Goal: Task Accomplishment & Management: Use online tool/utility

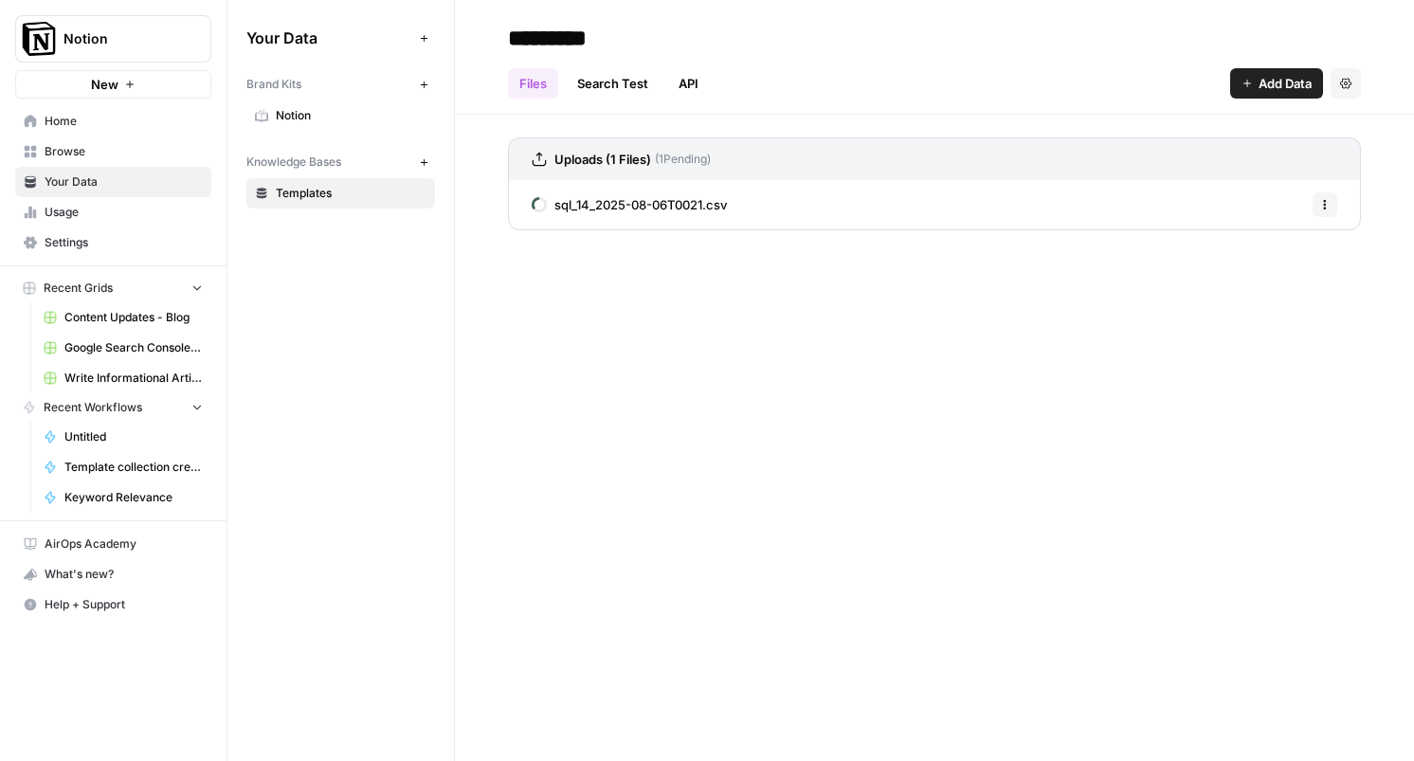
click at [797, 46] on input "*********" at bounding box center [652, 38] width 303 height 38
click at [634, 350] on div "********* Files Search Test API Add Data Settings Uploads (1 Files) ( 1 Pending…" at bounding box center [934, 380] width 959 height 761
click at [428, 372] on div "Your Data Add Data Brand Kits New Notion Knowledge Bases New Templates" at bounding box center [341, 380] width 227 height 761
click at [93, 246] on span "Settings" at bounding box center [124, 242] width 158 height 17
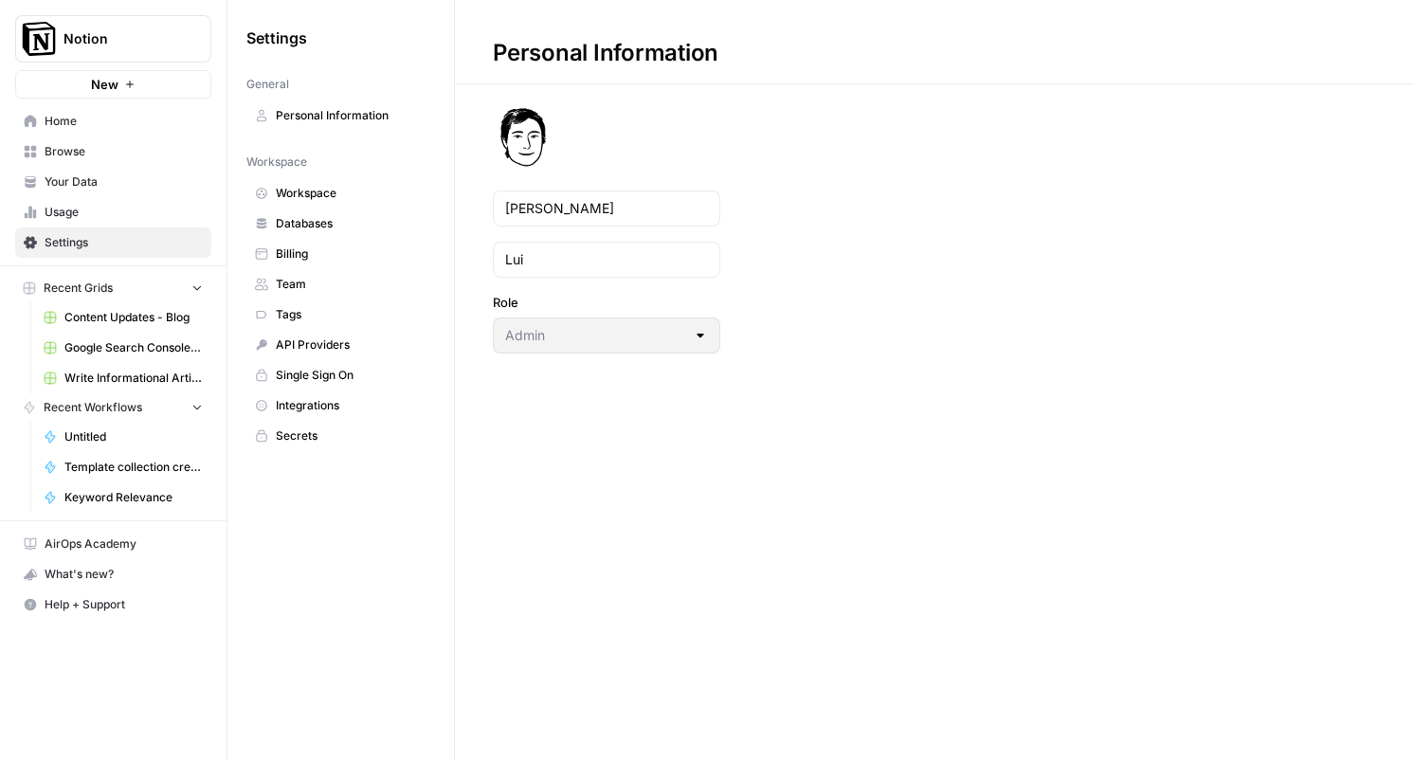
click at [307, 225] on span "Databases" at bounding box center [351, 223] width 151 height 17
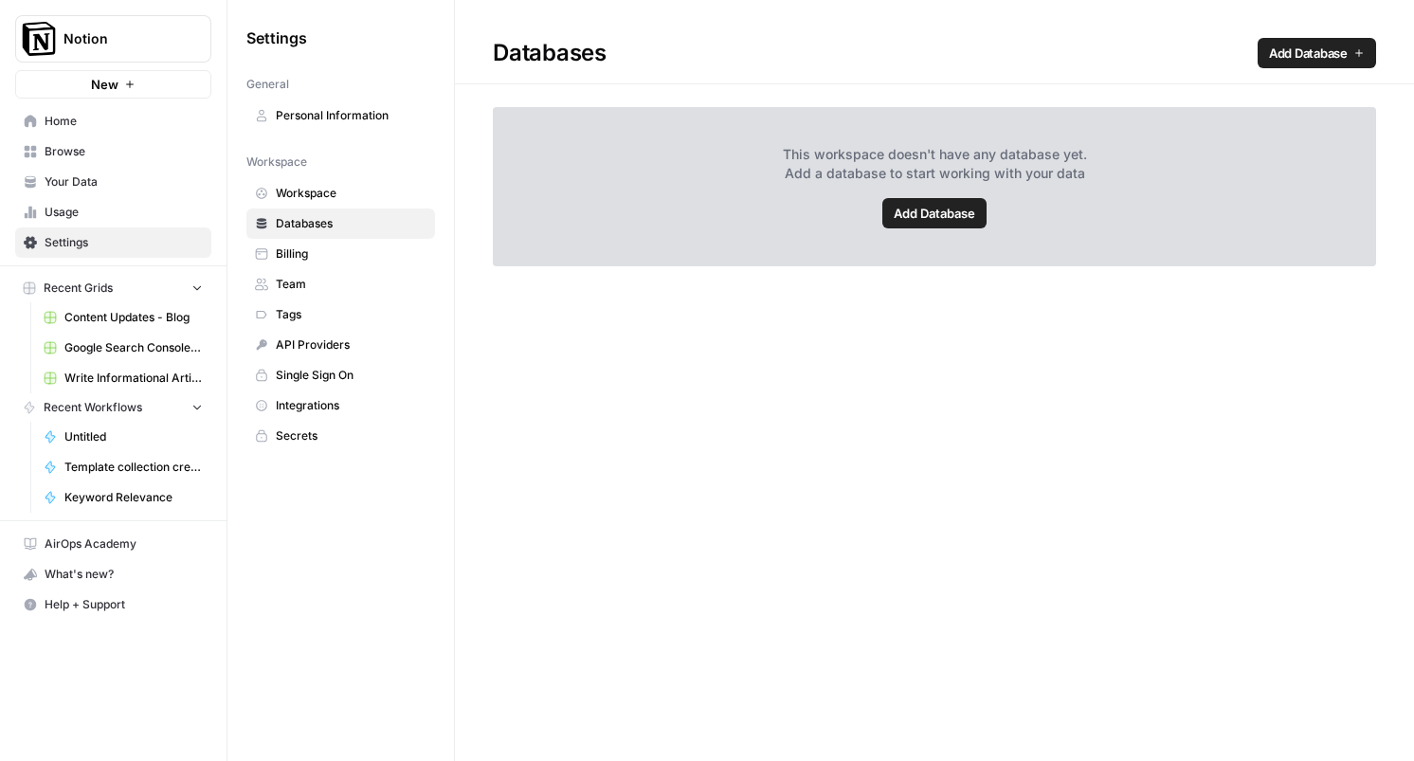
click at [306, 264] on link "Billing" at bounding box center [340, 254] width 189 height 30
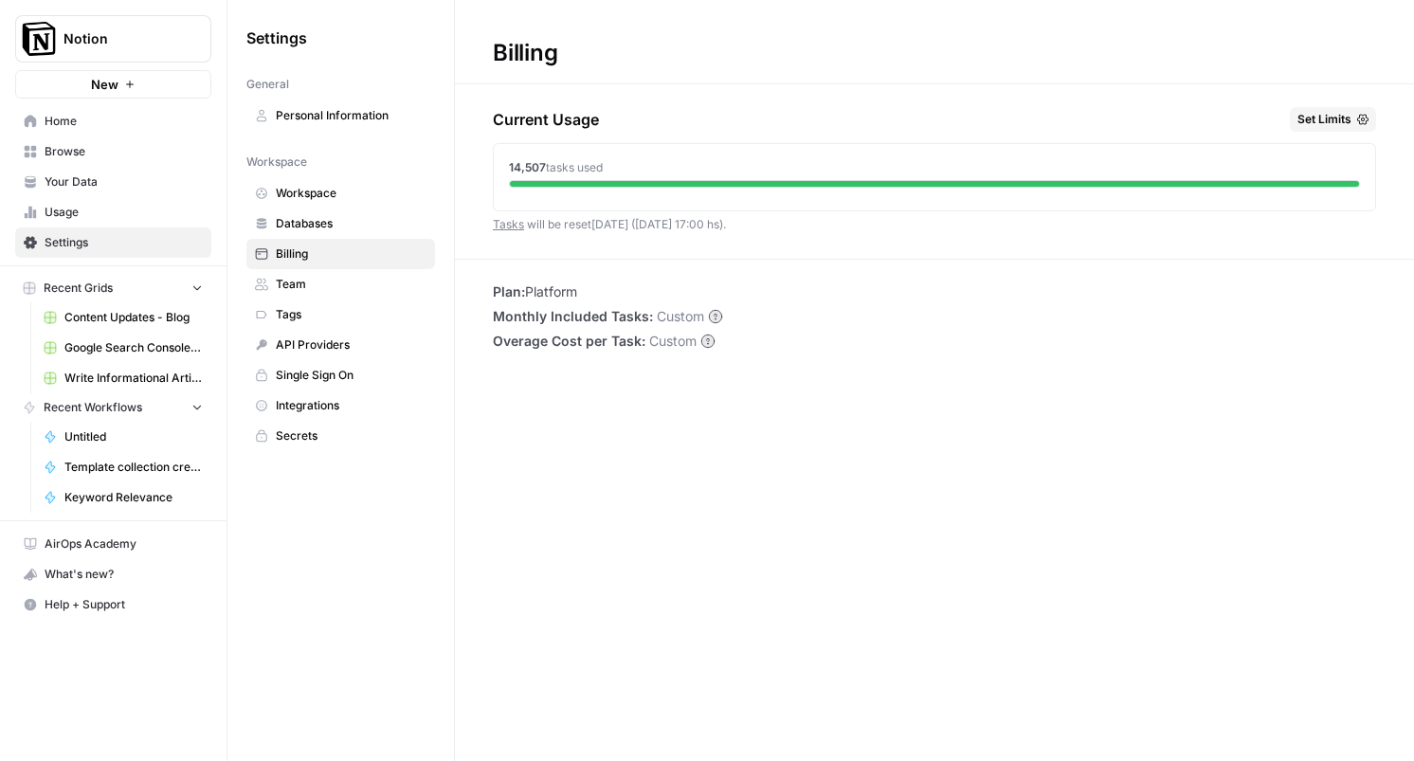
click at [304, 290] on span "Team" at bounding box center [351, 284] width 151 height 17
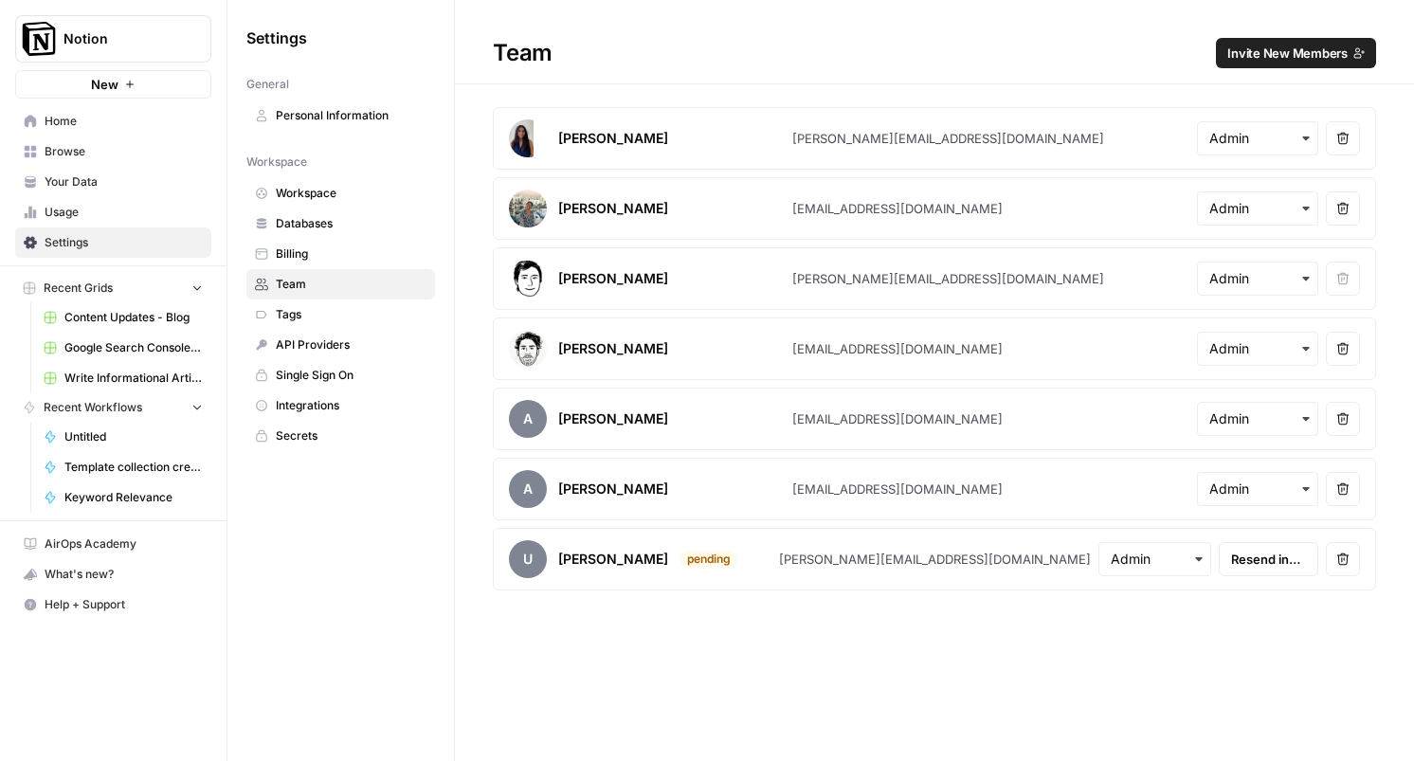
click at [301, 319] on span "Tags" at bounding box center [351, 314] width 151 height 17
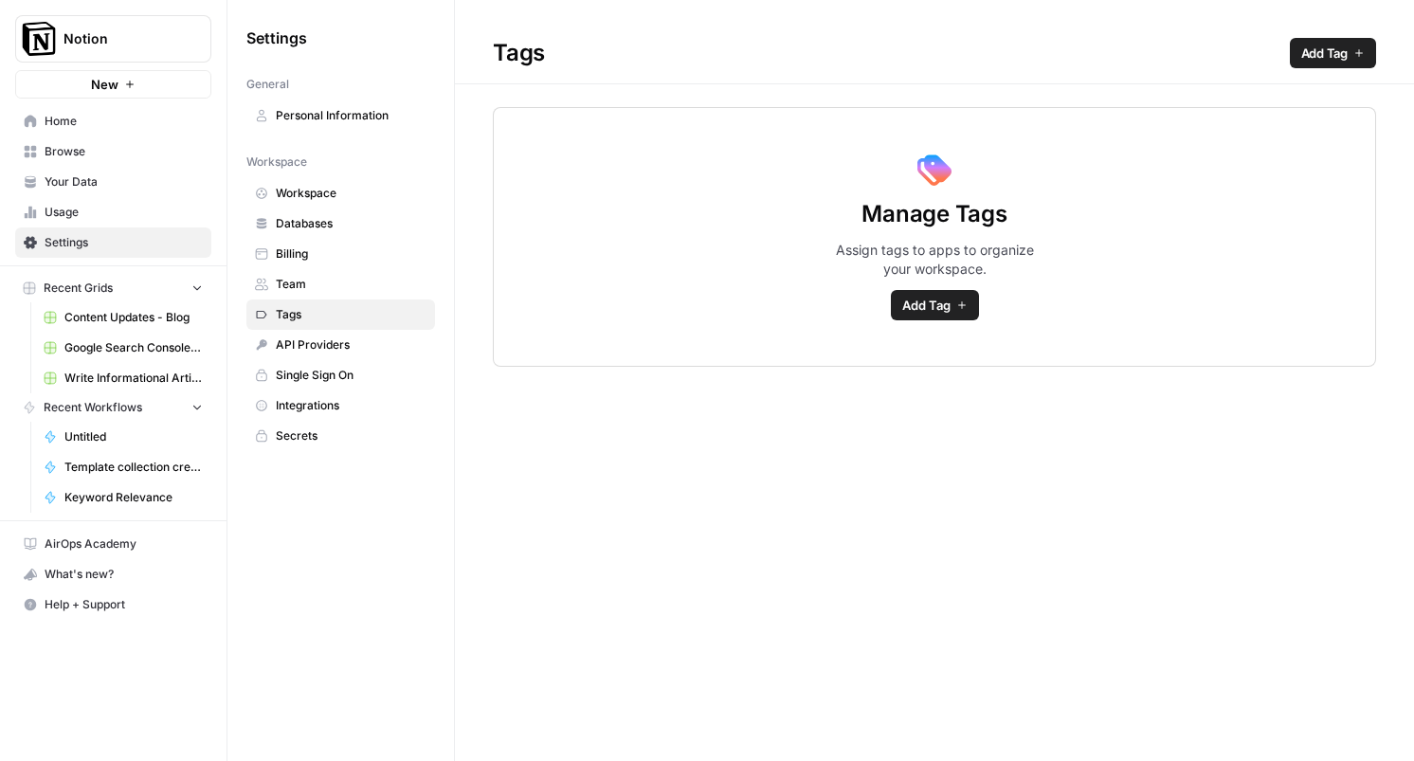
click at [1357, 49] on icon "button" at bounding box center [1359, 52] width 11 height 11
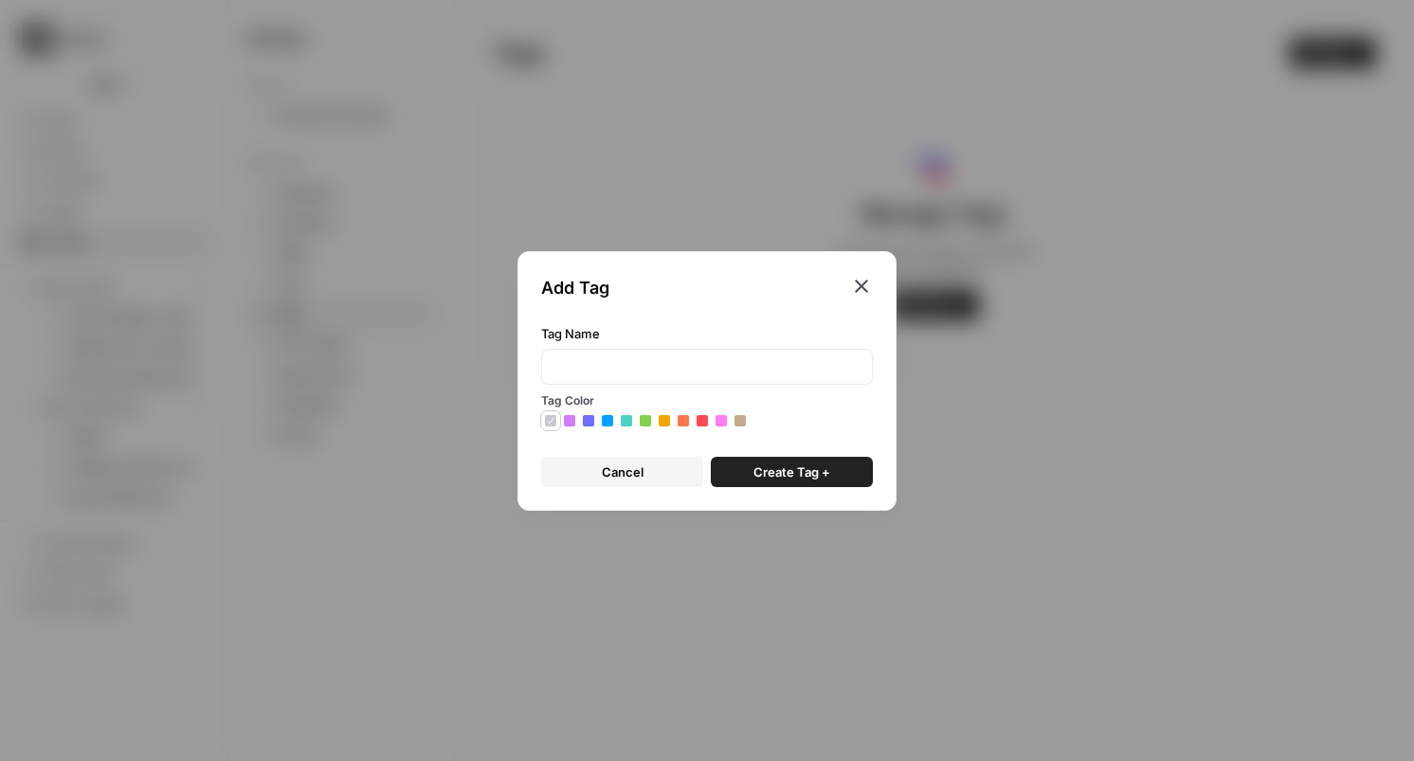
click at [853, 285] on icon "button" at bounding box center [861, 286] width 23 height 23
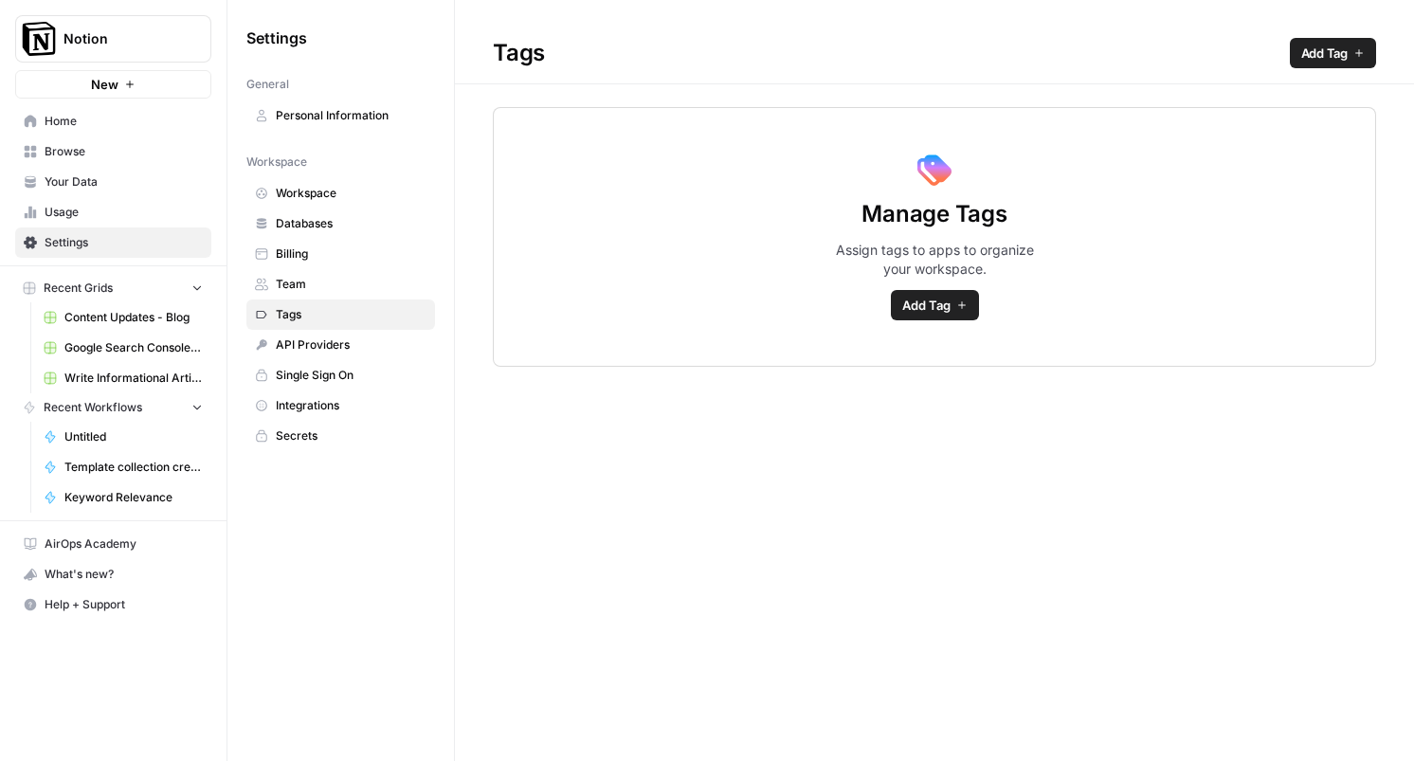
click at [885, 201] on span "Manage Tags" at bounding box center [934, 214] width 145 height 30
click at [283, 261] on span "Billing" at bounding box center [351, 254] width 151 height 17
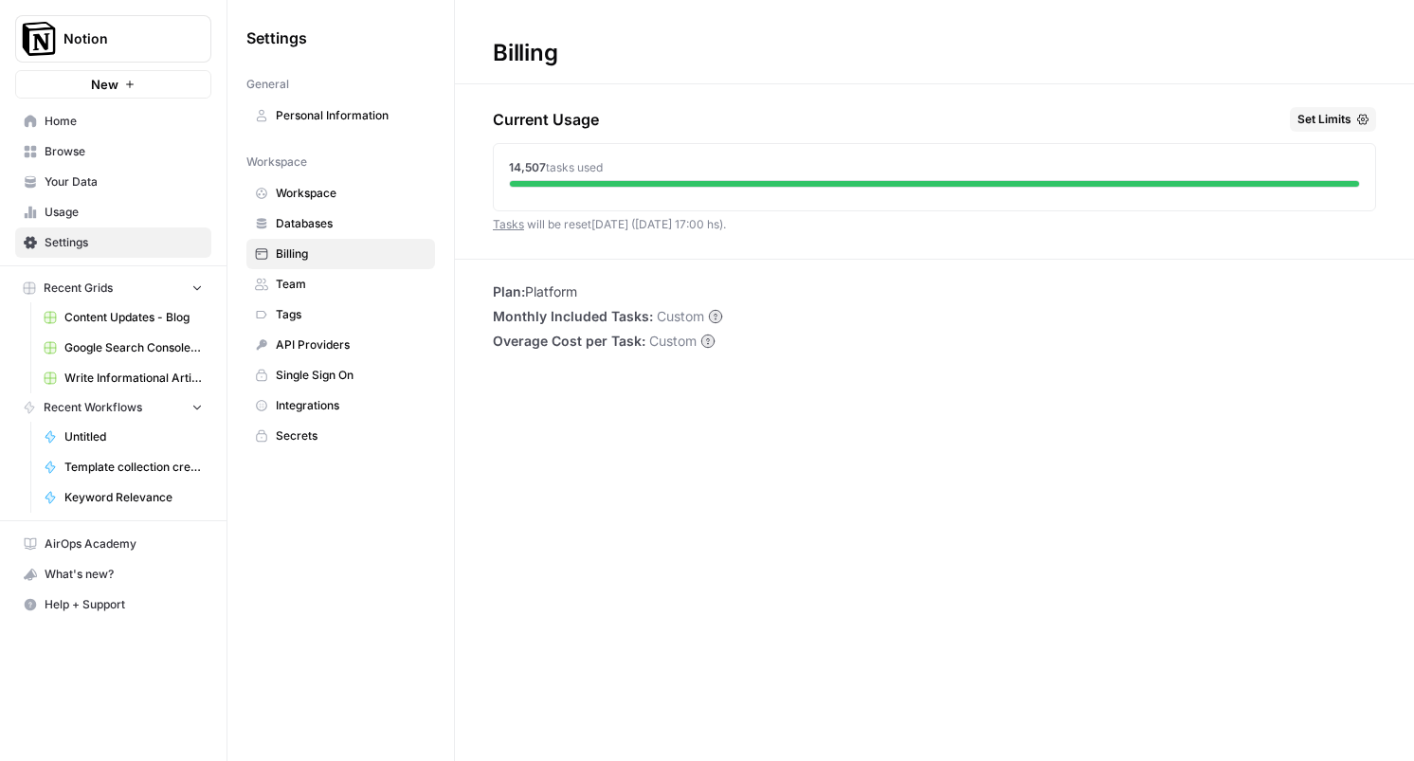
click at [303, 333] on link "API Providers" at bounding box center [340, 345] width 189 height 30
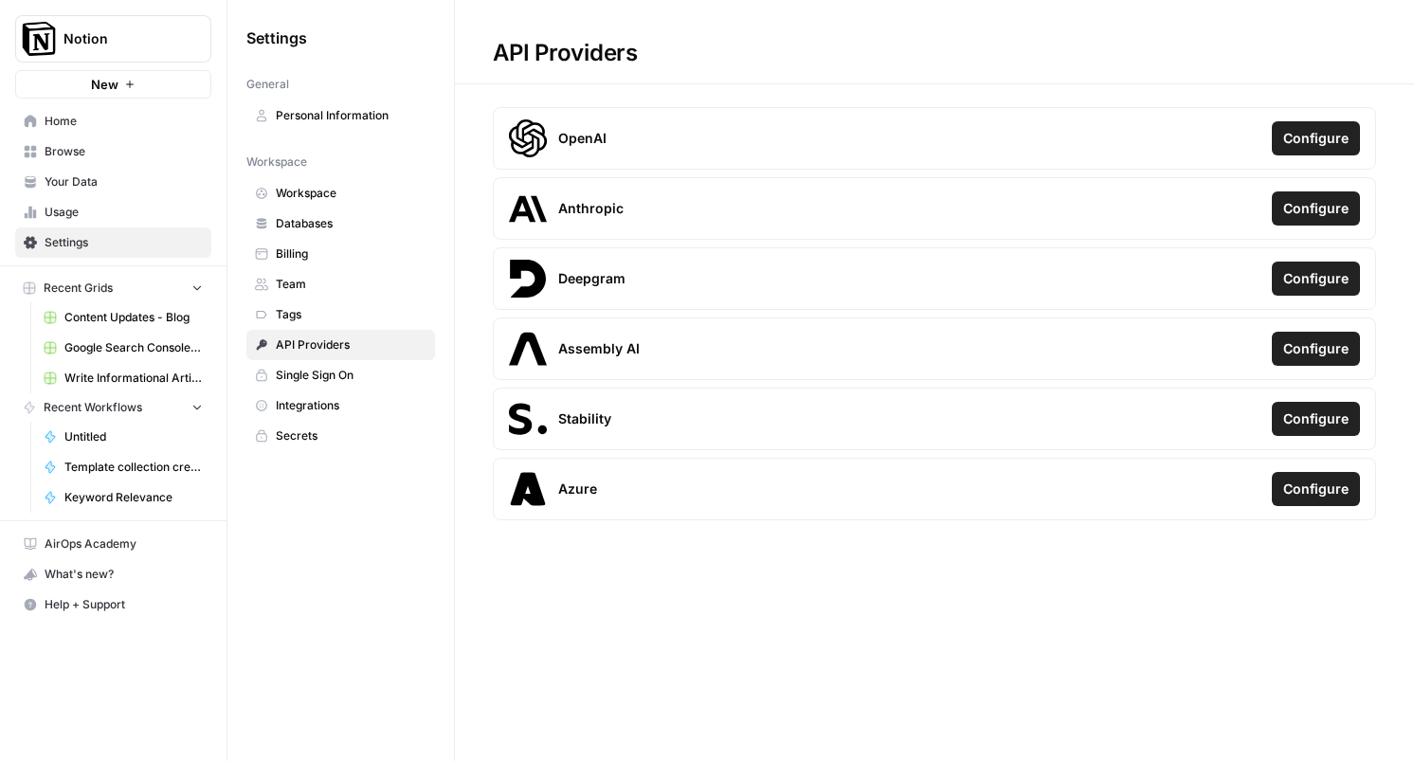
click at [315, 360] on link "Single Sign On" at bounding box center [340, 375] width 189 height 30
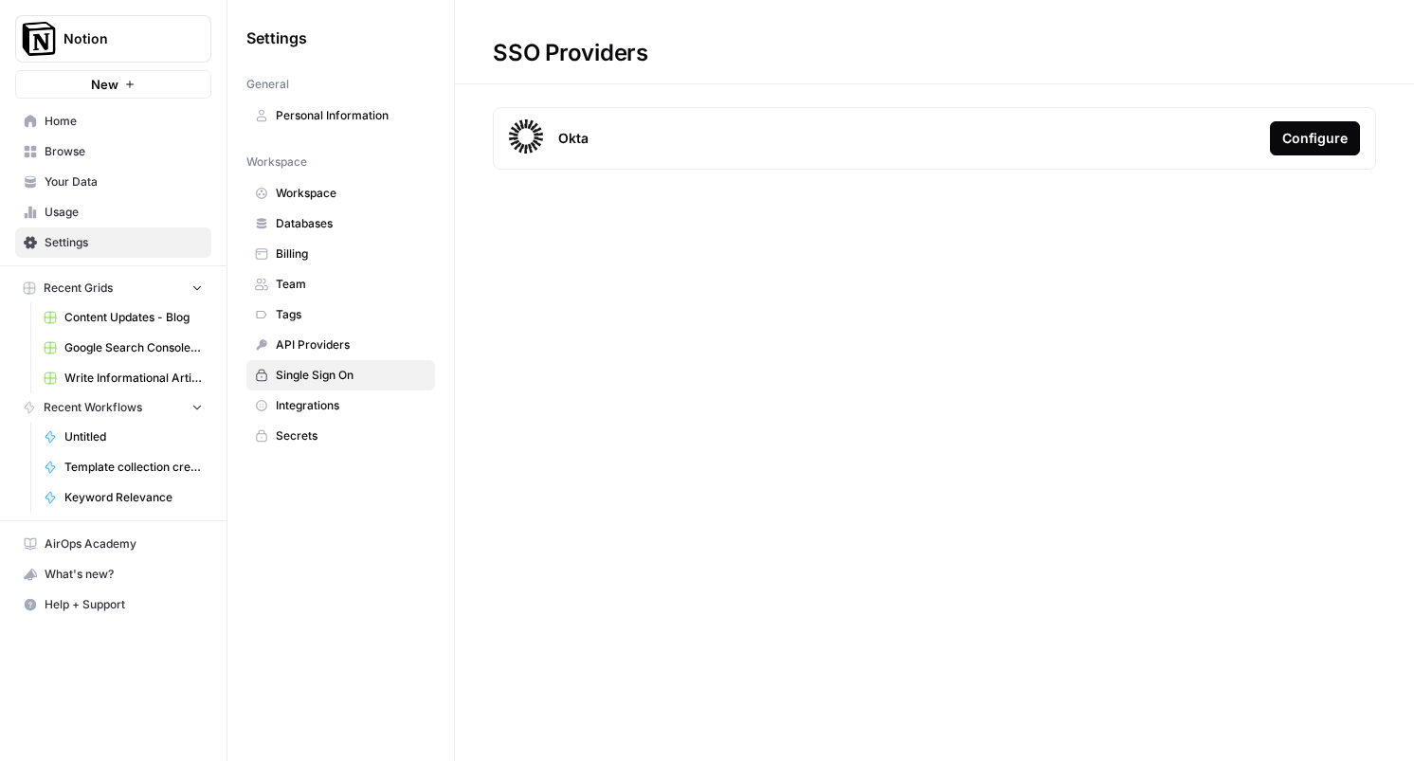
click at [315, 392] on link "Integrations" at bounding box center [340, 406] width 189 height 30
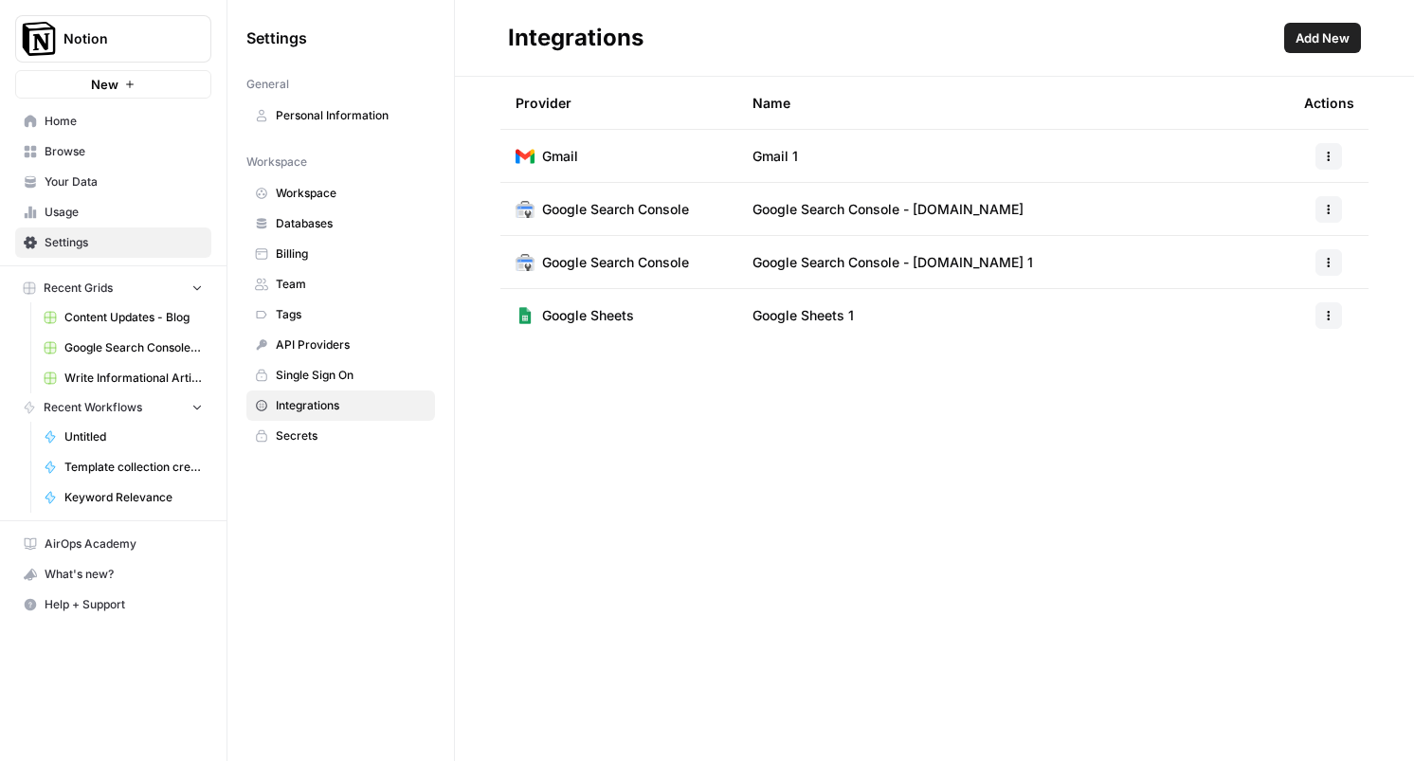
click at [1325, 212] on icon "button" at bounding box center [1328, 209] width 11 height 11
click at [914, 230] on td "Google Search Console - [DOMAIN_NAME]" at bounding box center [1013, 209] width 552 height 52
click at [902, 208] on span "Google Search Console - [DOMAIN_NAME]" at bounding box center [888, 209] width 271 height 19
click at [617, 188] on td "Google Search Console" at bounding box center [619, 209] width 237 height 52
click at [1341, 36] on span "Add New" at bounding box center [1323, 37] width 54 height 19
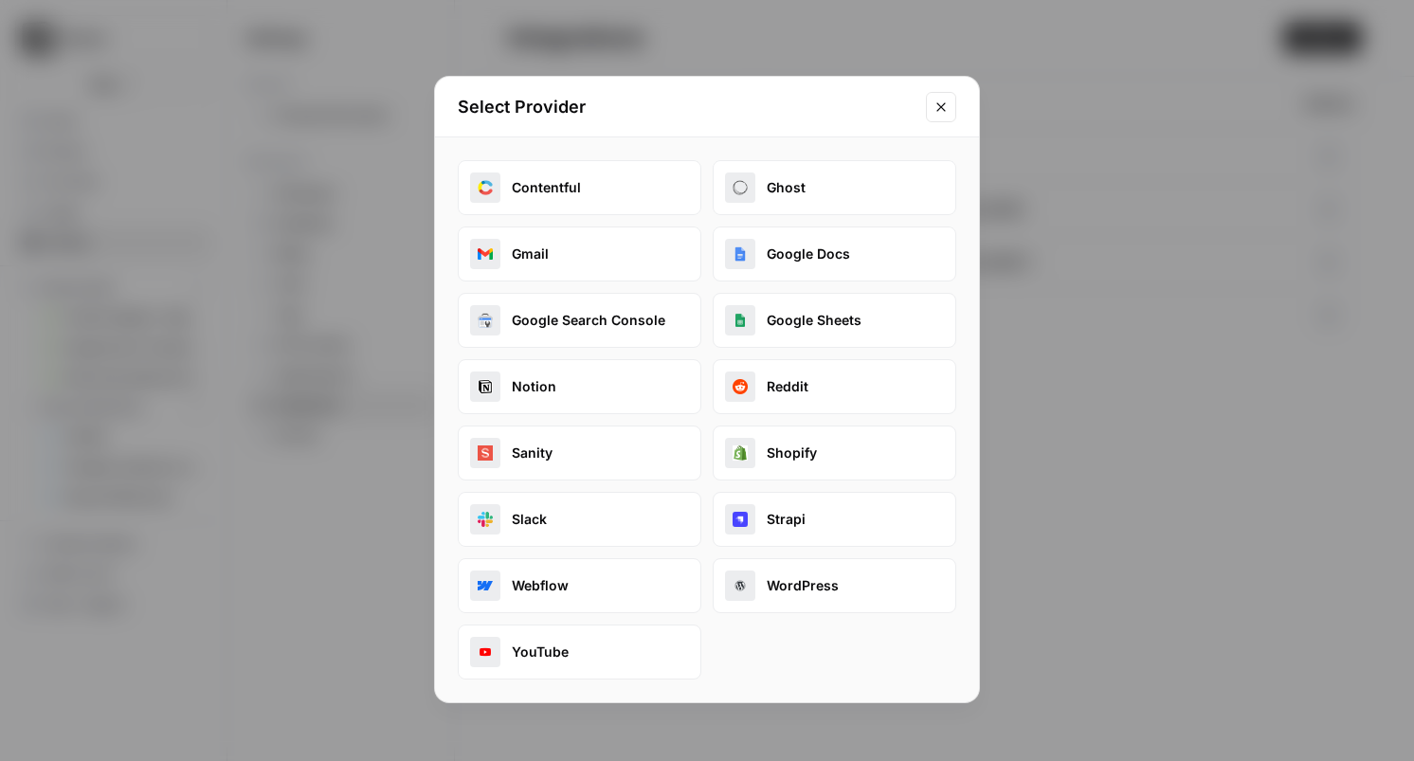
click at [942, 100] on icon "Close modal" at bounding box center [941, 107] width 15 height 15
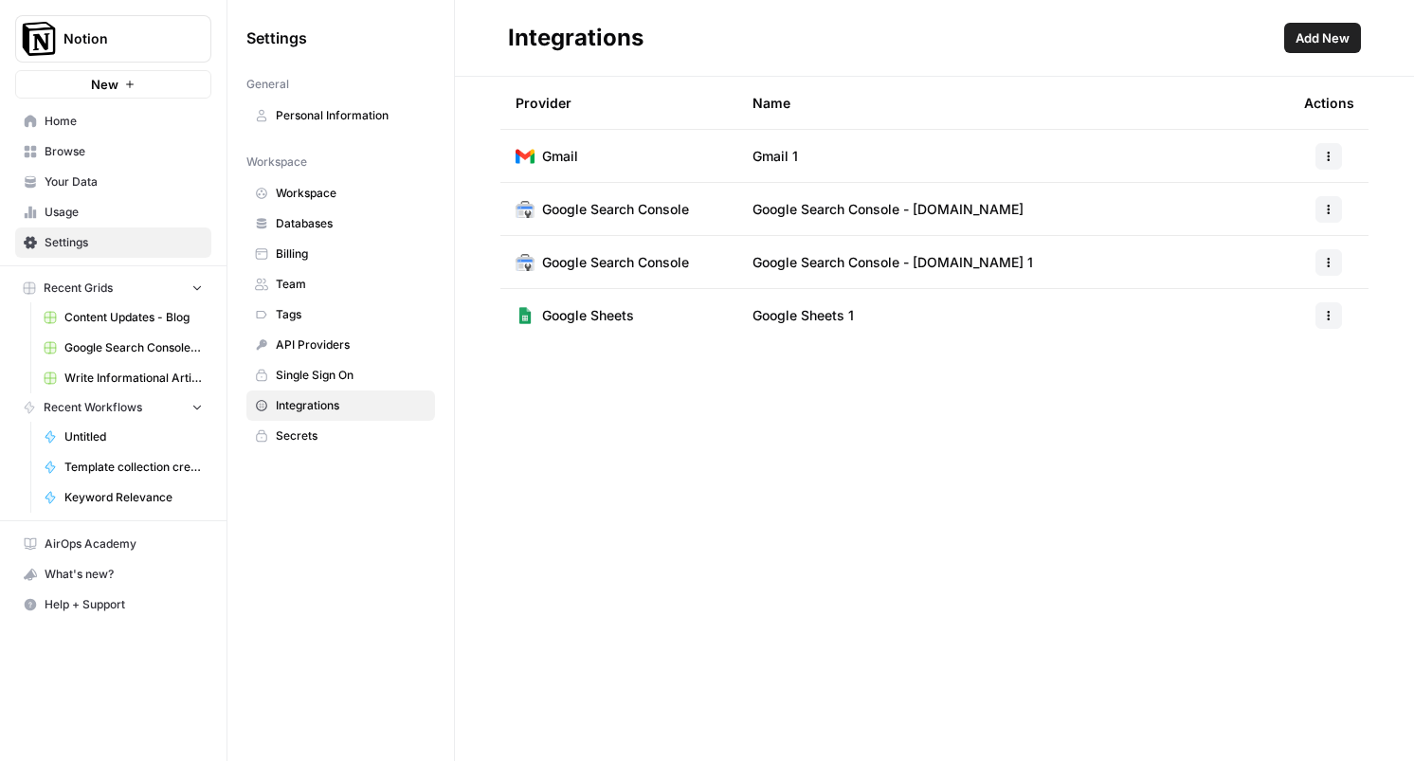
click at [958, 561] on div "Provider Name Actions Gmail Gmail 1 Google Search Console Google Search Console…" at bounding box center [934, 419] width 959 height 684
click at [77, 604] on span "Help + Support" at bounding box center [124, 604] width 158 height 17
click at [255, 603] on link "Docs" at bounding box center [306, 613] width 165 height 30
click at [1335, 259] on button "button" at bounding box center [1329, 262] width 27 height 27
click at [592, 259] on span "Google Search Console" at bounding box center [615, 262] width 147 height 19
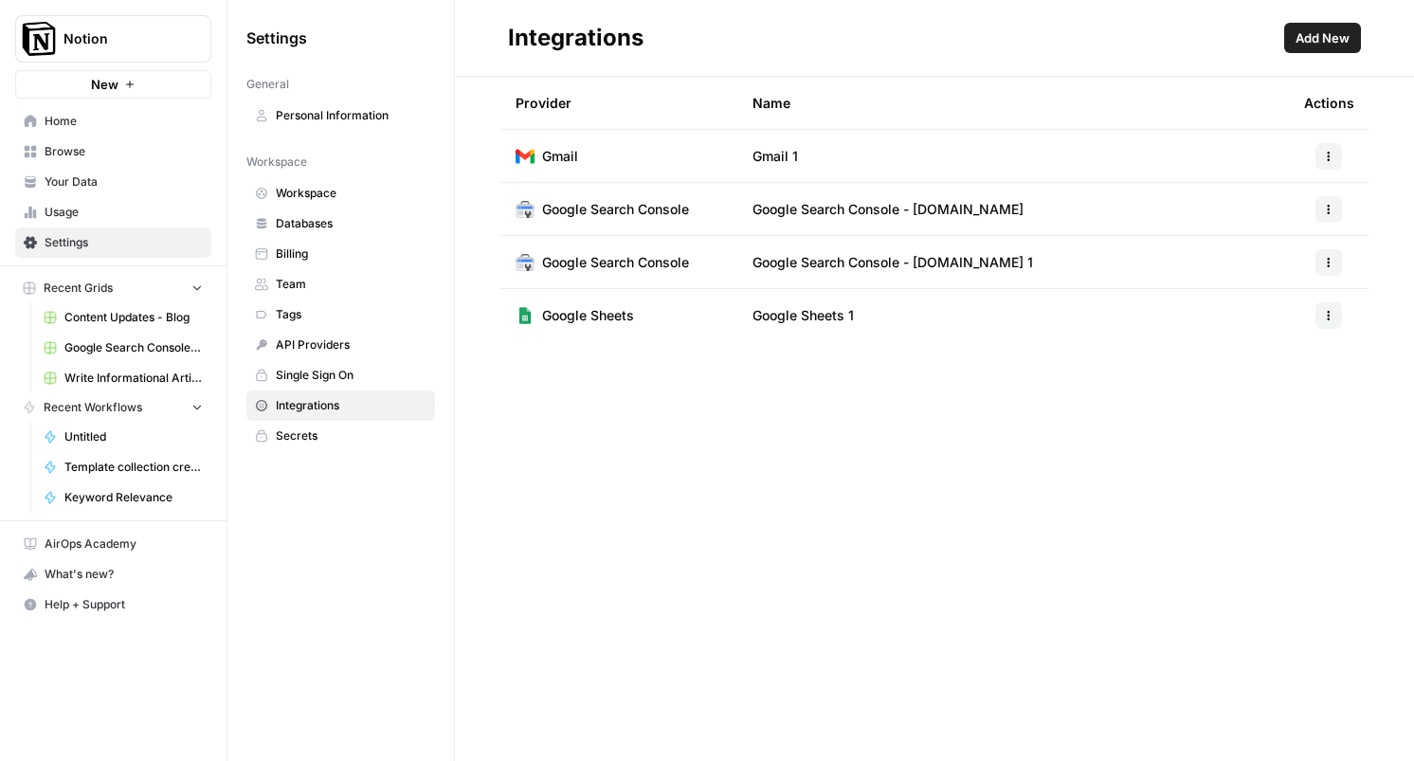
click at [984, 257] on span "Google Search Console - [DOMAIN_NAME] 1" at bounding box center [893, 262] width 281 height 19
click at [602, 277] on td "Google Search Console" at bounding box center [619, 262] width 237 height 52
click at [1322, 162] on button "button" at bounding box center [1329, 156] width 27 height 27
click at [1292, 201] on span "Edit" at bounding box center [1288, 199] width 61 height 19
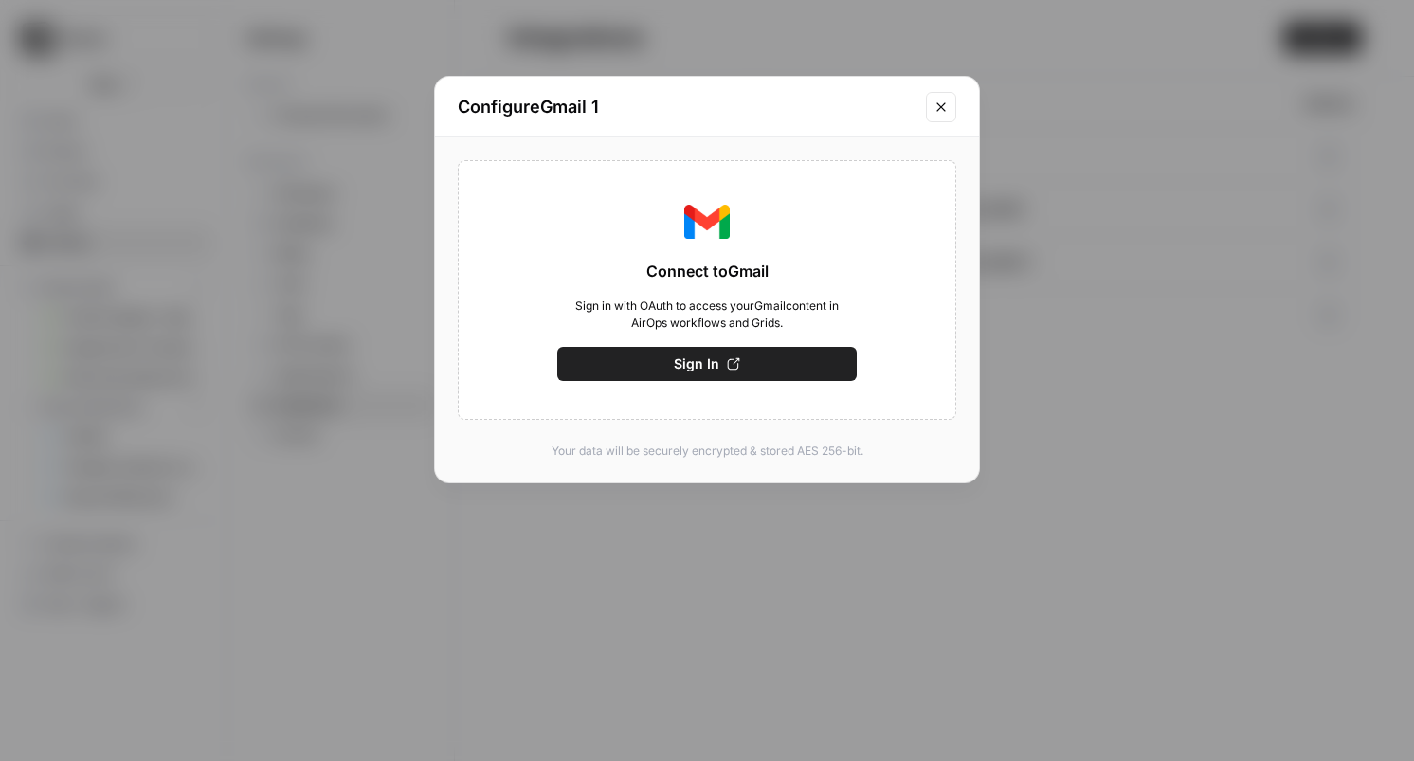
click at [945, 106] on icon "Close modal" at bounding box center [941, 107] width 15 height 15
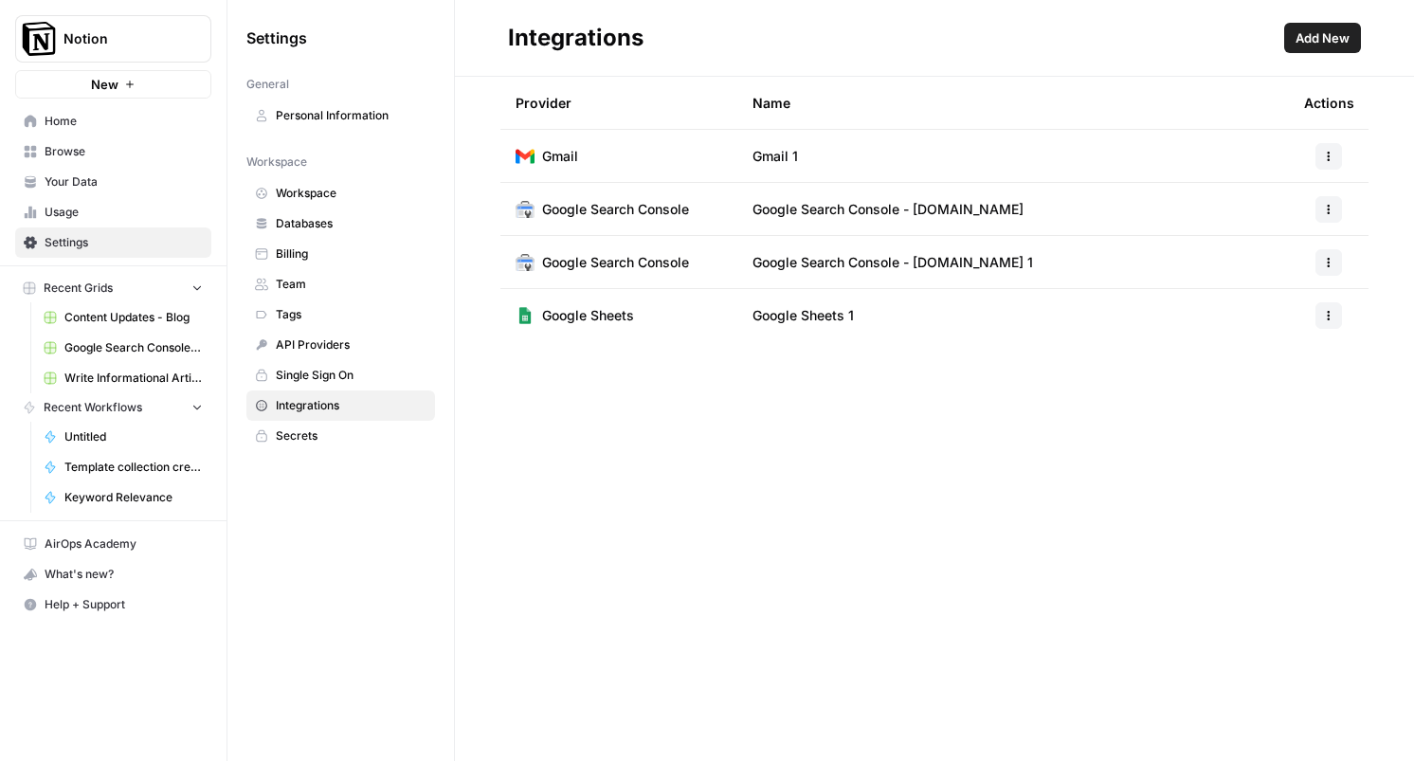
click at [1337, 149] on button "button" at bounding box center [1329, 156] width 27 height 27
click at [1280, 196] on span "Edit" at bounding box center [1288, 199] width 61 height 19
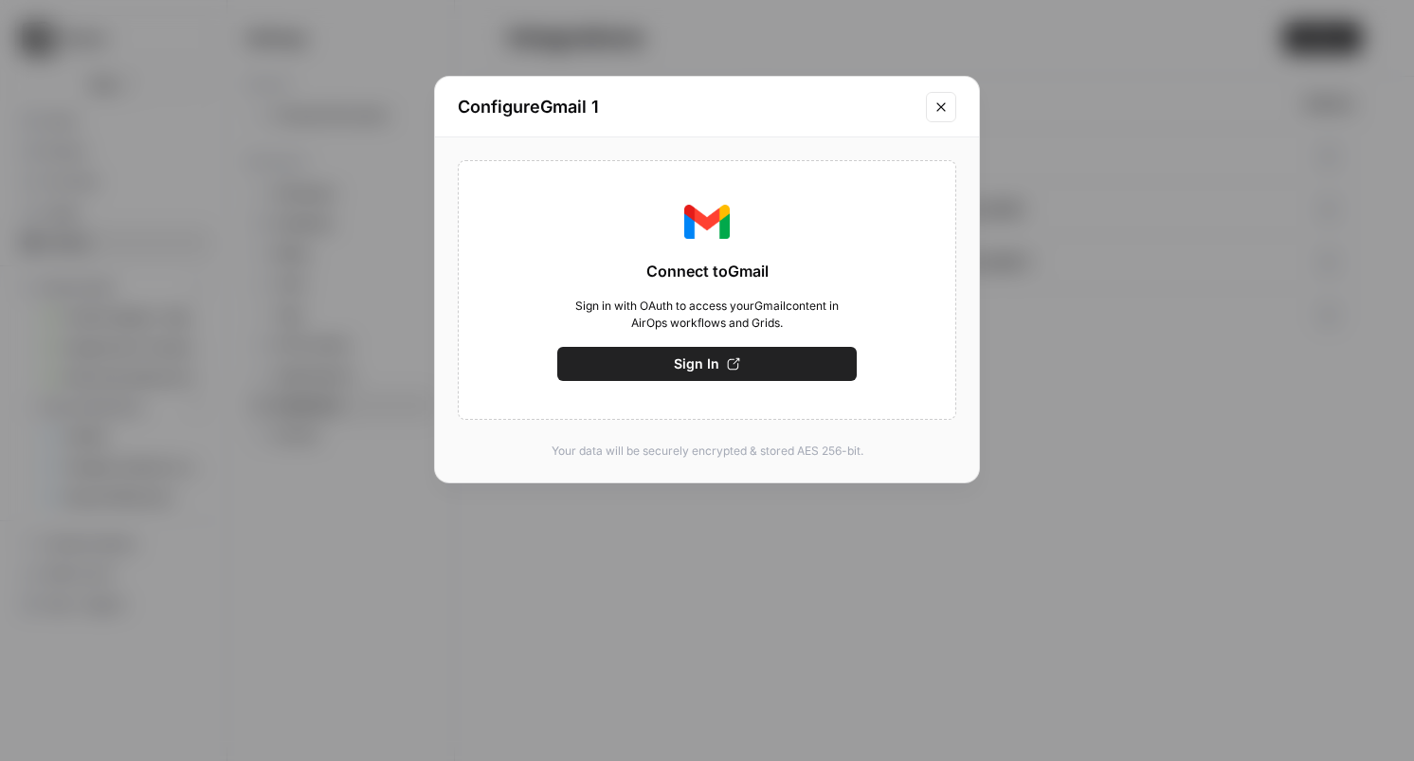
click at [939, 110] on icon "Close modal" at bounding box center [941, 107] width 15 height 15
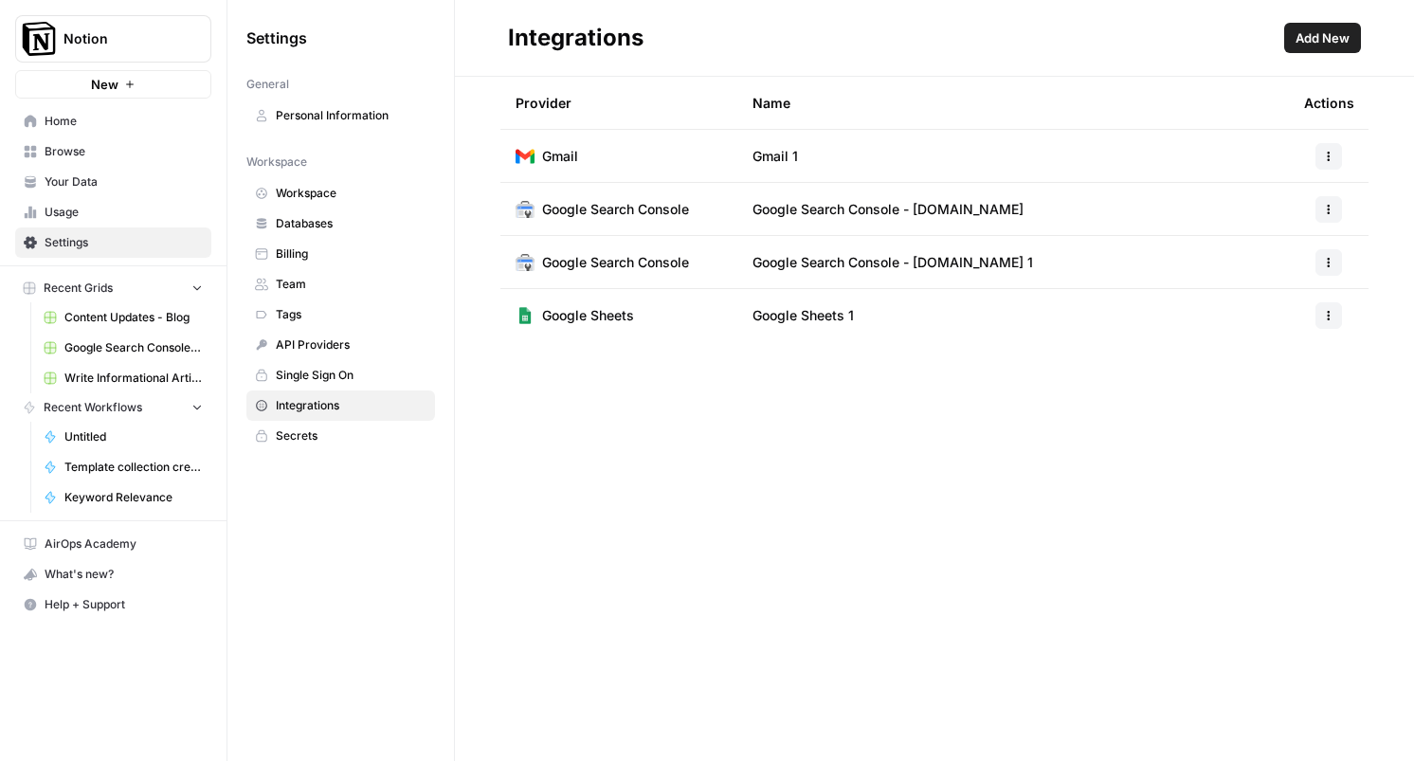
click at [1330, 309] on button "button" at bounding box center [1329, 315] width 27 height 27
click at [1295, 357] on span "Edit" at bounding box center [1288, 358] width 61 height 19
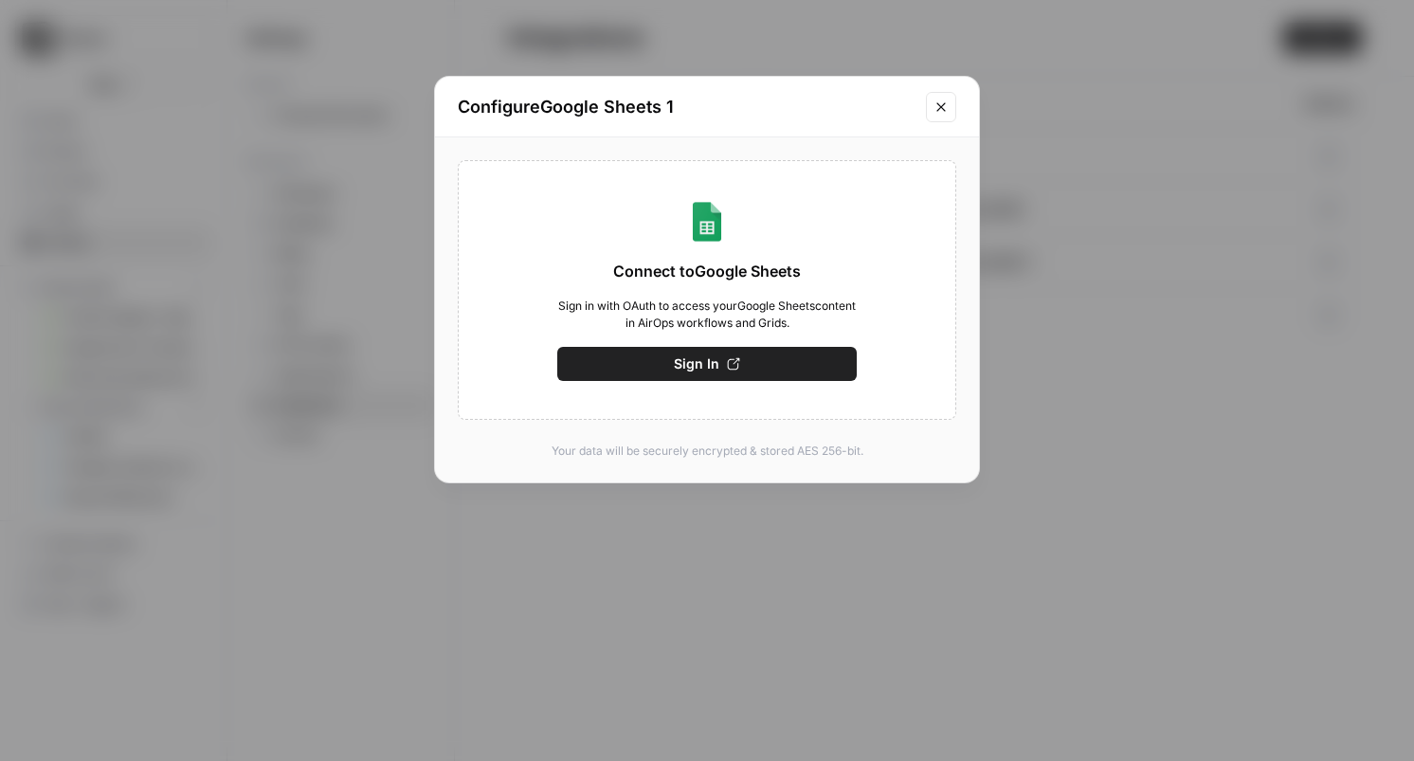
click at [934, 107] on icon "Close modal" at bounding box center [941, 107] width 15 height 15
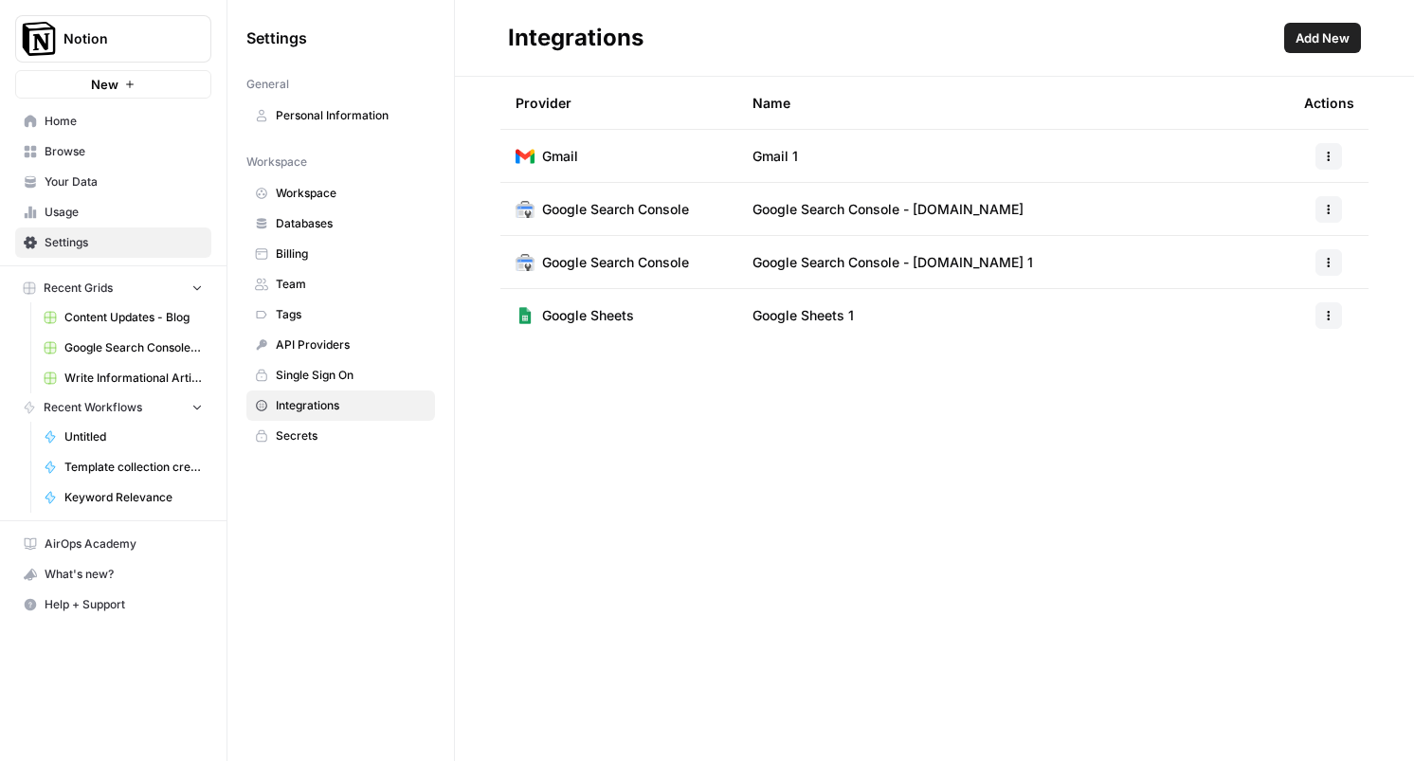
click at [1314, 261] on div at bounding box center [1328, 262] width 49 height 27
click at [1336, 271] on button "button" at bounding box center [1329, 262] width 27 height 27
click at [931, 249] on td "Google Search Console - [DOMAIN_NAME] 1" at bounding box center [1013, 262] width 552 height 52
click at [61, 153] on span "Browse" at bounding box center [124, 151] width 158 height 17
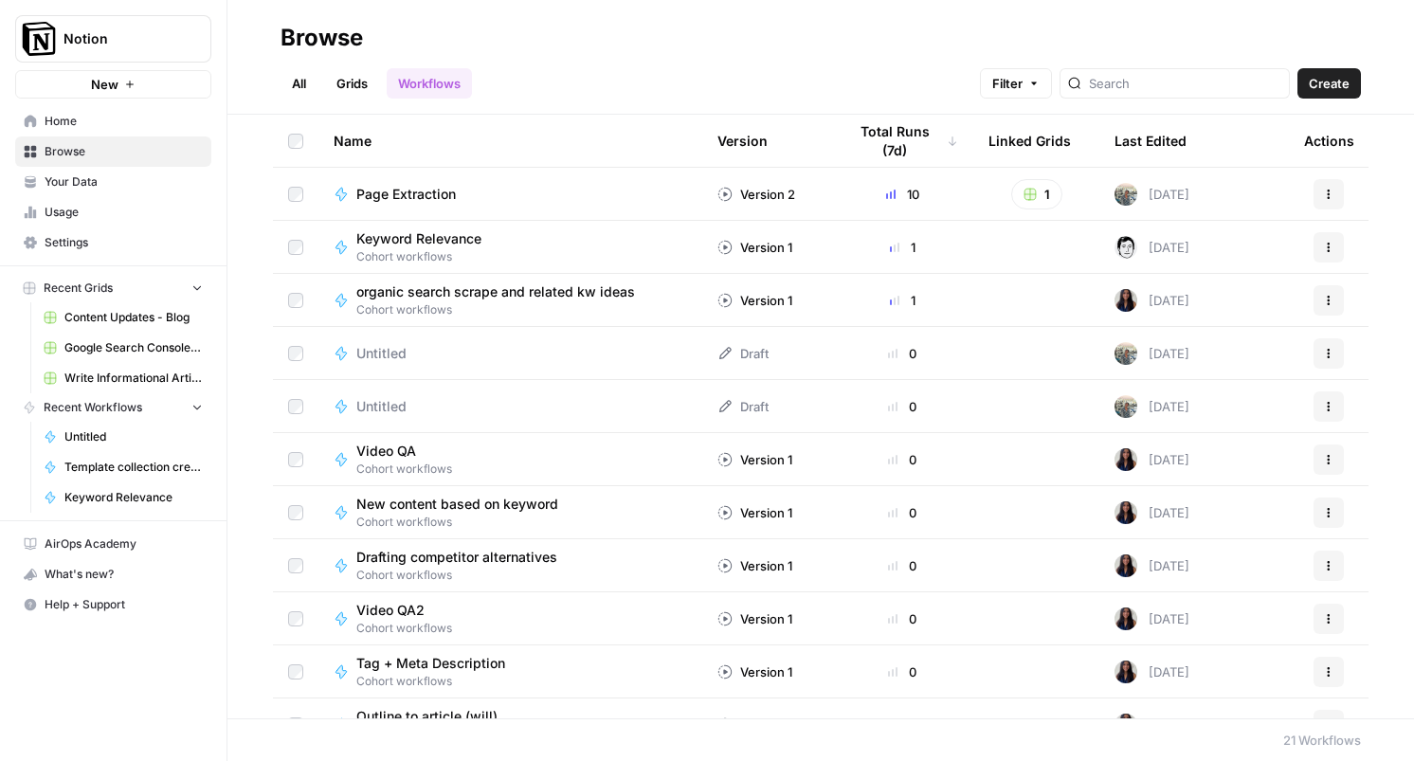
click at [1321, 183] on button "Actions" at bounding box center [1329, 194] width 30 height 30
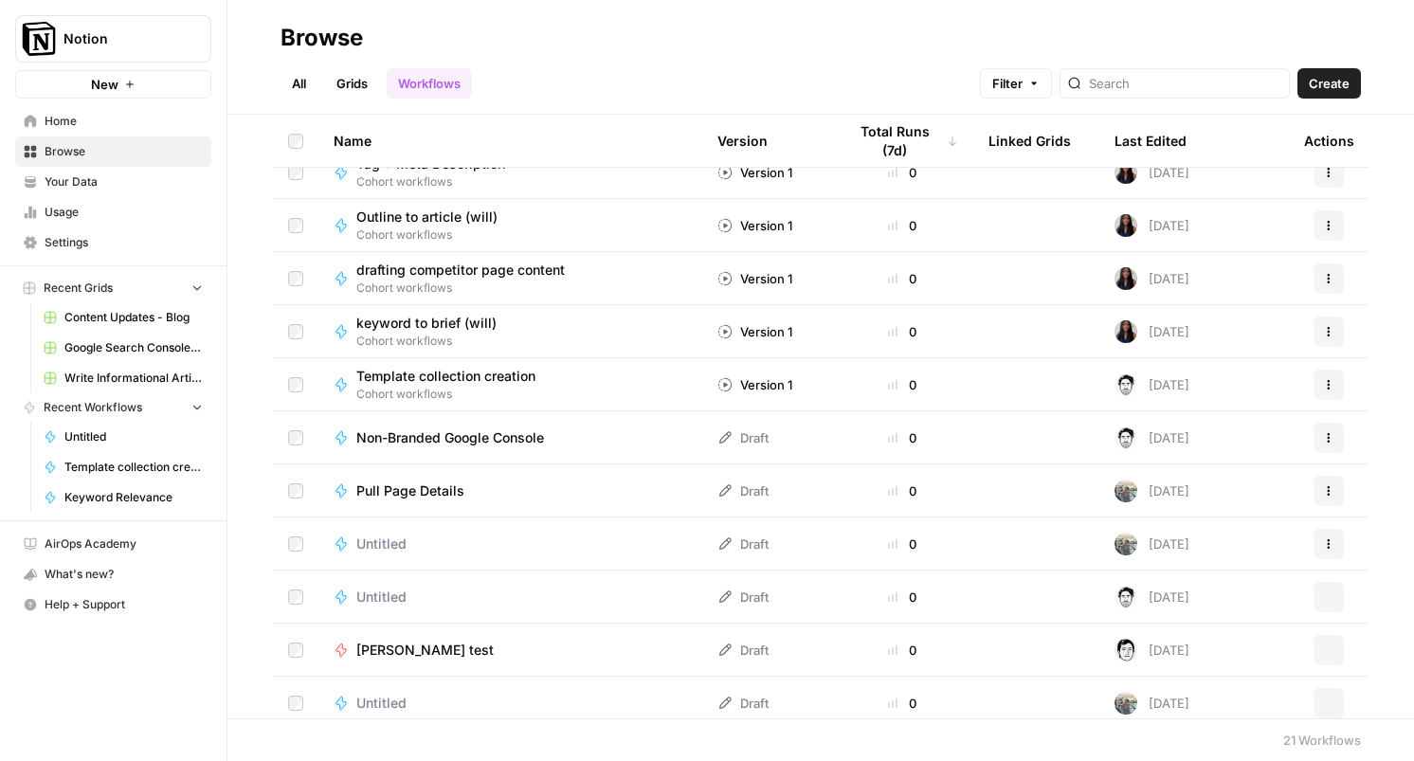
scroll to position [564, 0]
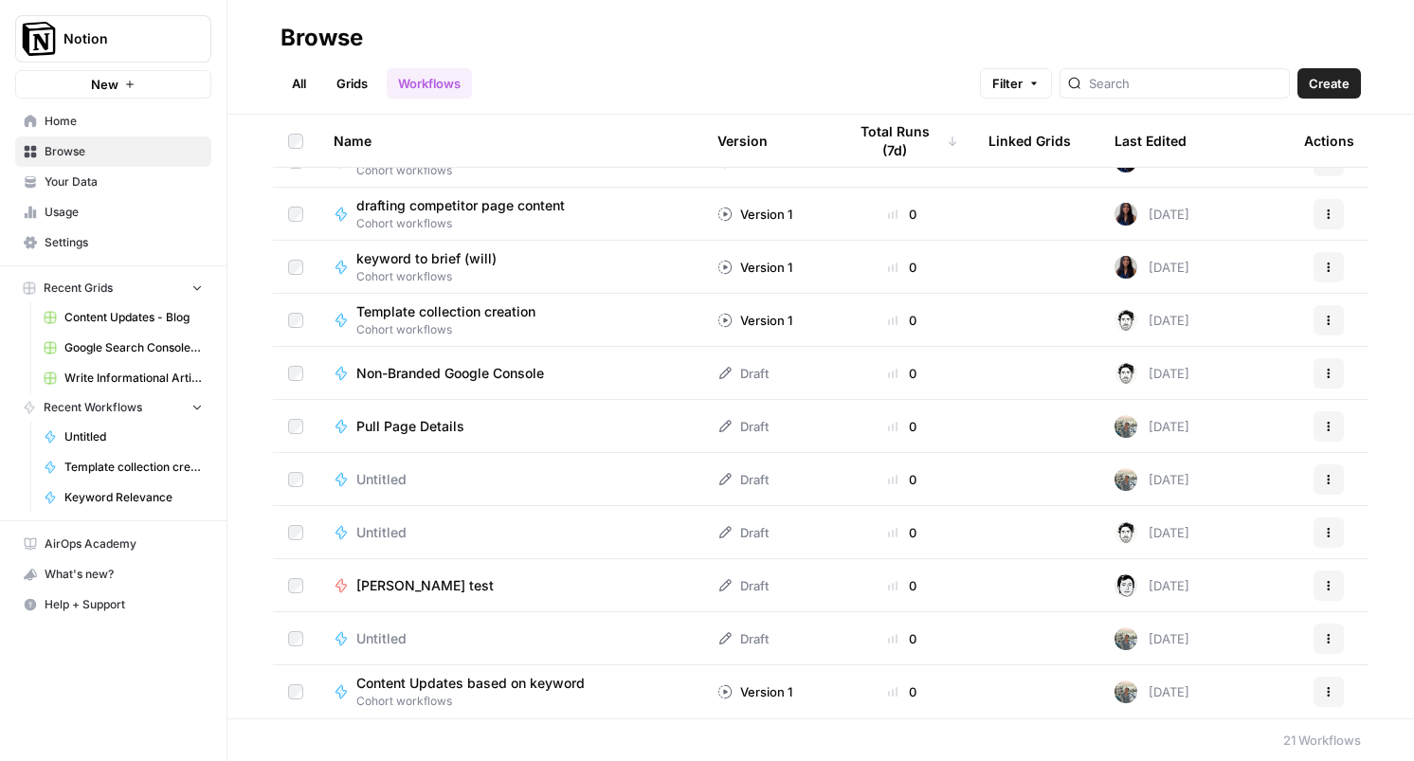
click at [395, 581] on span "[PERSON_NAME] test" at bounding box center [424, 585] width 137 height 19
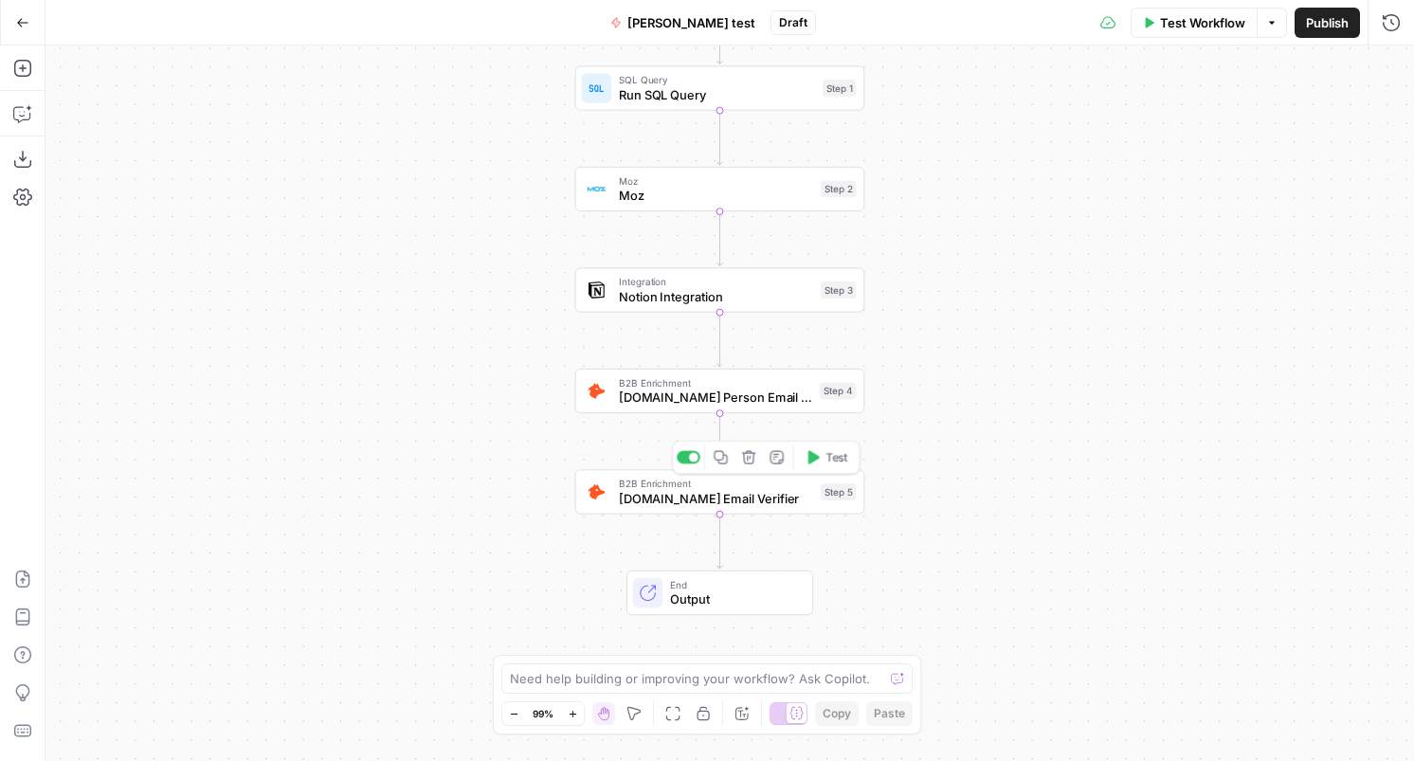
click at [766, 487] on span "B2B Enrichment" at bounding box center [716, 483] width 194 height 15
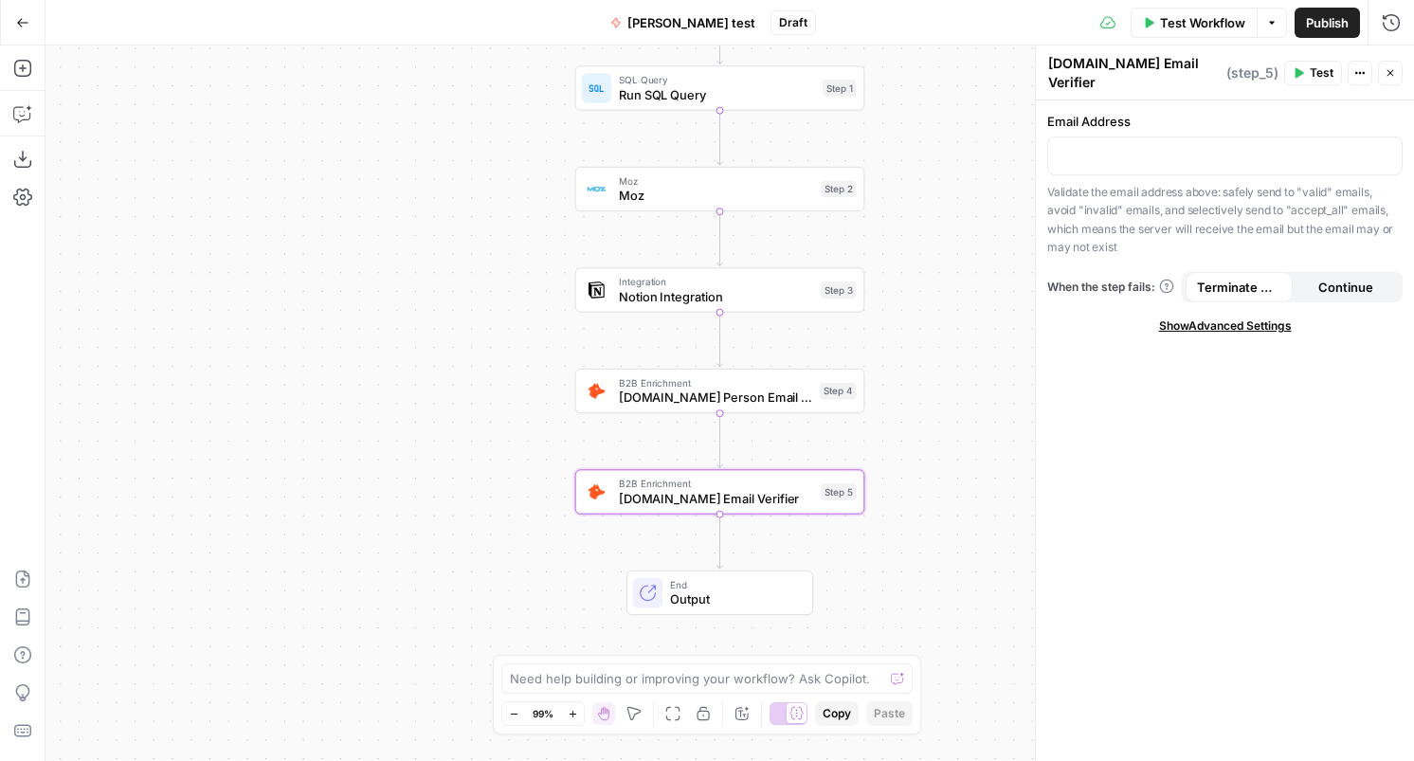
click at [1393, 67] on icon "button" at bounding box center [1390, 72] width 11 height 11
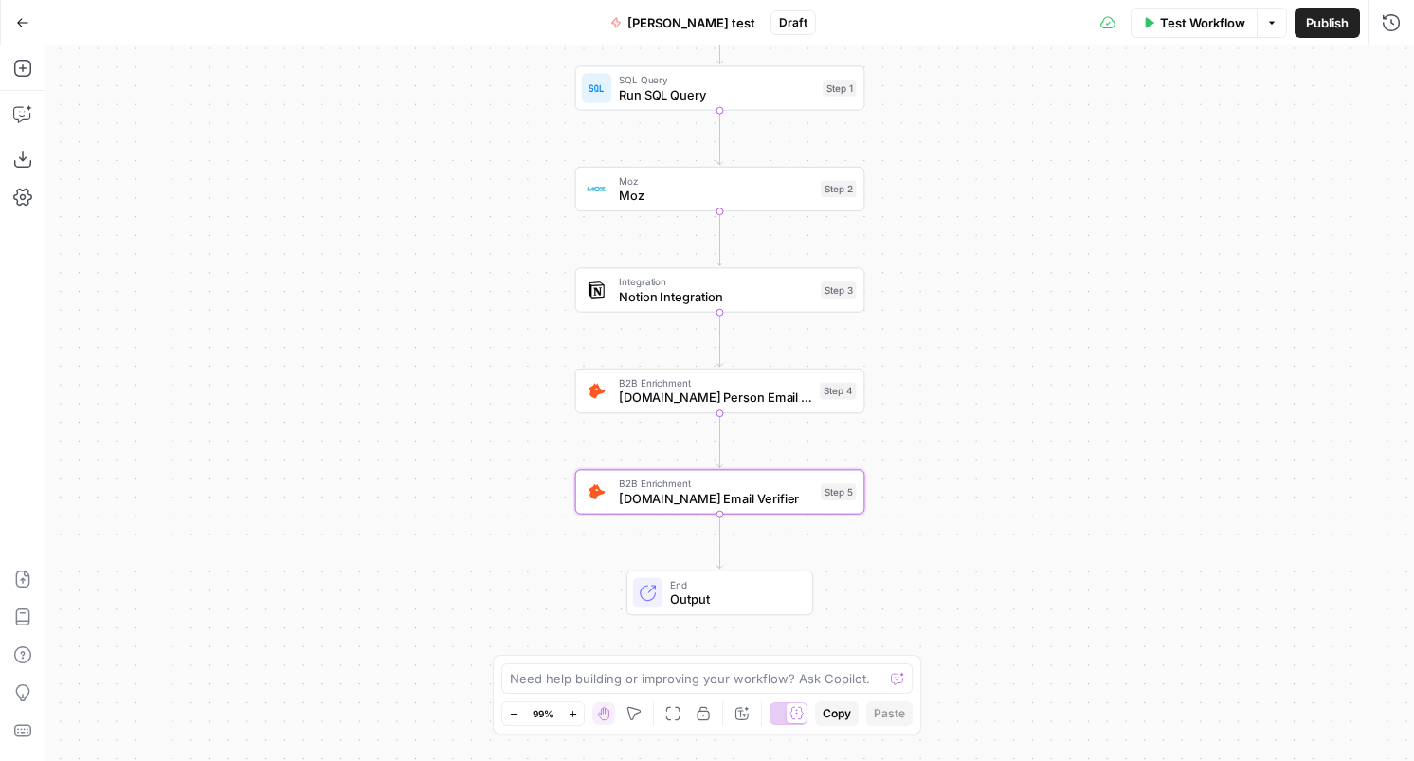
click at [336, 495] on div "Workflow Set Inputs Inputs SQL Query Run SQL Query Step 1 Moz Moz Step 2 Integr…" at bounding box center [730, 404] width 1369 height 716
click at [673, 706] on icon "button" at bounding box center [672, 713] width 15 height 15
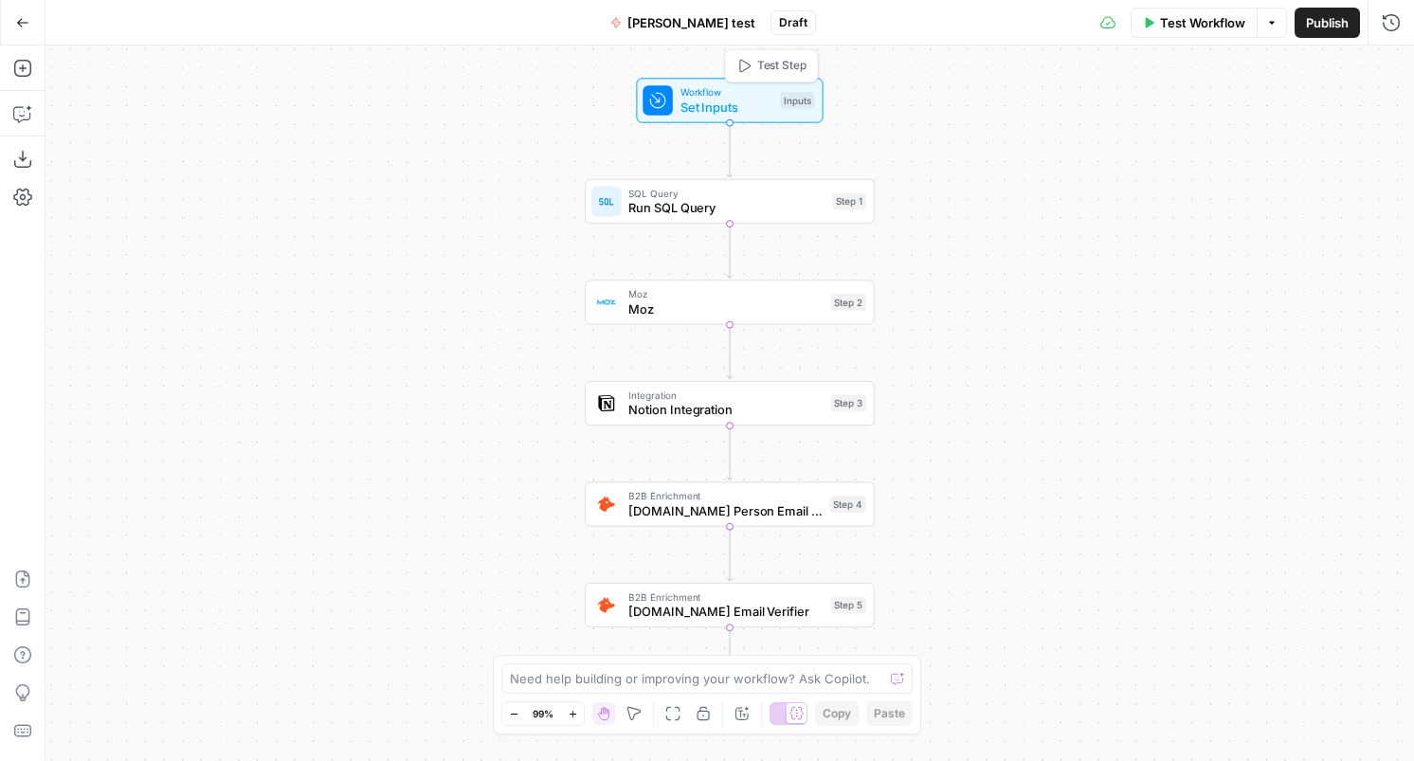
click at [736, 104] on span "Set Inputs" at bounding box center [727, 107] width 93 height 19
click at [728, 154] on icon "Edge from start to step_1" at bounding box center [730, 150] width 6 height 54
click at [1163, 138] on button "Add Field" at bounding box center [1209, 129] width 316 height 30
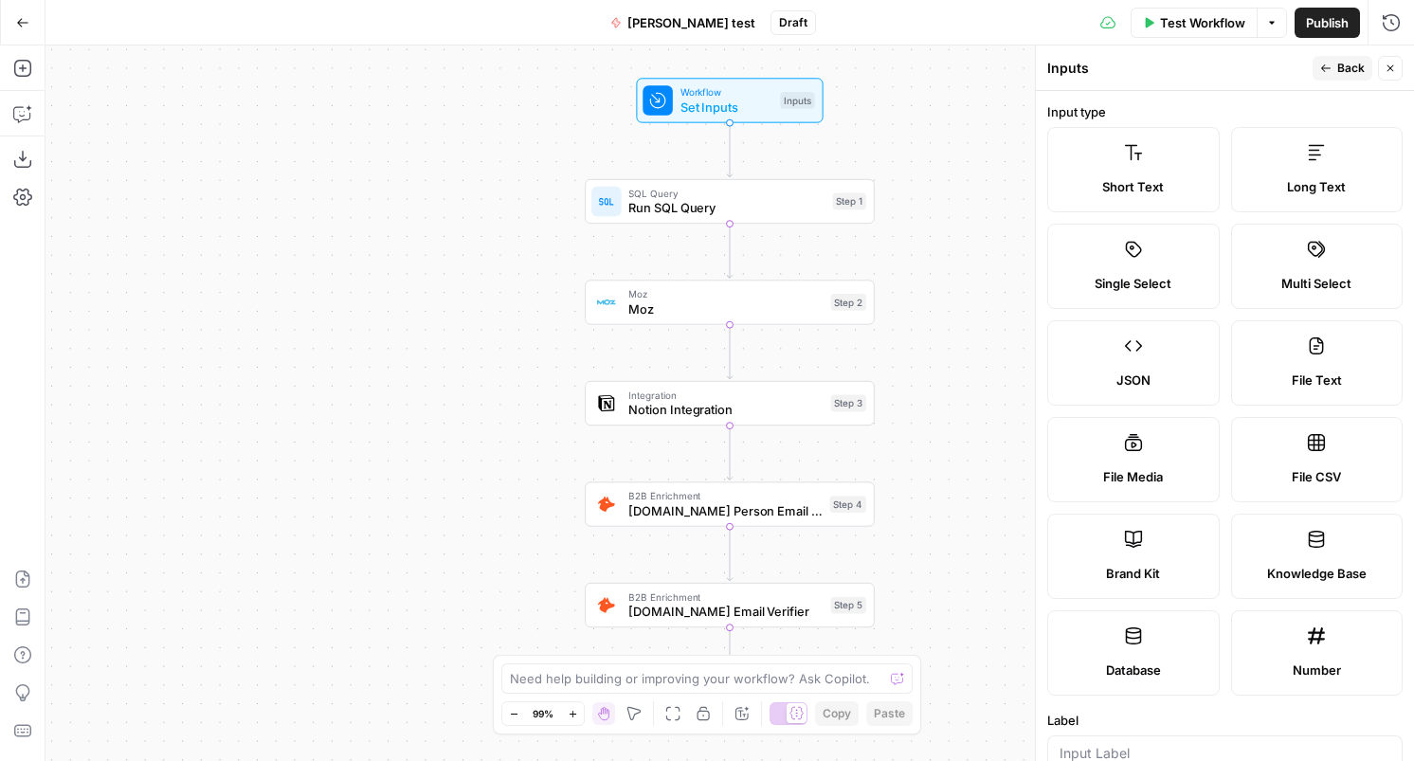
click at [971, 162] on div "Workflow Set Inputs Inputs SQL Query Run SQL Query Step 1 Moz Moz Step 2 Integr…" at bounding box center [730, 404] width 1369 height 716
click at [733, 258] on icon "Edge from step_1 to step_2" at bounding box center [730, 251] width 6 height 54
click at [731, 258] on icon "Edge from step_1 to step_2" at bounding box center [730, 251] width 6 height 54
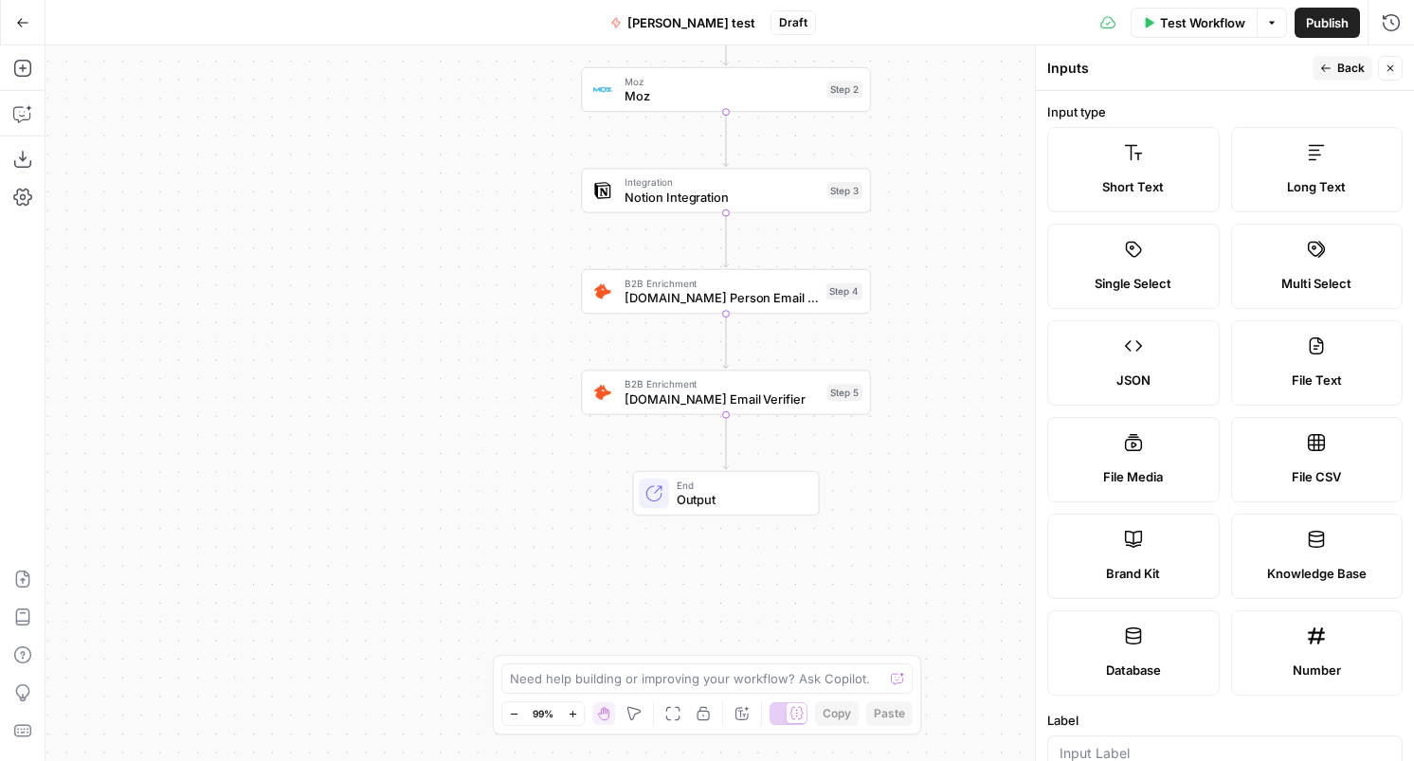
drag, startPoint x: 697, startPoint y: 462, endPoint x: 696, endPoint y: 574, distance: 112.8
click at [696, 510] on span "Output" at bounding box center [740, 500] width 127 height 19
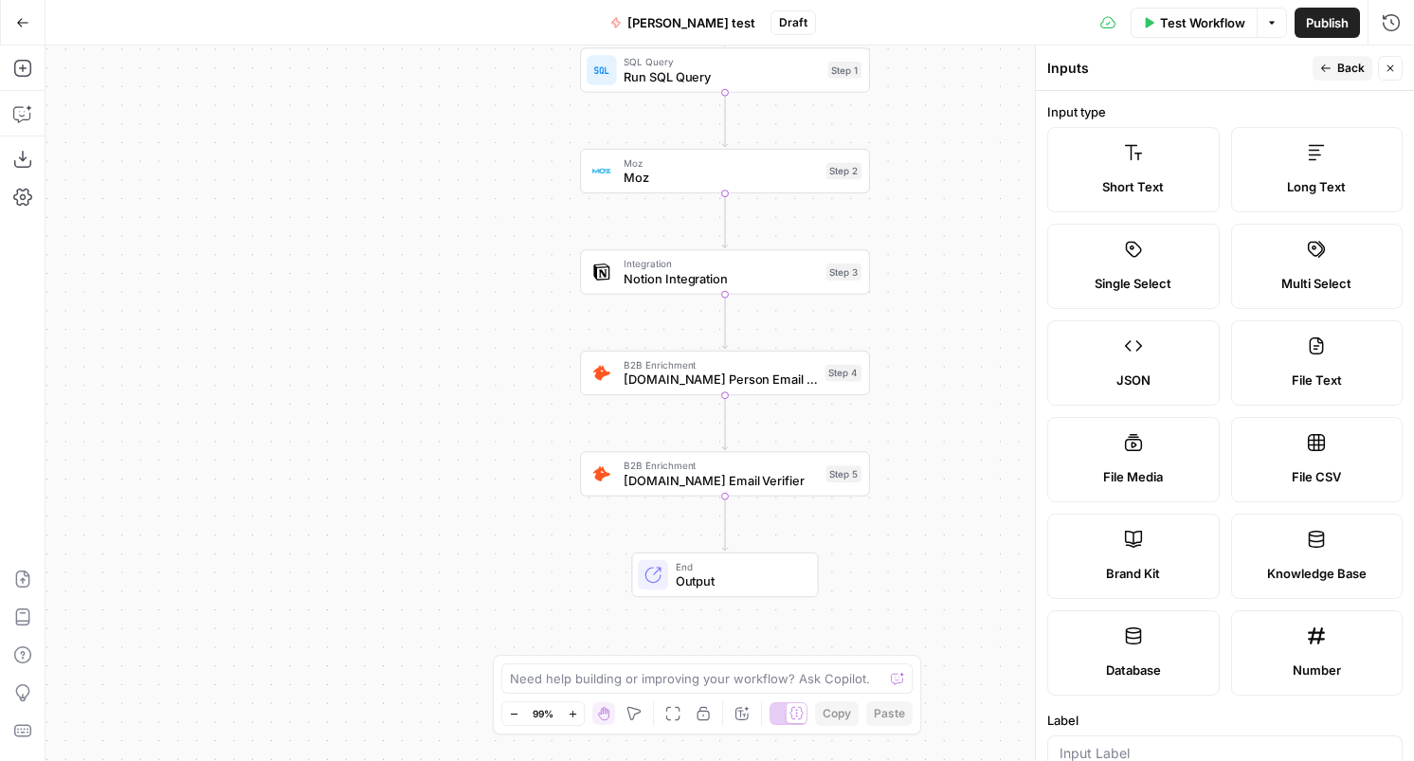
click at [696, 574] on span "Output" at bounding box center [739, 582] width 127 height 19
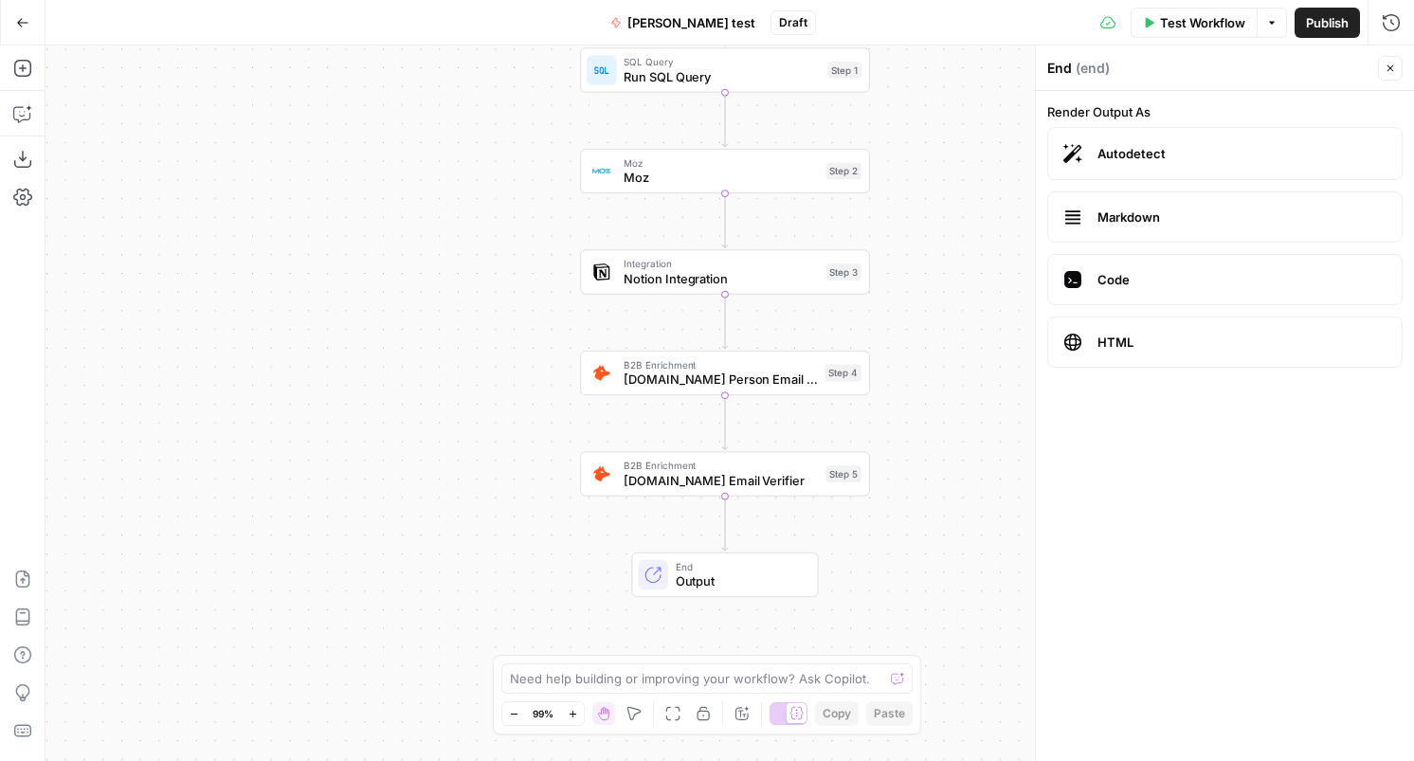
click at [714, 560] on span "End" at bounding box center [739, 566] width 127 height 15
click at [1390, 71] on icon "button" at bounding box center [1390, 68] width 11 height 11
click at [537, 118] on div "Workflow Set Inputs Inputs SQL Query Run SQL Query Step 1 Moz Moz Step 2 Integr…" at bounding box center [730, 404] width 1369 height 716
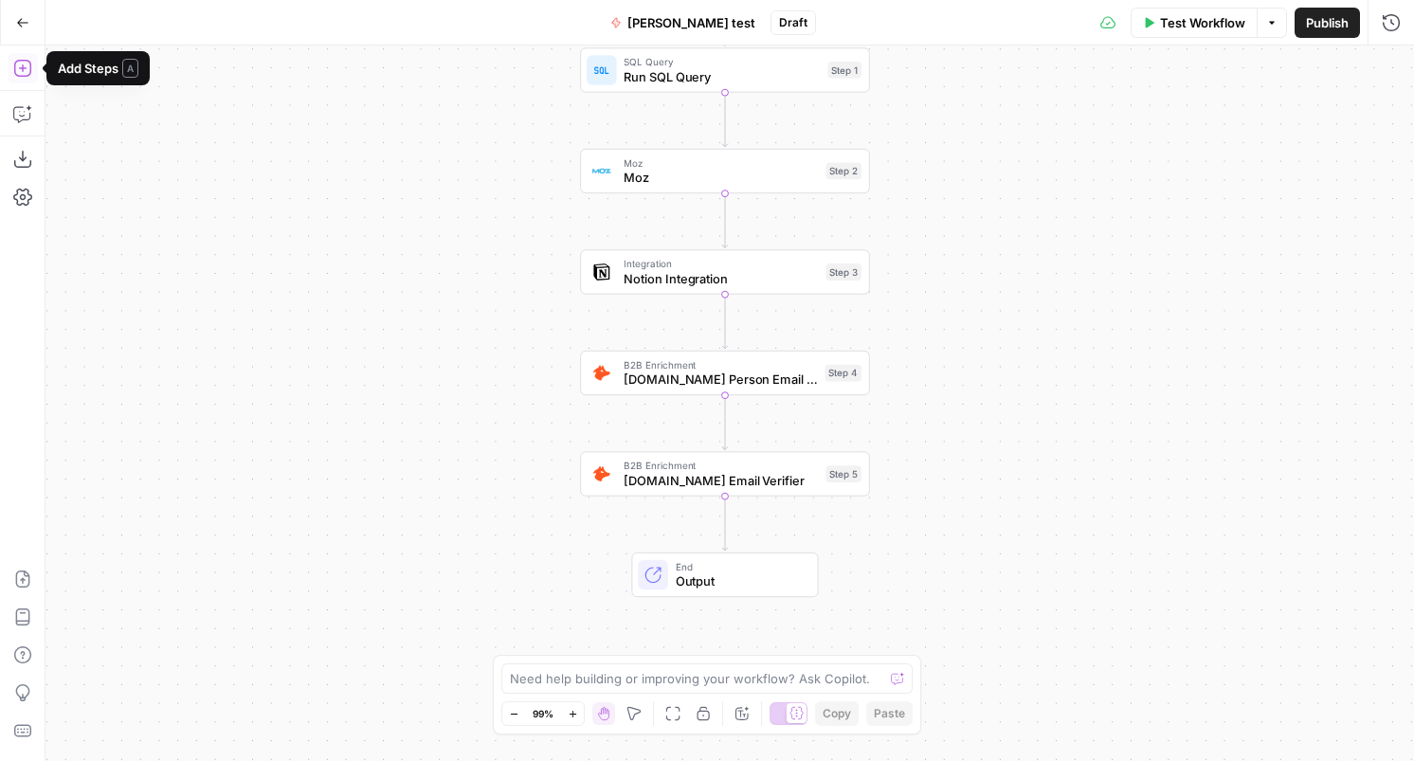
click at [20, 64] on icon "button" at bounding box center [22, 68] width 19 height 19
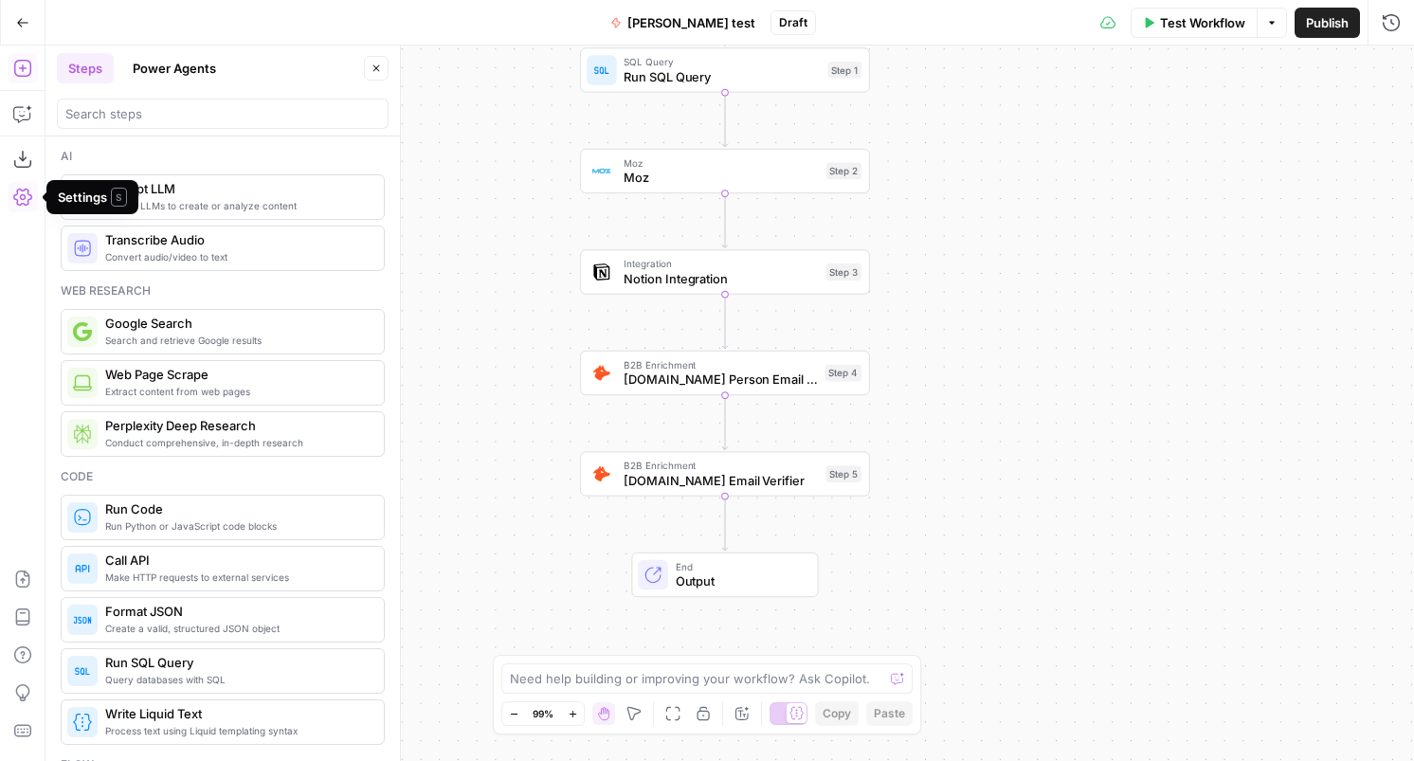
click at [23, 188] on icon "button" at bounding box center [22, 197] width 19 height 19
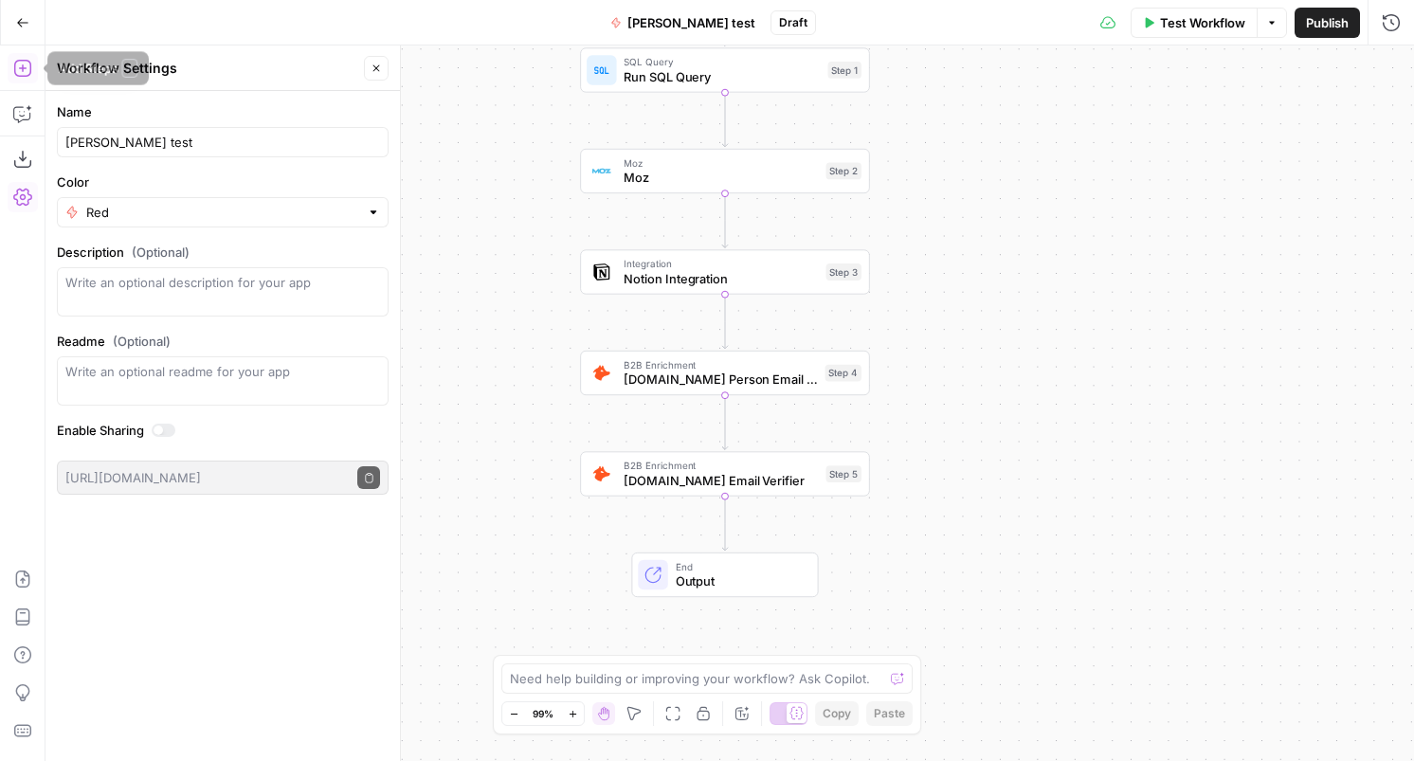
click at [27, 63] on icon "button" at bounding box center [22, 68] width 19 height 19
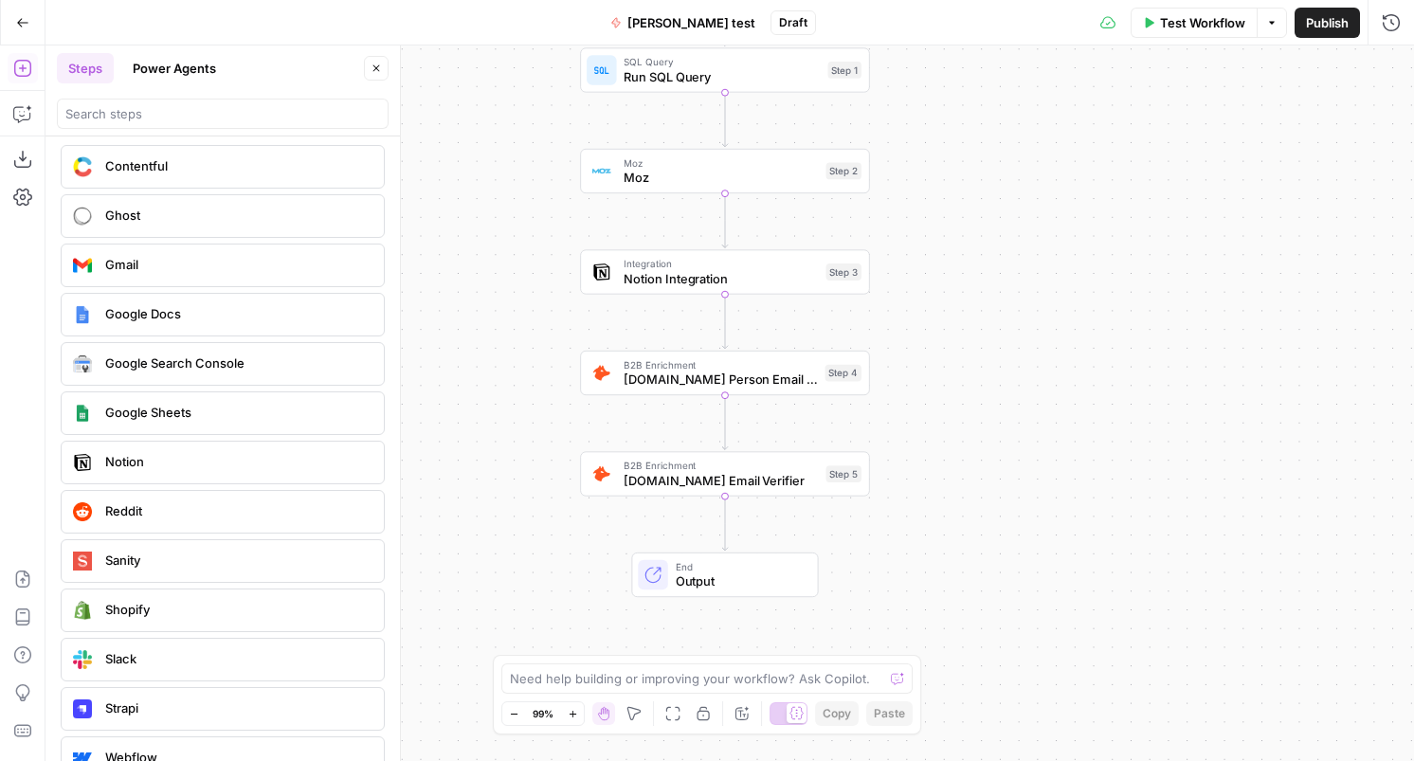
scroll to position [3414, 0]
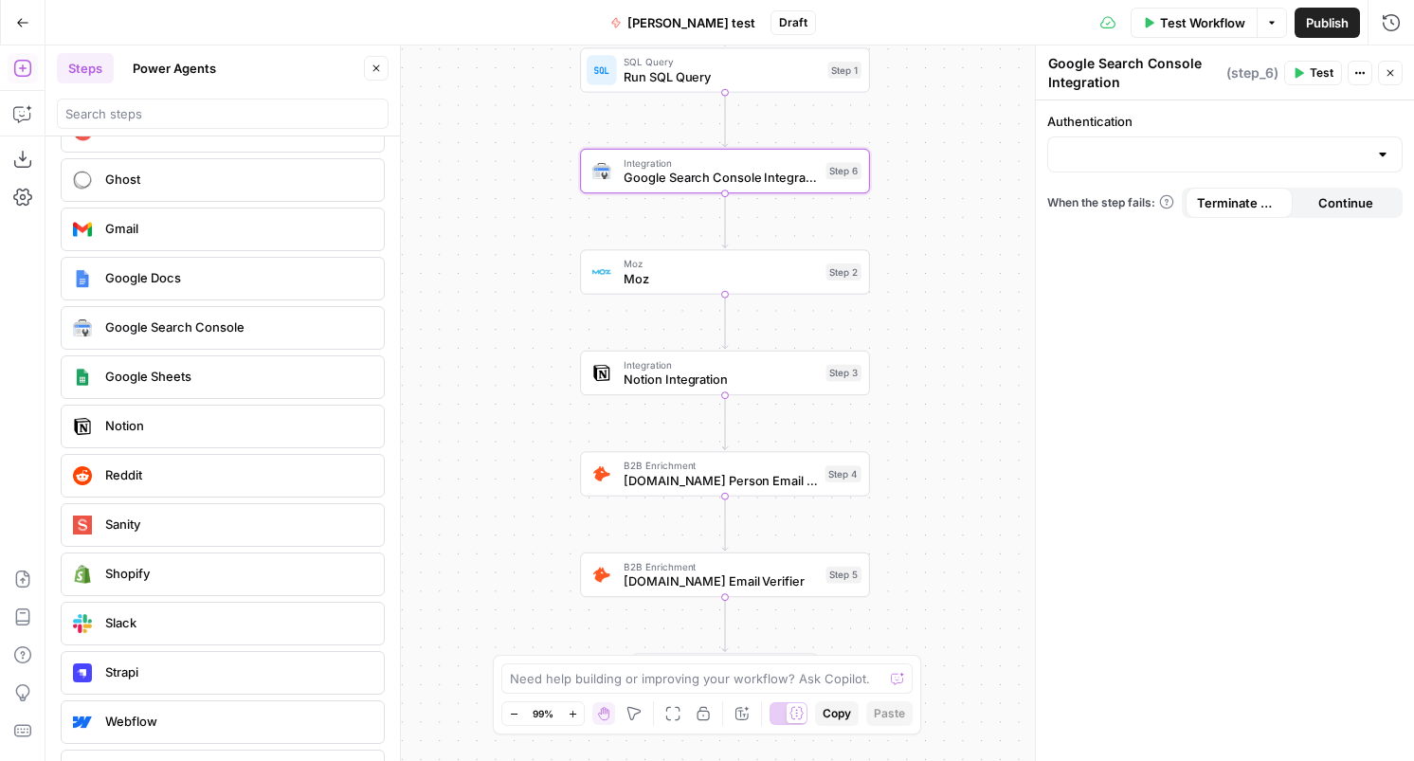
click at [1173, 188] on div "When the step fails: Terminate Workflow Continue" at bounding box center [1224, 203] width 355 height 30
click at [1173, 171] on div at bounding box center [1224, 155] width 355 height 36
click at [1200, 212] on button "Google Search Console - [DOMAIN_NAME]" at bounding box center [1225, 202] width 338 height 27
type input "Google Search Console - [DOMAIN_NAME]"
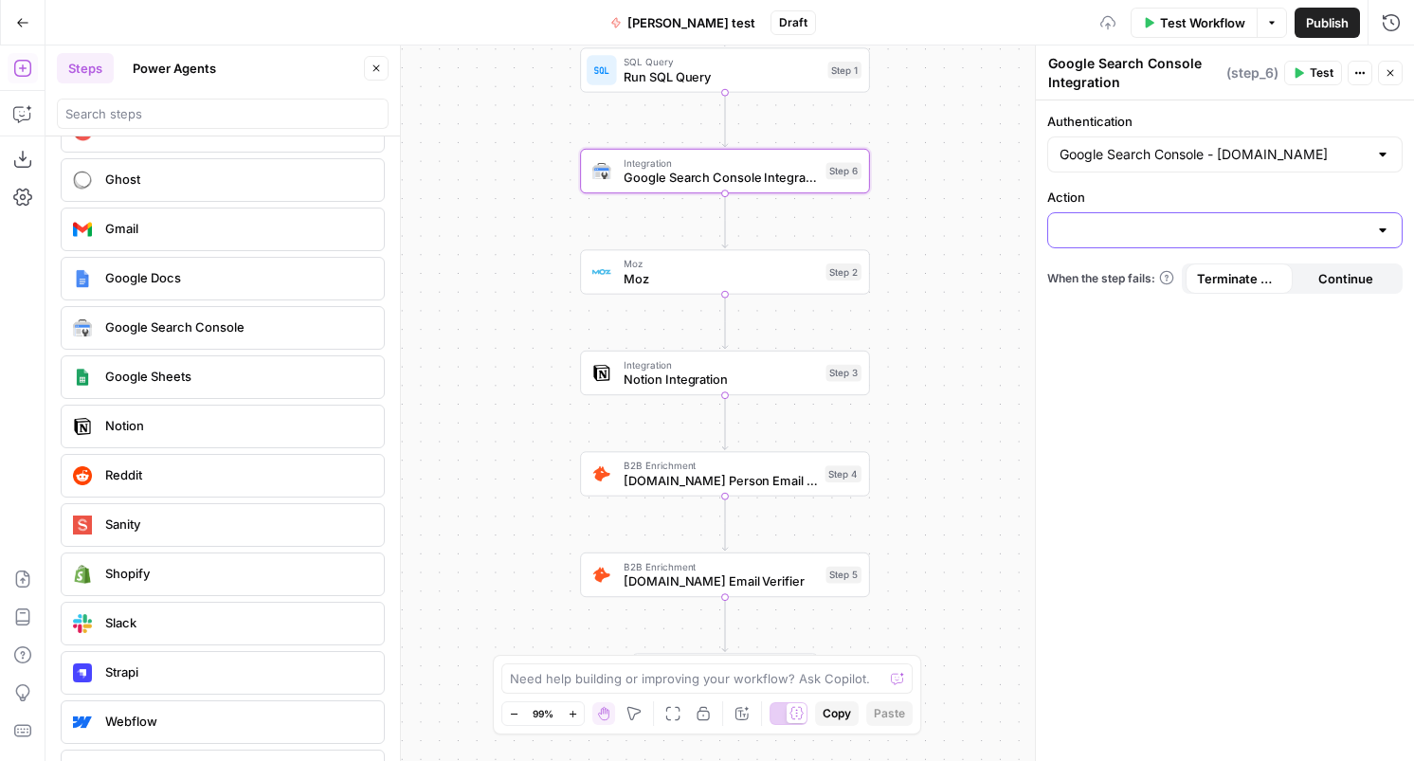
click at [1215, 228] on input "Action" at bounding box center [1214, 230] width 308 height 19
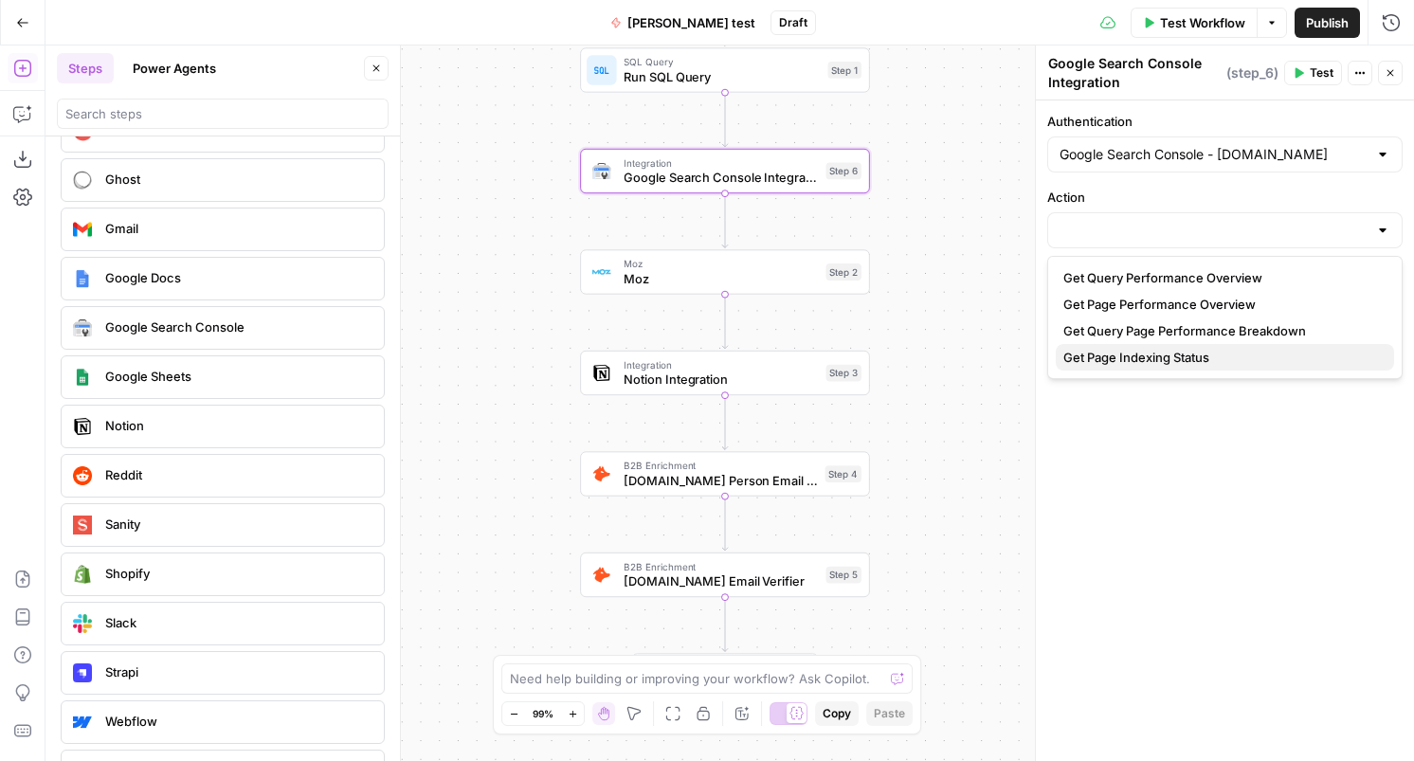
click at [1192, 352] on span "Get Page Indexing Status" at bounding box center [1222, 357] width 316 height 19
type input "Get Page Indexing Status"
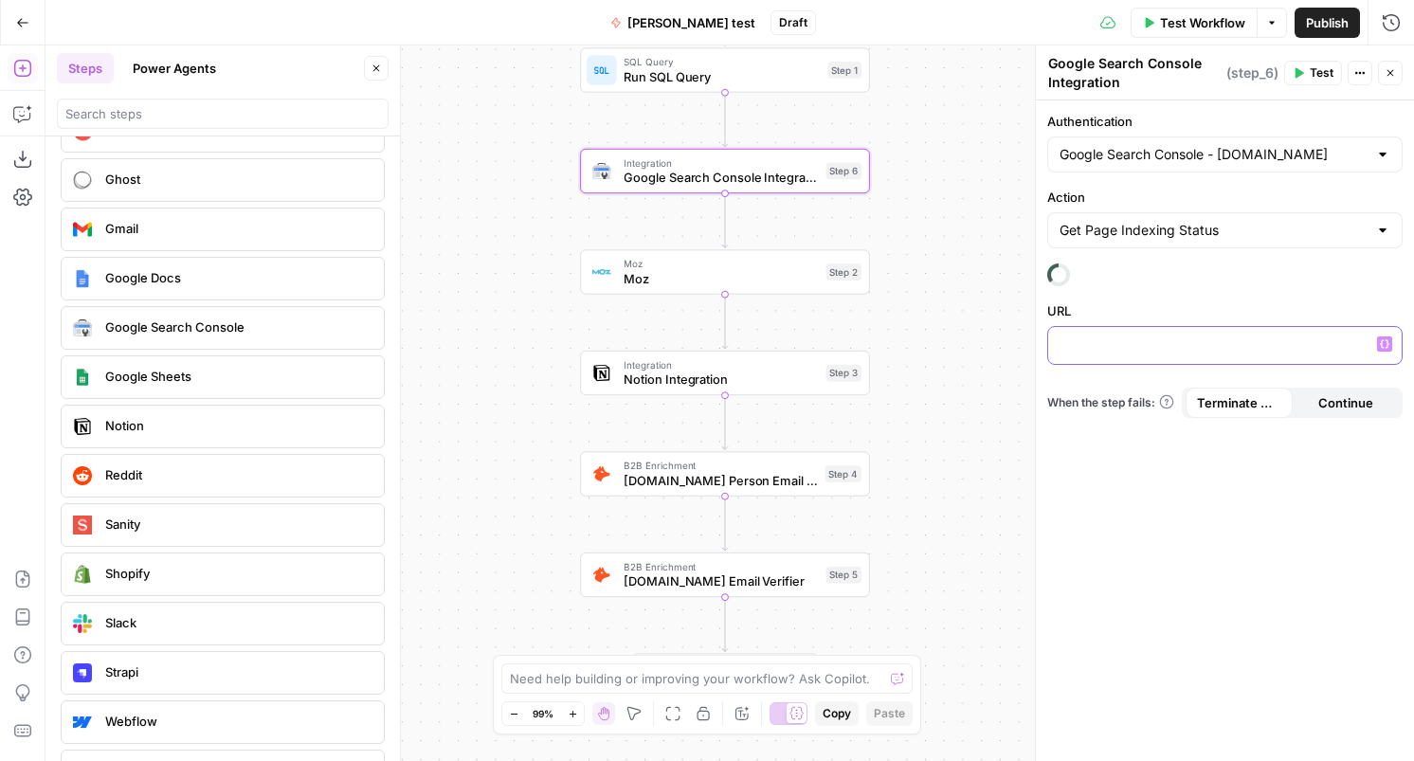
click at [1193, 343] on p at bounding box center [1225, 344] width 331 height 19
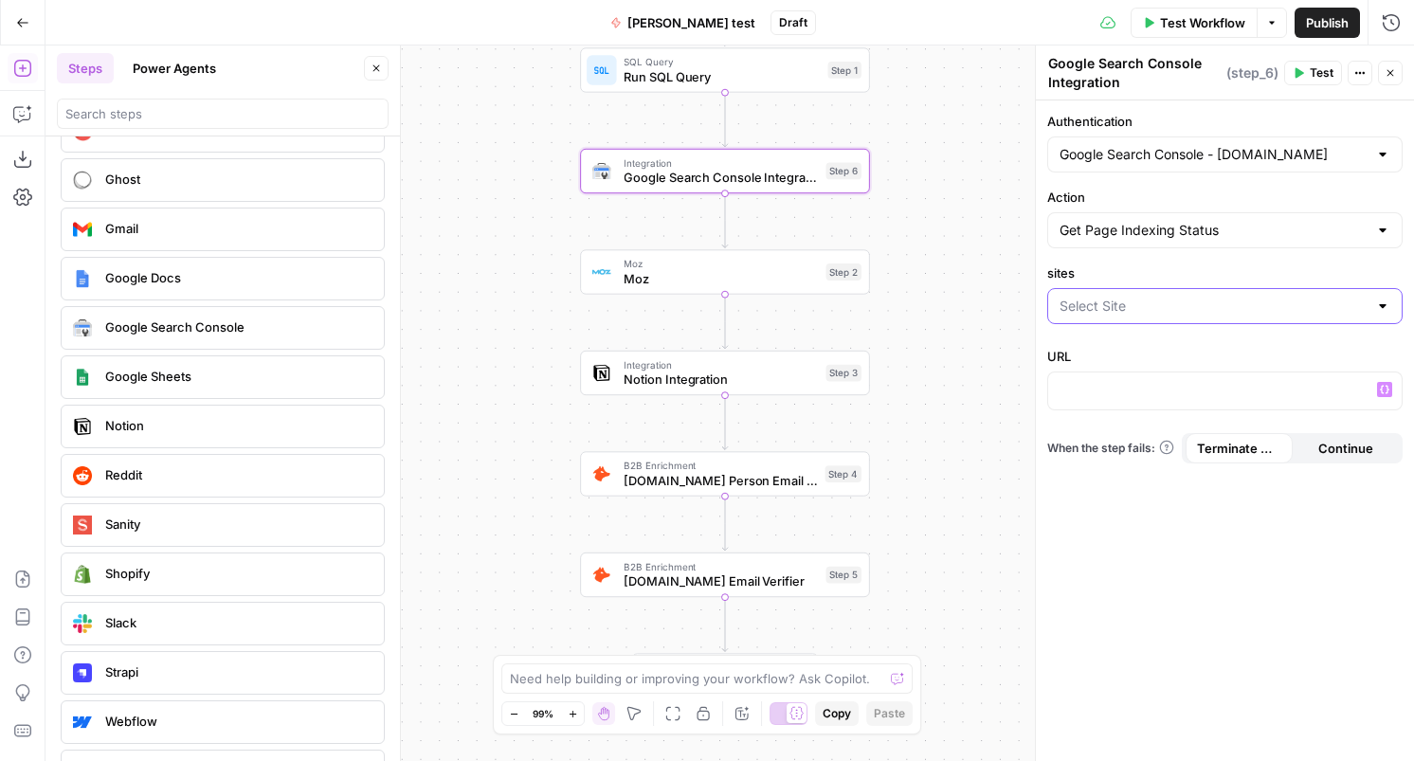
click at [1168, 313] on input "sites" at bounding box center [1214, 306] width 308 height 19
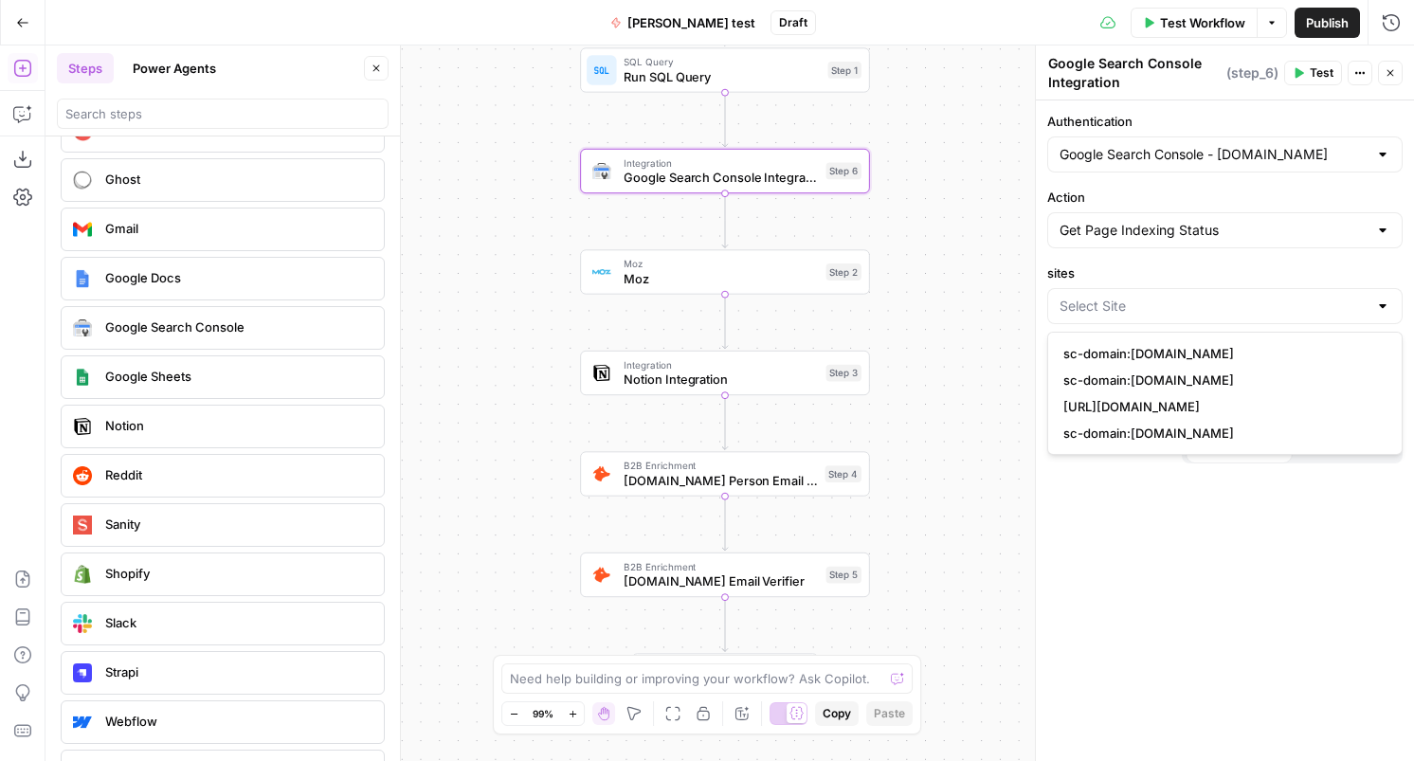
click at [1211, 188] on label "Action" at bounding box center [1224, 197] width 355 height 19
click at [1211, 221] on input "Get Page Indexing Status" at bounding box center [1214, 230] width 308 height 19
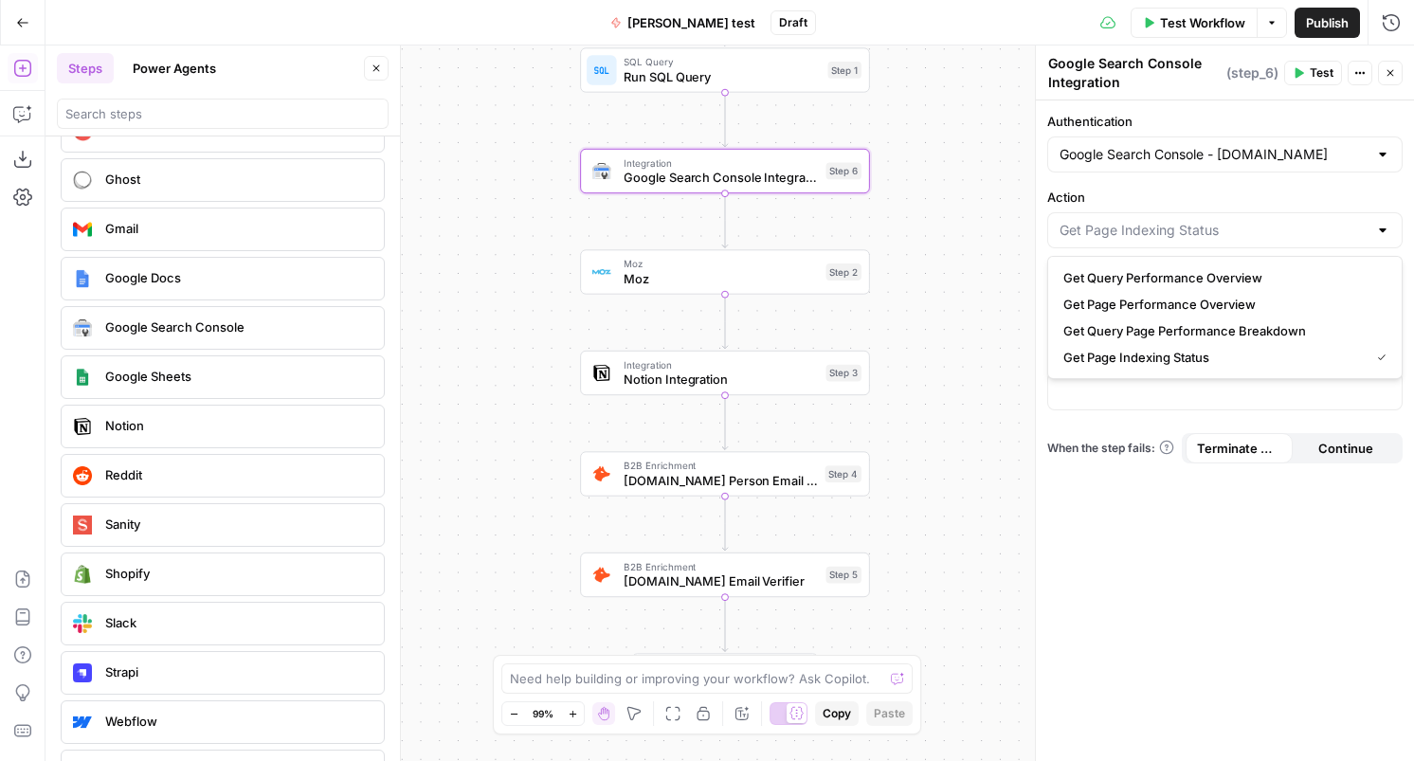
type input "Get Page Indexing Status"
click at [1169, 204] on label "Action" at bounding box center [1224, 197] width 355 height 19
click at [1169, 221] on input "Get Page Indexing Status" at bounding box center [1214, 230] width 308 height 19
click at [1129, 354] on span "Get Page Indexing Status" at bounding box center [1213, 357] width 299 height 19
type input "Get Page Indexing Status"
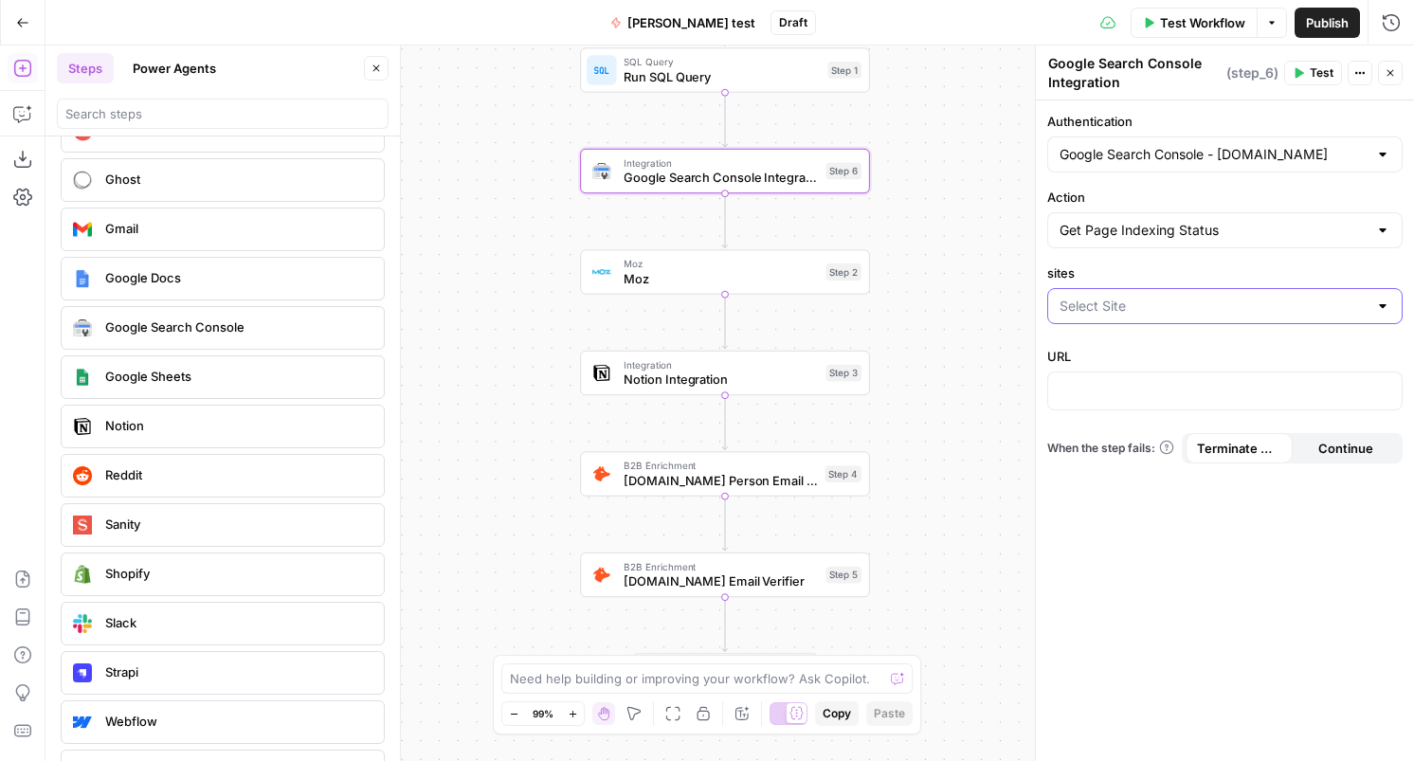
click at [1135, 309] on input "sites" at bounding box center [1214, 306] width 308 height 19
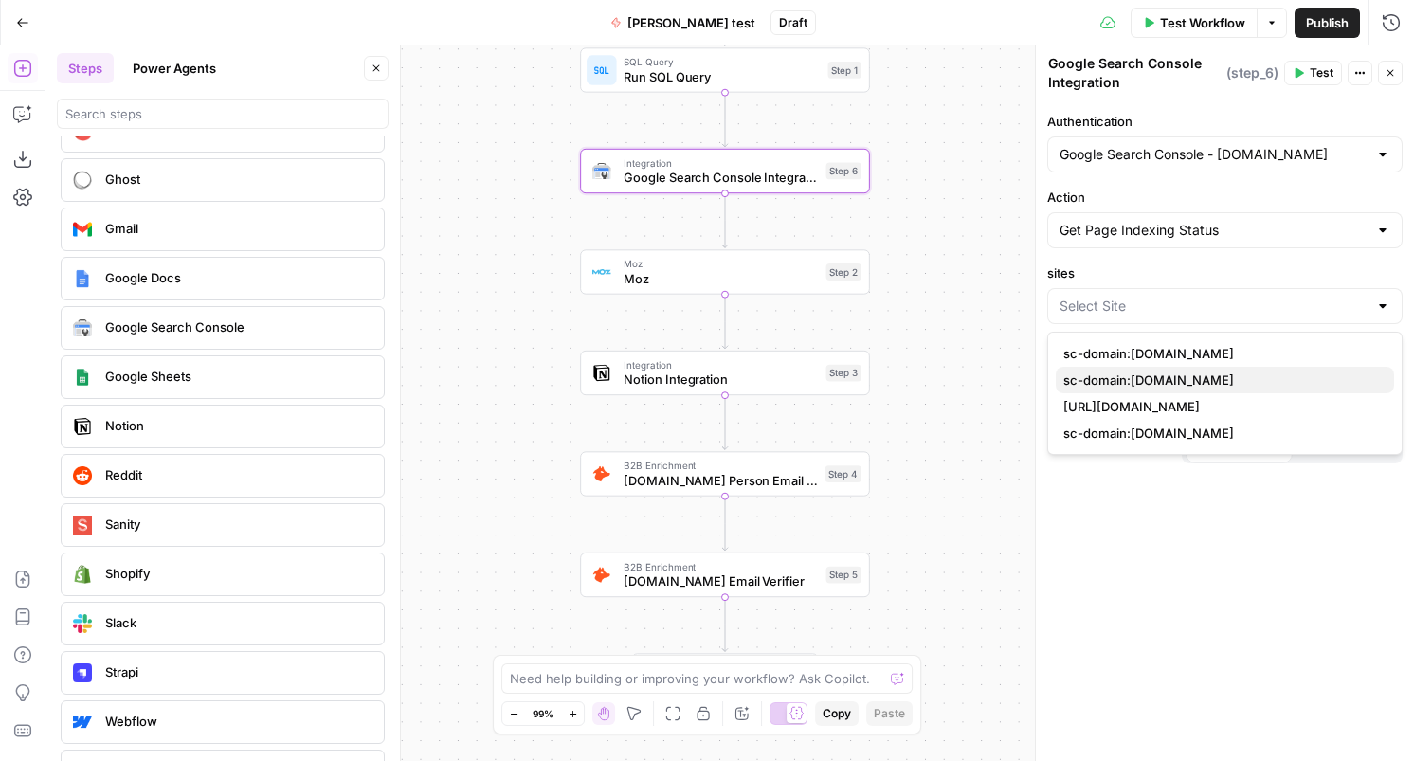
click at [1152, 389] on span "sc-domain:[DOMAIN_NAME]" at bounding box center [1222, 380] width 316 height 19
type input "sc-domain:[DOMAIN_NAME]"
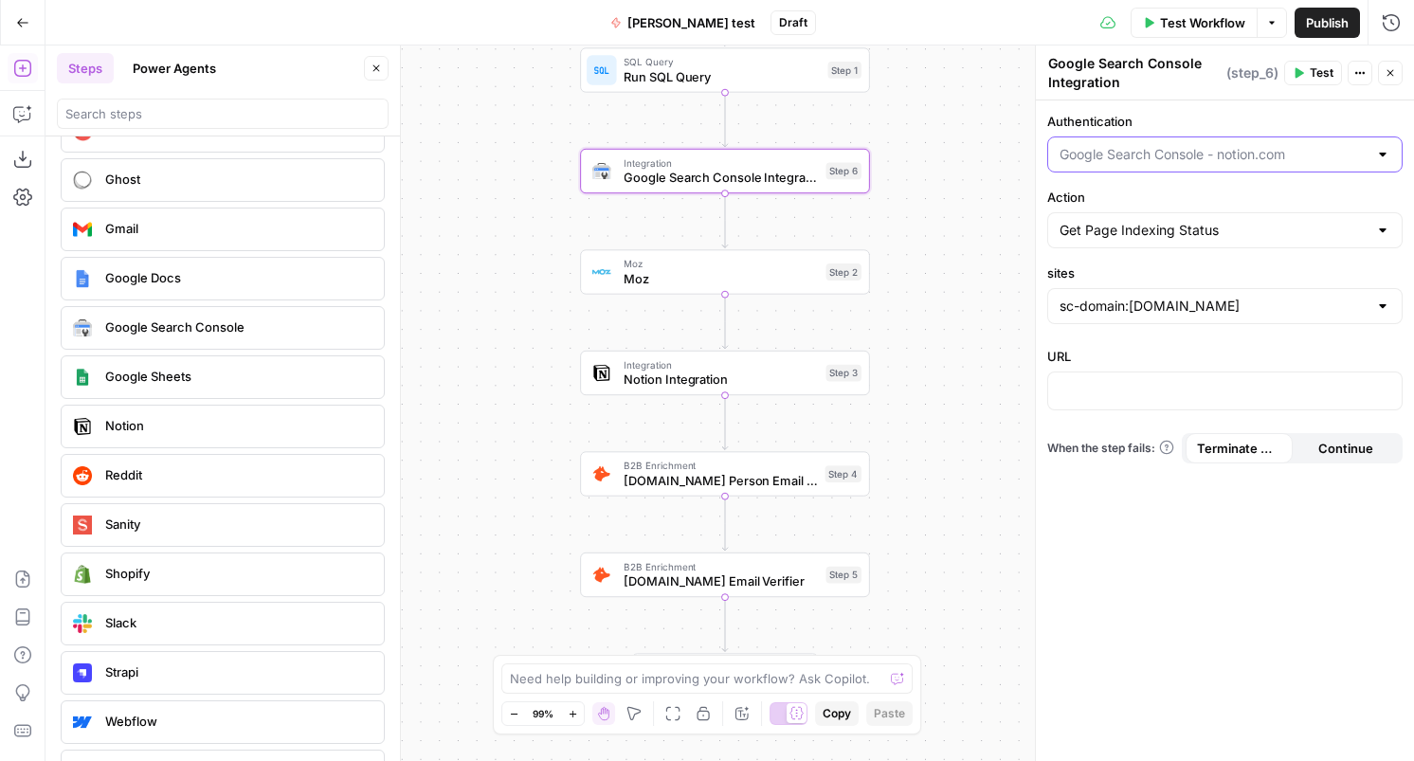
click at [1150, 155] on input "Authentication" at bounding box center [1214, 154] width 308 height 19
click at [1138, 225] on span "Google Search Console - [DOMAIN_NAME] 1" at bounding box center [1222, 228] width 316 height 19
type input "Google Search Console - [DOMAIN_NAME] 1"
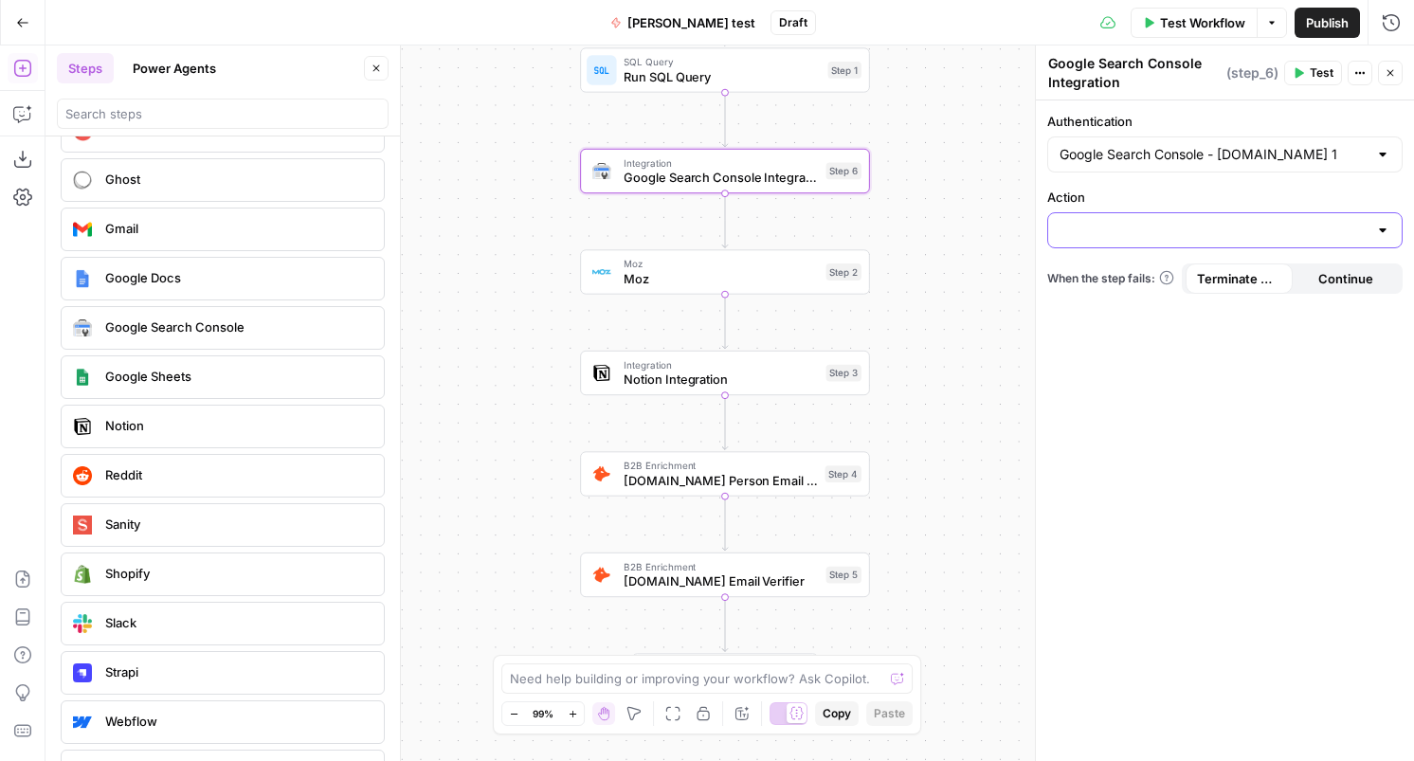
click at [1154, 232] on input "Action" at bounding box center [1214, 230] width 308 height 19
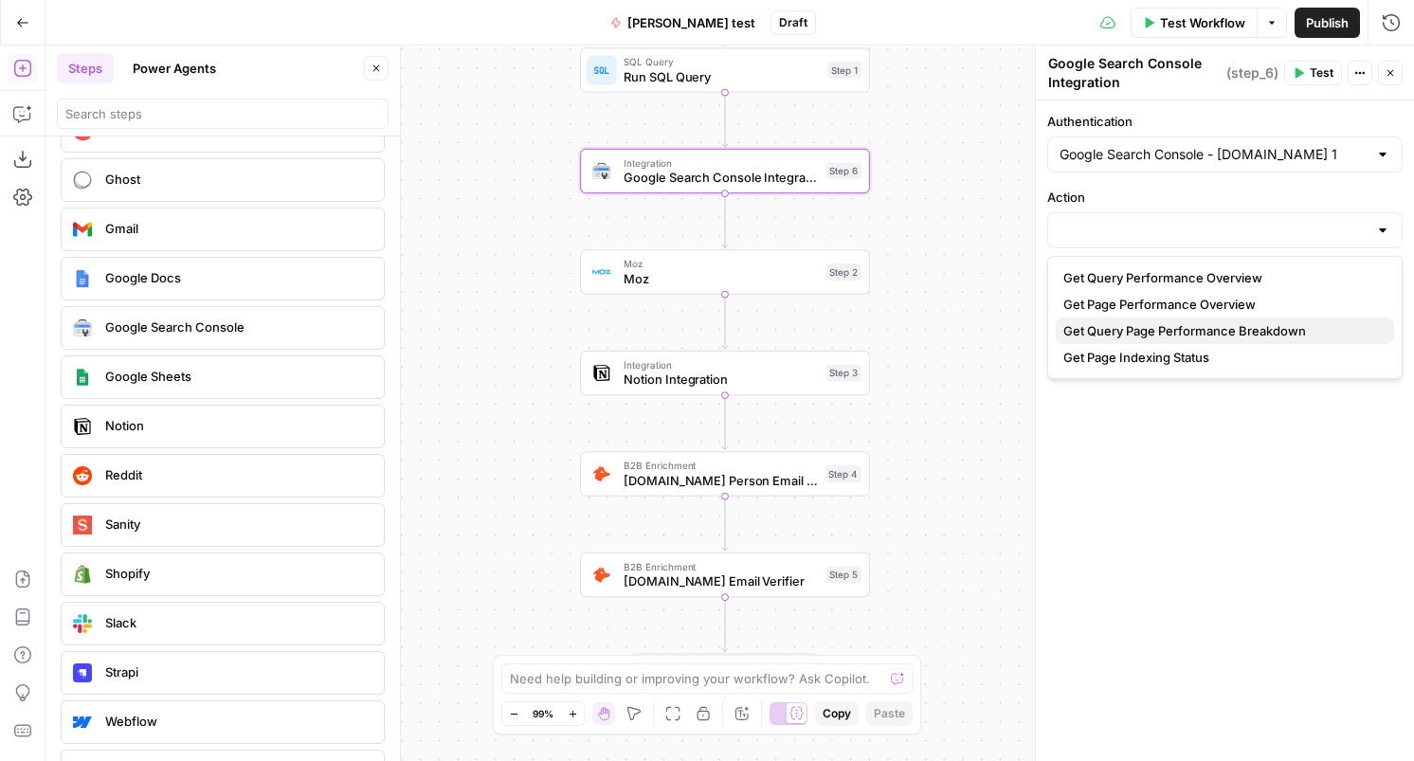
click at [1130, 340] on button "Get Query Page Performance Breakdown" at bounding box center [1225, 331] width 338 height 27
type input "Get Query Page Performance Breakdown"
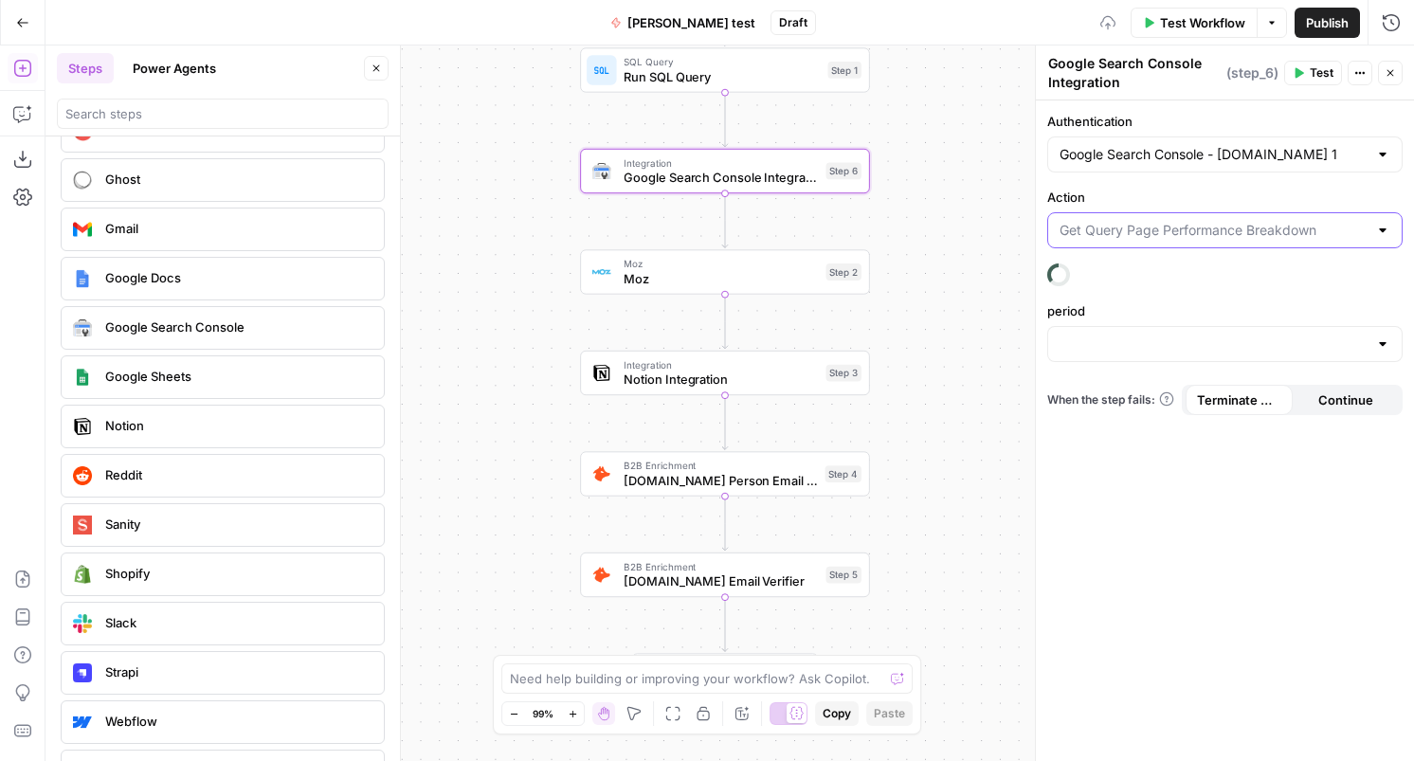
click at [1120, 231] on input "Action" at bounding box center [1214, 230] width 308 height 19
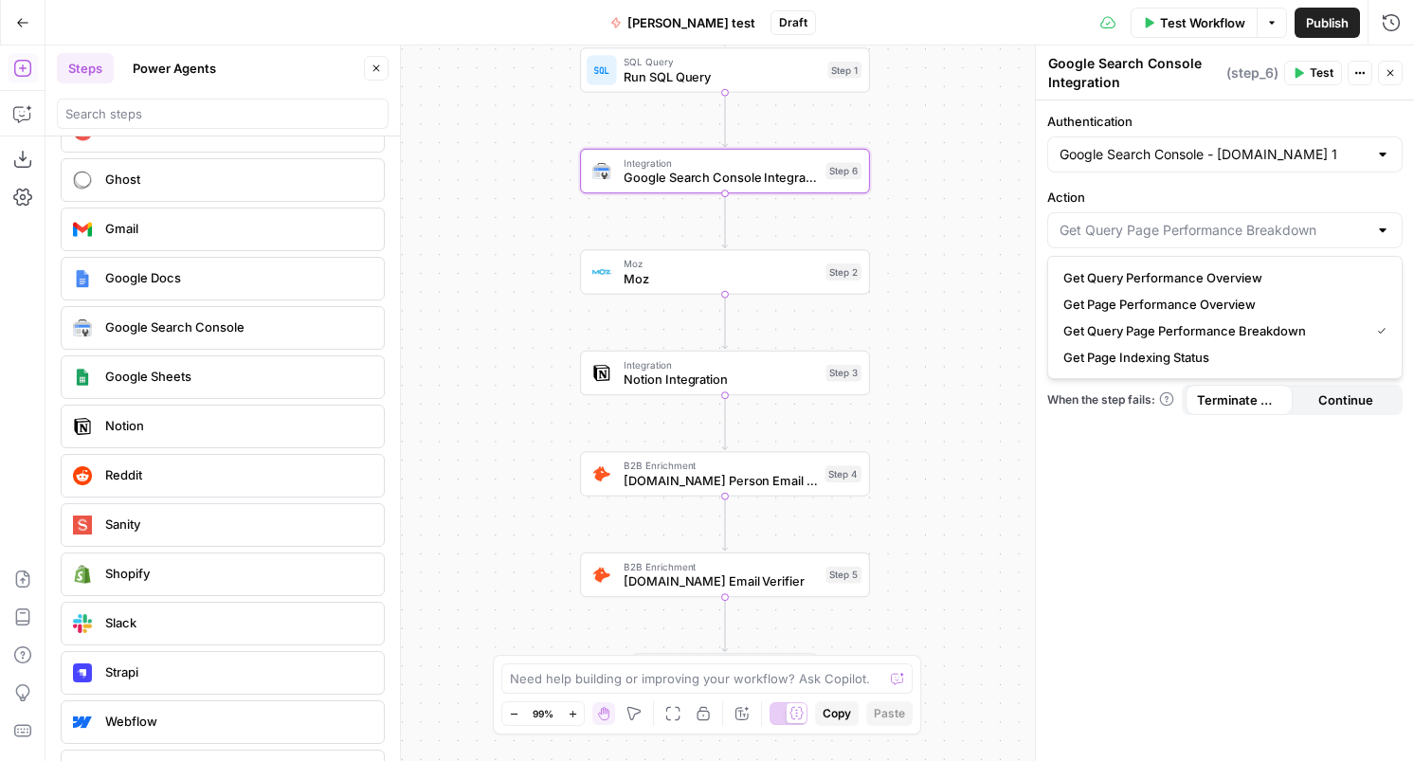
click at [1111, 352] on span "Get Page Indexing Status" at bounding box center [1222, 357] width 316 height 19
type input "Get Page Indexing Status"
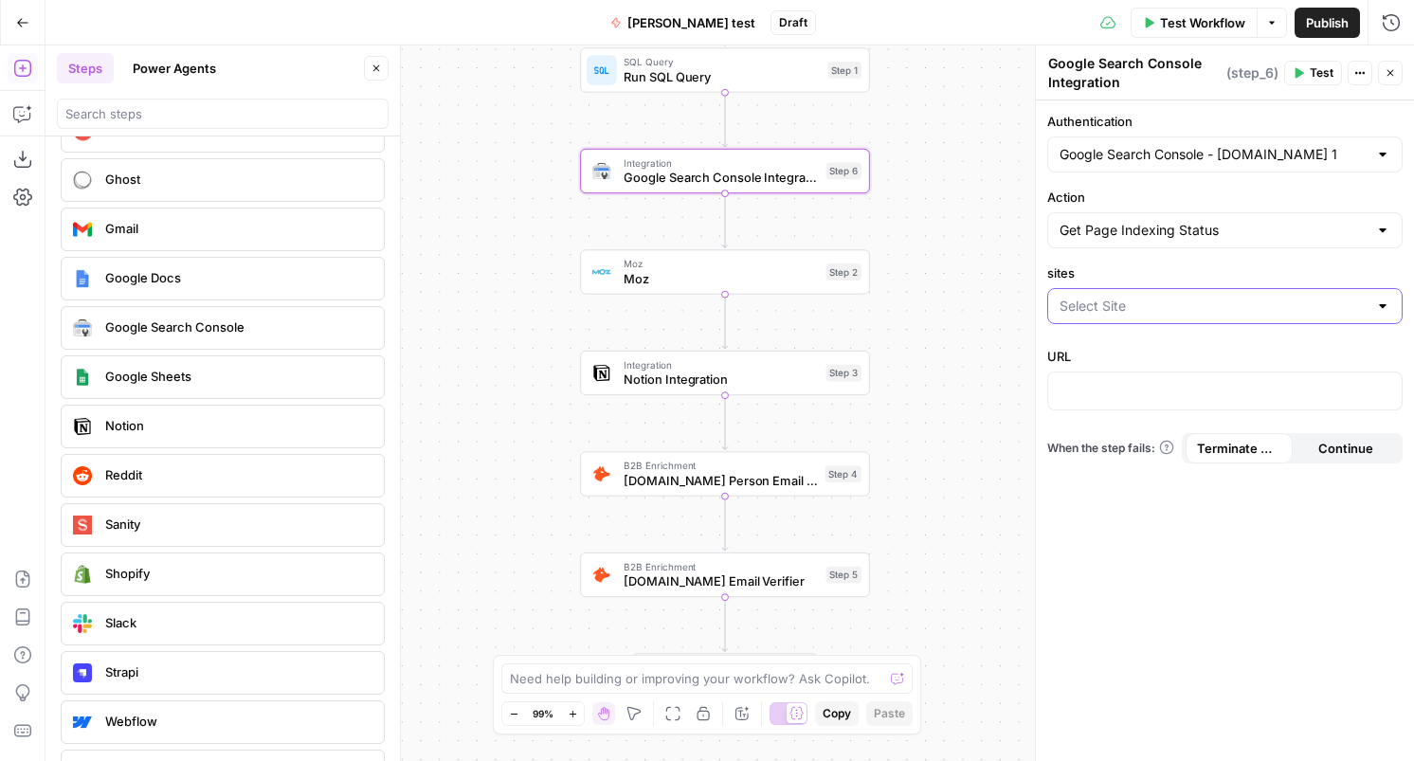
click at [1119, 311] on input "sites" at bounding box center [1214, 306] width 308 height 19
click at [1152, 590] on div "Authentication Google Search Console - notion.com 1 Action Get Page Indexing St…" at bounding box center [1225, 430] width 378 height 661
click at [23, 26] on icon "button" at bounding box center [22, 22] width 13 height 13
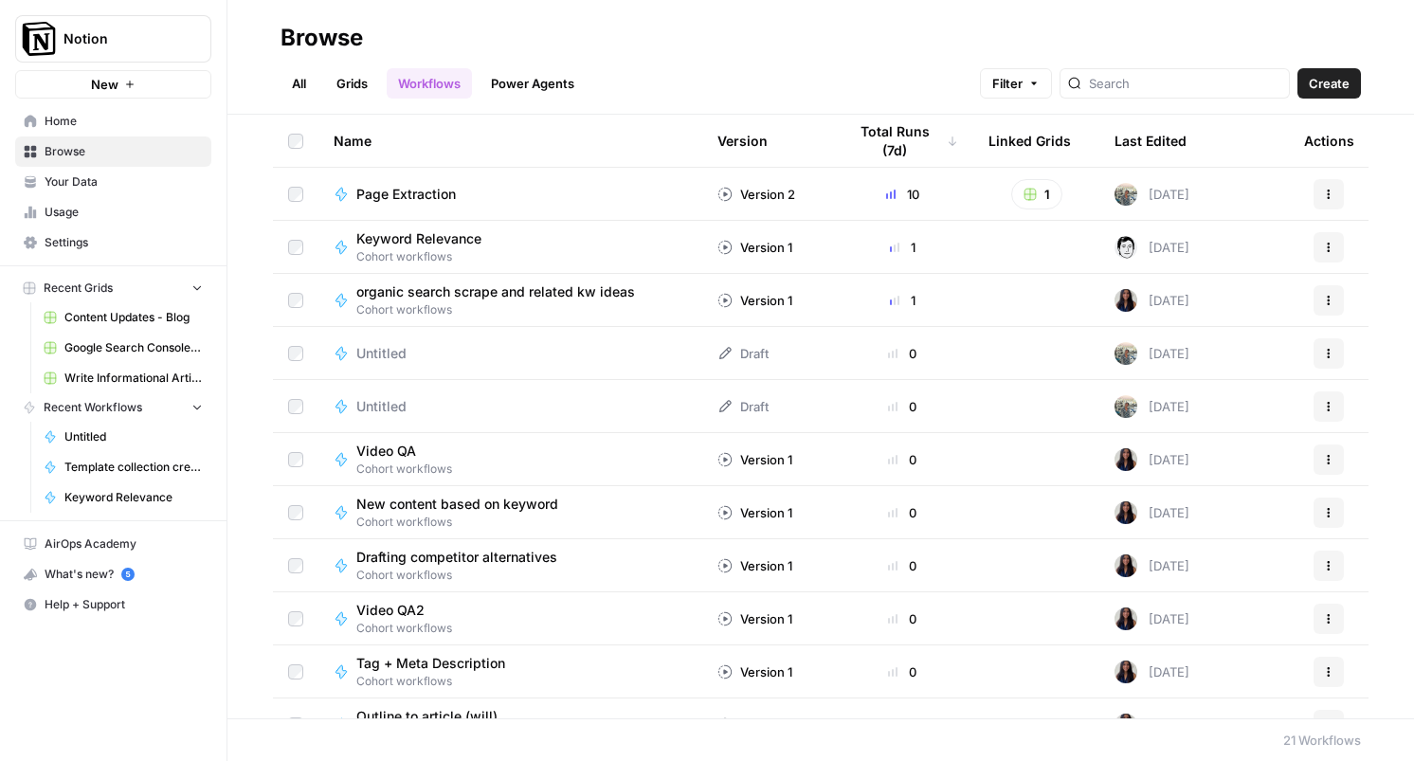
click at [84, 246] on span "Settings" at bounding box center [124, 242] width 158 height 17
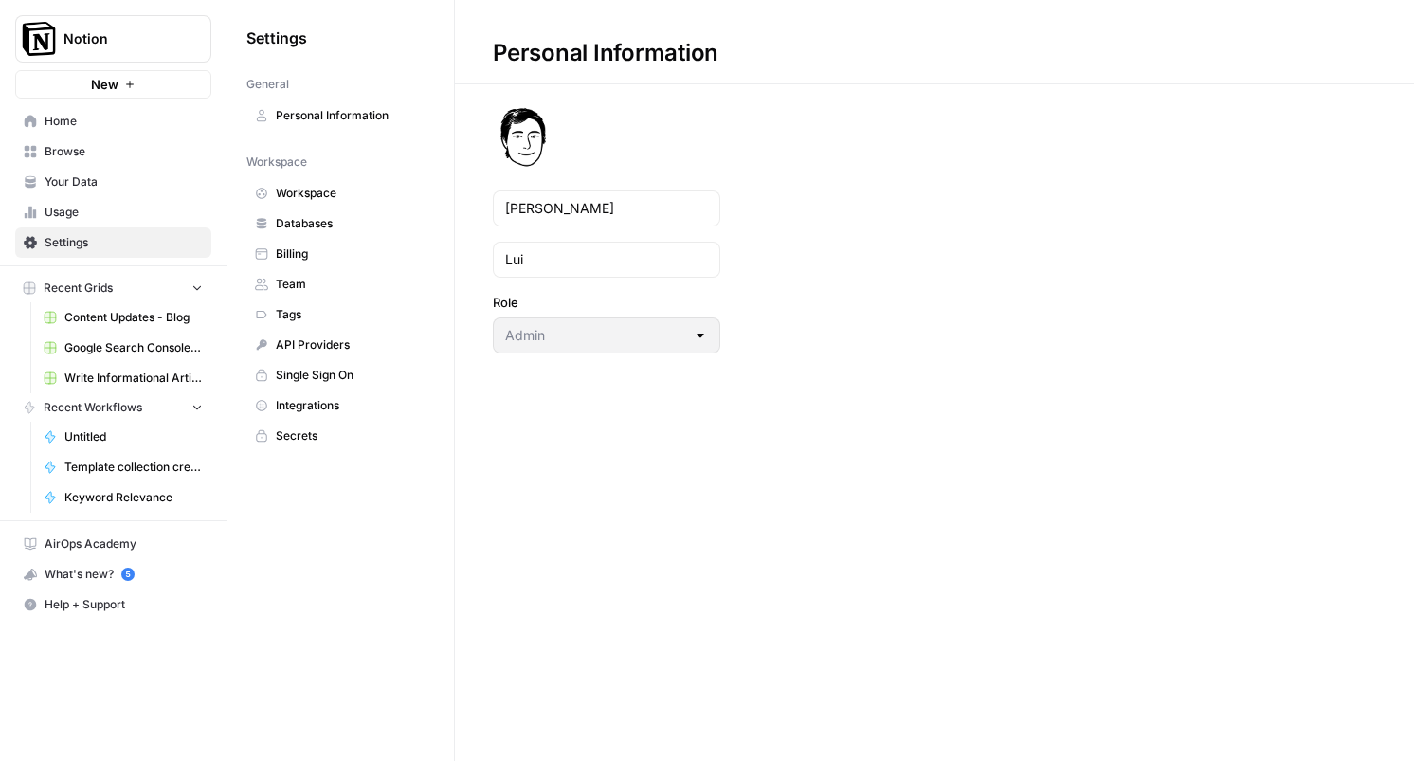
click at [317, 397] on span "Integrations" at bounding box center [351, 405] width 151 height 17
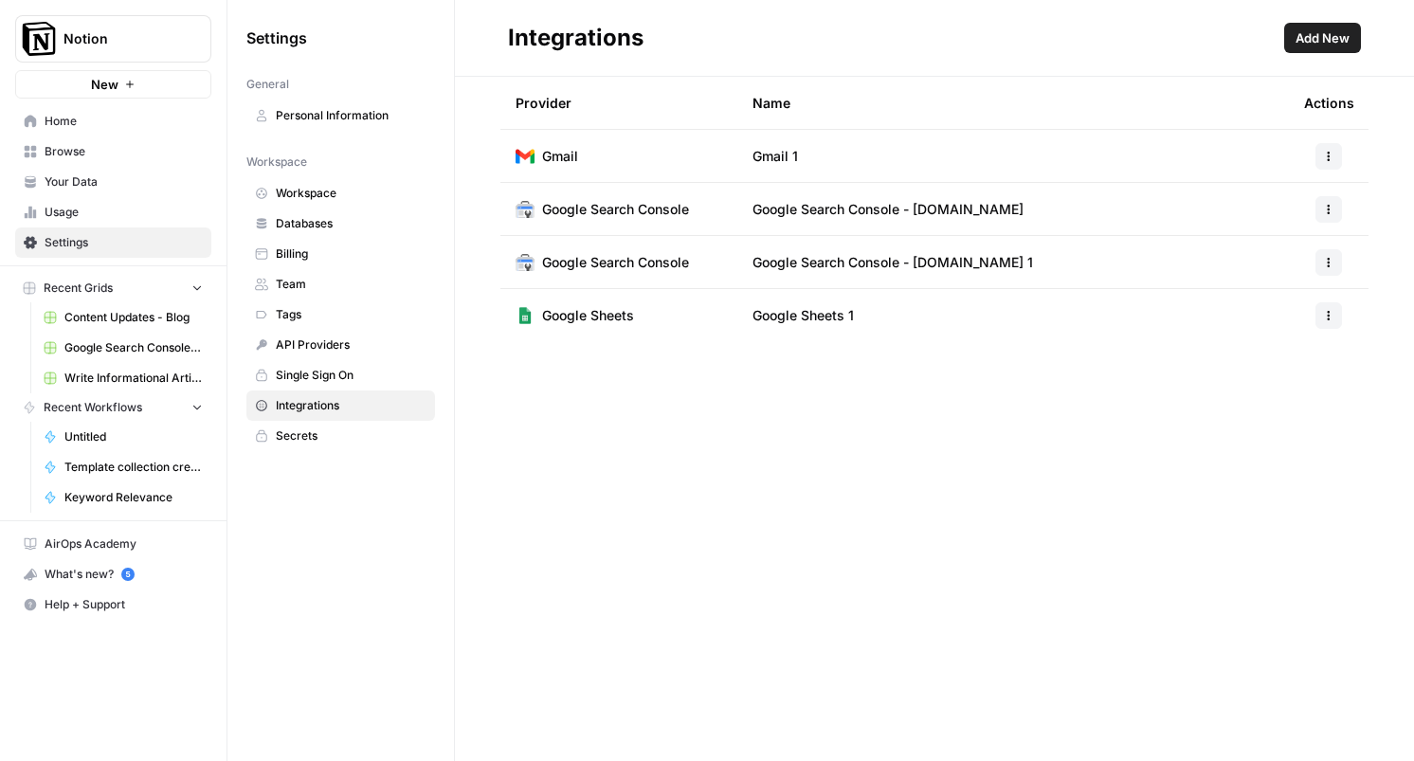
click at [1320, 35] on span "Add New" at bounding box center [1323, 37] width 54 height 19
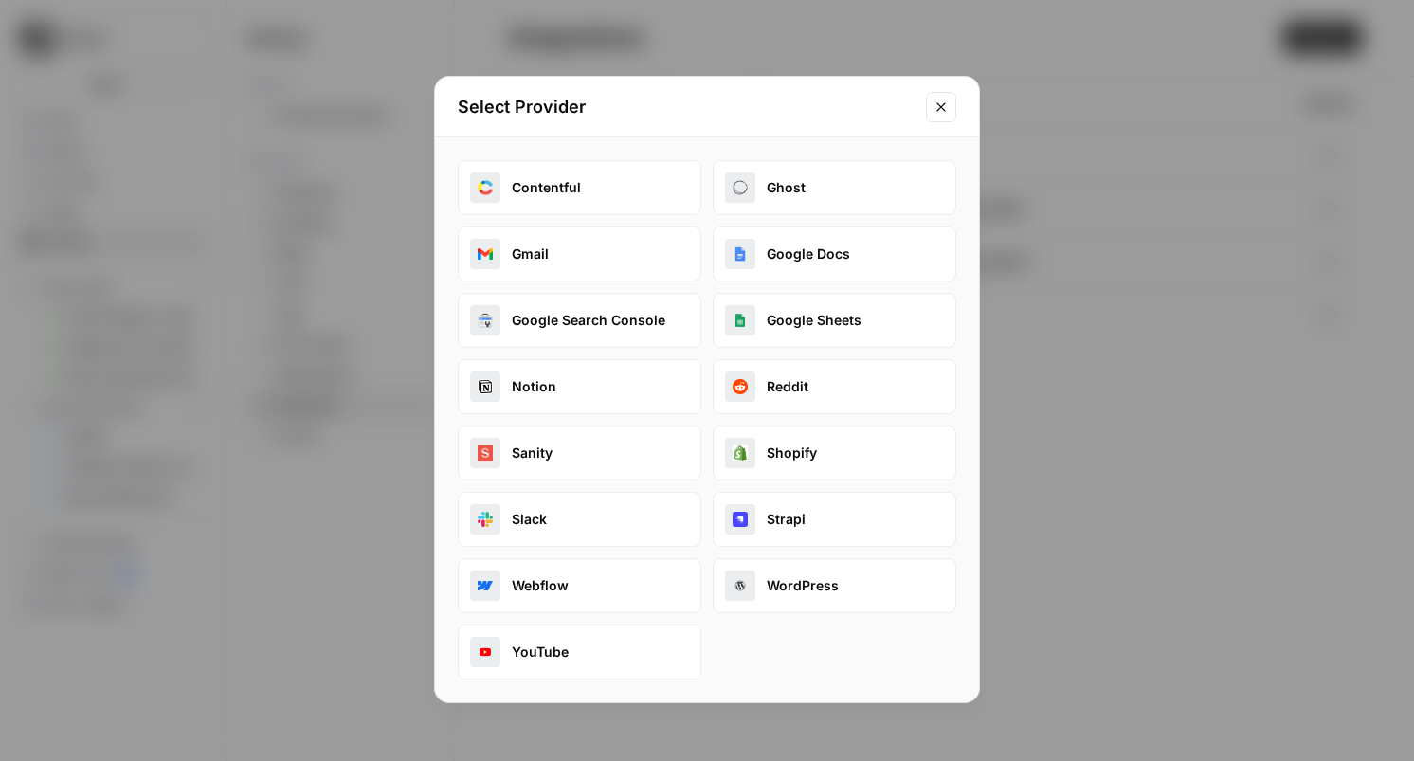
click at [584, 324] on button "Google Search Console" at bounding box center [580, 320] width 244 height 55
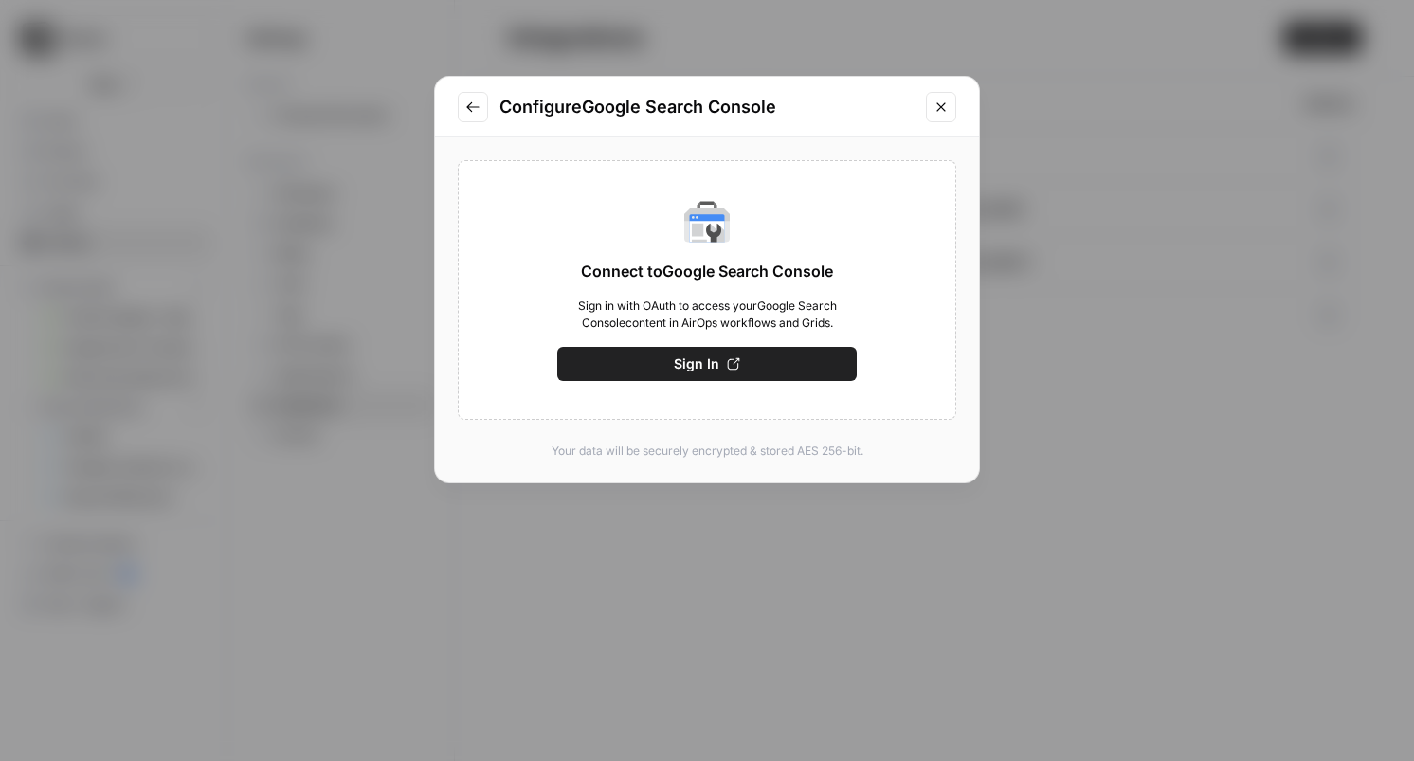
click at [689, 356] on span "Sign In" at bounding box center [697, 364] width 46 height 19
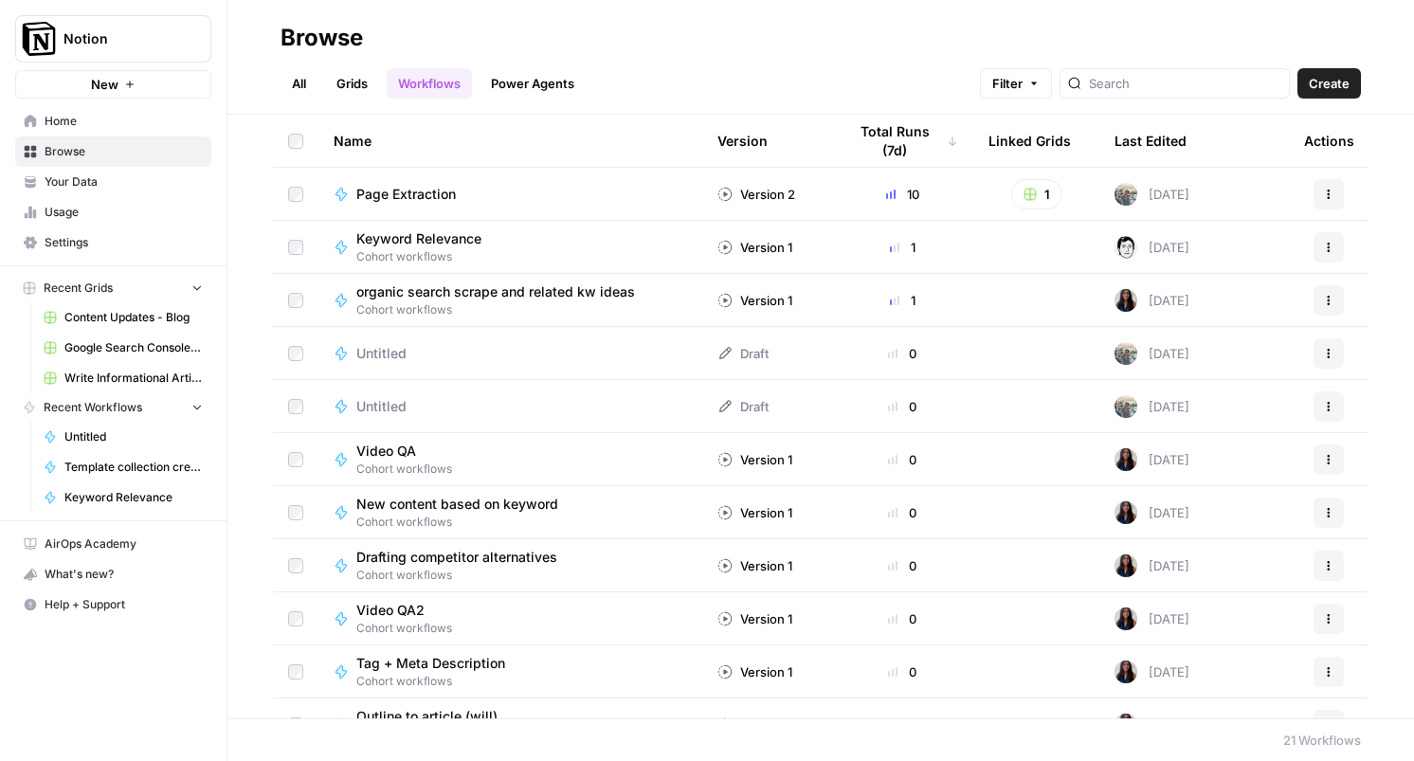
scroll to position [564, 0]
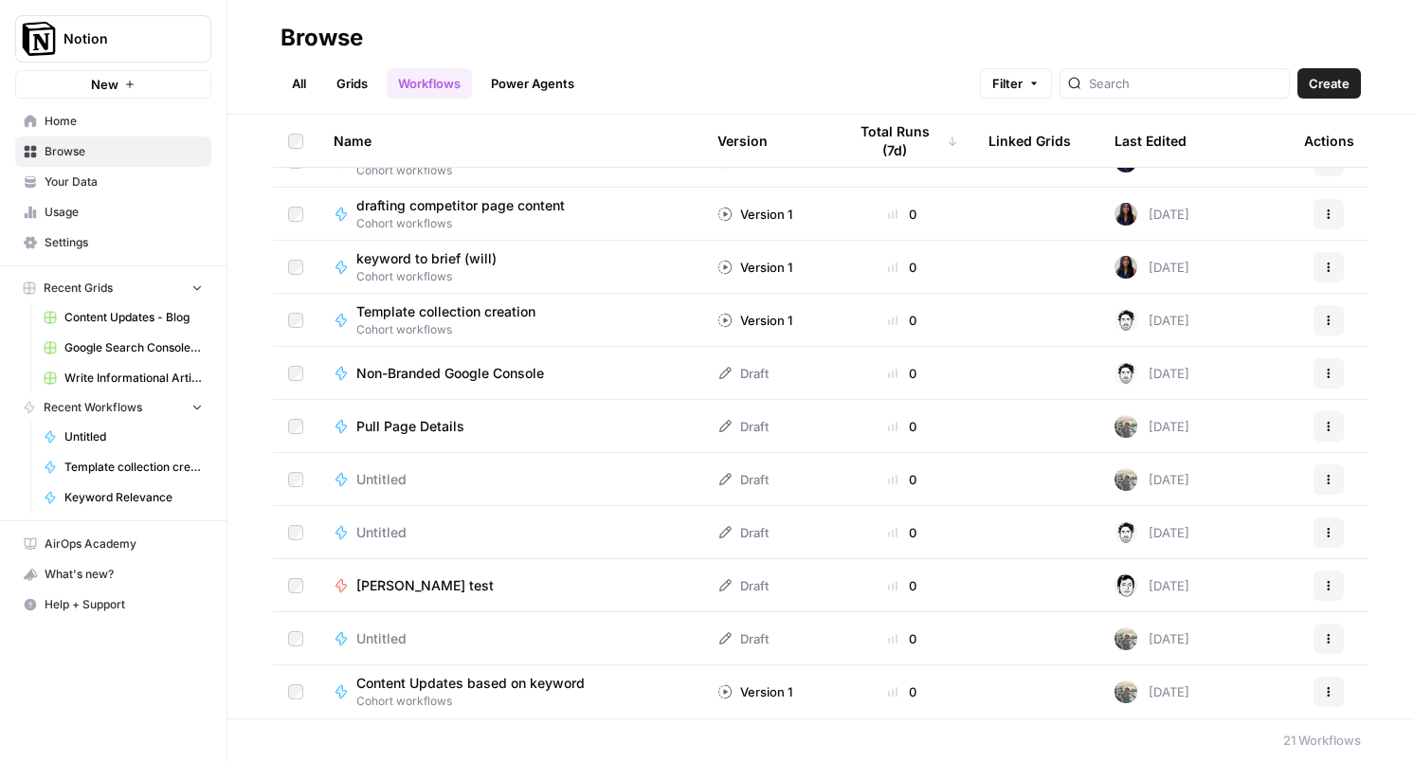
click at [393, 581] on span "[PERSON_NAME] test" at bounding box center [424, 585] width 137 height 19
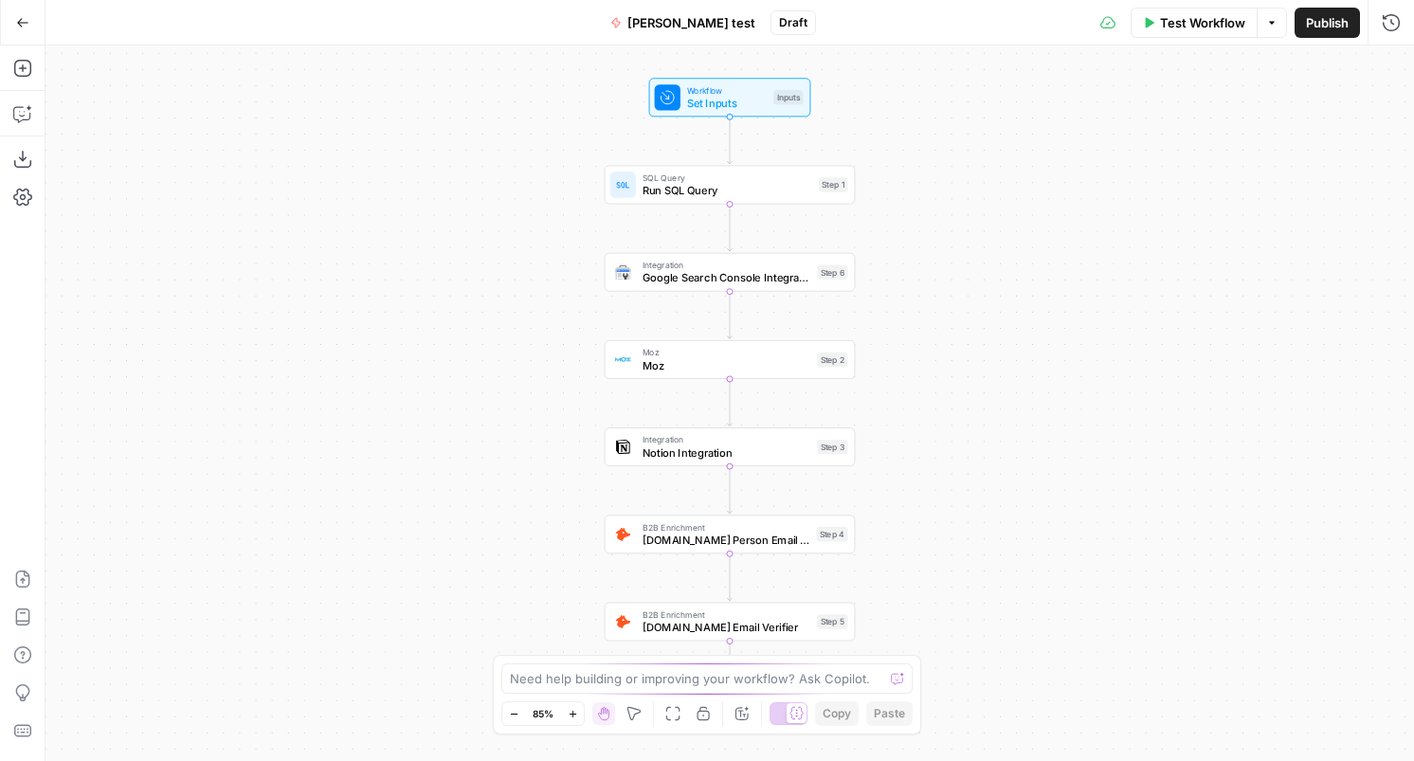
click at [685, 20] on span "[PERSON_NAME] test" at bounding box center [692, 22] width 128 height 19
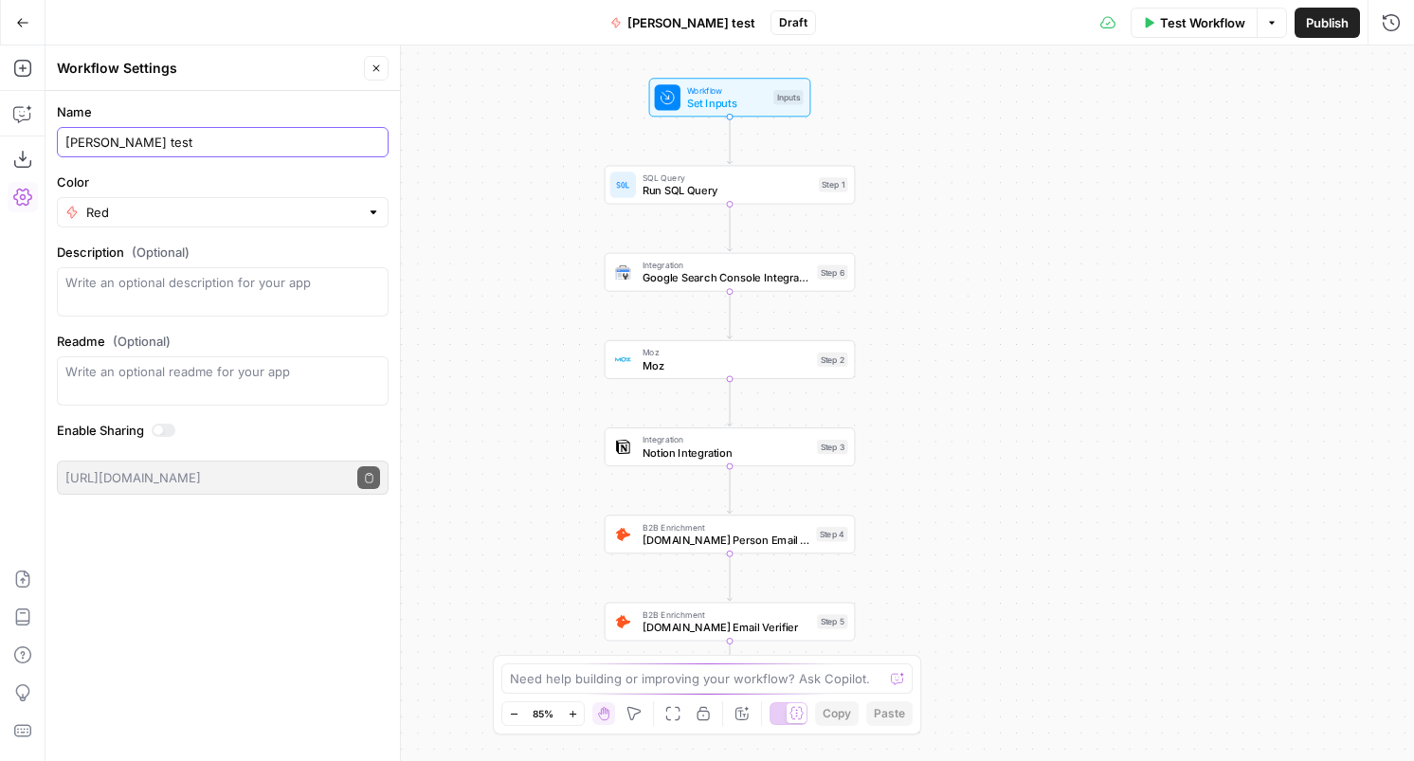
click at [182, 150] on input "[PERSON_NAME] test" at bounding box center [222, 142] width 315 height 19
type input "Verify content is discoverable / indexed"
click at [465, 278] on div "Workflow Set Inputs Inputs SQL Query Run SQL Query Step 1 Integration Google Se…" at bounding box center [730, 404] width 1369 height 716
click at [727, 100] on span "Set Inputs" at bounding box center [727, 103] width 81 height 16
click at [1260, 130] on button "Add Field" at bounding box center [1209, 129] width 316 height 30
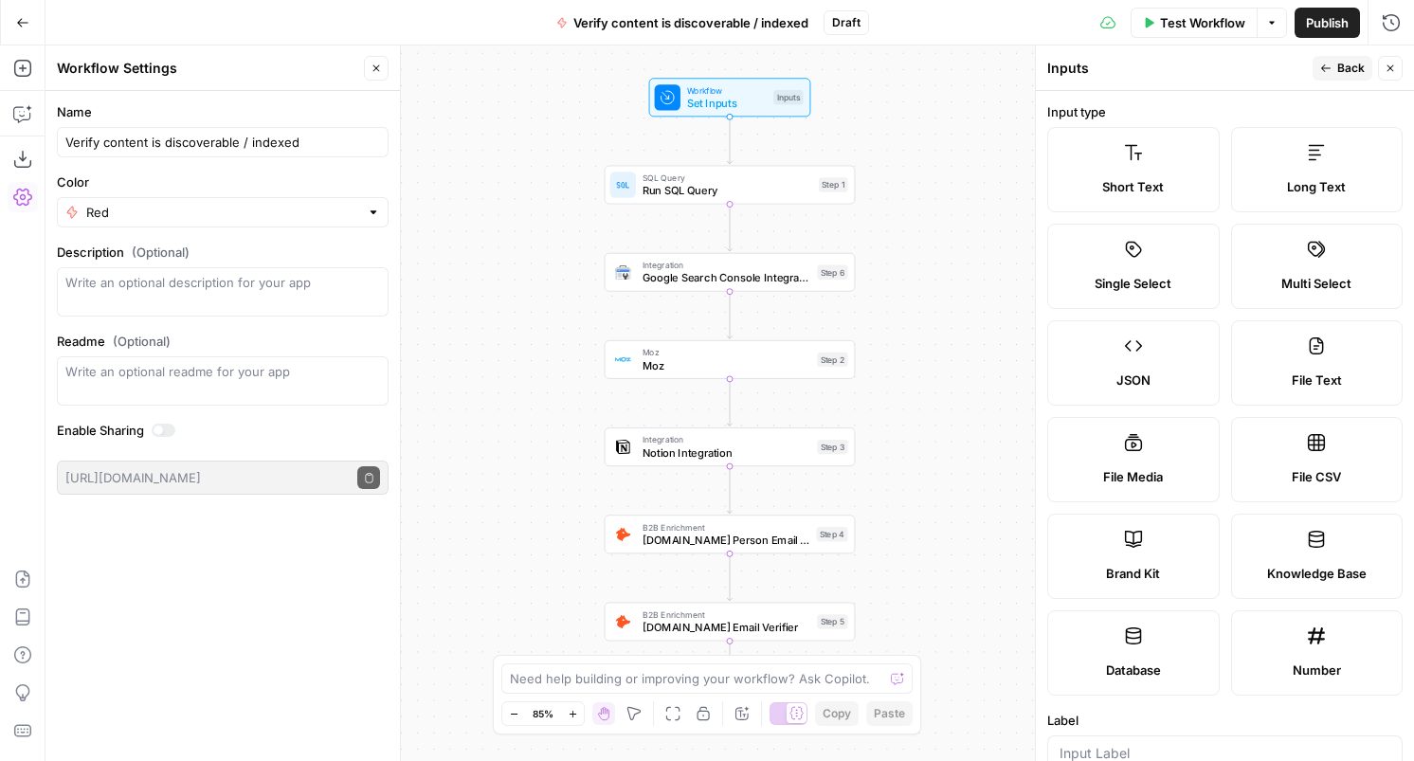
click at [1293, 164] on label "Long Text" at bounding box center [1317, 169] width 173 height 85
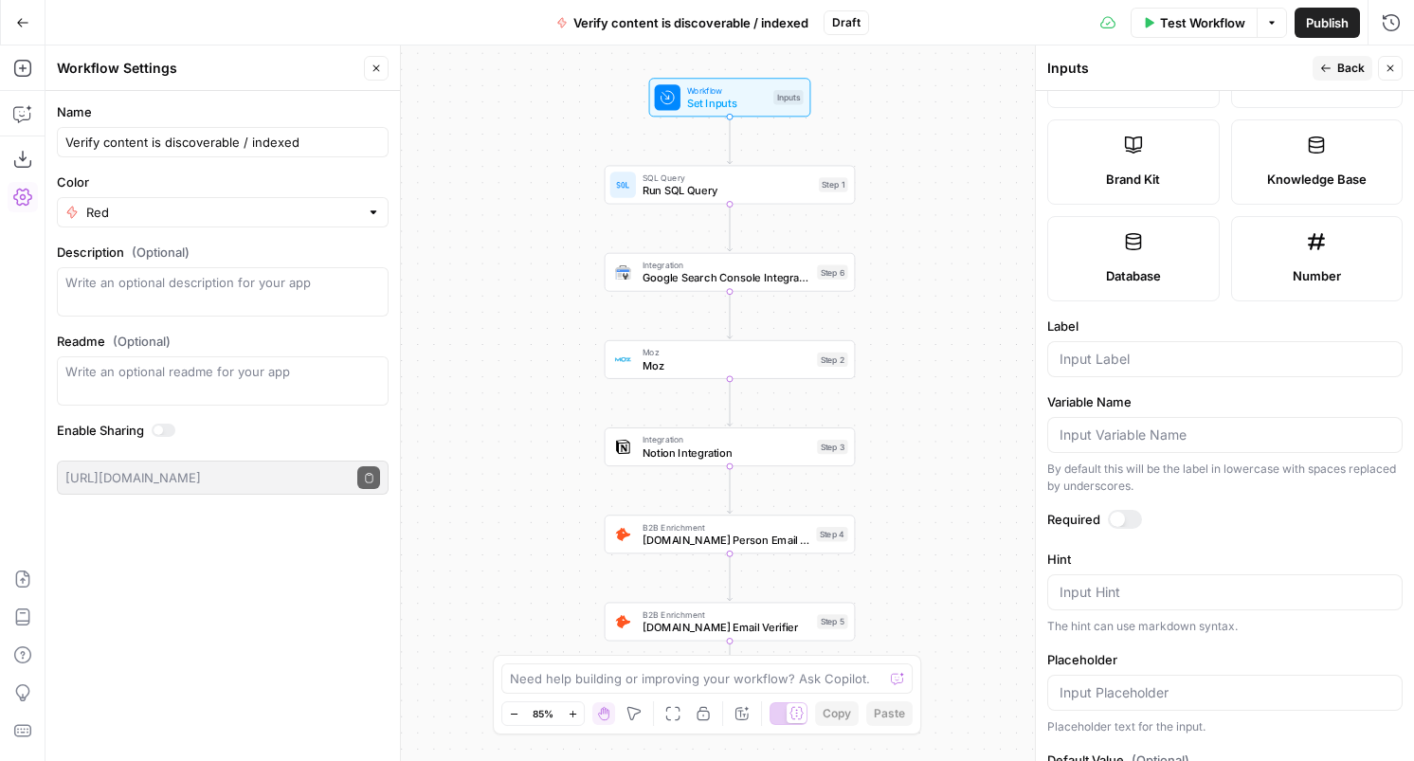
scroll to position [475, 0]
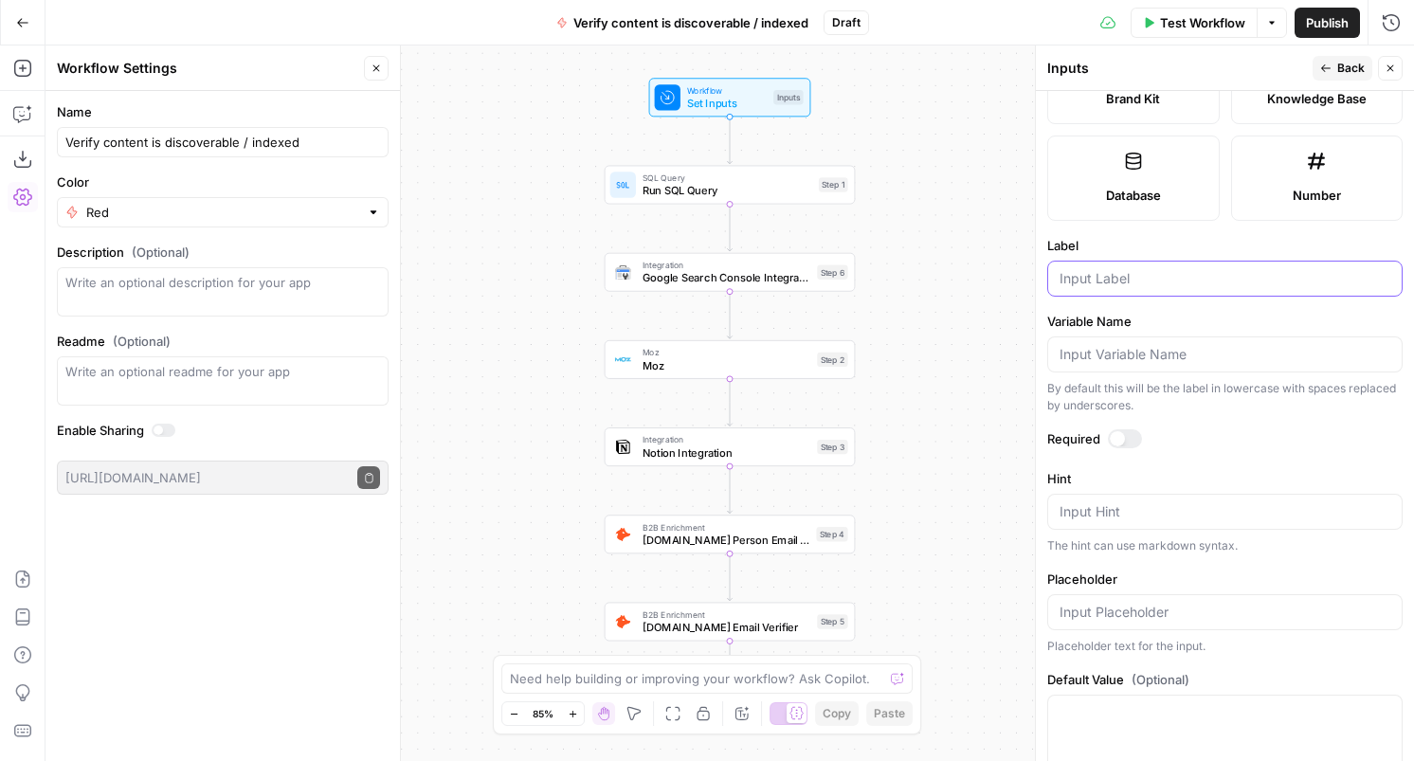
click at [1082, 270] on input "Label" at bounding box center [1225, 278] width 331 height 19
type input "URLs"
click at [1120, 432] on div at bounding box center [1117, 438] width 15 height 15
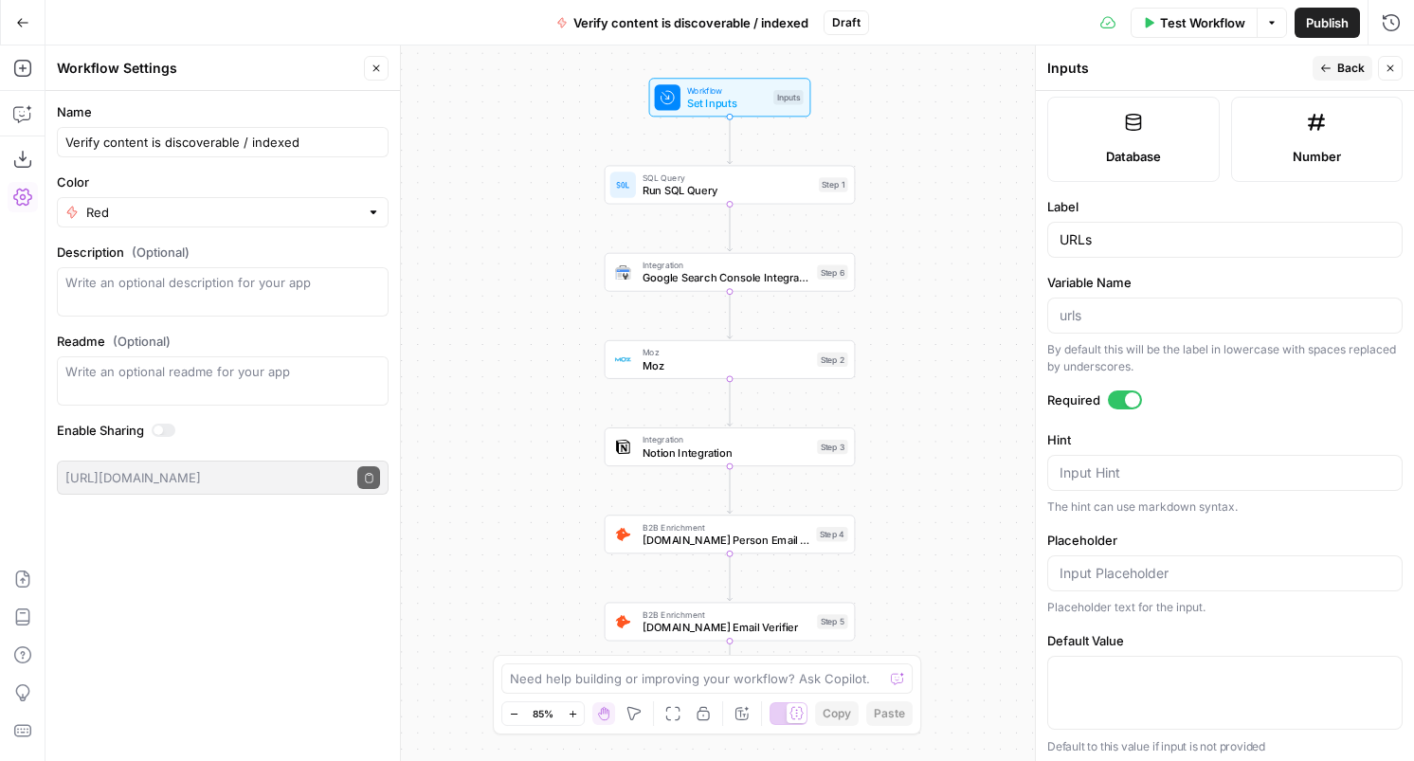
scroll to position [519, 0]
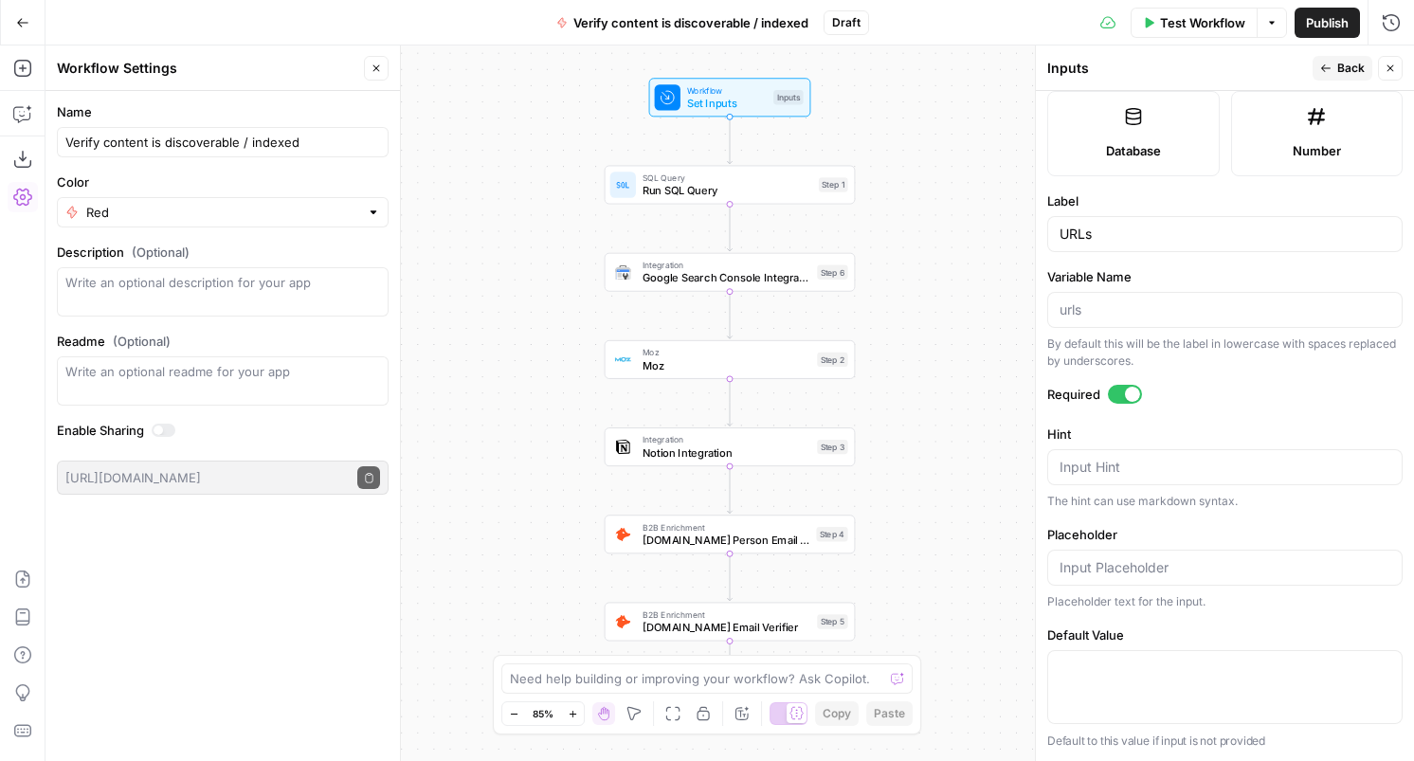
click at [1102, 478] on div "Input Hint" at bounding box center [1224, 467] width 355 height 36
type textarea "URLs to validate, in csv format with no spaces"
click at [1096, 652] on div at bounding box center [1224, 687] width 355 height 74
click at [1356, 68] on span "Back" at bounding box center [1351, 68] width 27 height 17
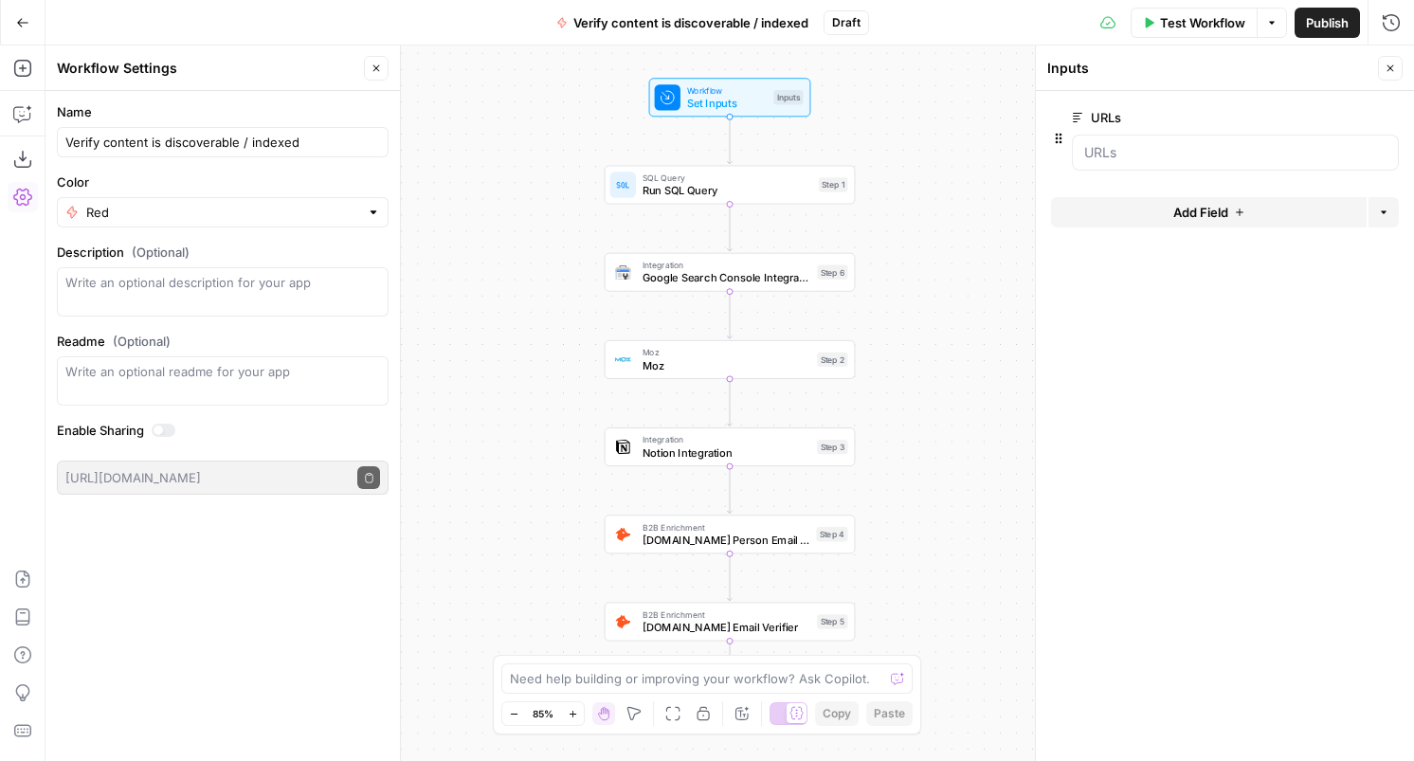
click at [840, 70] on div "Workflow Set Inputs Inputs SQL Query Run SQL Query Step 1 Integration Google Se…" at bounding box center [730, 404] width 1369 height 716
click at [696, 103] on span "Set Inputs" at bounding box center [727, 103] width 81 height 16
click at [935, 198] on div "Workflow Set Inputs Inputs SQL Query Run SQL Query Step 1 Integration Google Se…" at bounding box center [730, 404] width 1369 height 716
click at [634, 711] on icon "button" at bounding box center [634, 713] width 15 height 15
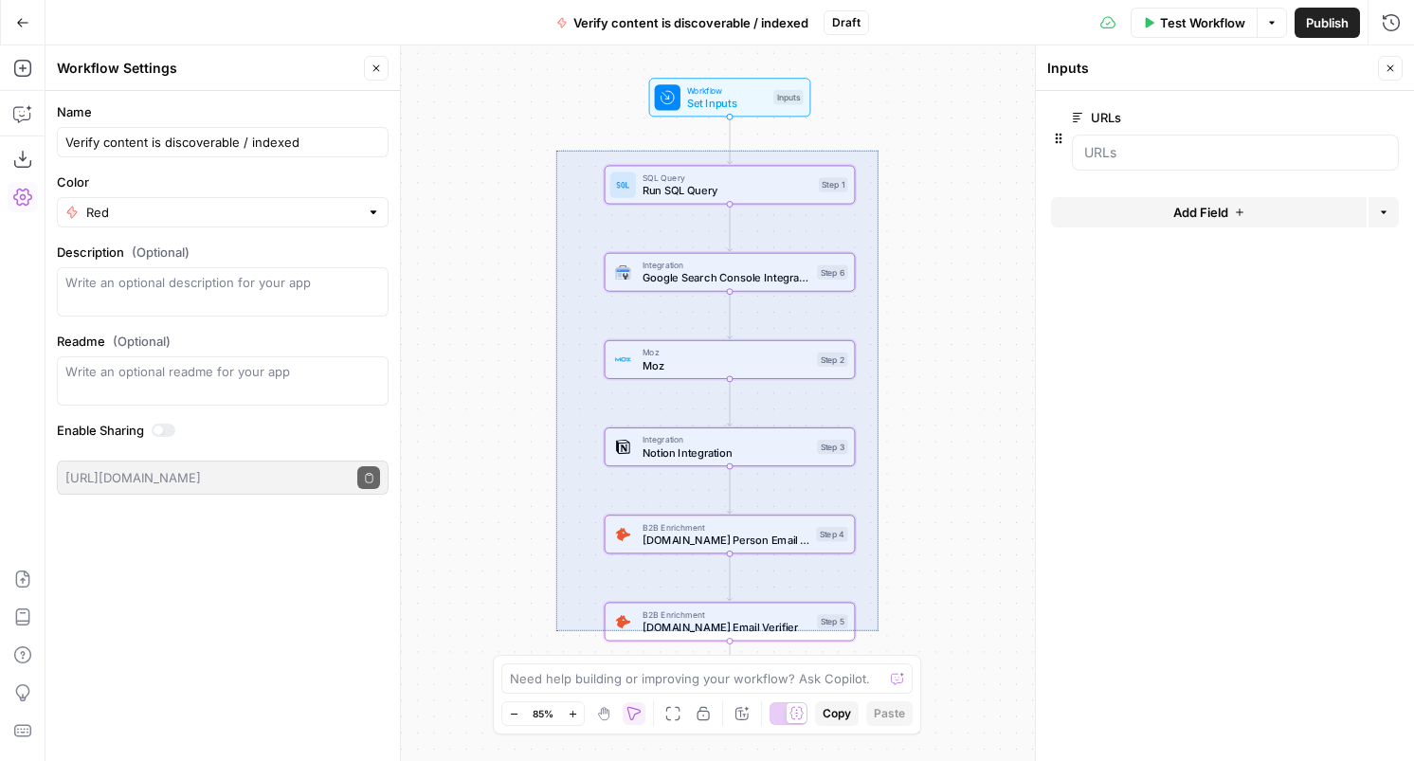
drag, startPoint x: 555, startPoint y: 150, endPoint x: 880, endPoint y: 634, distance: 582.9
click at [880, 634] on div "Workflow Set Inputs Inputs SQL Query Run SQL Query Step 1 Integration Google Se…" at bounding box center [730, 404] width 1369 height 716
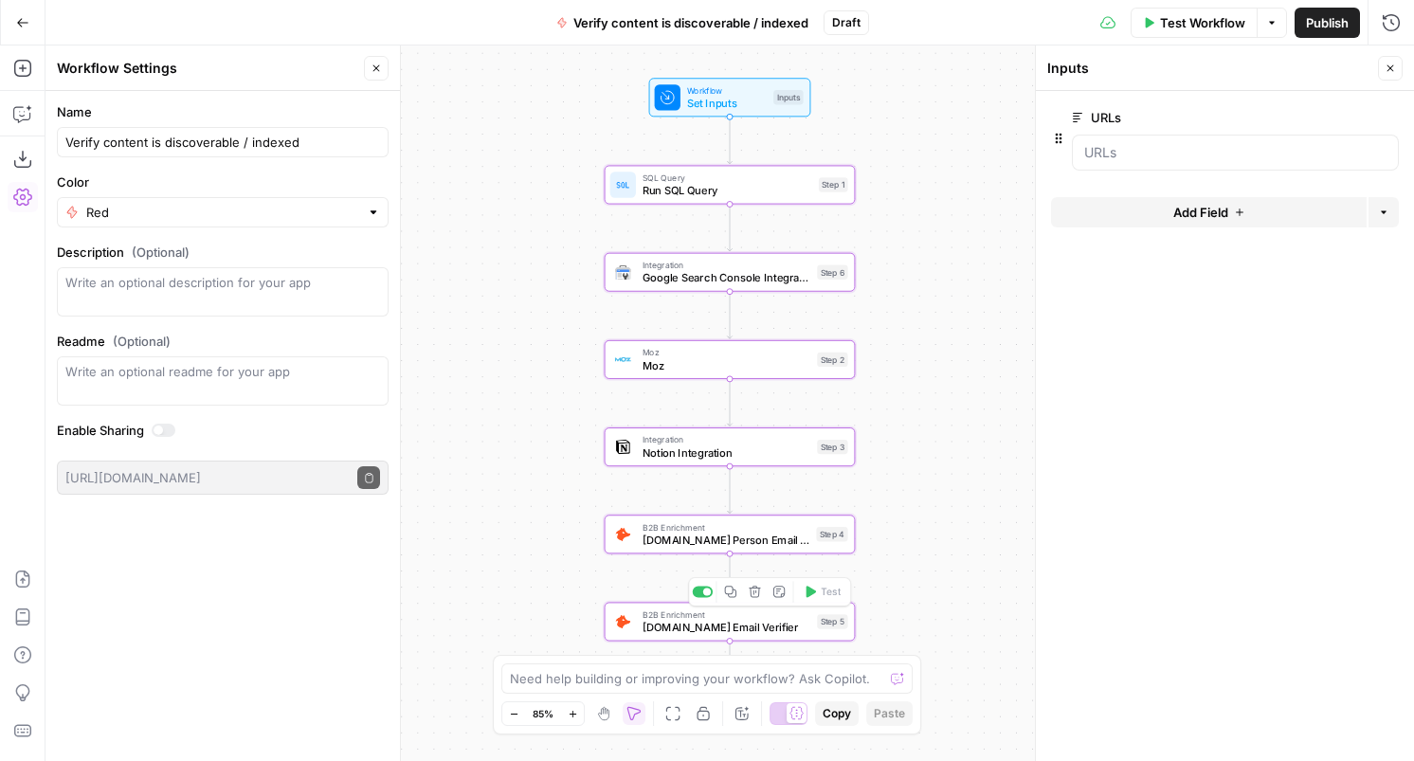
click at [757, 592] on icon "button" at bounding box center [755, 592] width 13 height 13
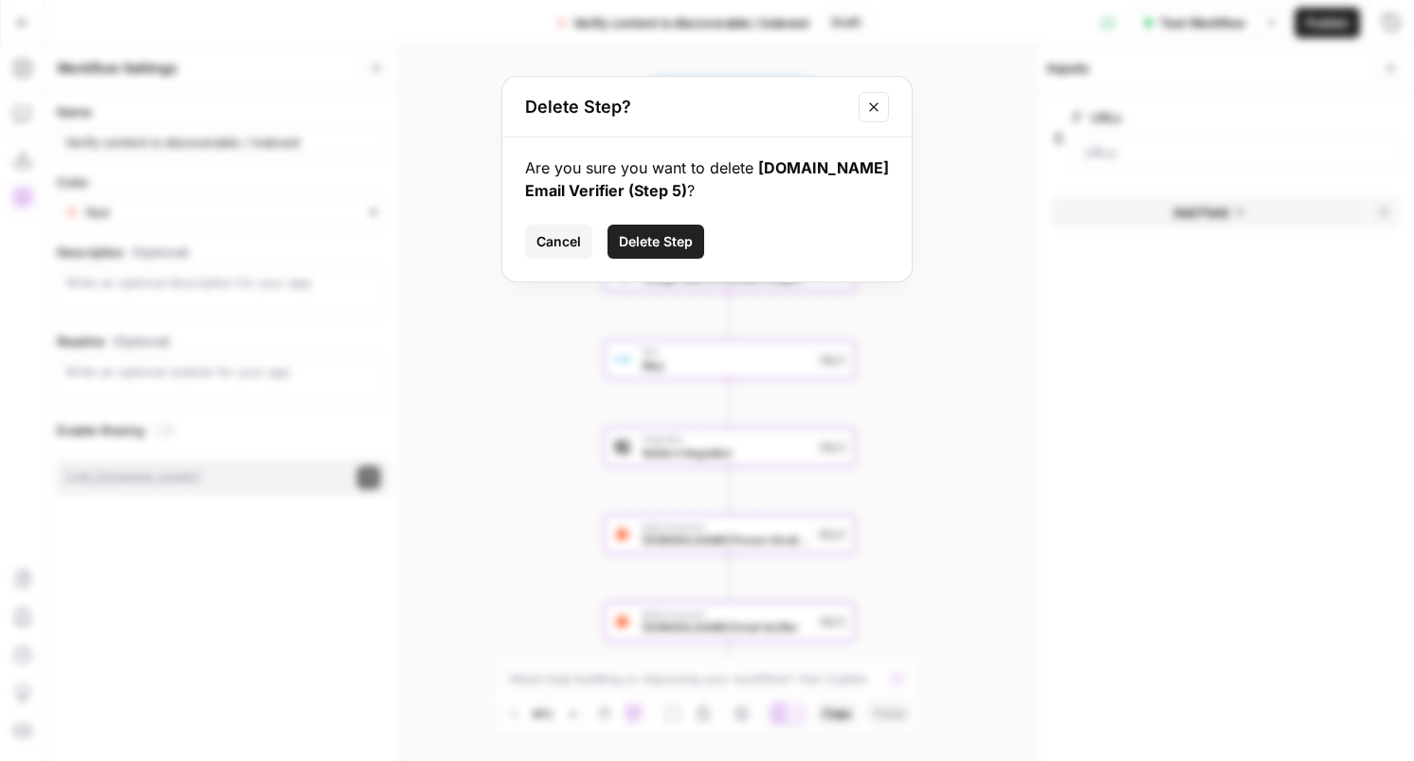
click at [675, 239] on span "Delete Step" at bounding box center [656, 241] width 74 height 19
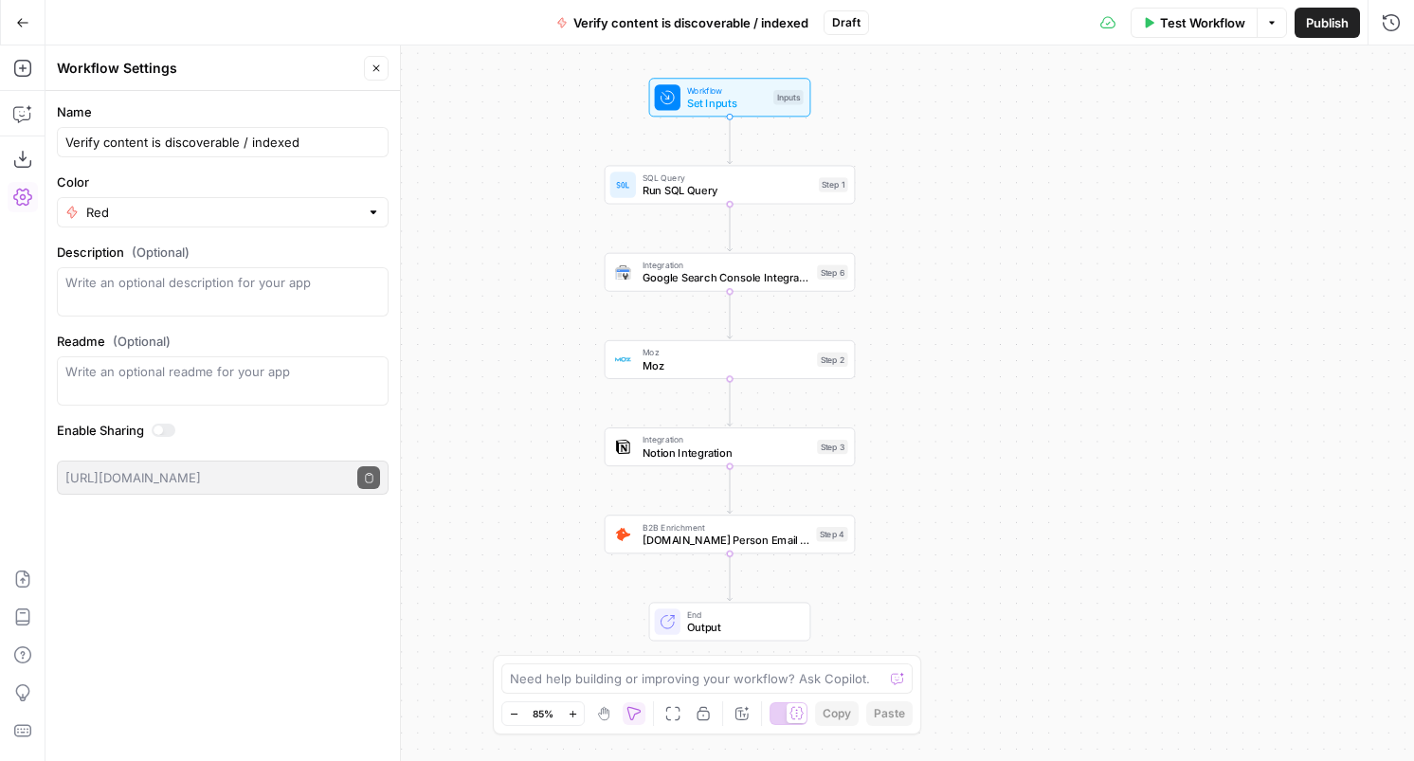
click at [748, 190] on span "Run SQL Query" at bounding box center [728, 190] width 170 height 16
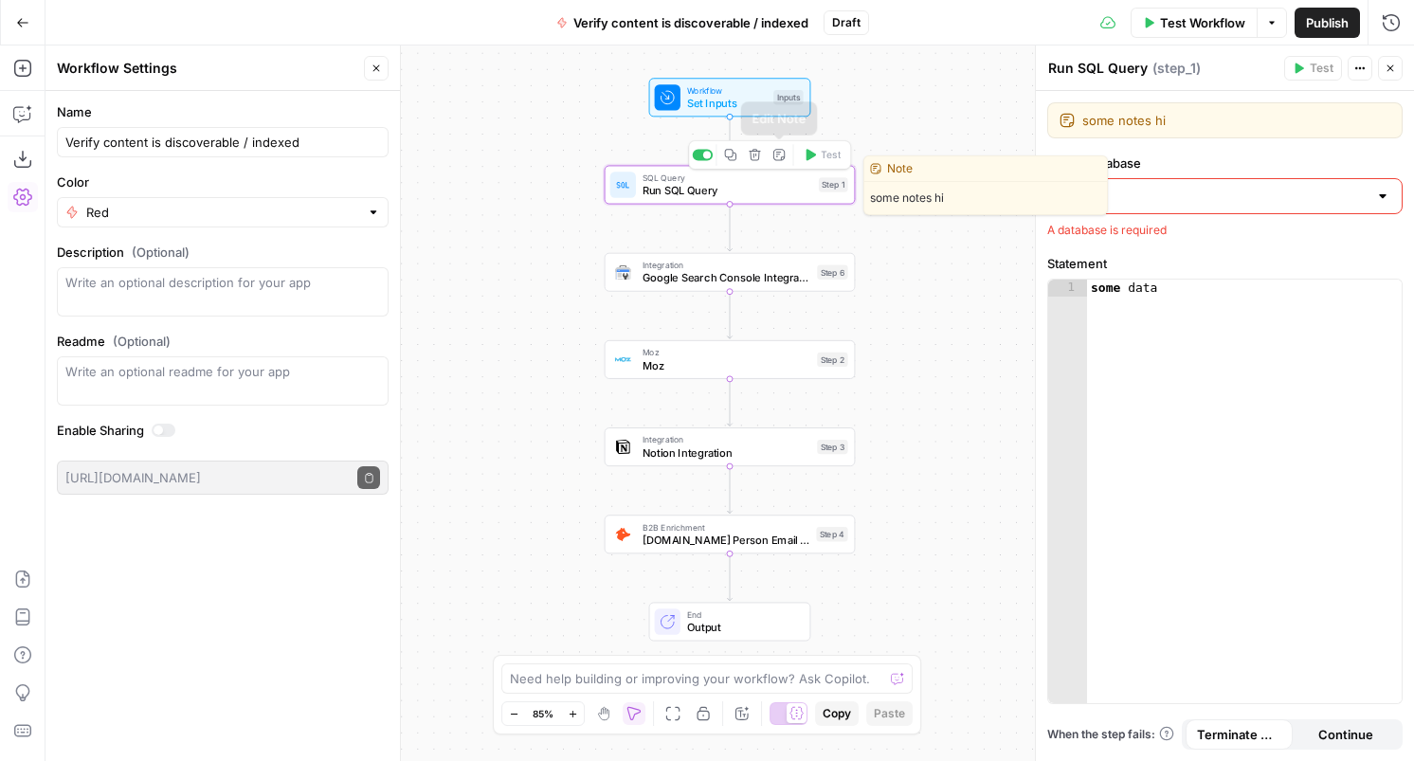
click at [757, 156] on icon "button" at bounding box center [755, 155] width 13 height 13
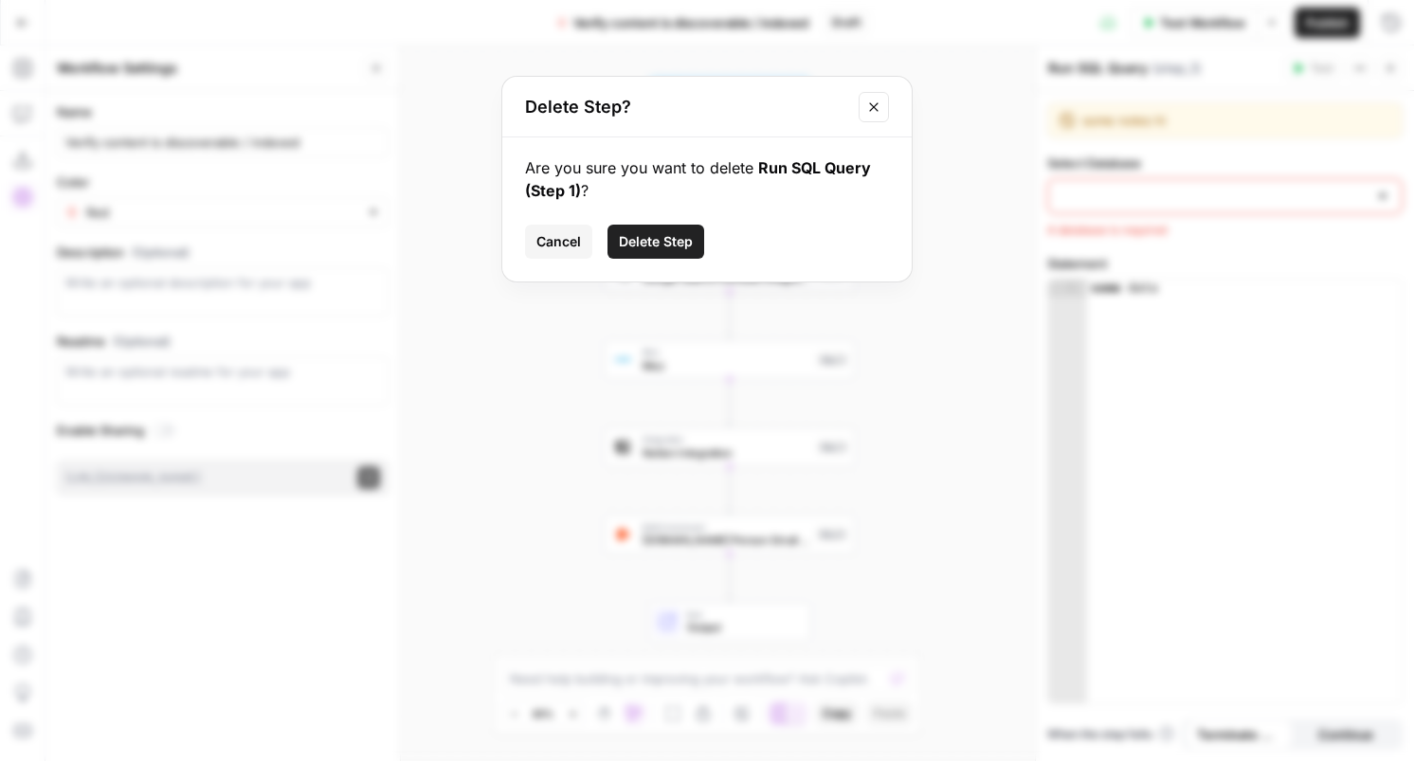
click at [680, 232] on span "Delete Step" at bounding box center [656, 241] width 74 height 19
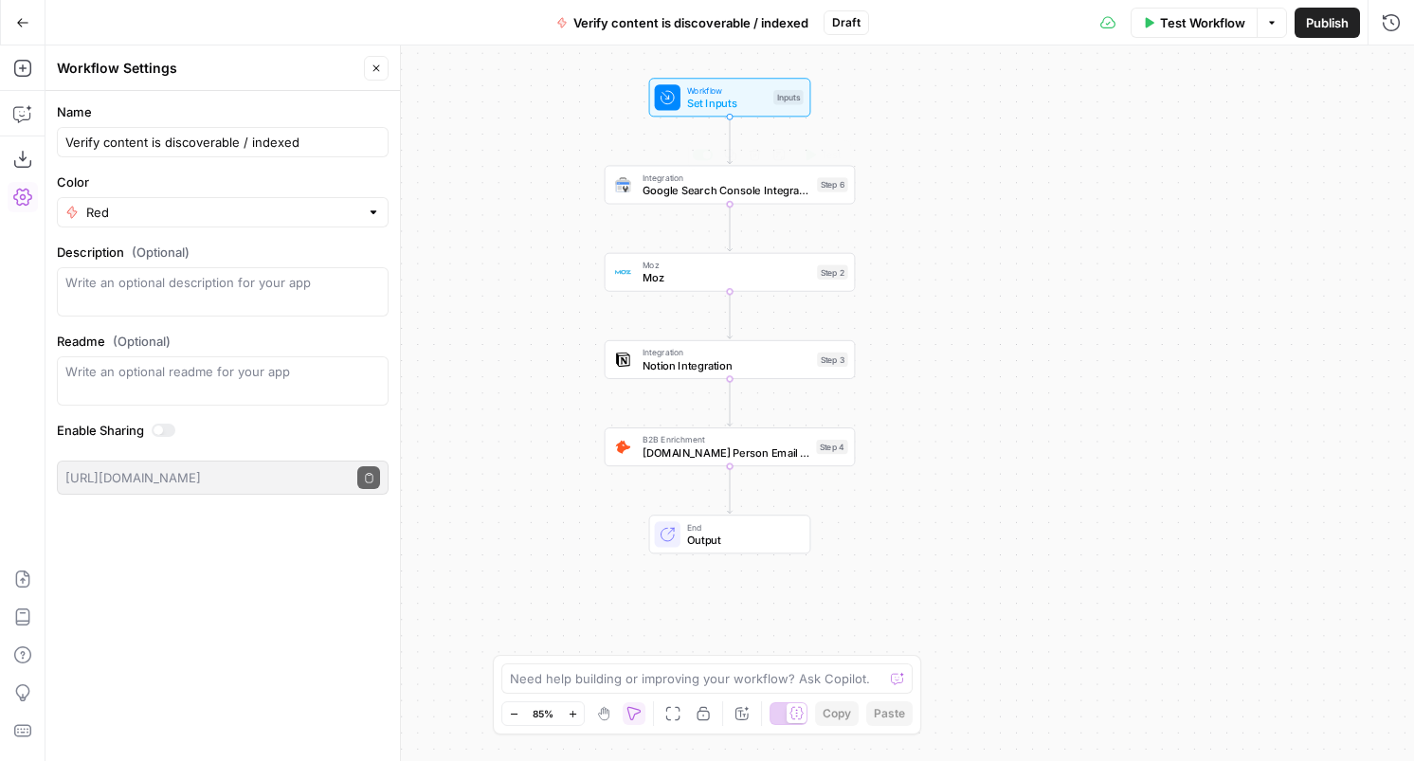
click at [737, 204] on div "Integration Google Search Console Integration Step 6 Copy step Delete step Add …" at bounding box center [730, 185] width 251 height 39
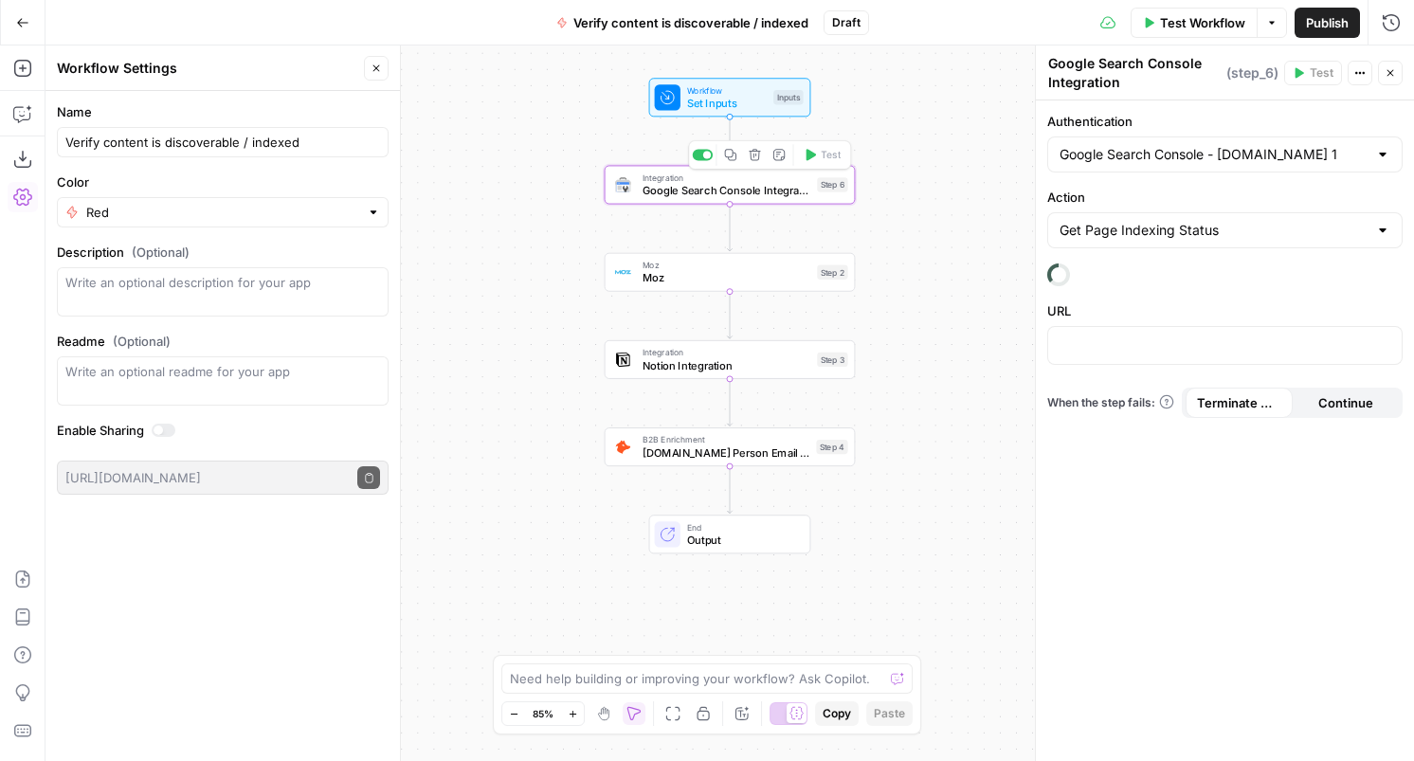
click at [756, 166] on div "Copy step Delete step Add Note Test" at bounding box center [769, 154] width 163 height 29
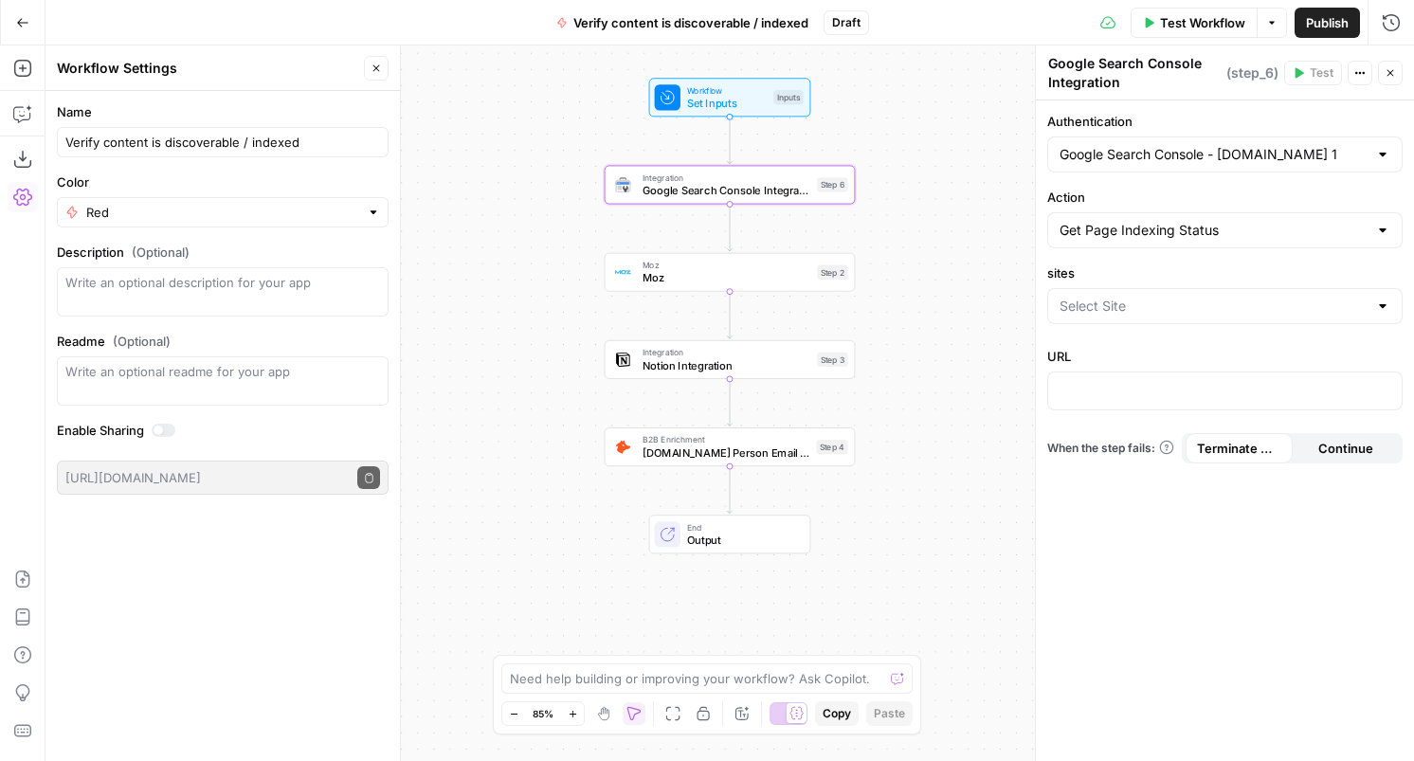
click at [746, 289] on div "Moz Moz Step 2 Copy step Delete step Add Note Test" at bounding box center [730, 272] width 251 height 39
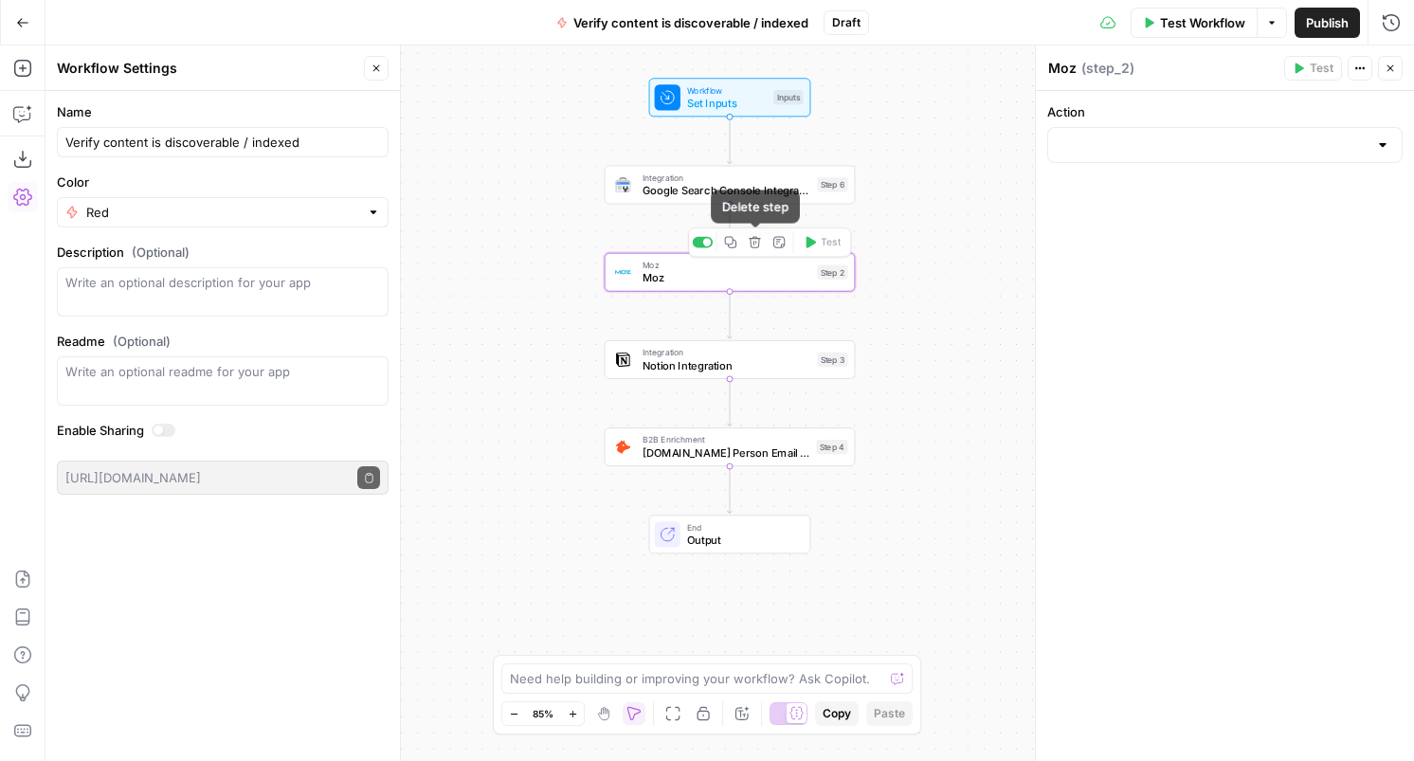
click at [753, 240] on icon "button" at bounding box center [755, 242] width 13 height 13
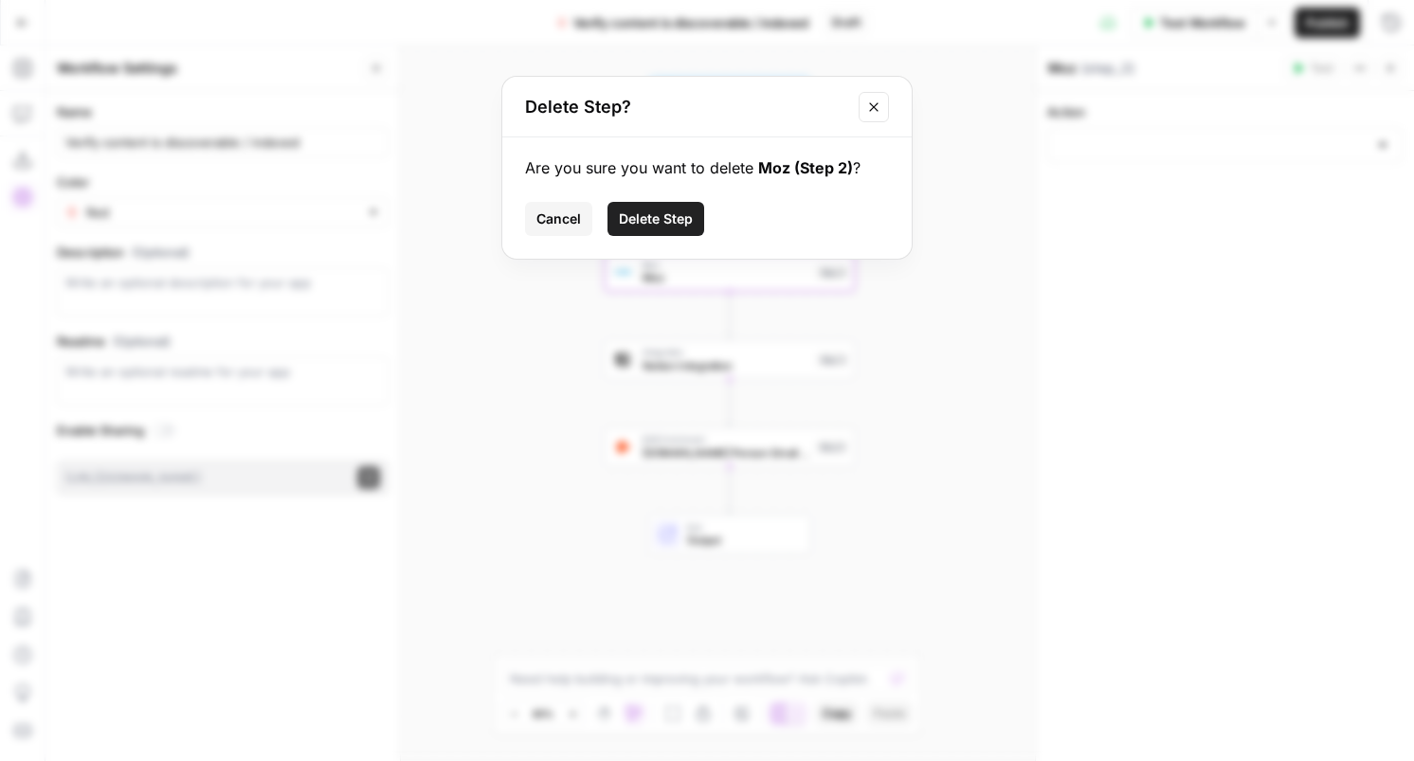
click at [666, 221] on span "Delete Step" at bounding box center [656, 218] width 74 height 19
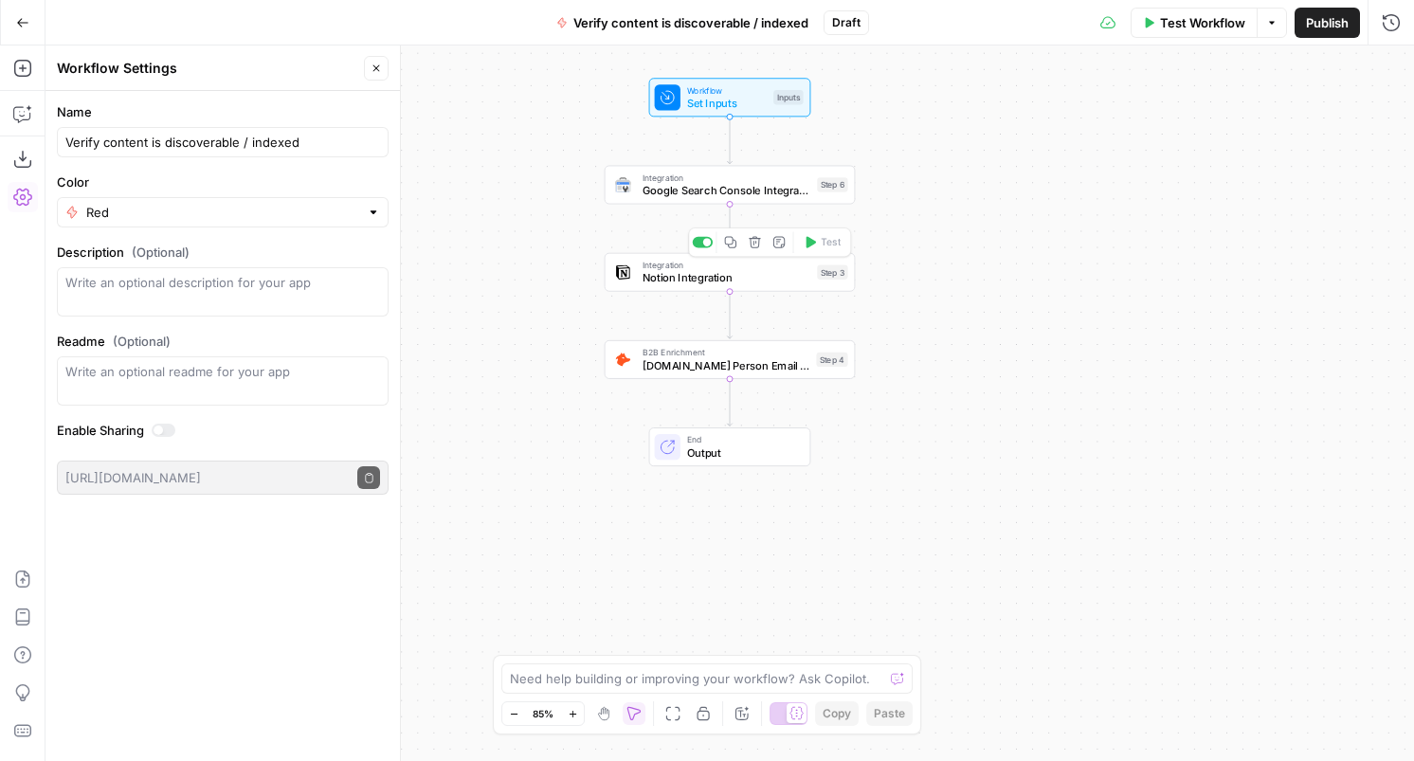
click at [776, 279] on span "Notion Integration" at bounding box center [727, 278] width 169 height 16
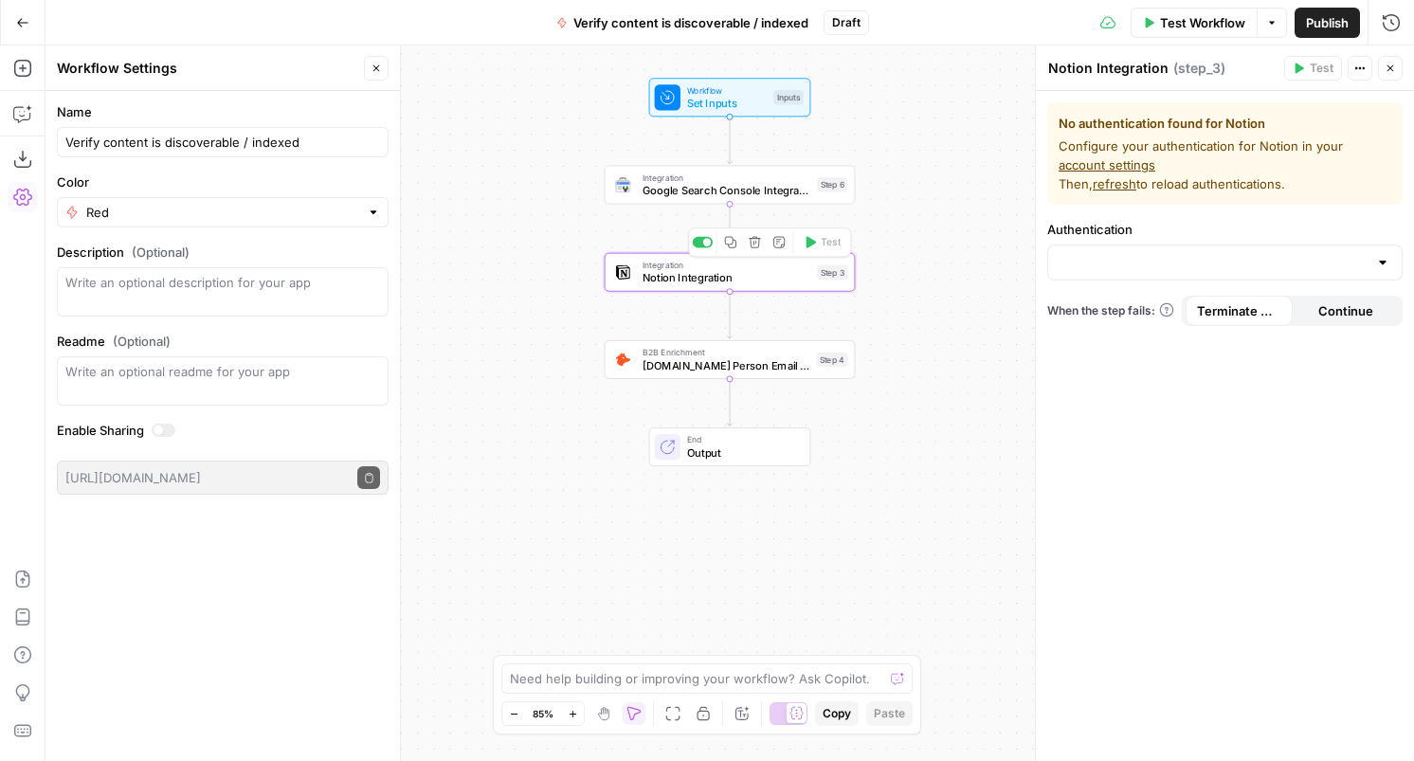
click at [759, 246] on icon "button" at bounding box center [755, 242] width 13 height 13
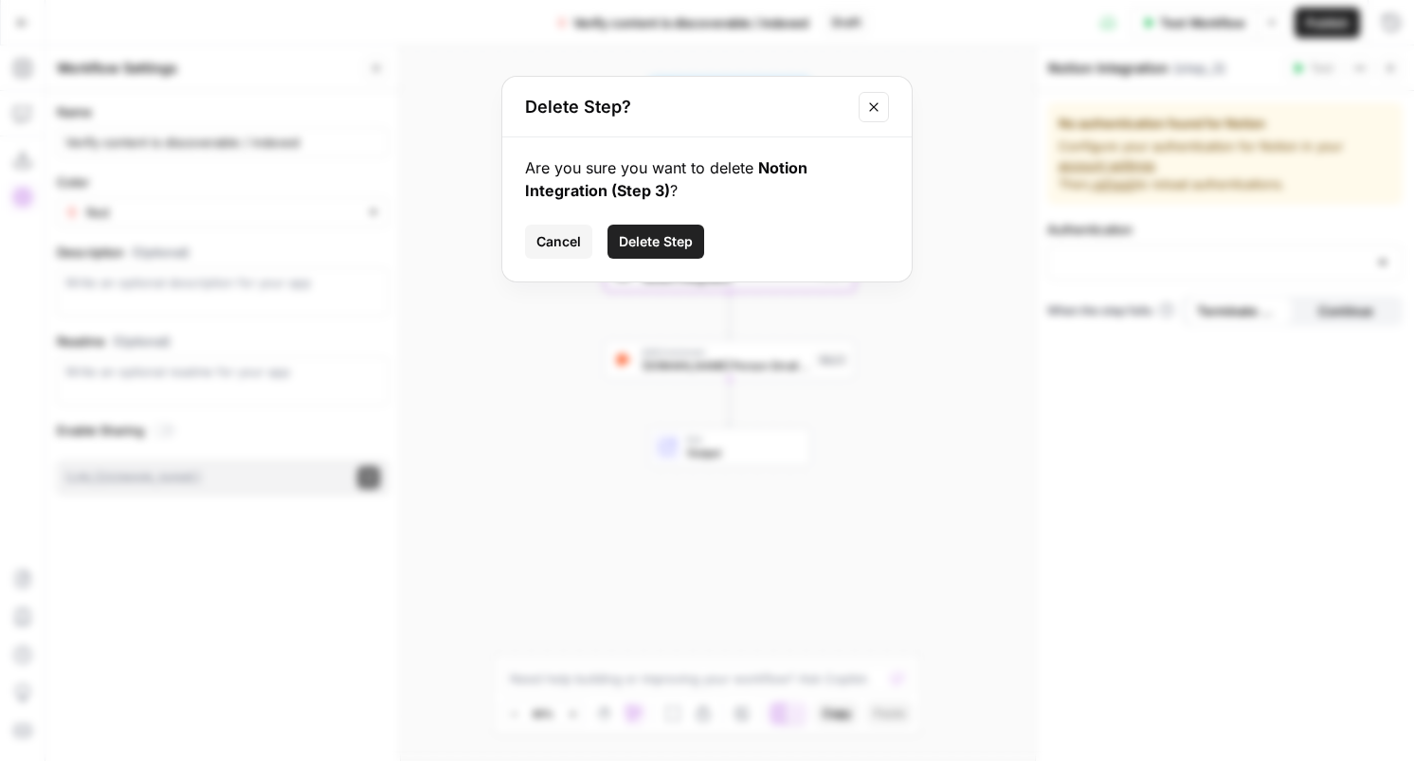
click at [665, 230] on button "Delete Step" at bounding box center [656, 242] width 97 height 34
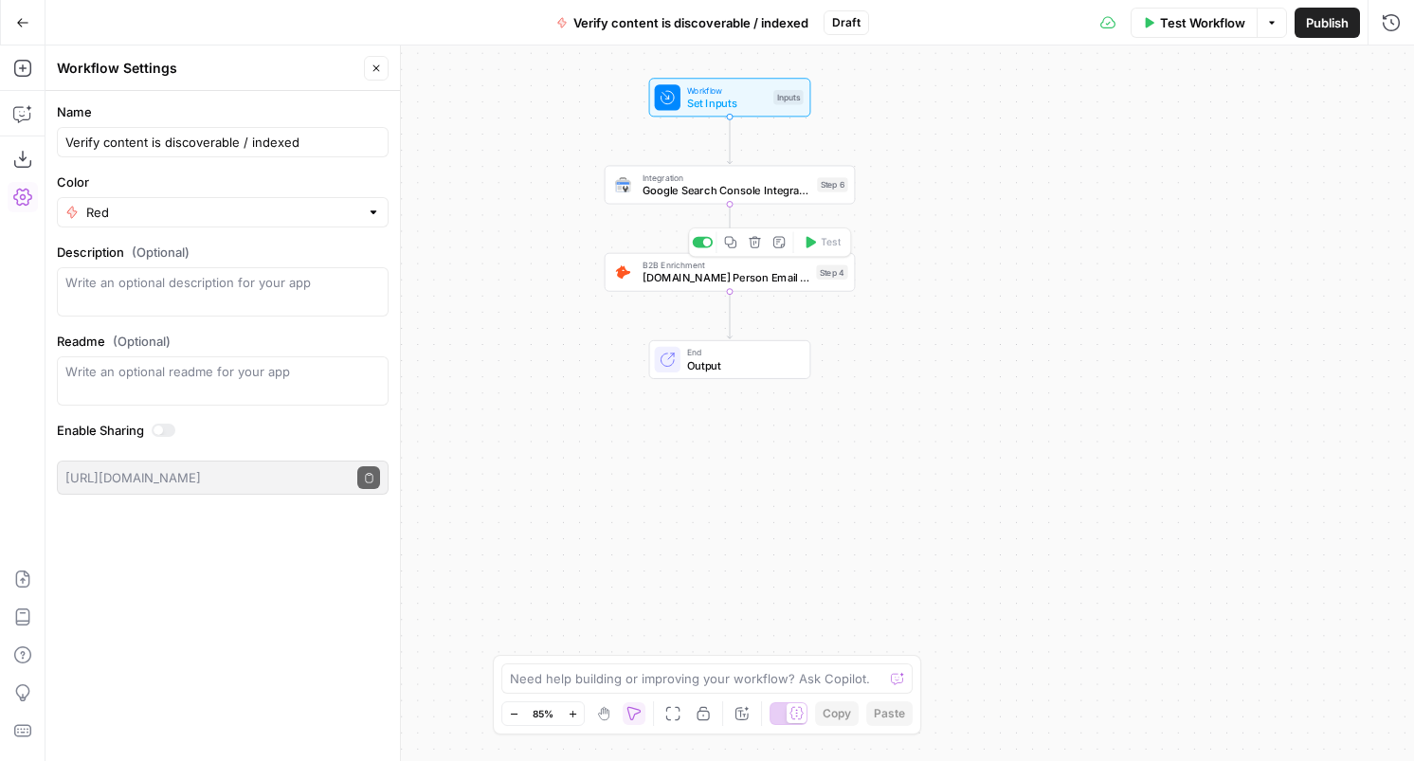
click at [739, 268] on span "B2B Enrichment" at bounding box center [727, 265] width 168 height 13
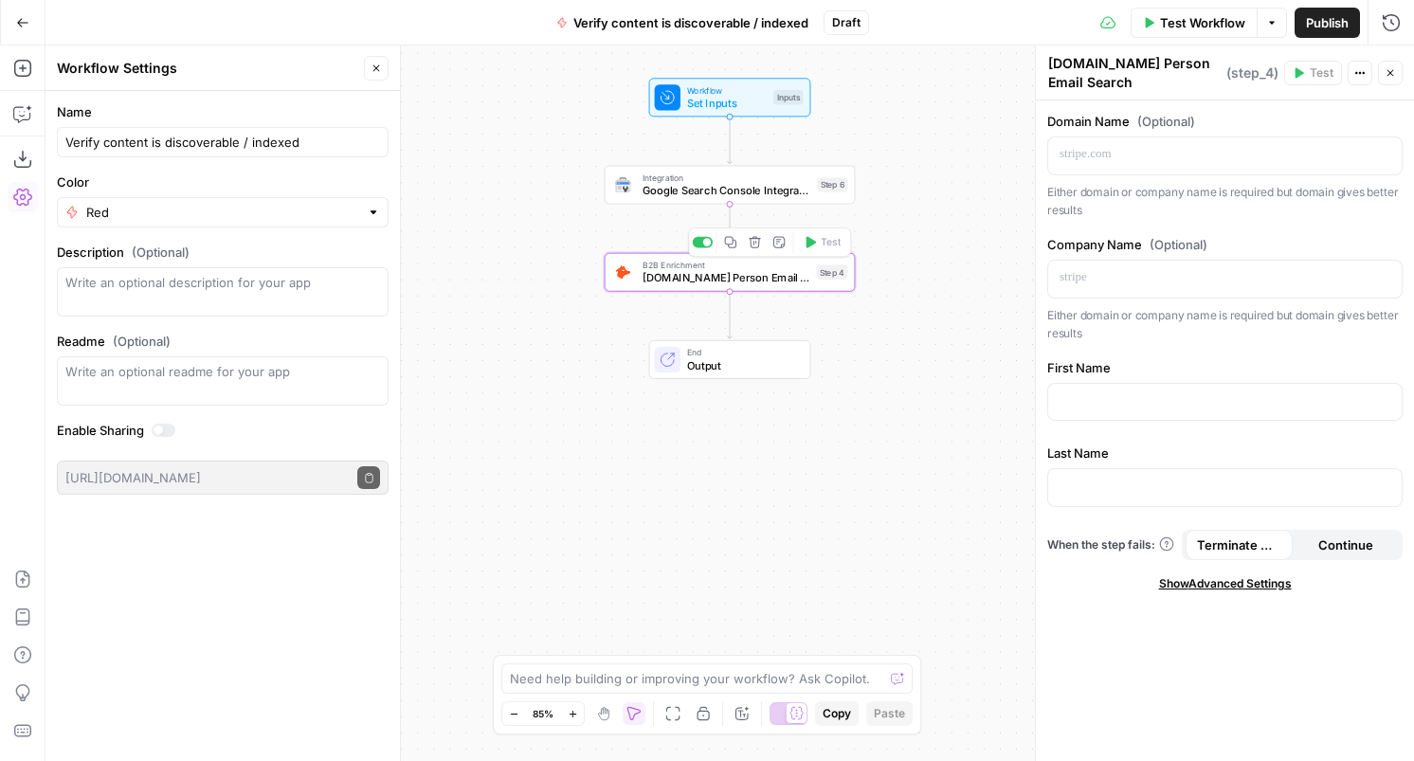
click at [757, 246] on icon "button" at bounding box center [754, 241] width 11 height 11
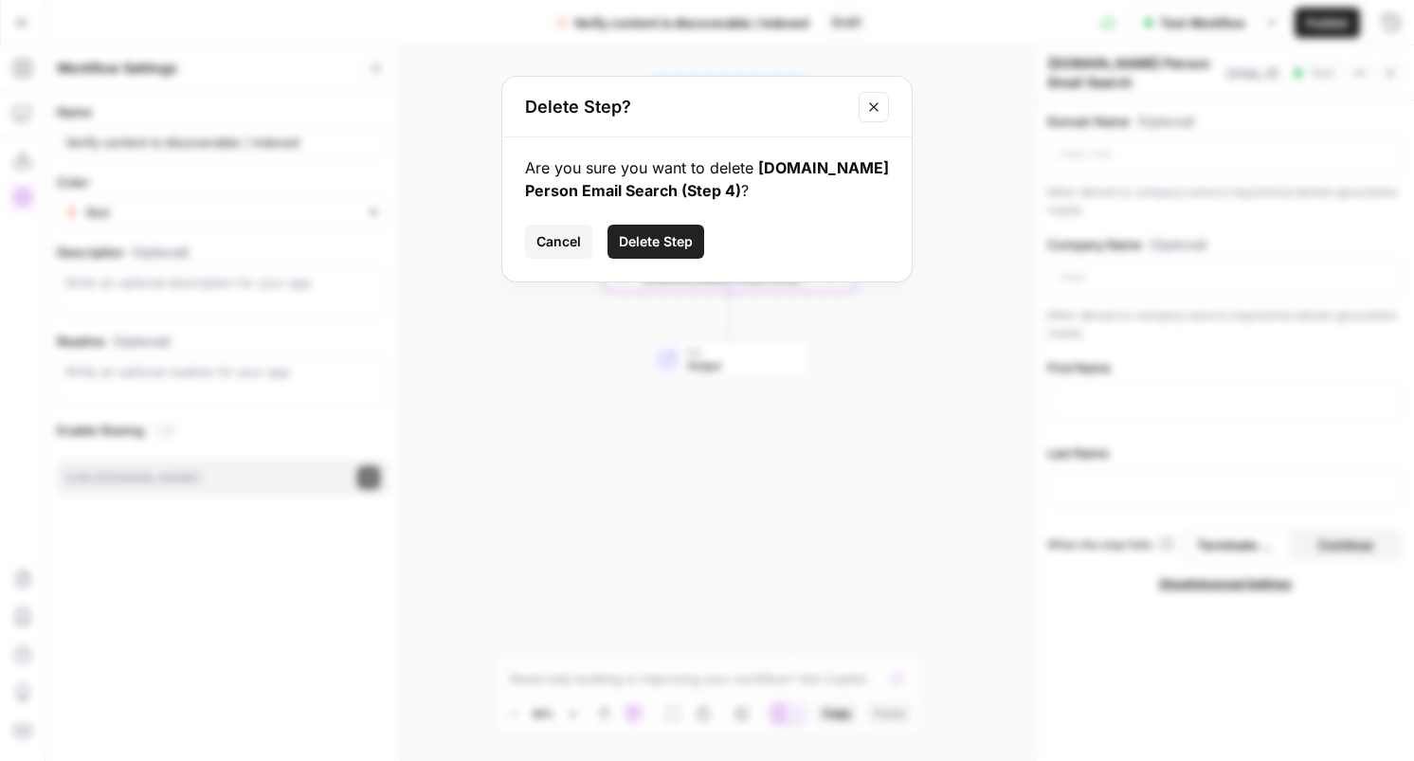
click at [665, 234] on span "Delete Step" at bounding box center [656, 241] width 74 height 19
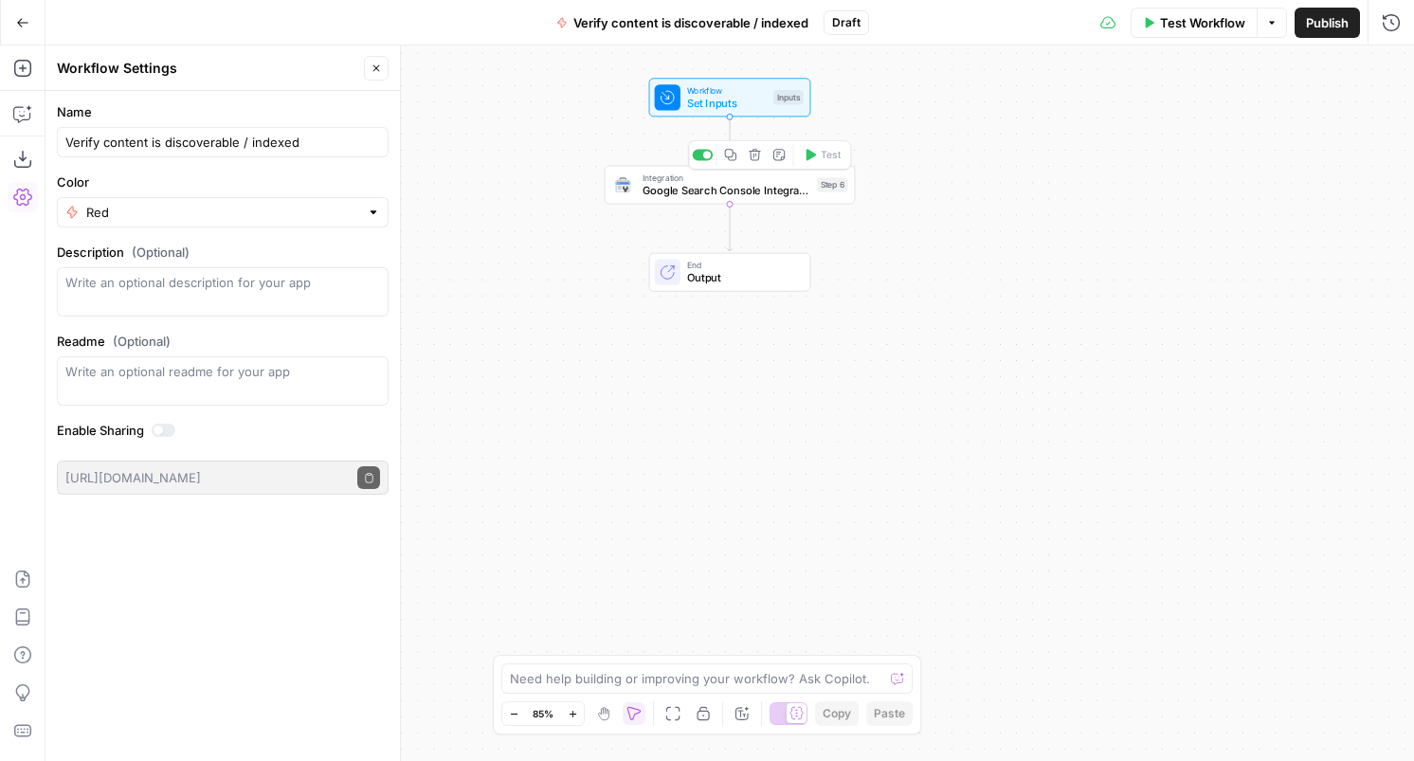
click at [728, 98] on span "Set Inputs" at bounding box center [727, 103] width 81 height 16
click at [684, 16] on span "Verify content is discoverable / indexed" at bounding box center [691, 22] width 235 height 19
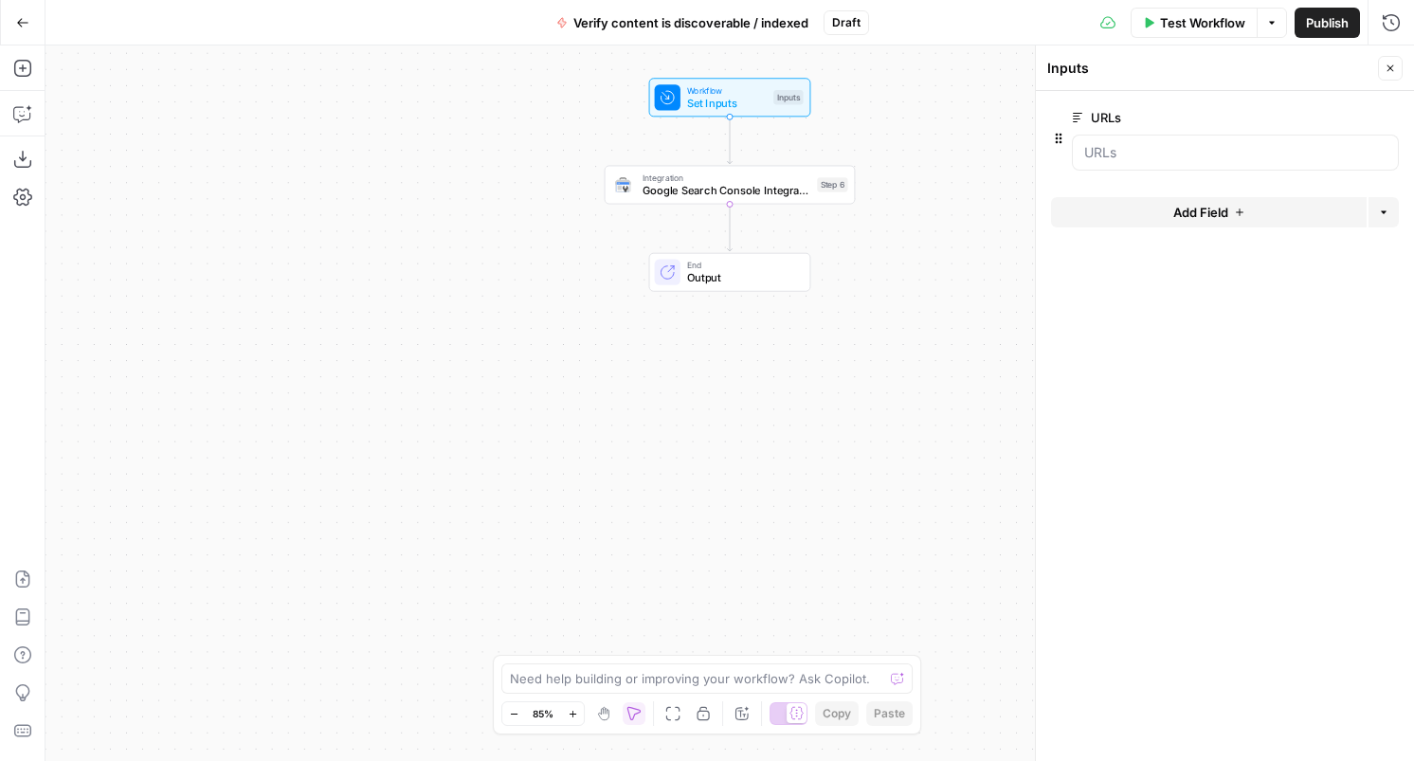
click at [684, 16] on span "Verify content is discoverable / indexed" at bounding box center [691, 22] width 235 height 19
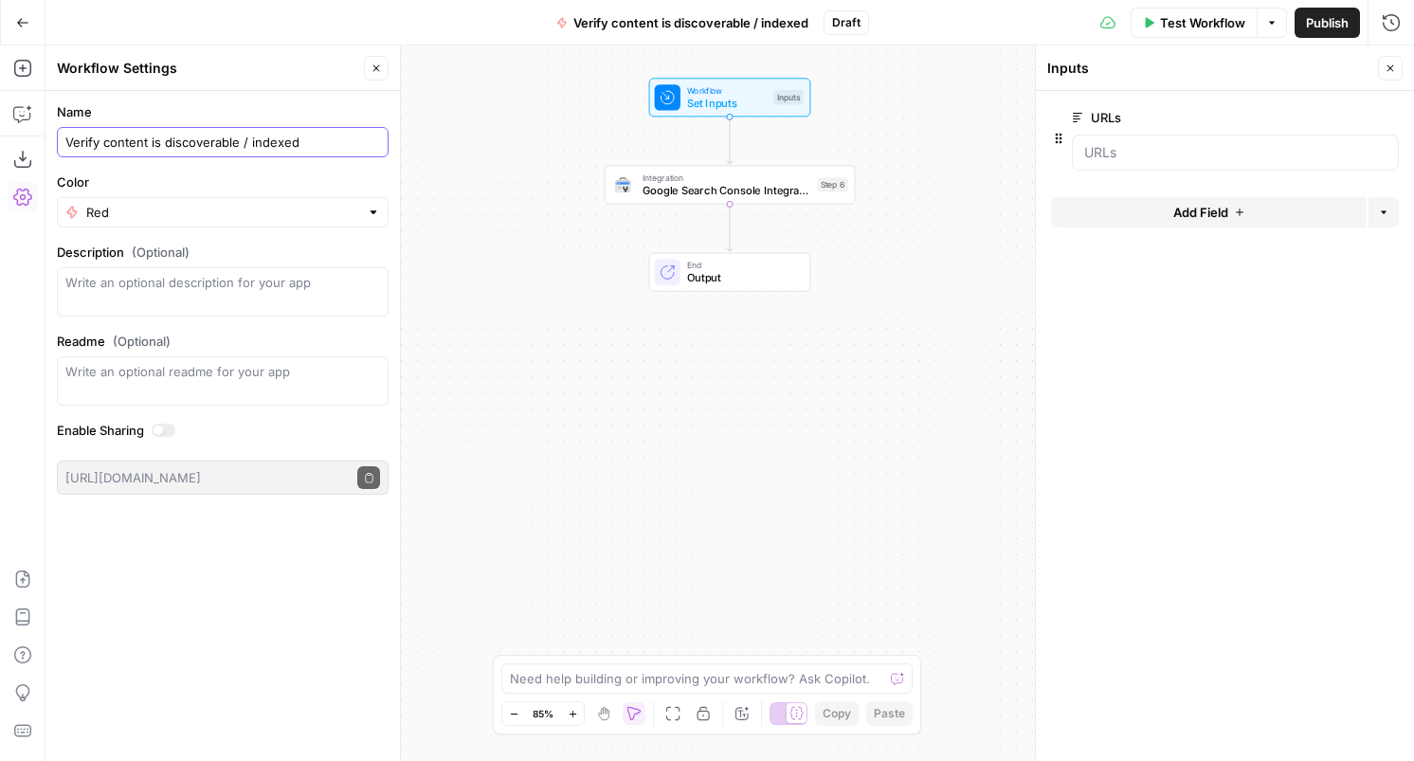
click at [318, 147] on input "Verify content is discoverable / indexed" at bounding box center [222, 142] width 315 height 19
type input "[.com] Verify content is discoverable / indexed"
click at [533, 329] on div "Workflow Set Inputs Inputs Integration Google Search Console Integration Step 6…" at bounding box center [730, 404] width 1369 height 716
click at [714, 197] on span "Google Search Console Integration" at bounding box center [727, 190] width 169 height 16
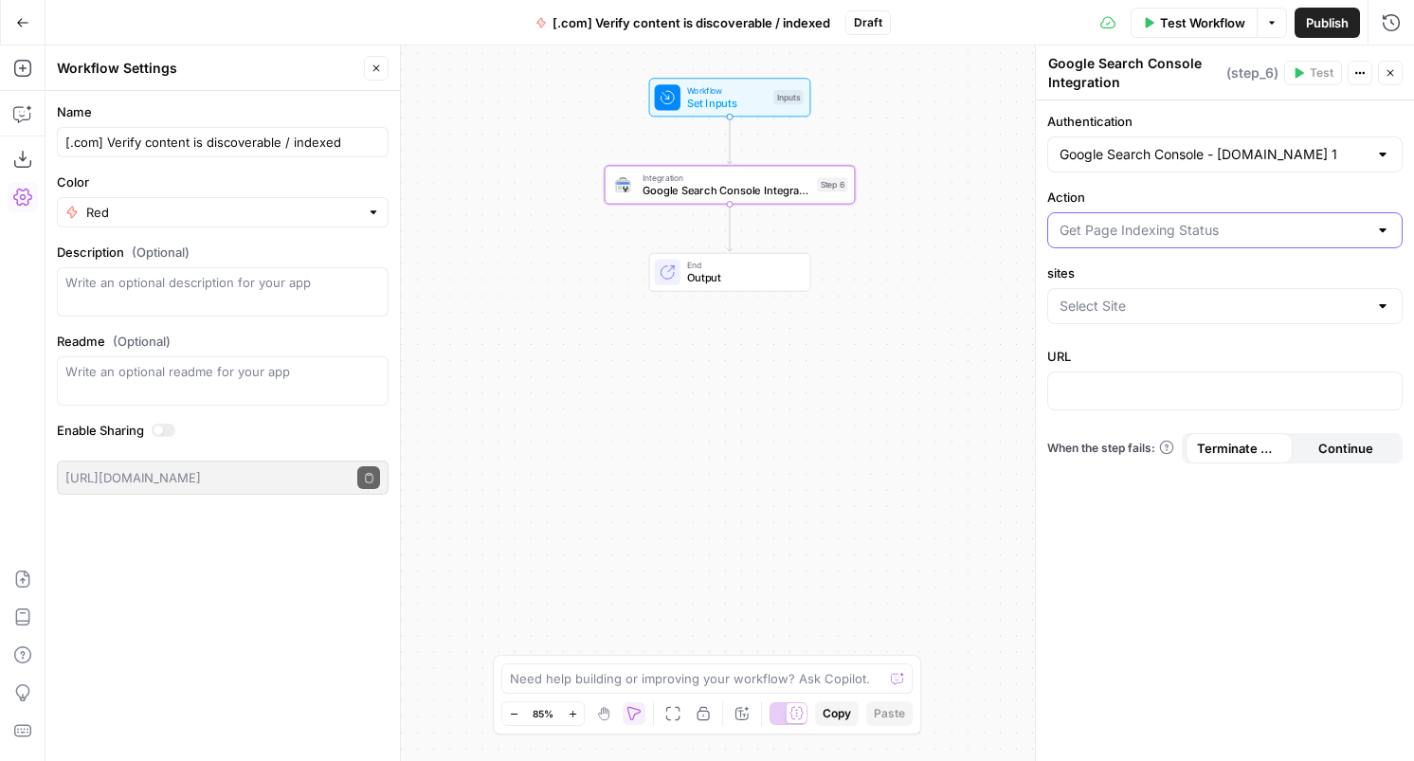
click at [1122, 228] on input "Action" at bounding box center [1214, 230] width 308 height 19
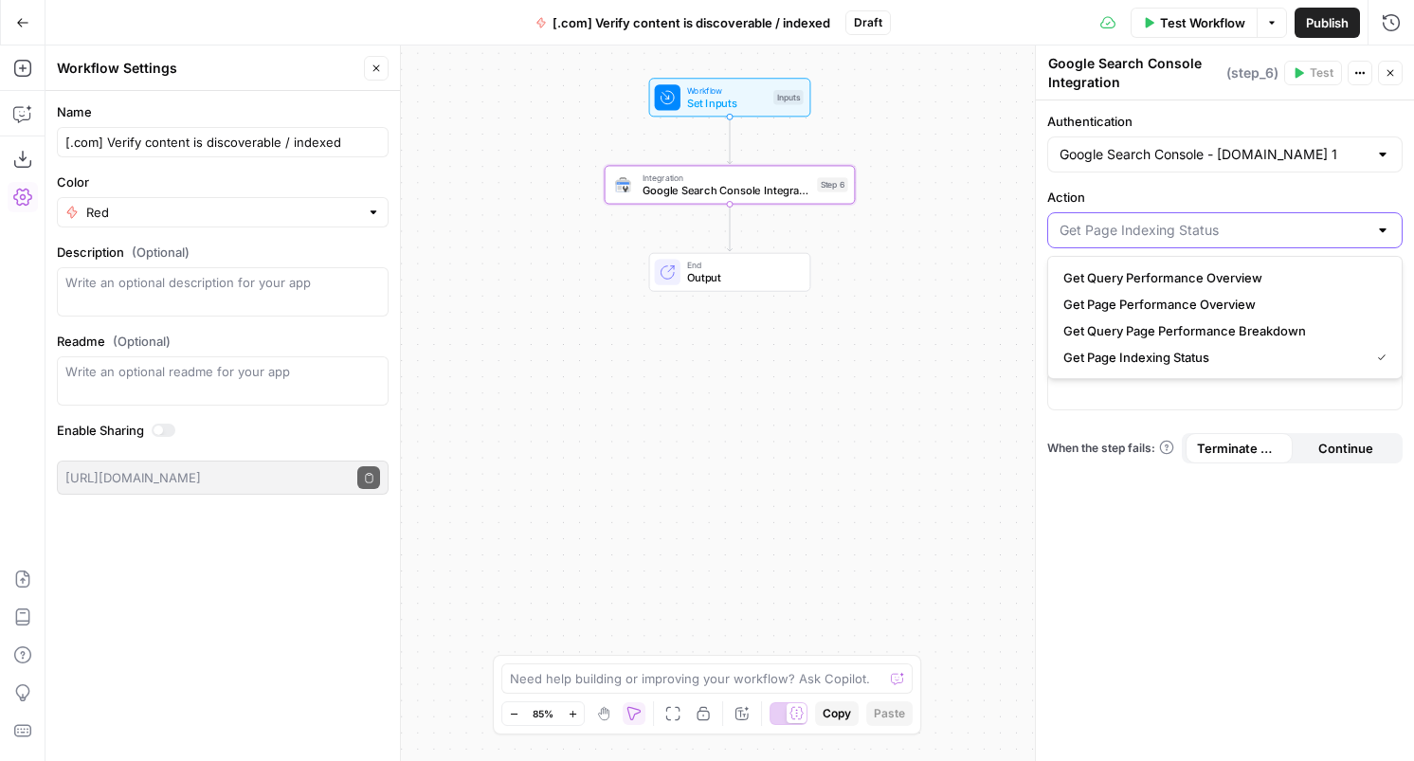
click at [1122, 228] on input "Action" at bounding box center [1214, 230] width 308 height 19
type input "Get Page Indexing Status"
click at [1119, 206] on label "Action" at bounding box center [1224, 197] width 355 height 19
click at [1119, 221] on input "Get Page Indexing Status" at bounding box center [1214, 230] width 308 height 19
type input "Get Page Indexing Status"
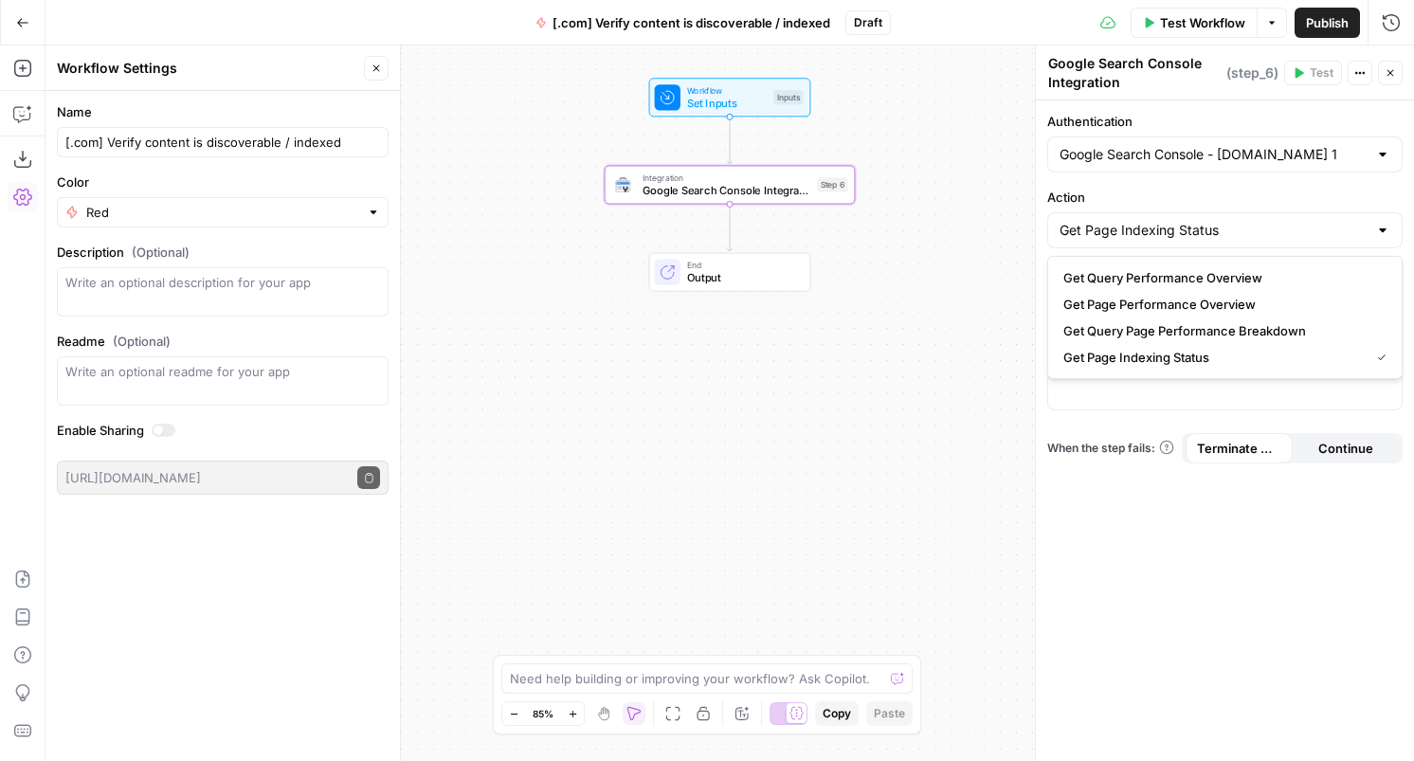
click at [1093, 547] on div "Authentication Google Search Console - [DOMAIN_NAME] 1 Action Get Page Indexing…" at bounding box center [1225, 430] width 378 height 661
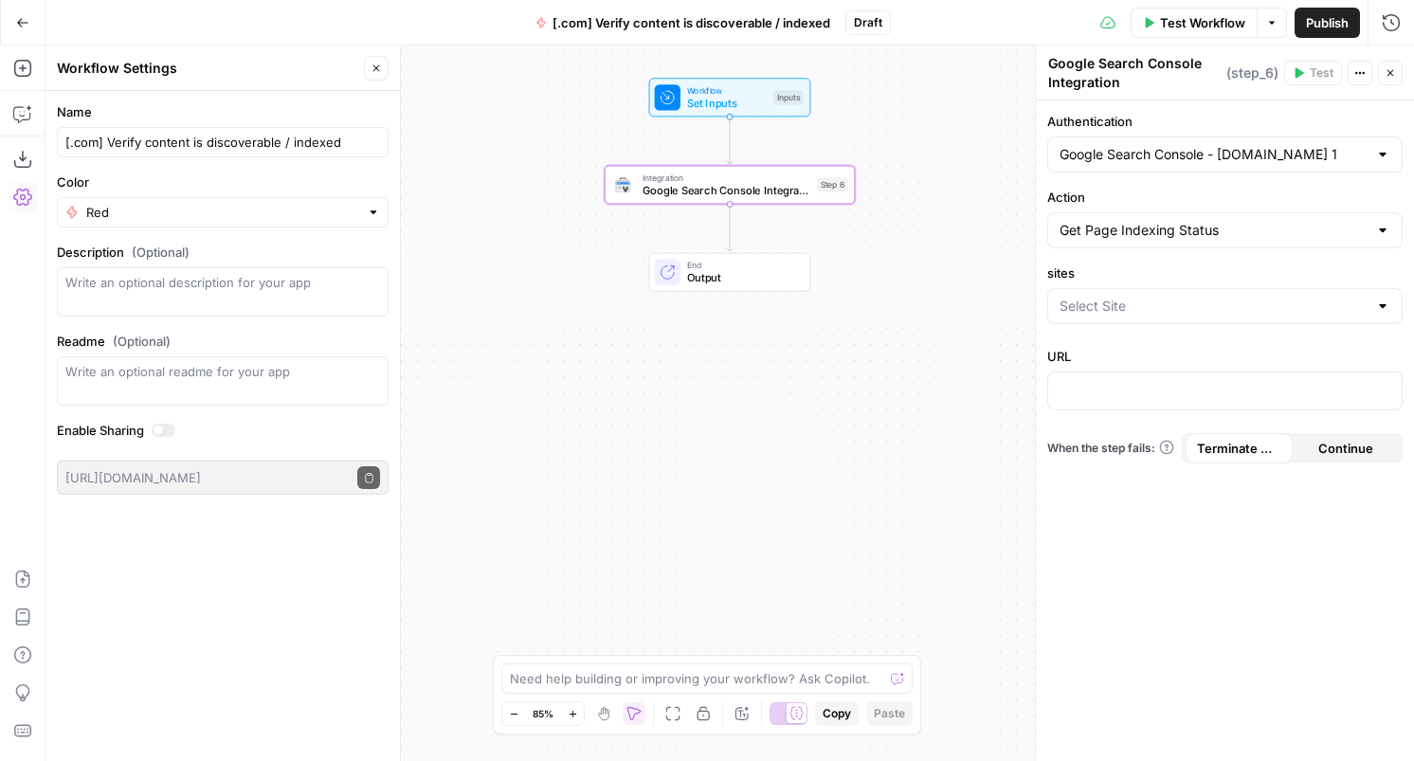
click at [1118, 294] on div at bounding box center [1224, 306] width 355 height 36
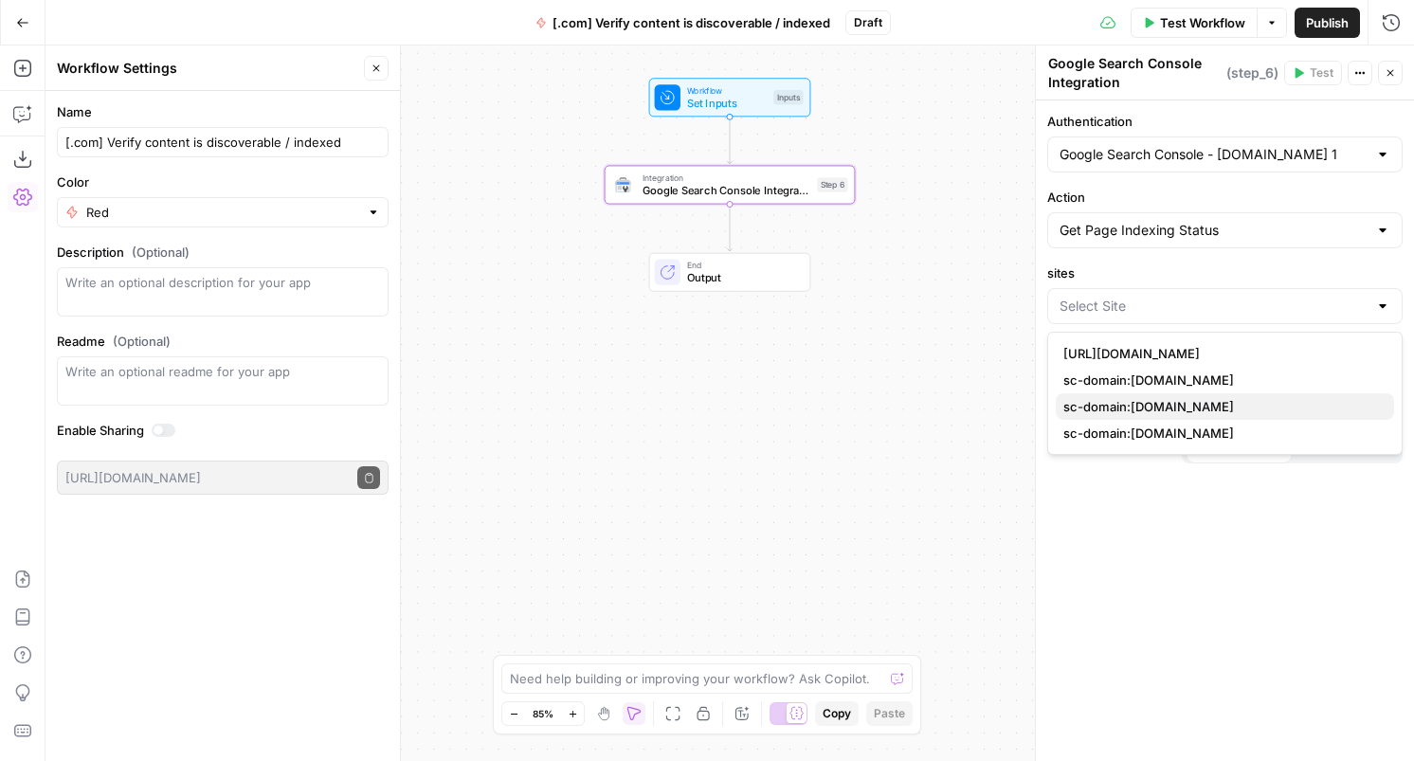
click at [1123, 408] on span "sc-domain:[DOMAIN_NAME]" at bounding box center [1222, 406] width 316 height 19
type input "sc-domain:[DOMAIN_NAME]"
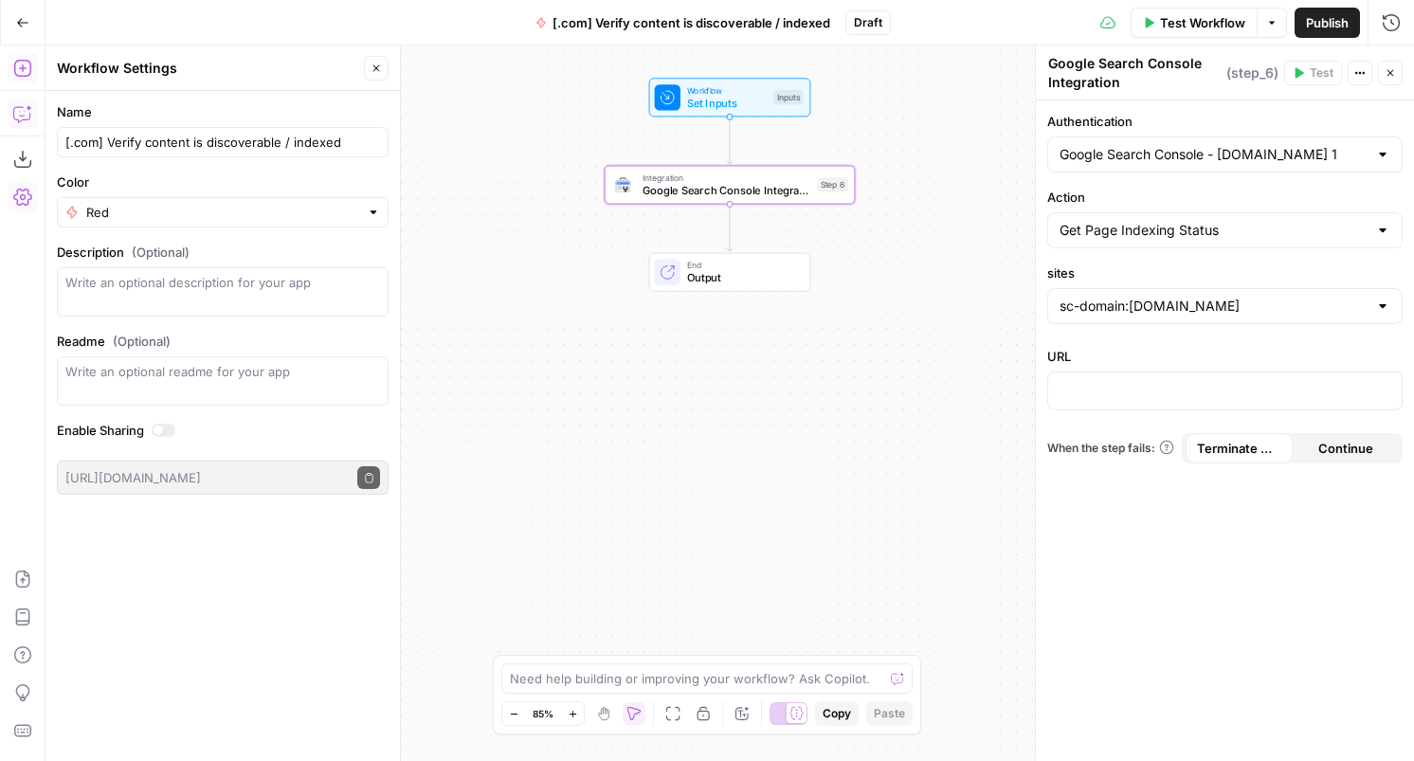
click at [22, 62] on icon "button" at bounding box center [22, 68] width 19 height 19
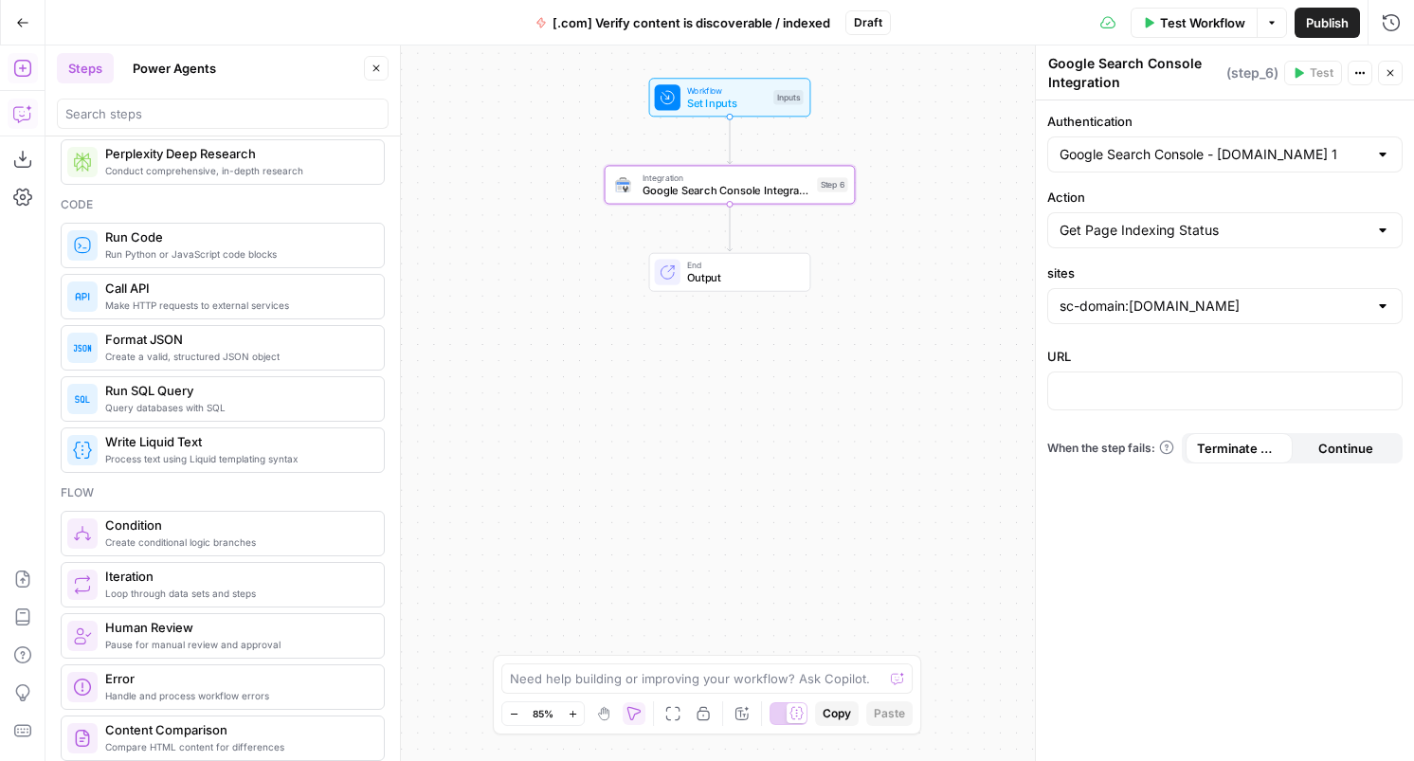
scroll to position [382, 0]
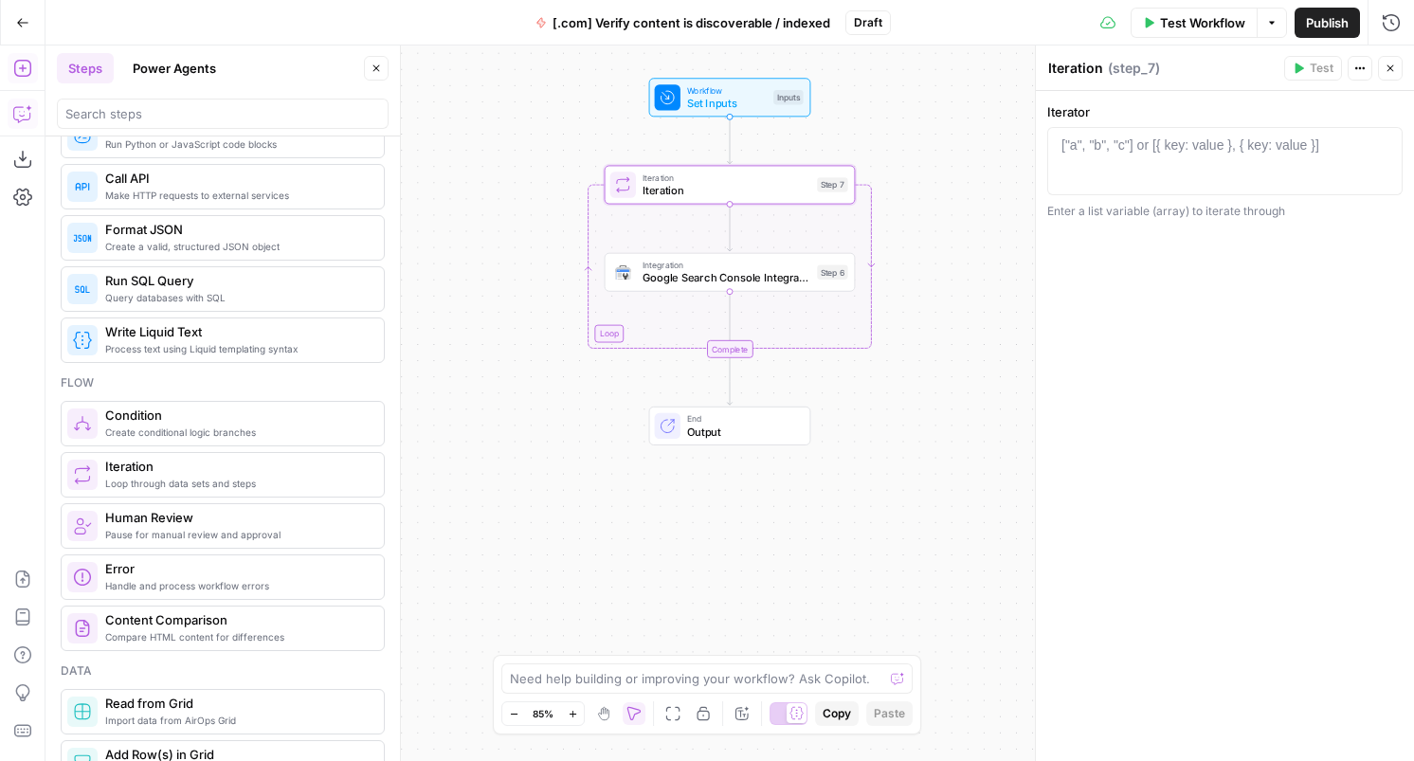
click at [731, 186] on span "Iteration" at bounding box center [727, 190] width 169 height 16
click at [1171, 133] on div "1 ["a", "b", "c"] or [{ key: value }, { key: value }] XXXXXXXXXXXXXXXXXXXXXXXXX…" at bounding box center [1224, 161] width 355 height 68
click at [1354, 66] on button "Actions" at bounding box center [1360, 68] width 25 height 25
click at [700, 102] on span "Set Inputs" at bounding box center [727, 103] width 81 height 16
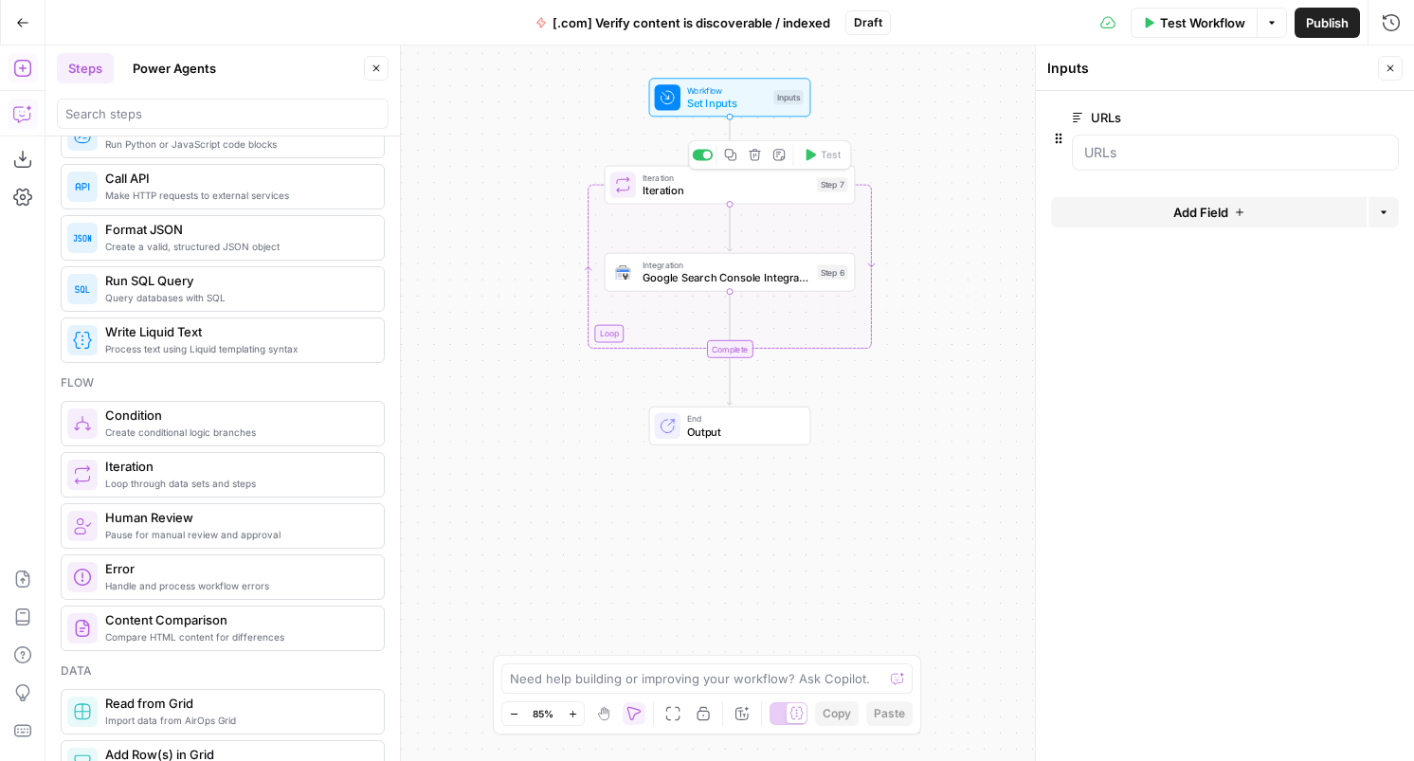
click at [706, 192] on span "Iteration" at bounding box center [727, 190] width 169 height 16
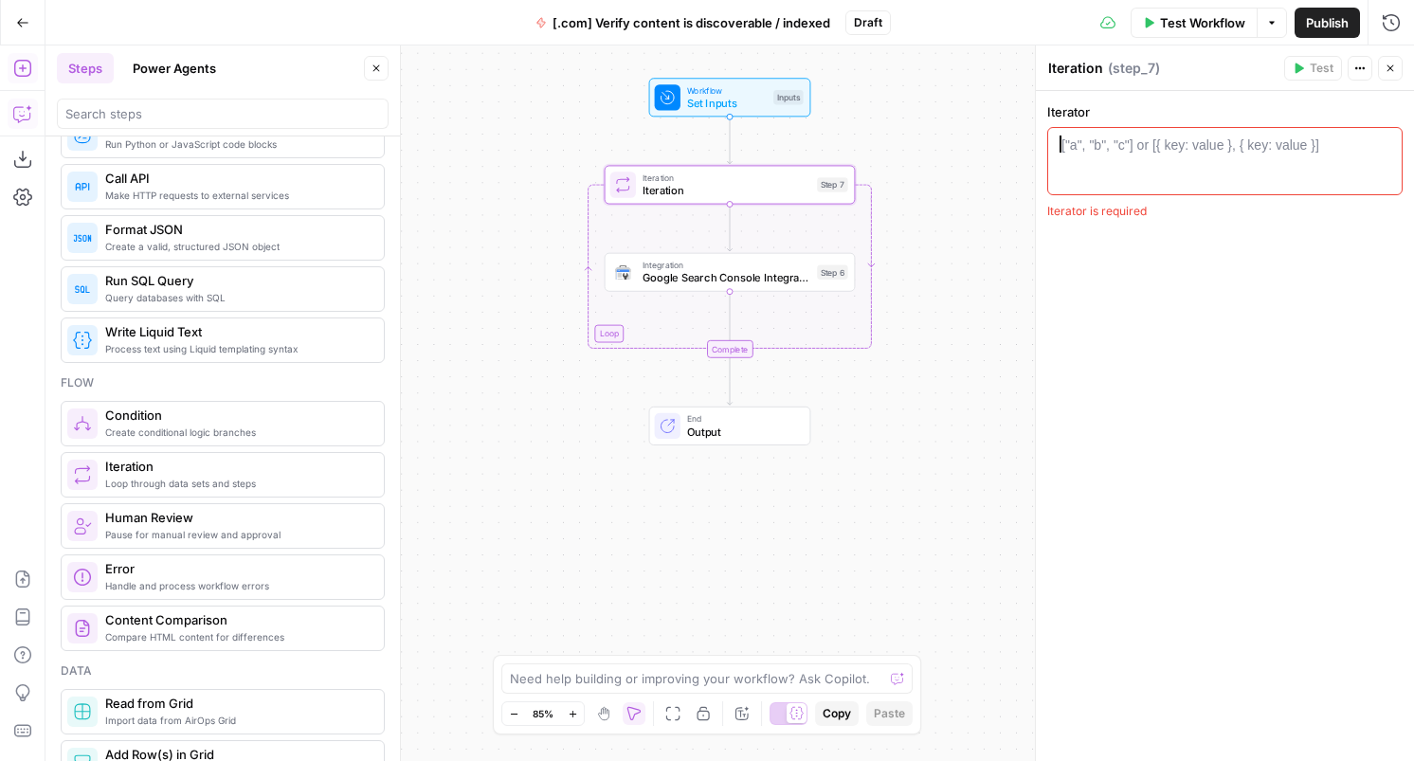
click at [1153, 163] on div at bounding box center [1225, 178] width 338 height 85
type textarea "*"
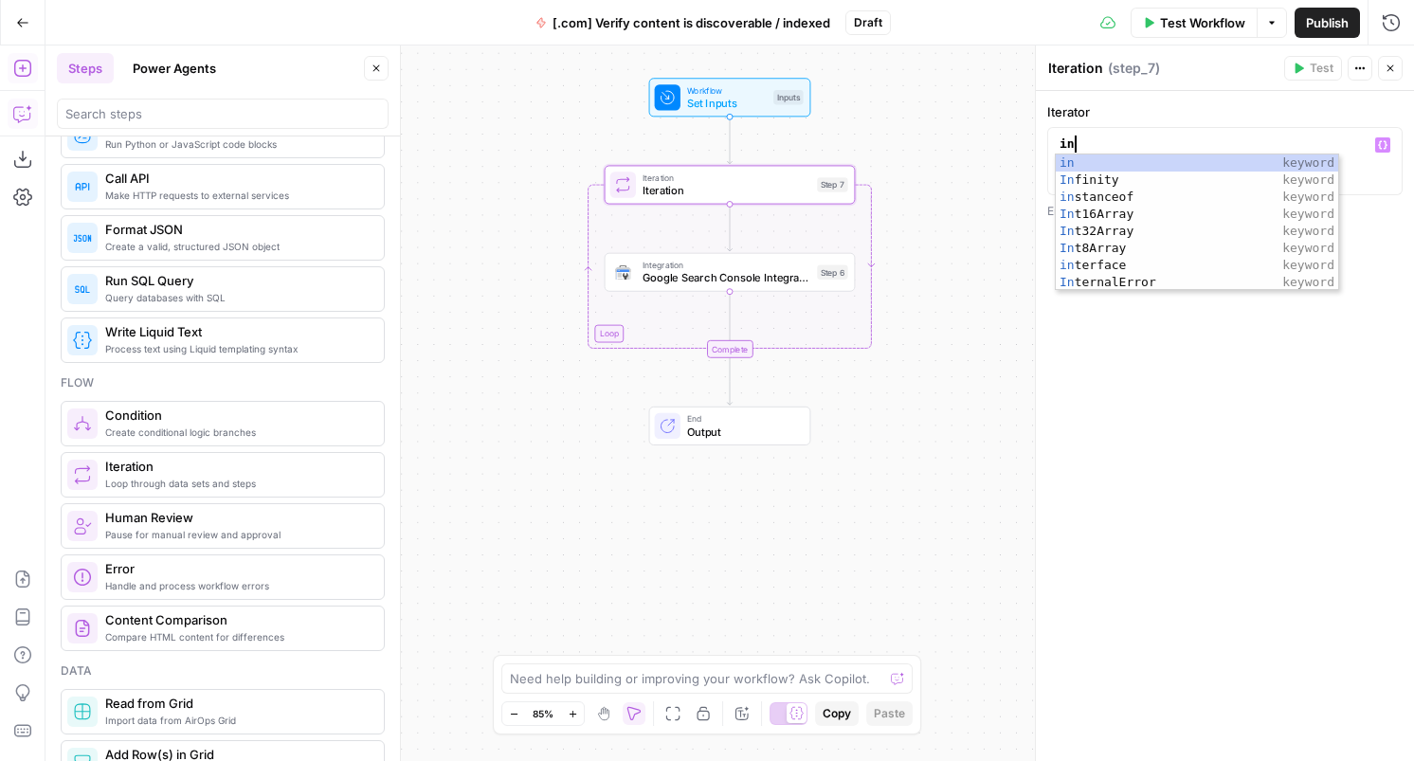
type textarea "*"
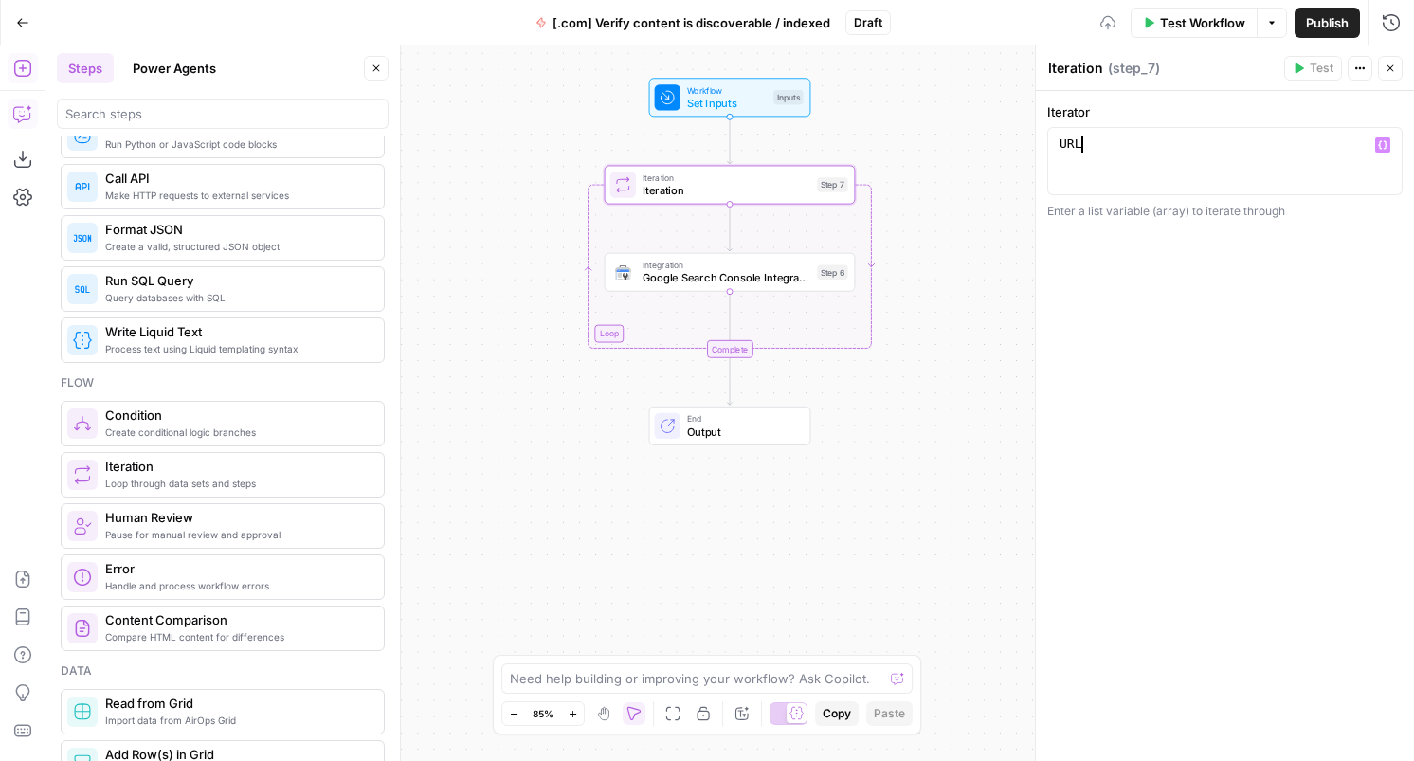
type textarea "*"
click at [1385, 145] on icon "button" at bounding box center [1382, 144] width 9 height 9
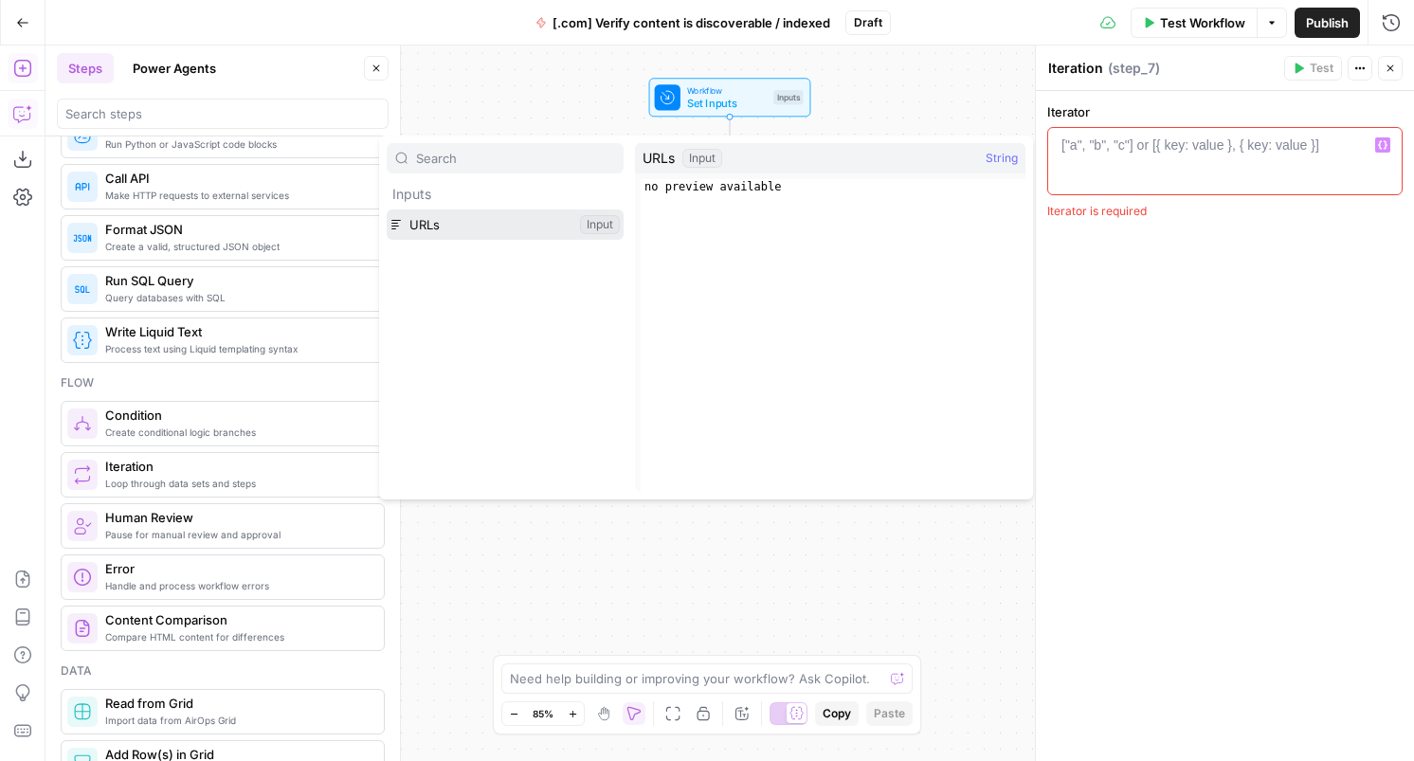
click at [461, 218] on button "Select variable URLs" at bounding box center [505, 224] width 237 height 30
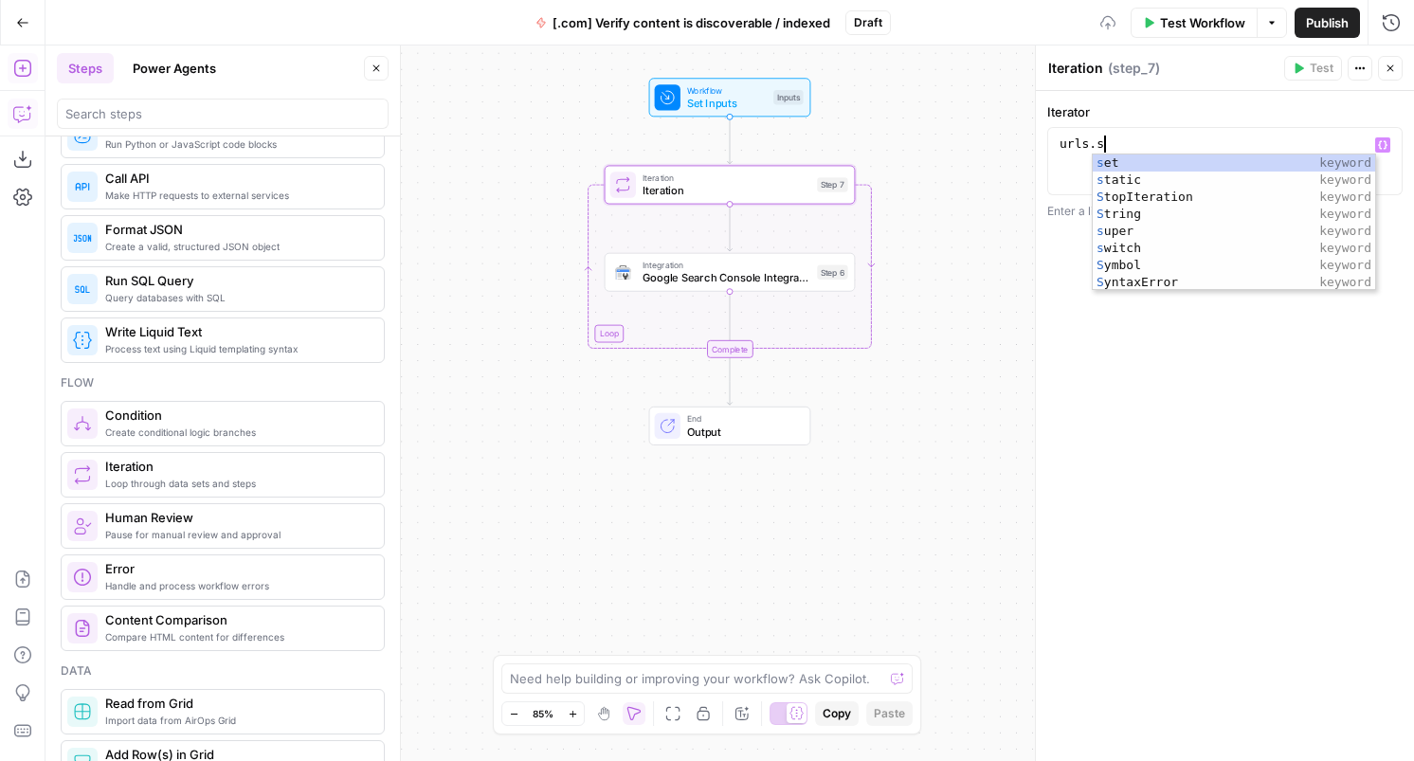
type textarea "*******"
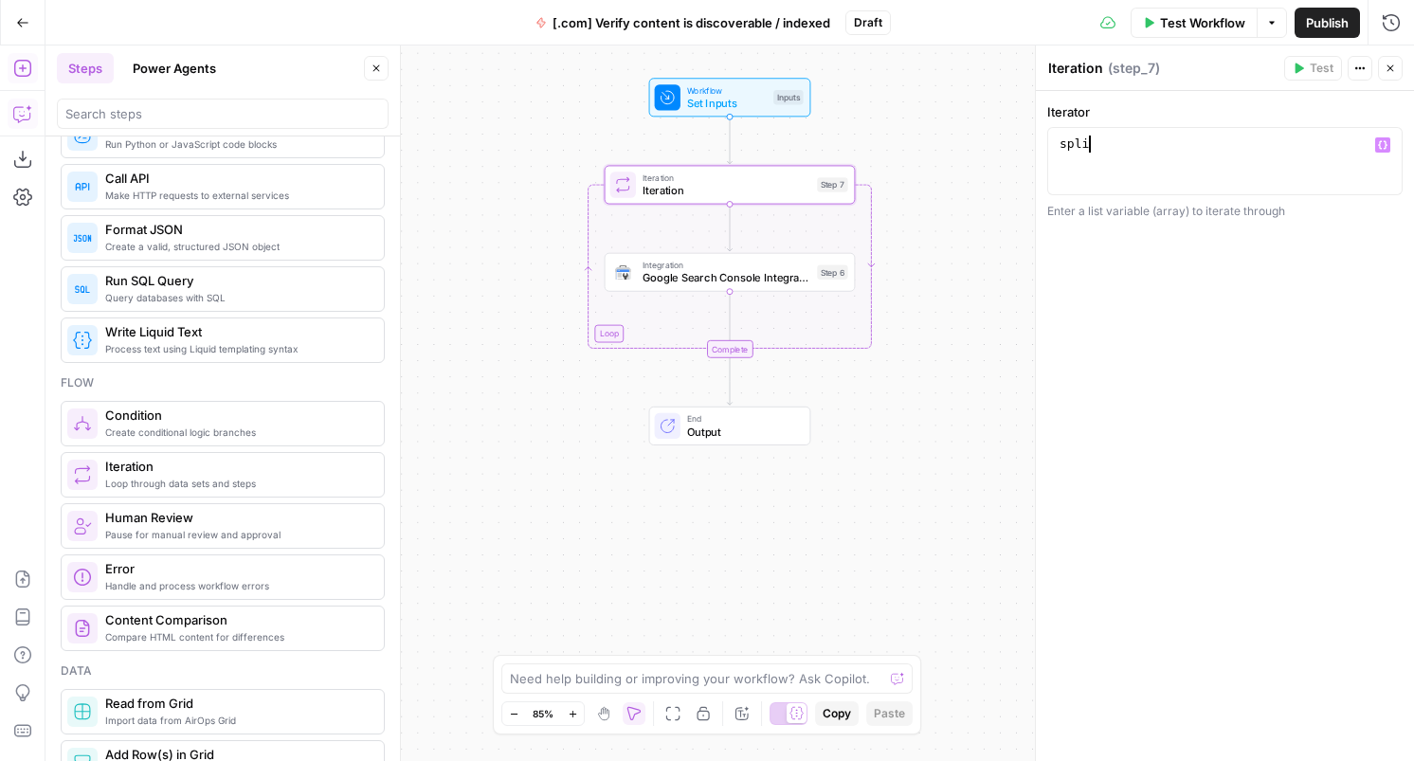
type textarea "*****"
click at [745, 101] on span "Set Inputs" at bounding box center [727, 103] width 81 height 16
click at [1337, 114] on span "edit field" at bounding box center [1328, 117] width 42 height 15
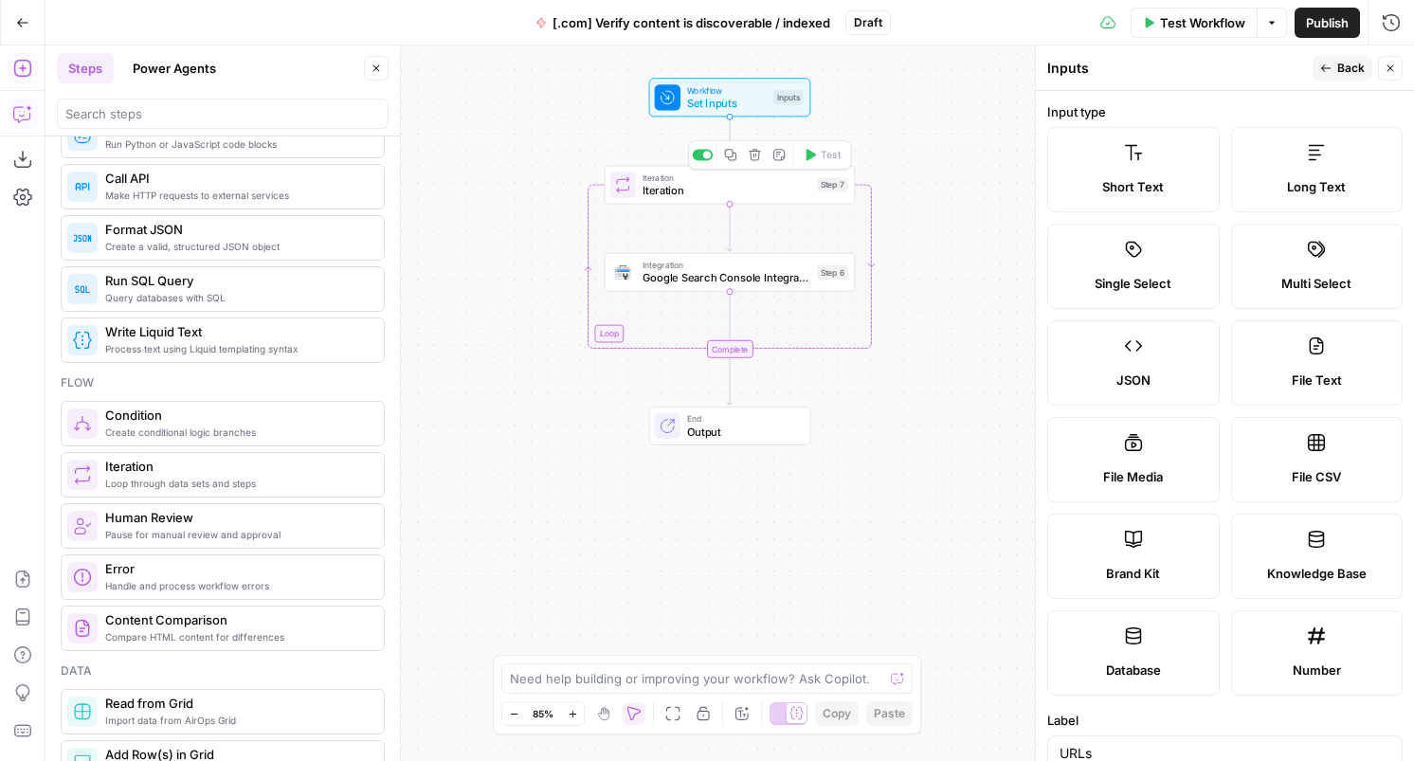
click at [759, 192] on span "Iteration" at bounding box center [727, 190] width 169 height 16
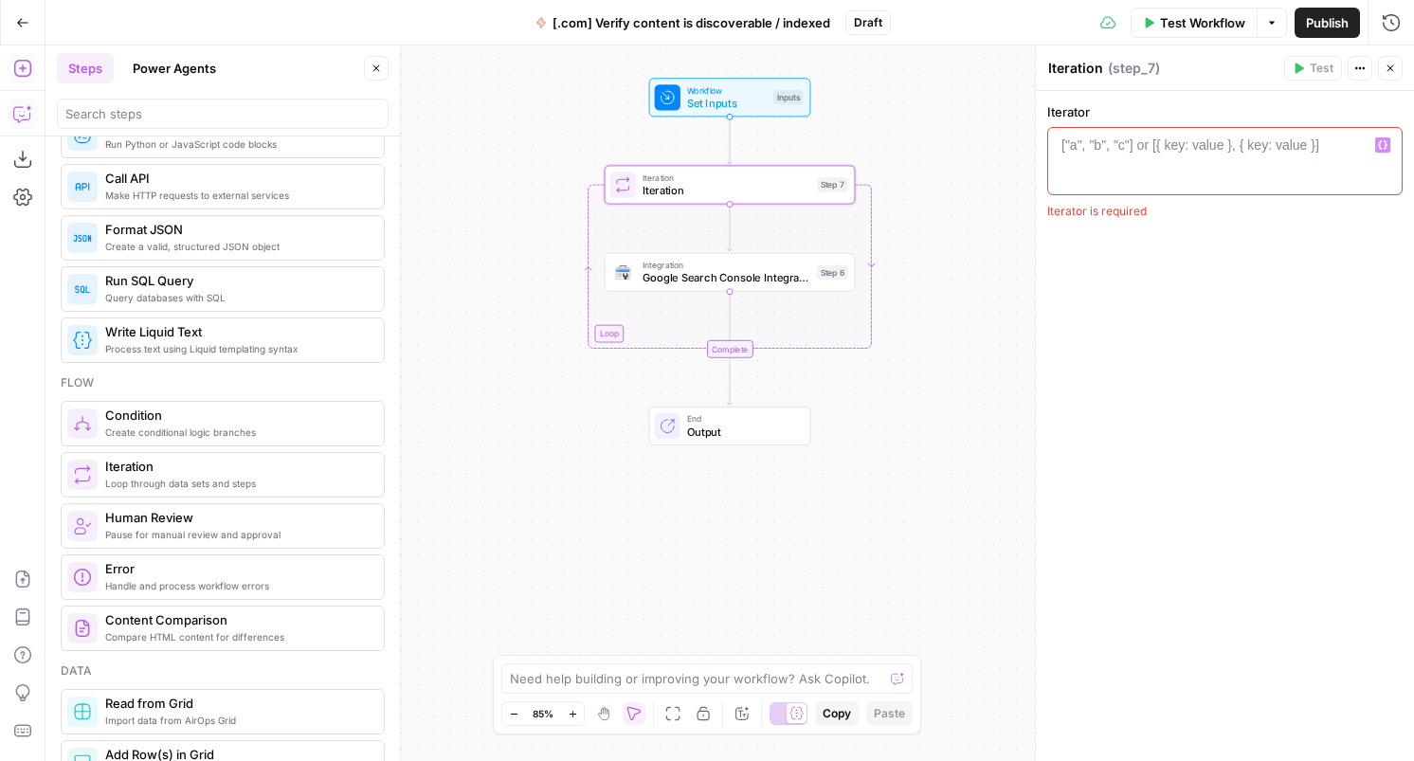
click at [1129, 144] on div "["a", "b", "c"] or [{ key: value }, { key: value }]" at bounding box center [1191, 145] width 258 height 19
click at [1362, 59] on button "Actions" at bounding box center [1360, 68] width 25 height 25
click at [1360, 61] on button "Actions" at bounding box center [1360, 68] width 25 height 25
click at [1208, 194] on div "1 ["a", "b", "c"] or [{ key: value }, { key: value }] XXXXXXXXXXXXXXXXXXXXXXXXX…" at bounding box center [1224, 161] width 355 height 68
click at [1203, 167] on div at bounding box center [1225, 178] width 338 height 85
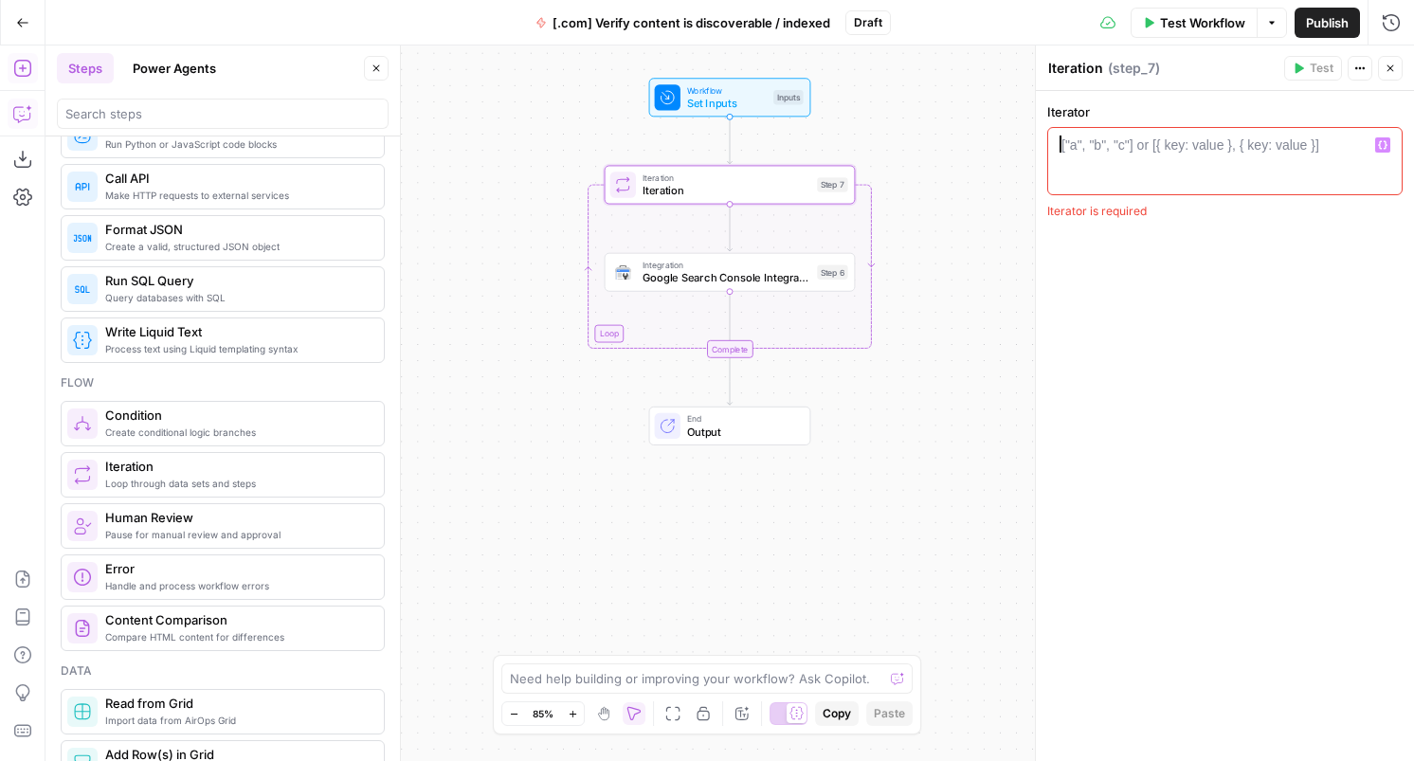
type textarea "**"
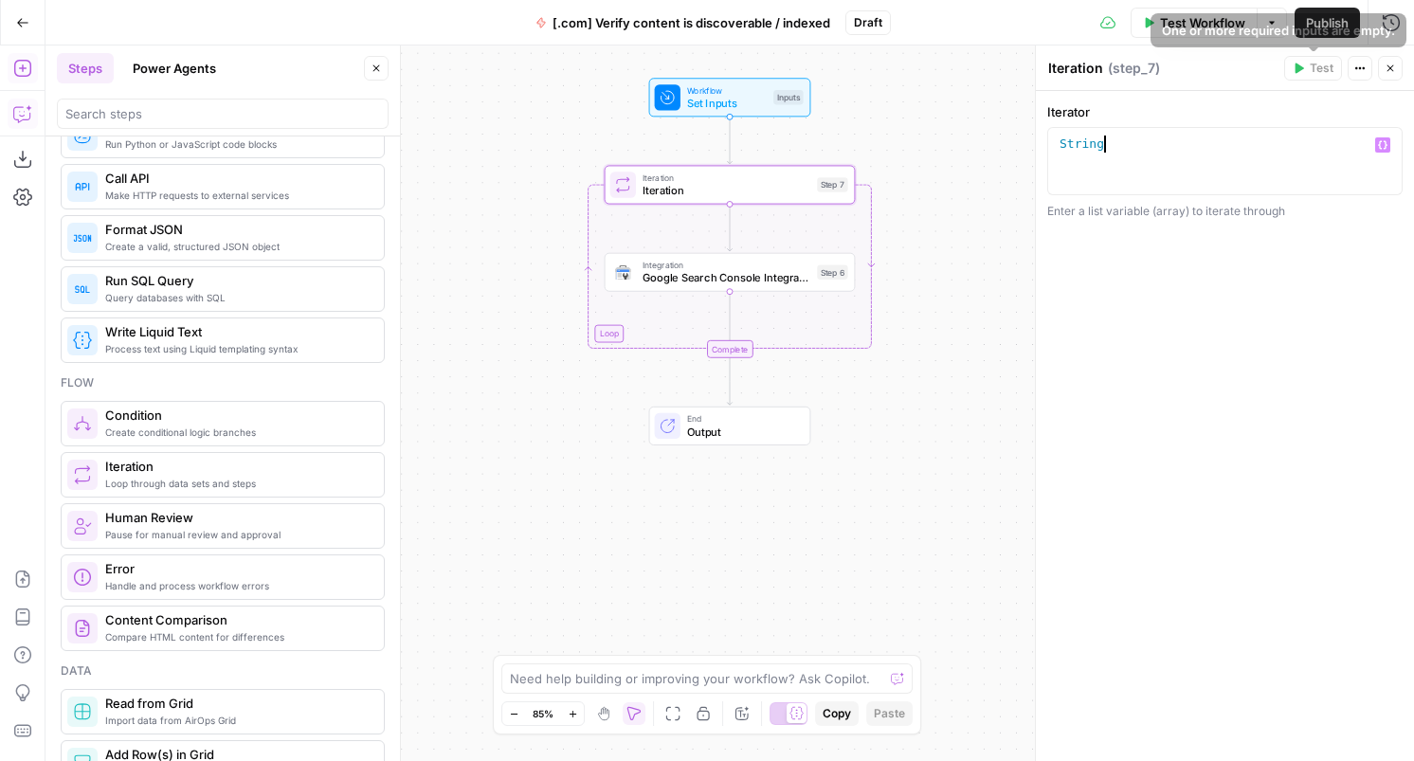
click at [1360, 70] on icon "button" at bounding box center [1360, 68] width 11 height 11
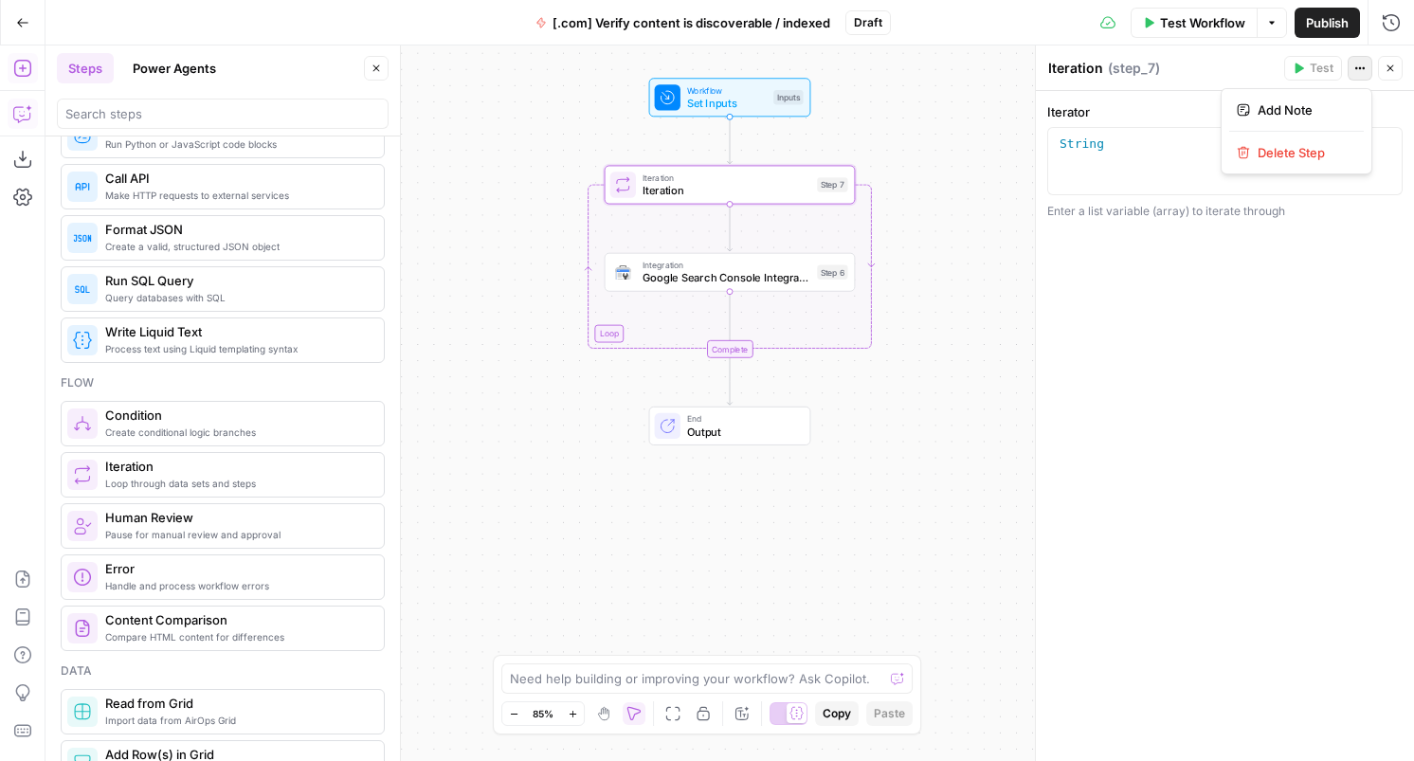
click at [1103, 161] on div "String" at bounding box center [1225, 178] width 338 height 85
click at [1379, 149] on icon "button" at bounding box center [1382, 144] width 9 height 9
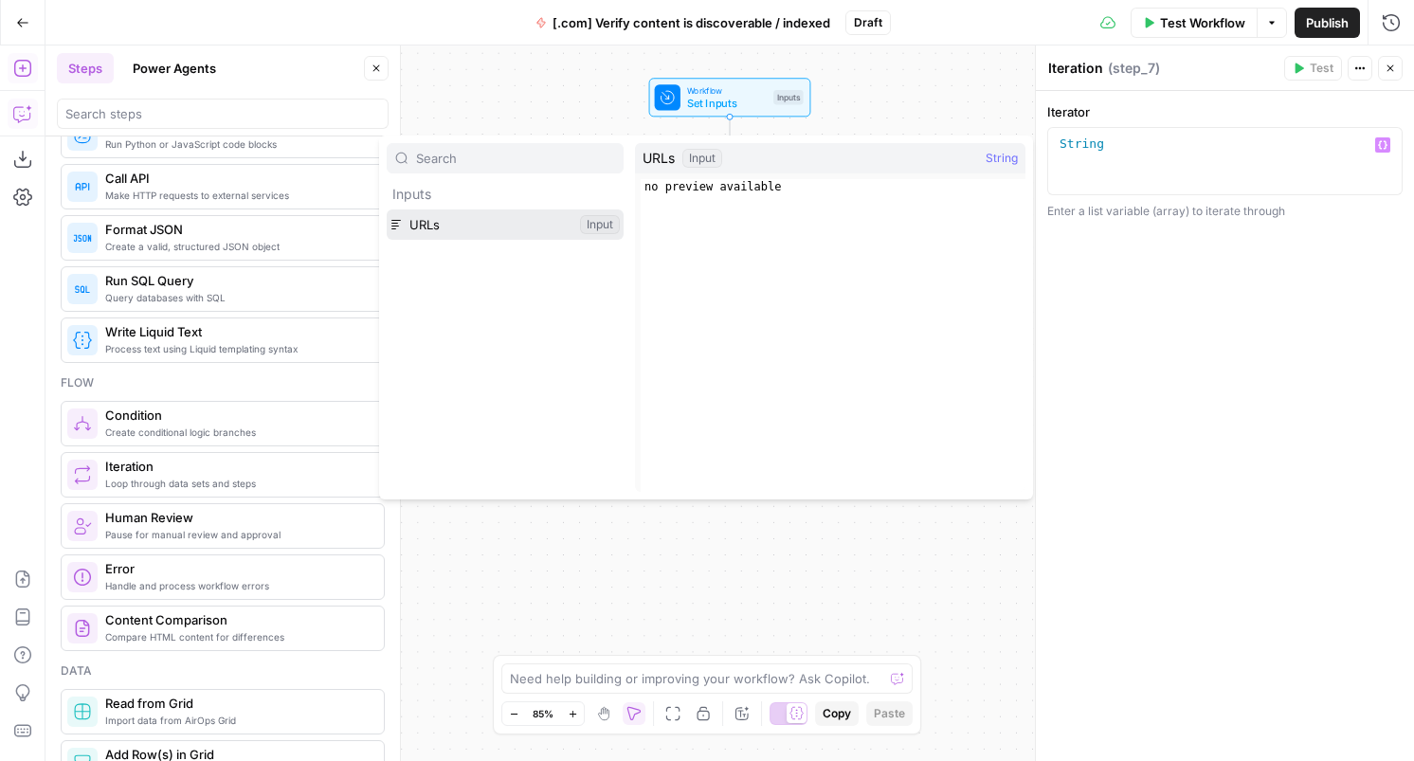
click at [567, 229] on button "Select variable URLs" at bounding box center [505, 224] width 237 height 30
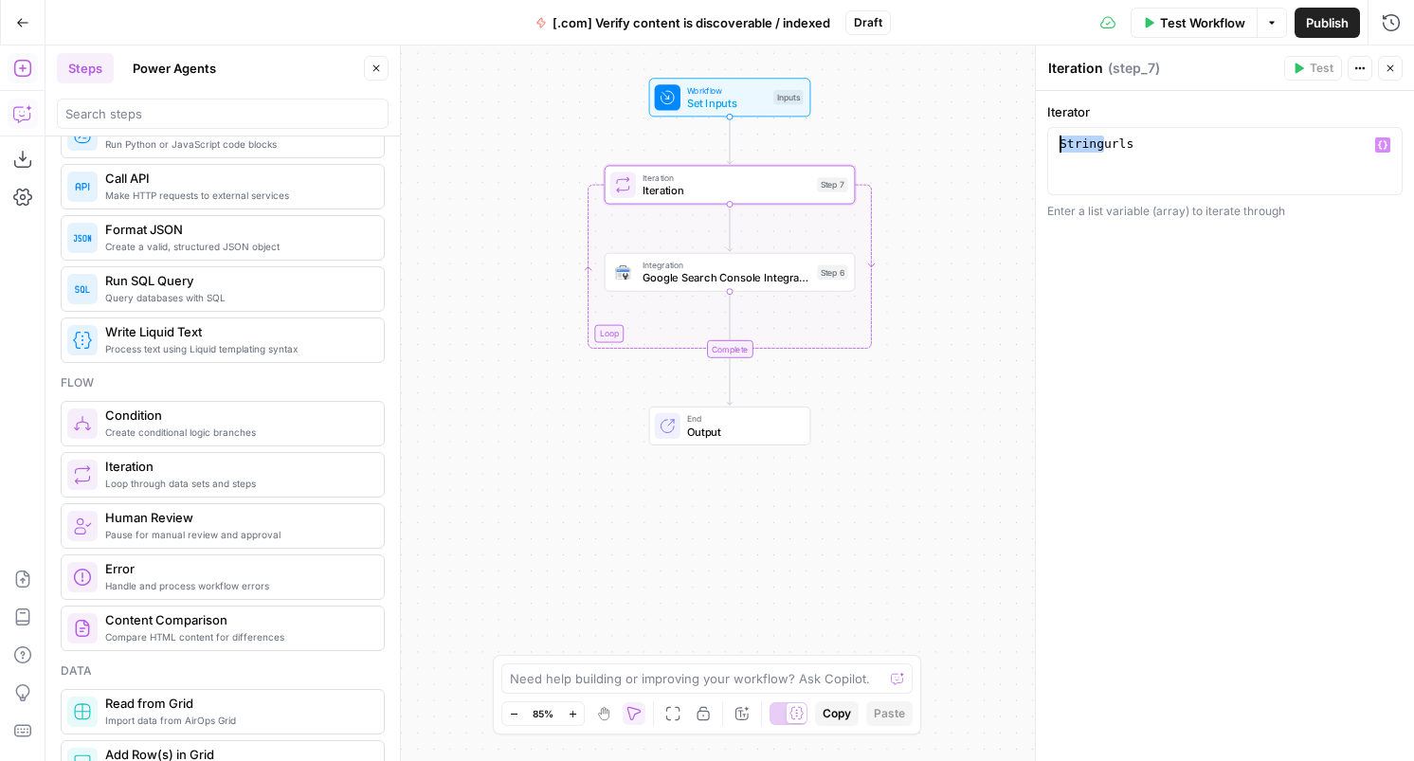
drag, startPoint x: 1104, startPoint y: 147, endPoint x: 869, endPoint y: 106, distance: 238.6
click at [869, 106] on body "Notion New Home Browse Your Data Usage Settings Recent Grids Content Updates - …" at bounding box center [707, 380] width 1414 height 761
type textarea "****"
click at [758, 272] on span "Google Search Console Integration" at bounding box center [727, 278] width 169 height 16
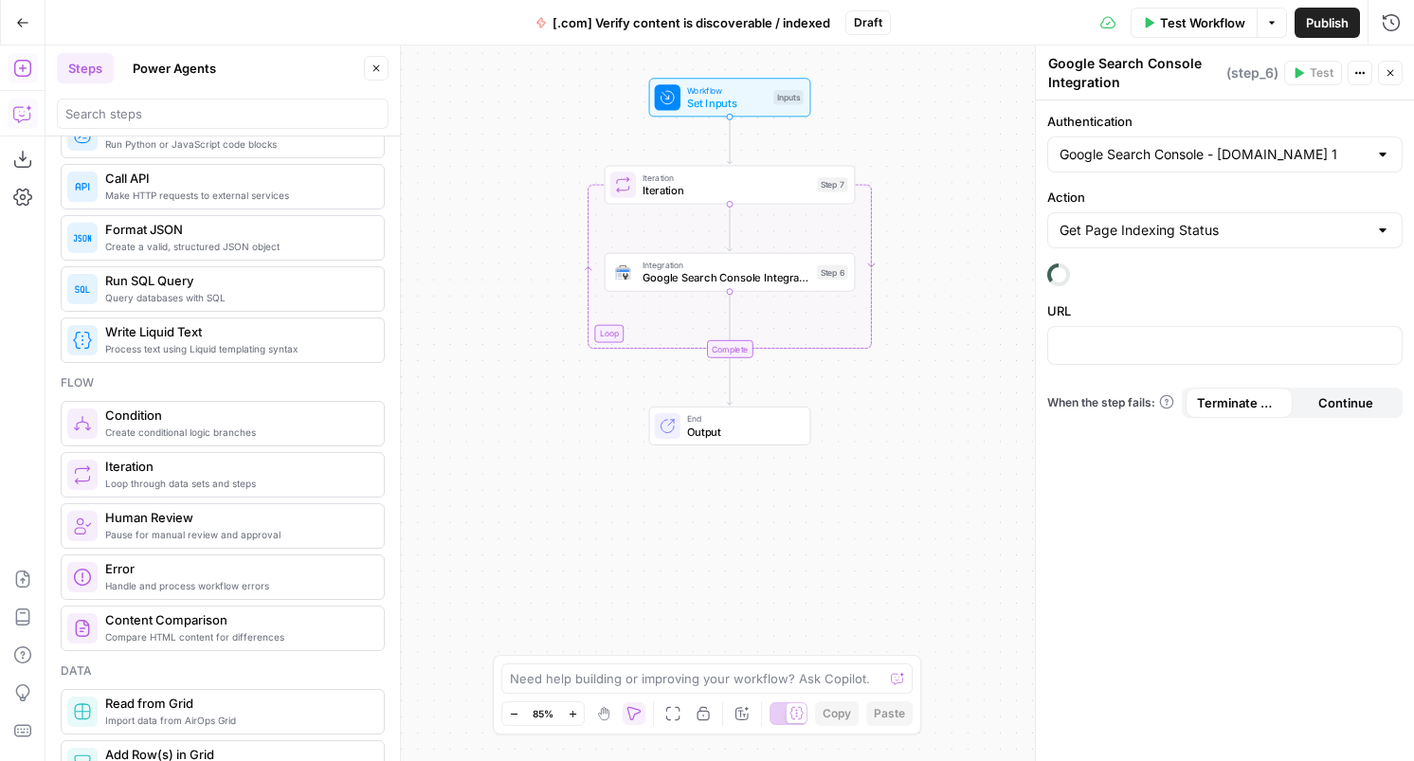
click at [921, 155] on div "Workflow Set Inputs Inputs Loop Iteration Iteration Step 7 Integration Google S…" at bounding box center [730, 404] width 1369 height 716
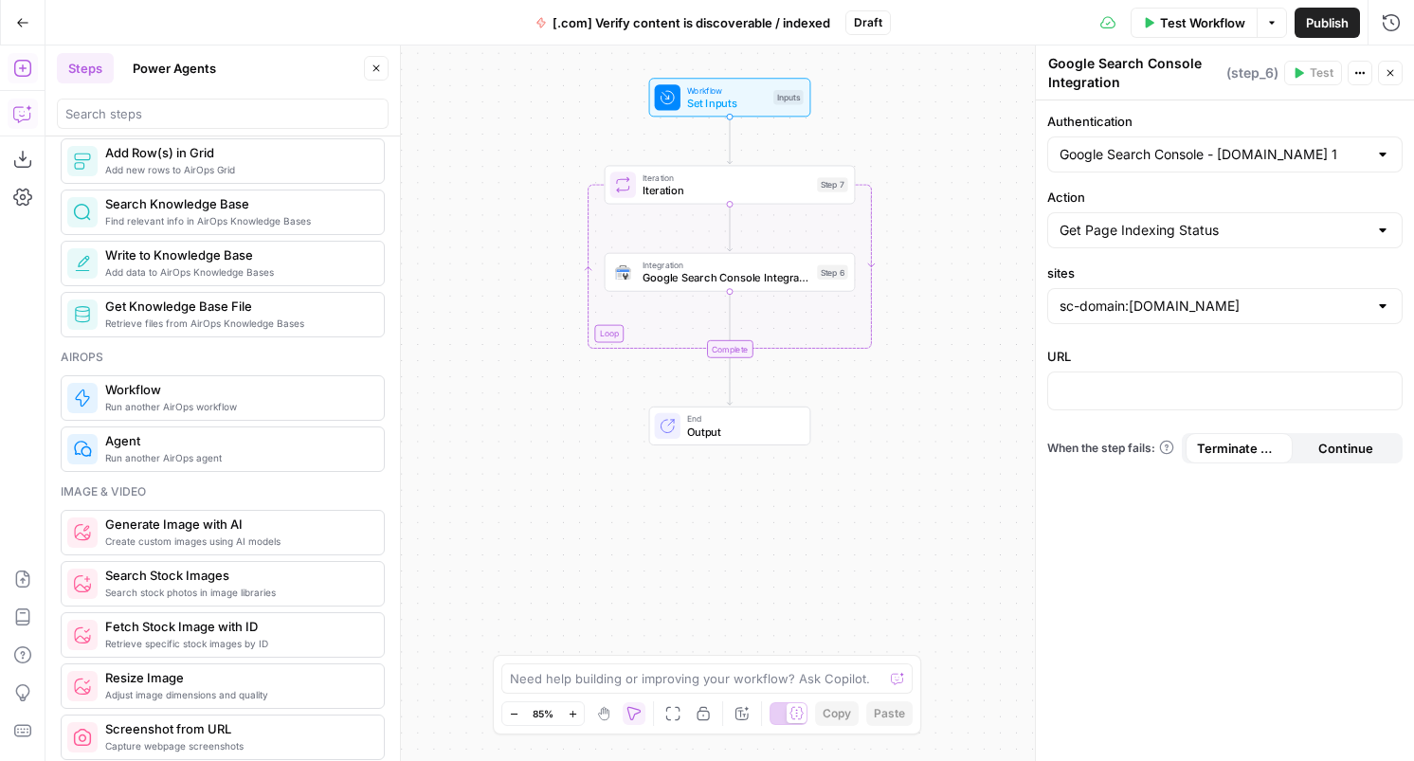
scroll to position [985, 0]
click at [728, 134] on icon "Edge from start to step_7" at bounding box center [729, 140] width 5 height 47
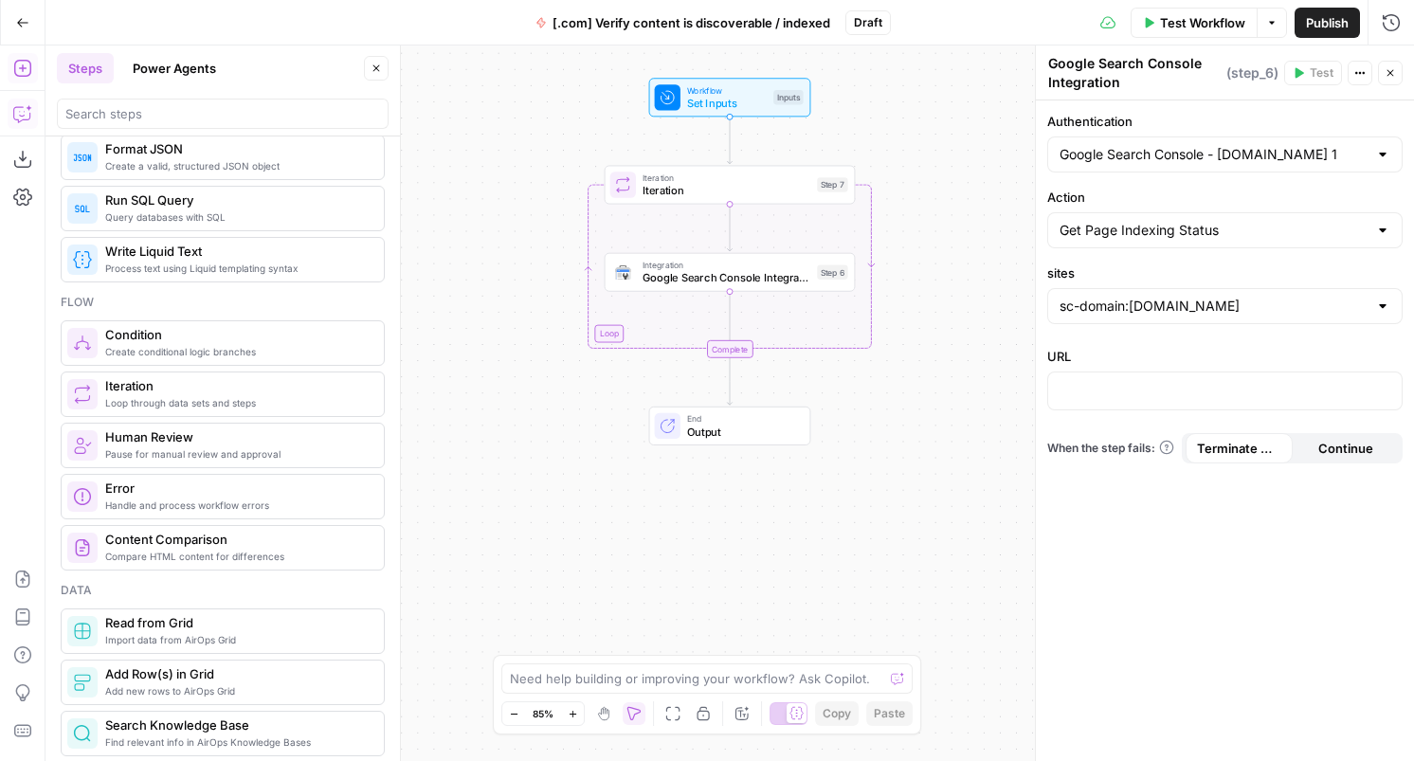
scroll to position [0, 0]
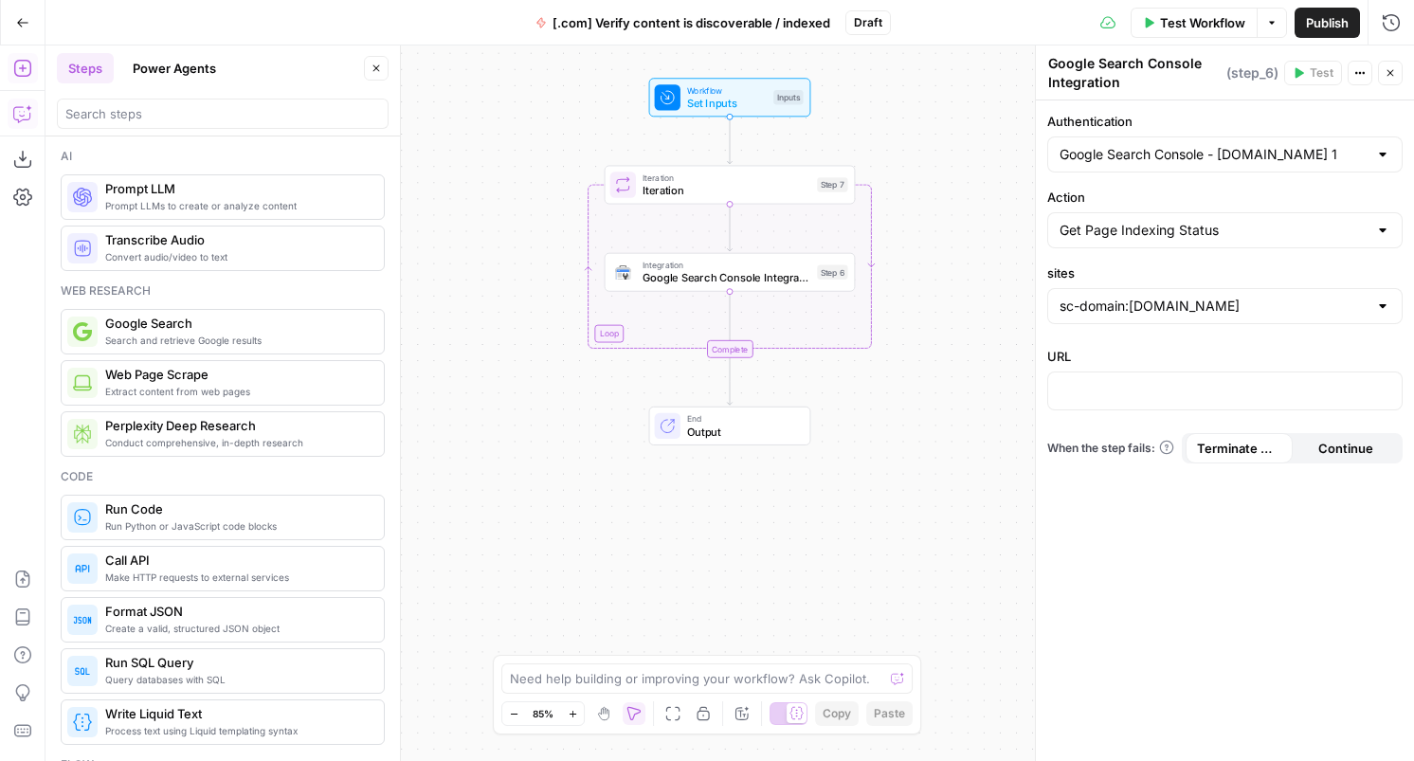
click at [498, 339] on div "Workflow Set Inputs Inputs Loop Iteration Iteration Step 7 Integration Google S…" at bounding box center [730, 404] width 1369 height 716
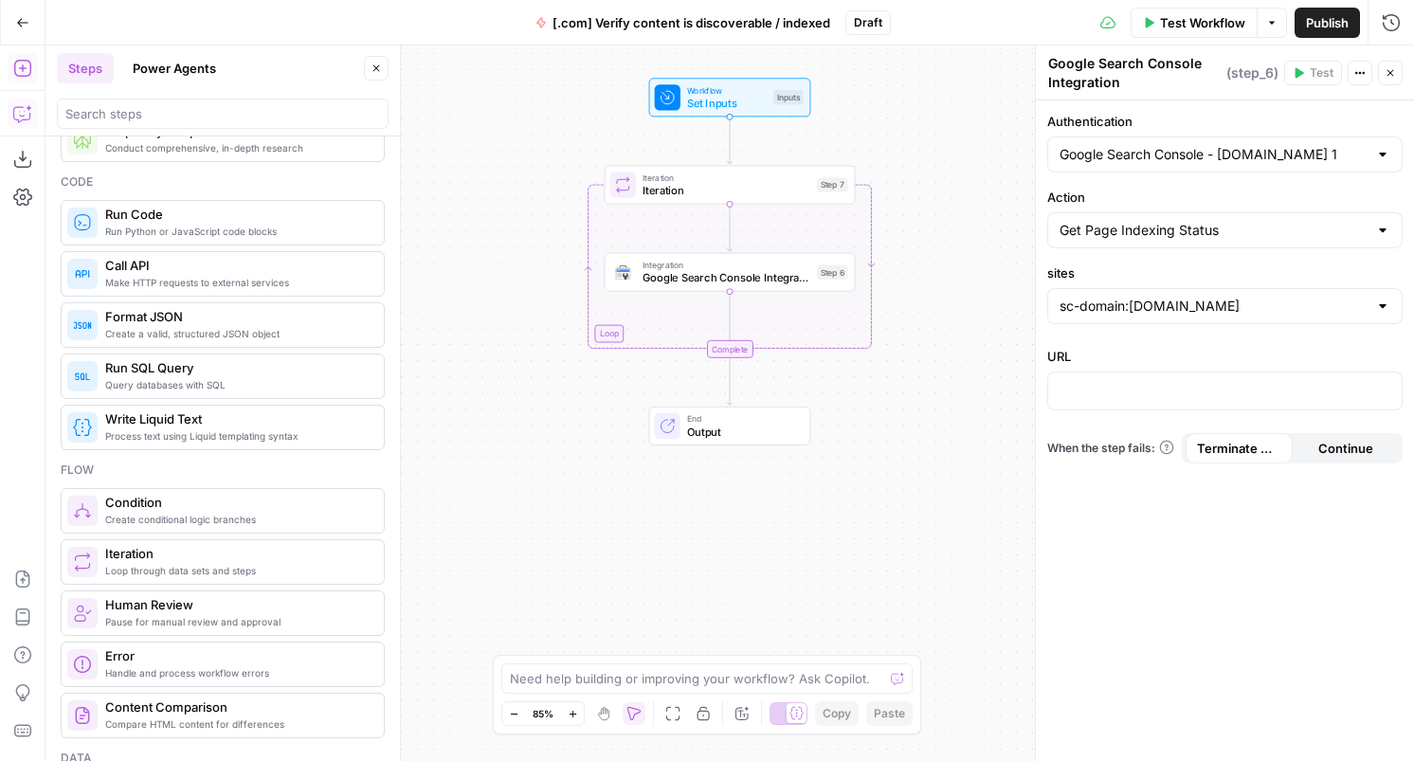
scroll to position [341, 0]
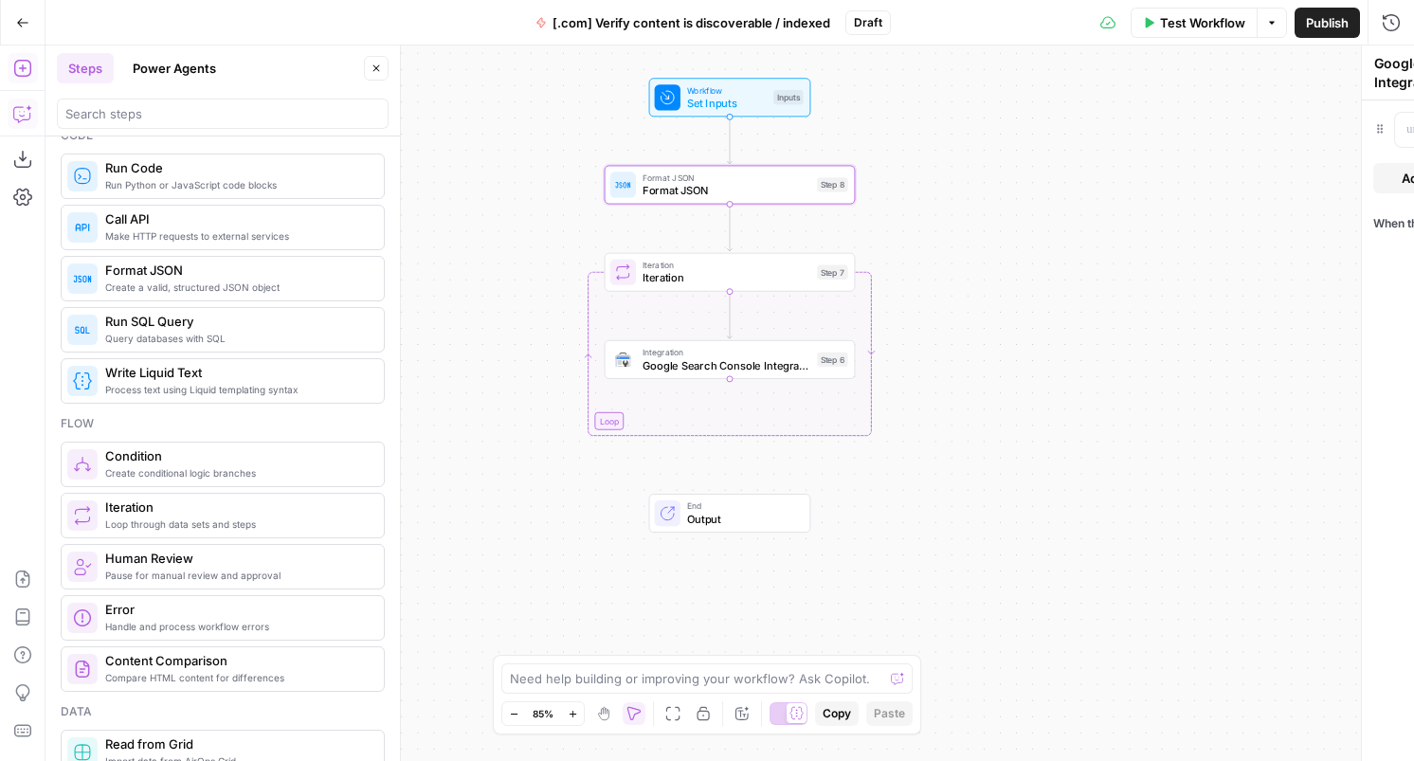
type textarea "Format JSON"
click at [1131, 118] on p at bounding box center [1124, 120] width 86 height 19
click at [1193, 121] on icon "button" at bounding box center [1191, 120] width 9 height 9
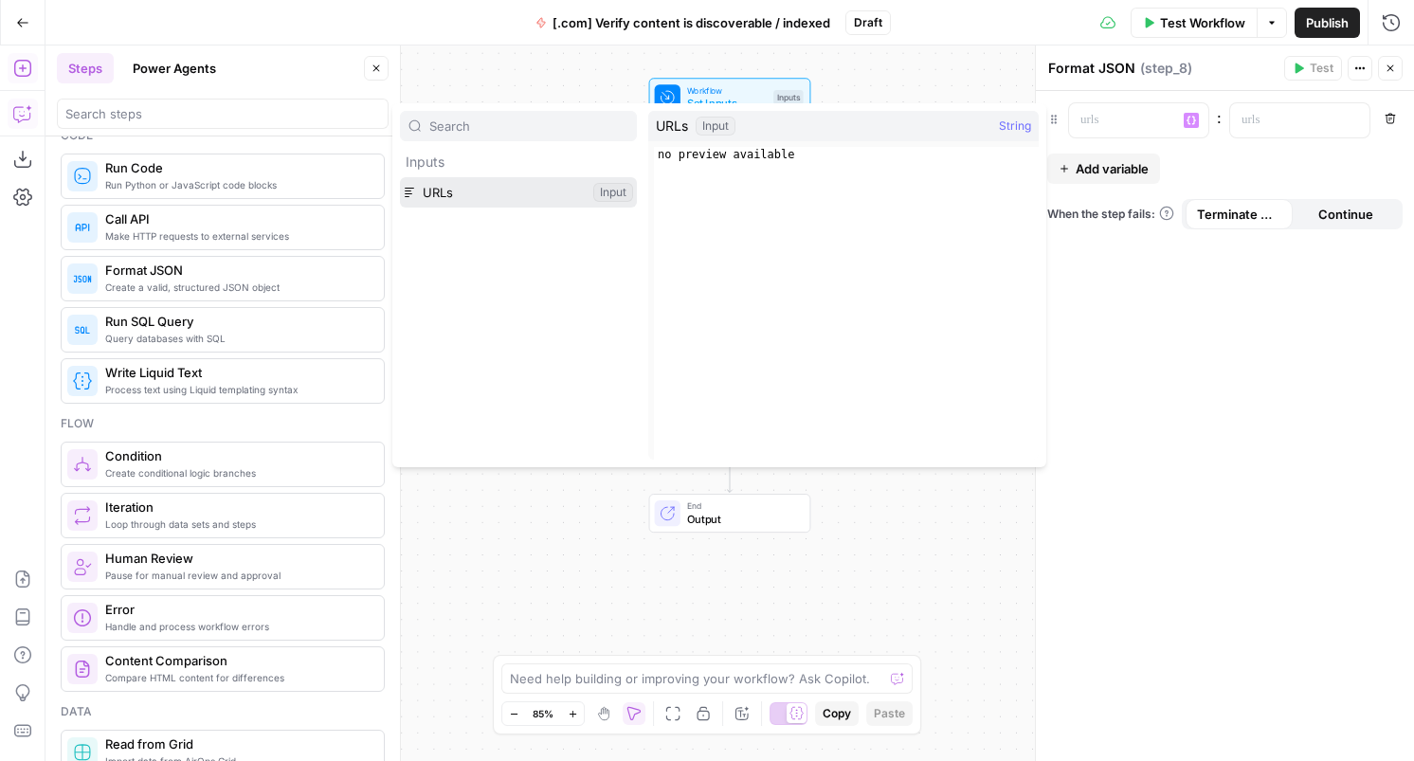
click at [545, 196] on button "Select variable URLs" at bounding box center [518, 192] width 237 height 30
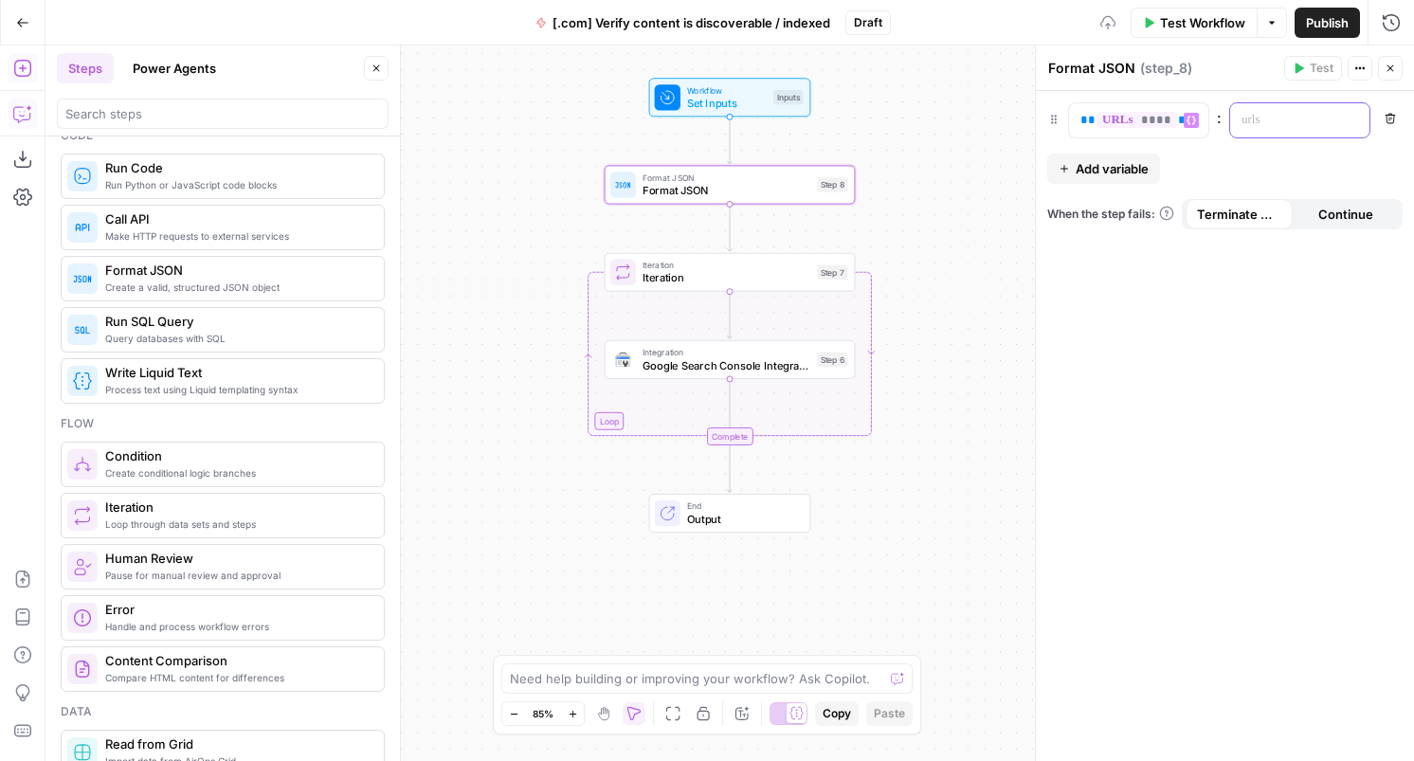
click at [1278, 114] on p at bounding box center [1285, 120] width 86 height 19
click at [1350, 125] on button "Variables Menu" at bounding box center [1352, 120] width 15 height 15
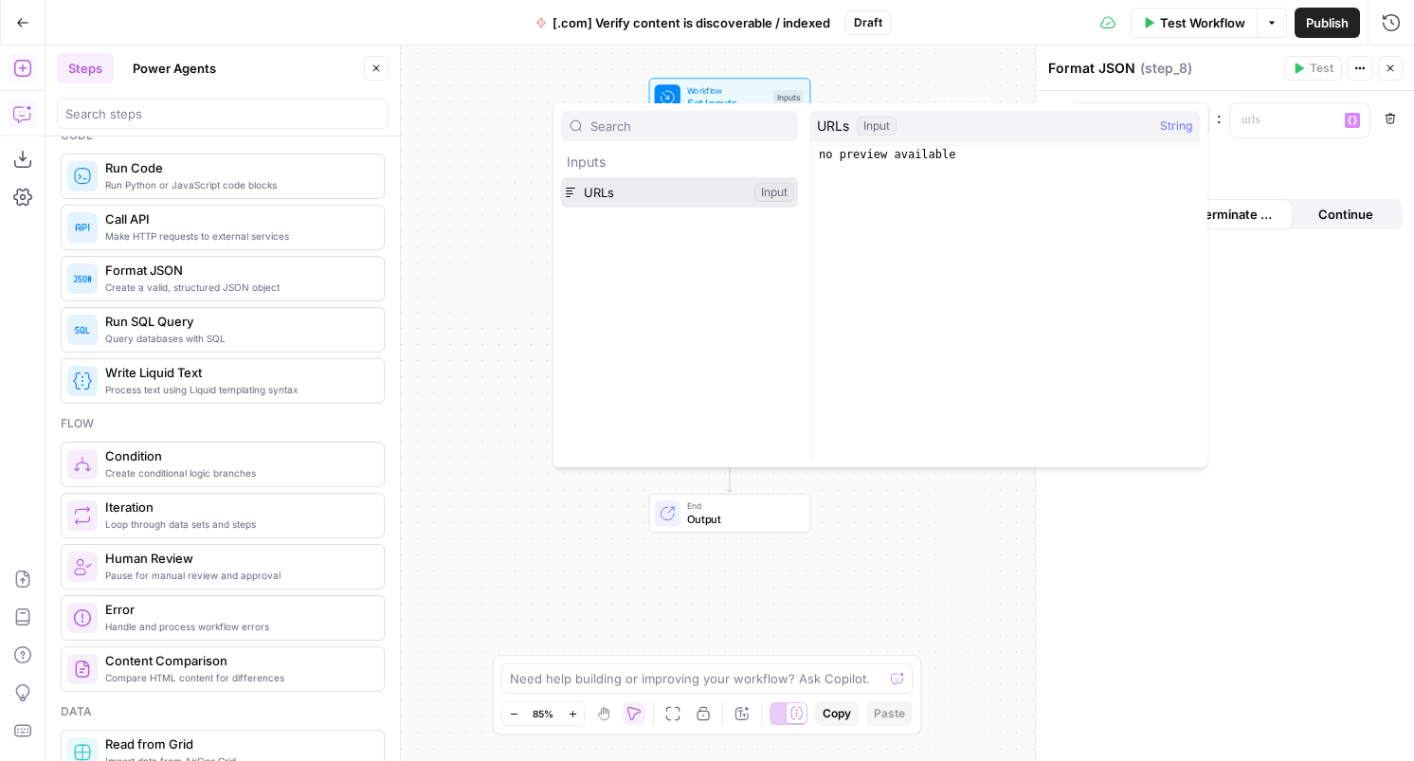
click at [741, 203] on button "Select variable URLs" at bounding box center [679, 192] width 237 height 30
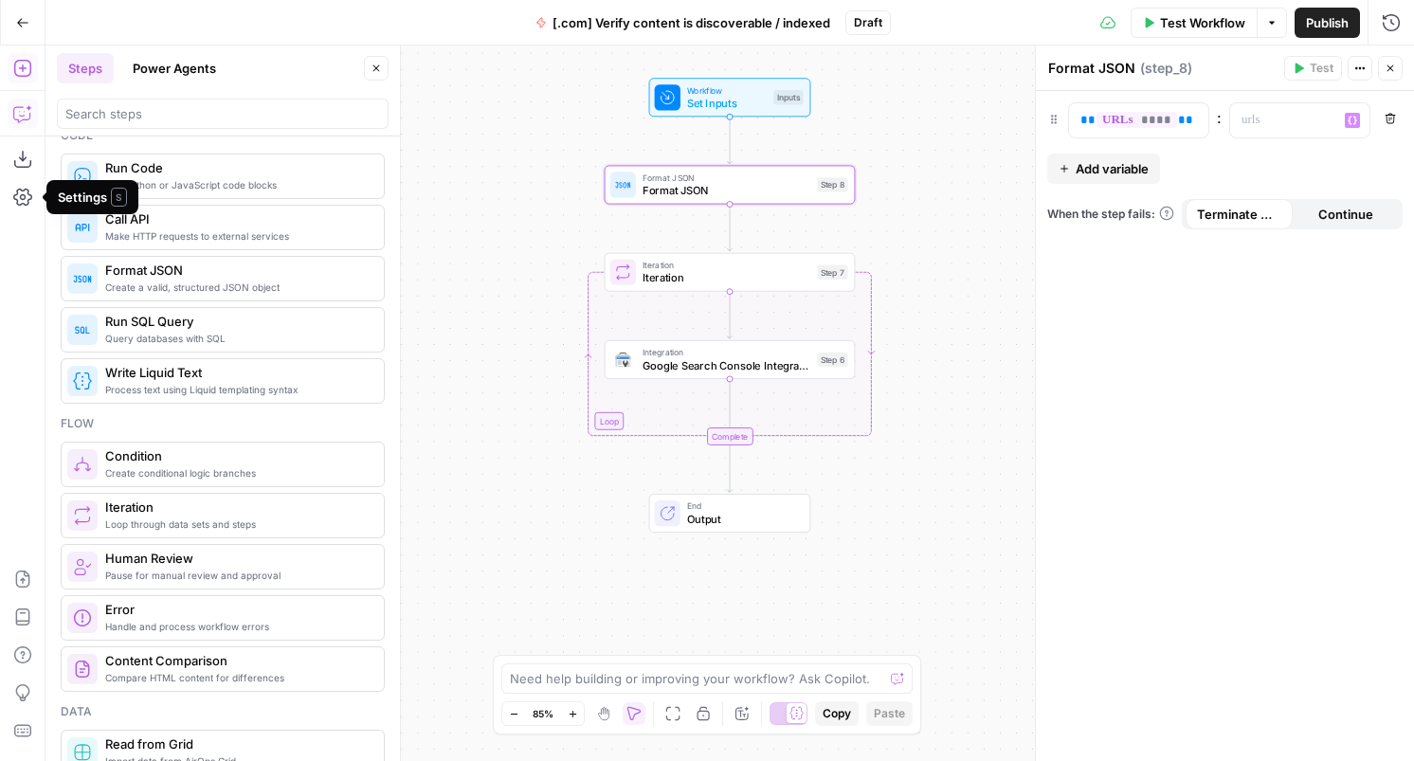
click at [24, 109] on icon "button" at bounding box center [22, 113] width 19 height 19
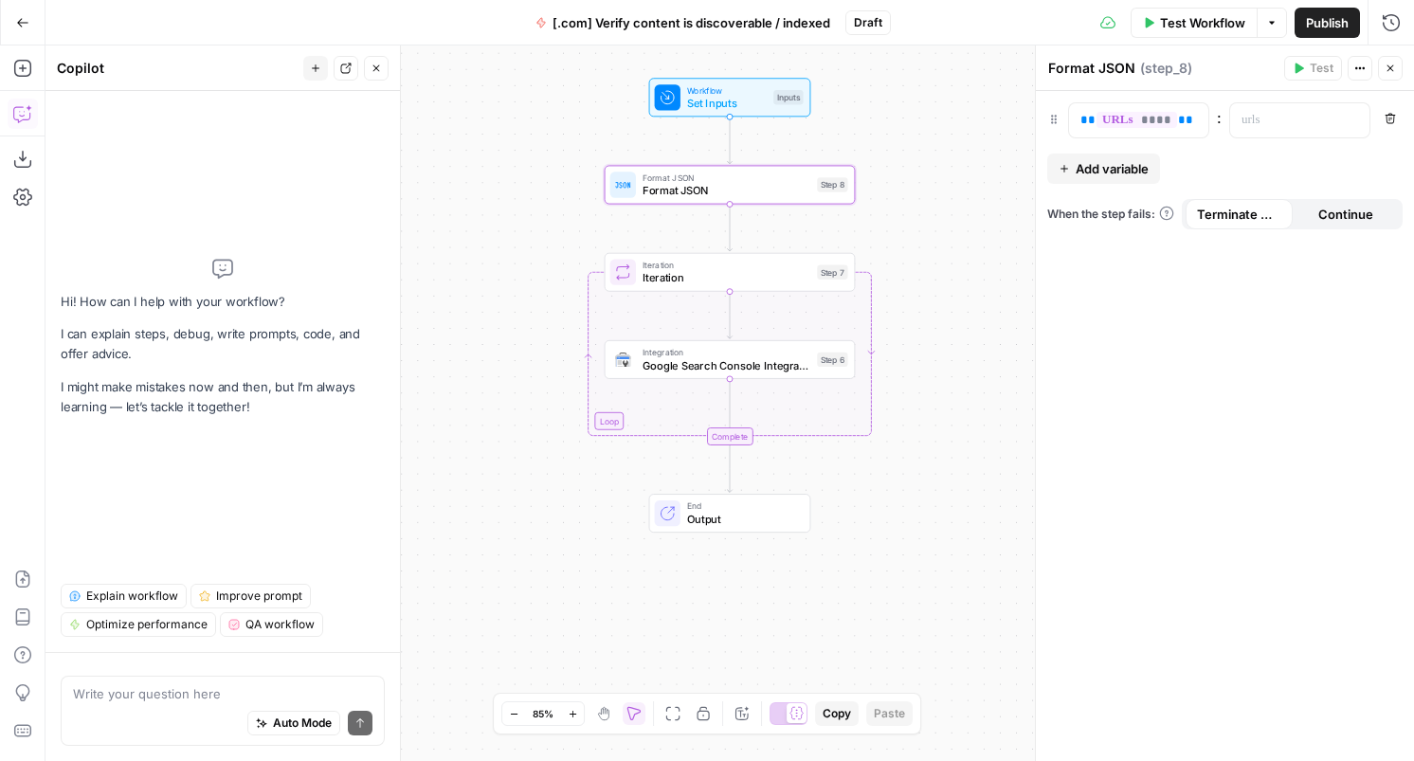
click at [156, 698] on textarea at bounding box center [223, 693] width 300 height 19
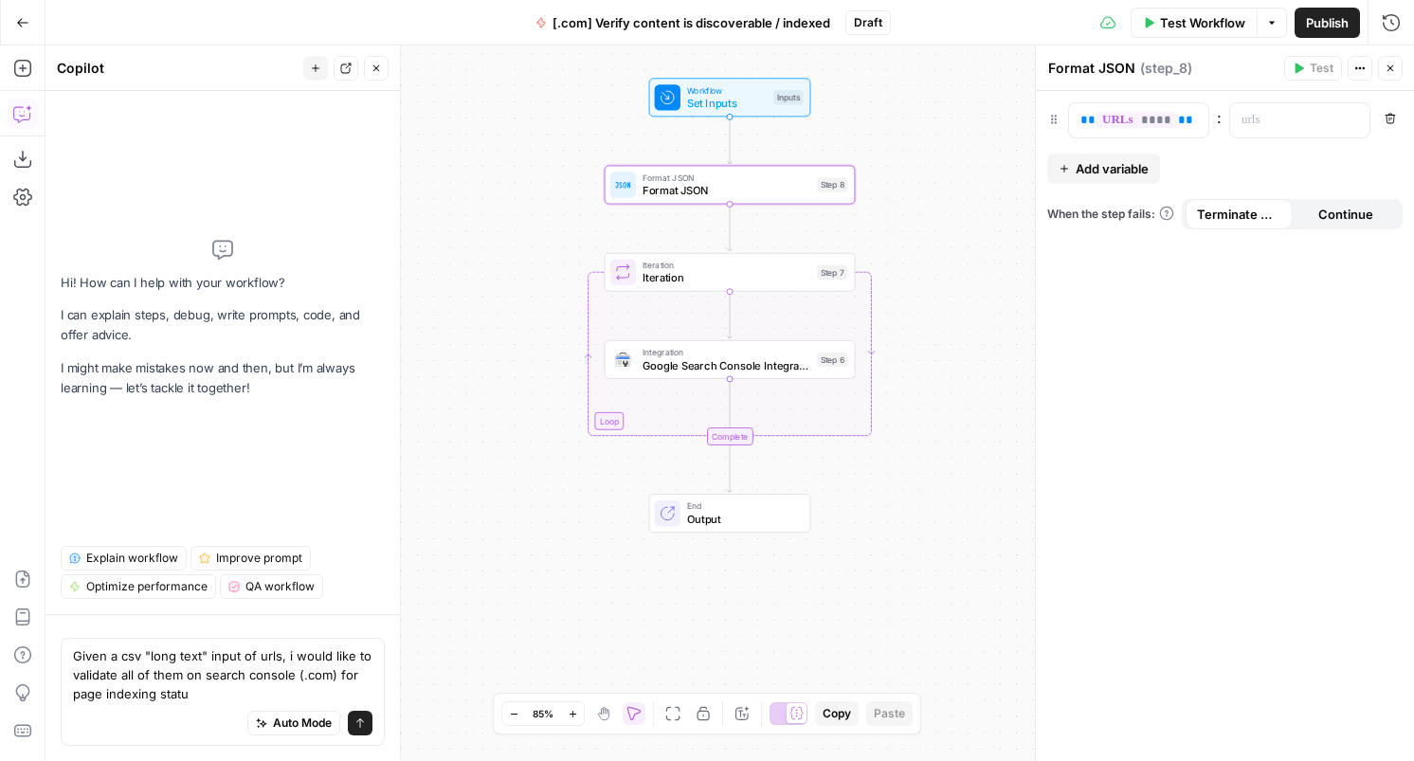
type textarea "Given a csv "long text" input of urls, i would like to validate all of them on …"
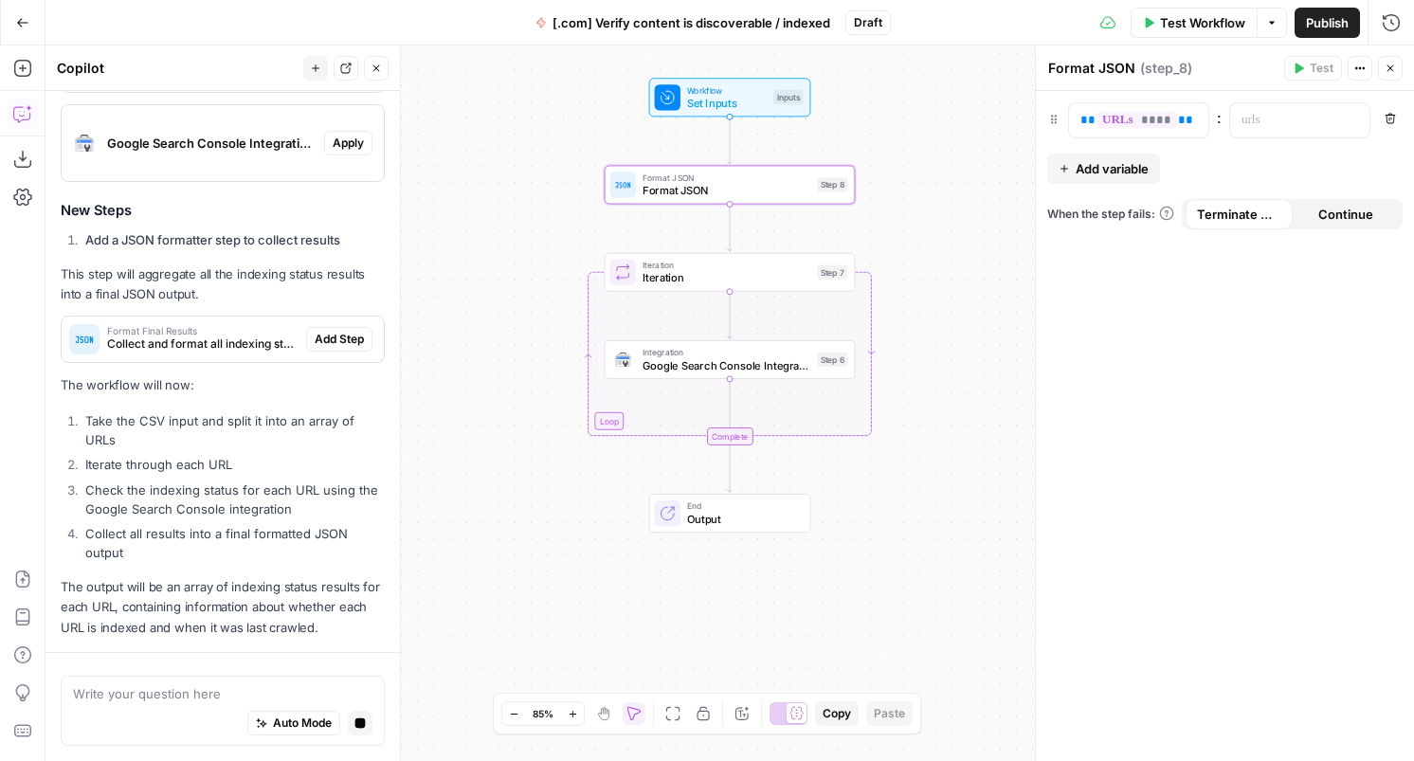
scroll to position [607, 0]
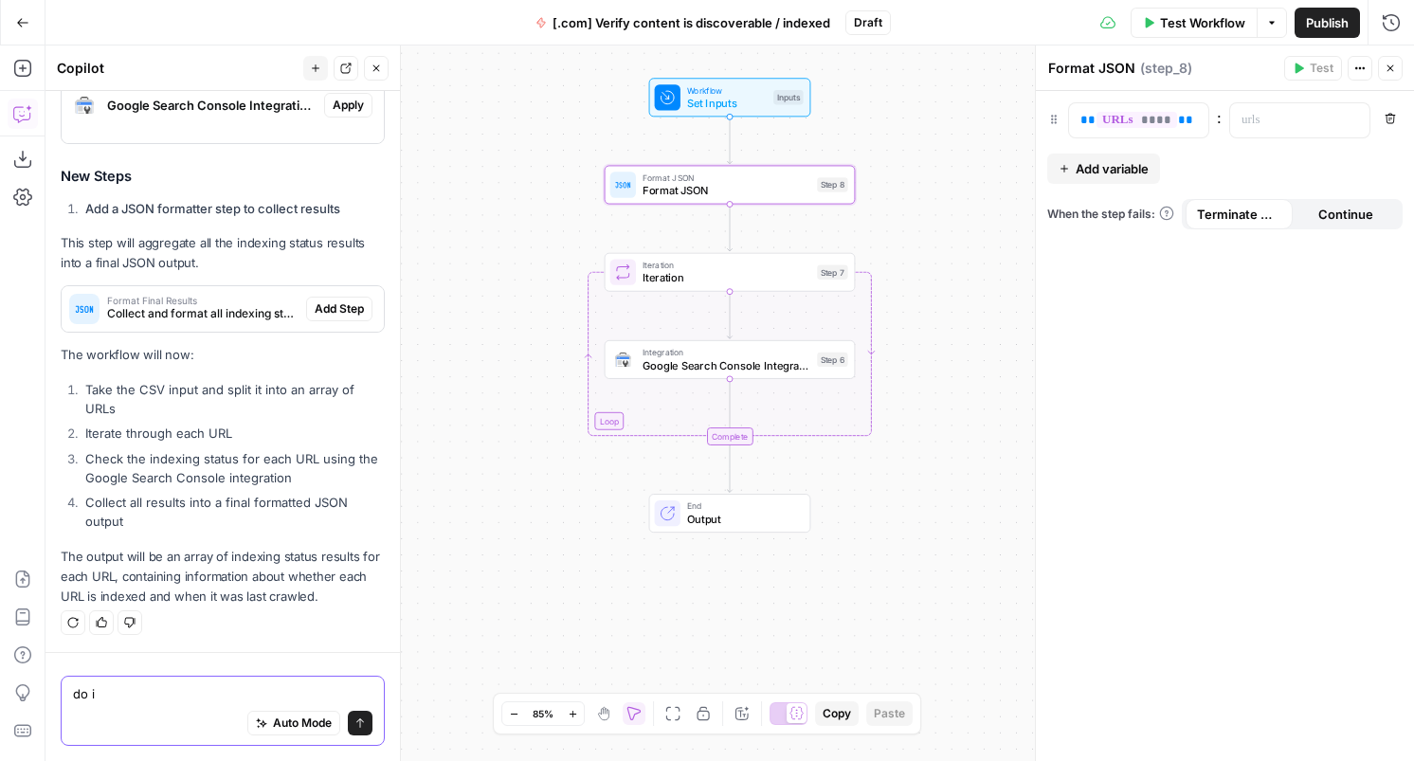
type textarea "do it"
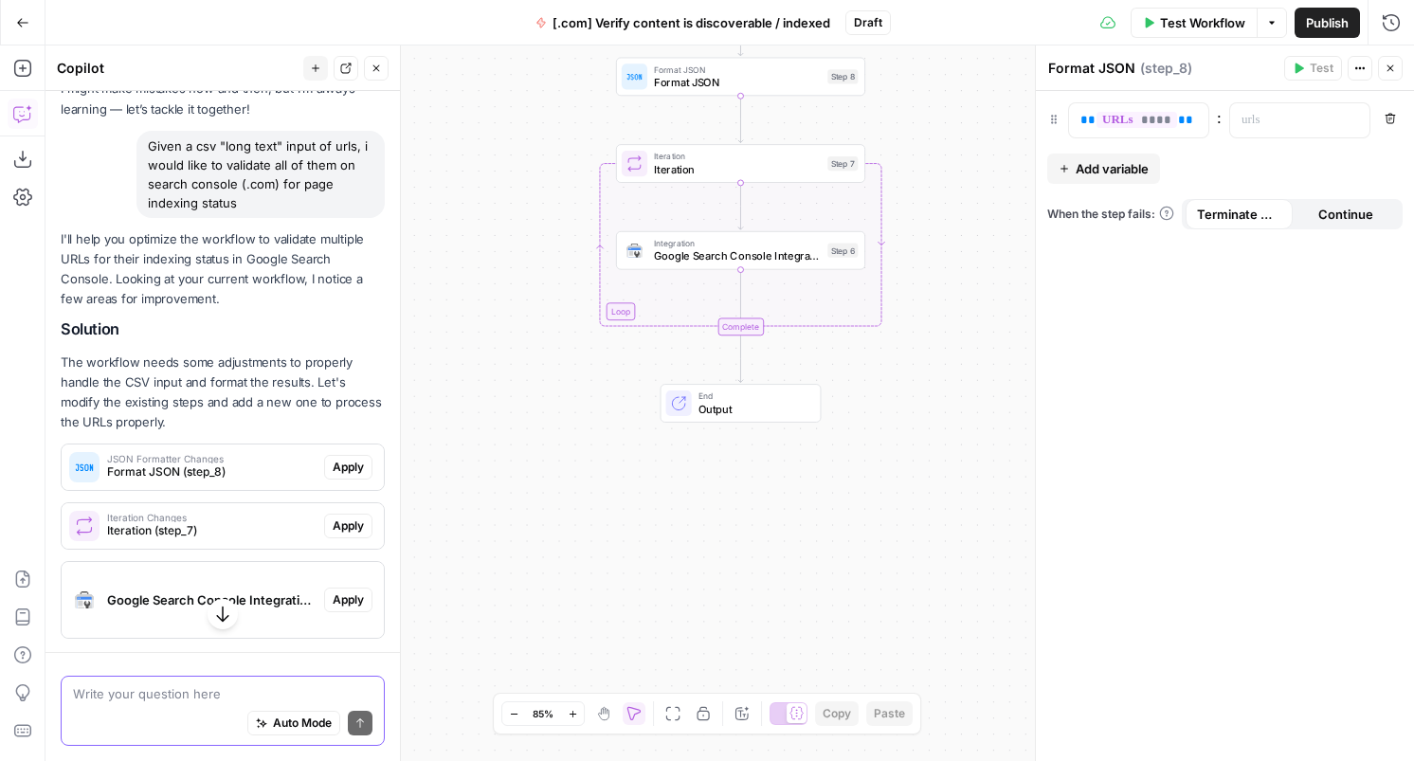
scroll to position [0, 0]
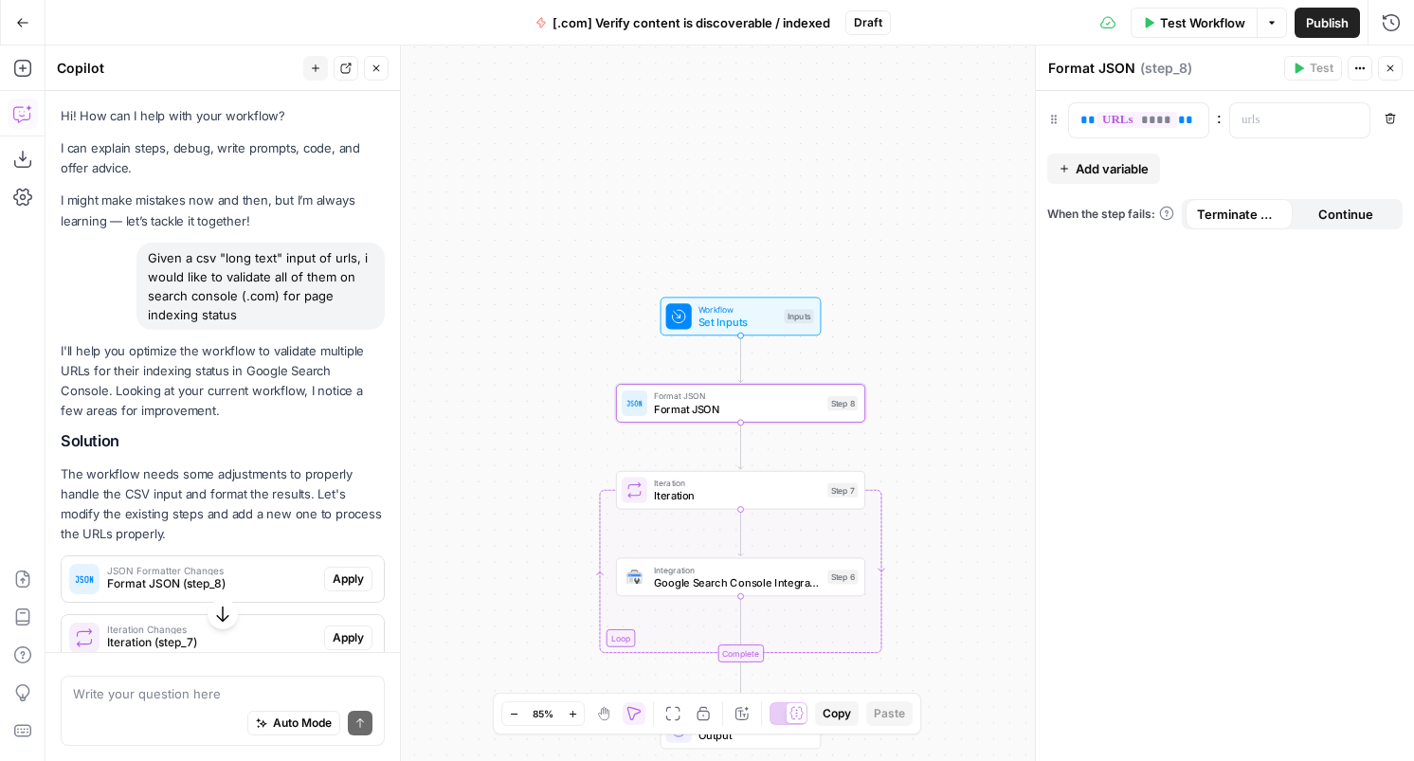
click at [336, 580] on span "Apply" at bounding box center [348, 579] width 31 height 17
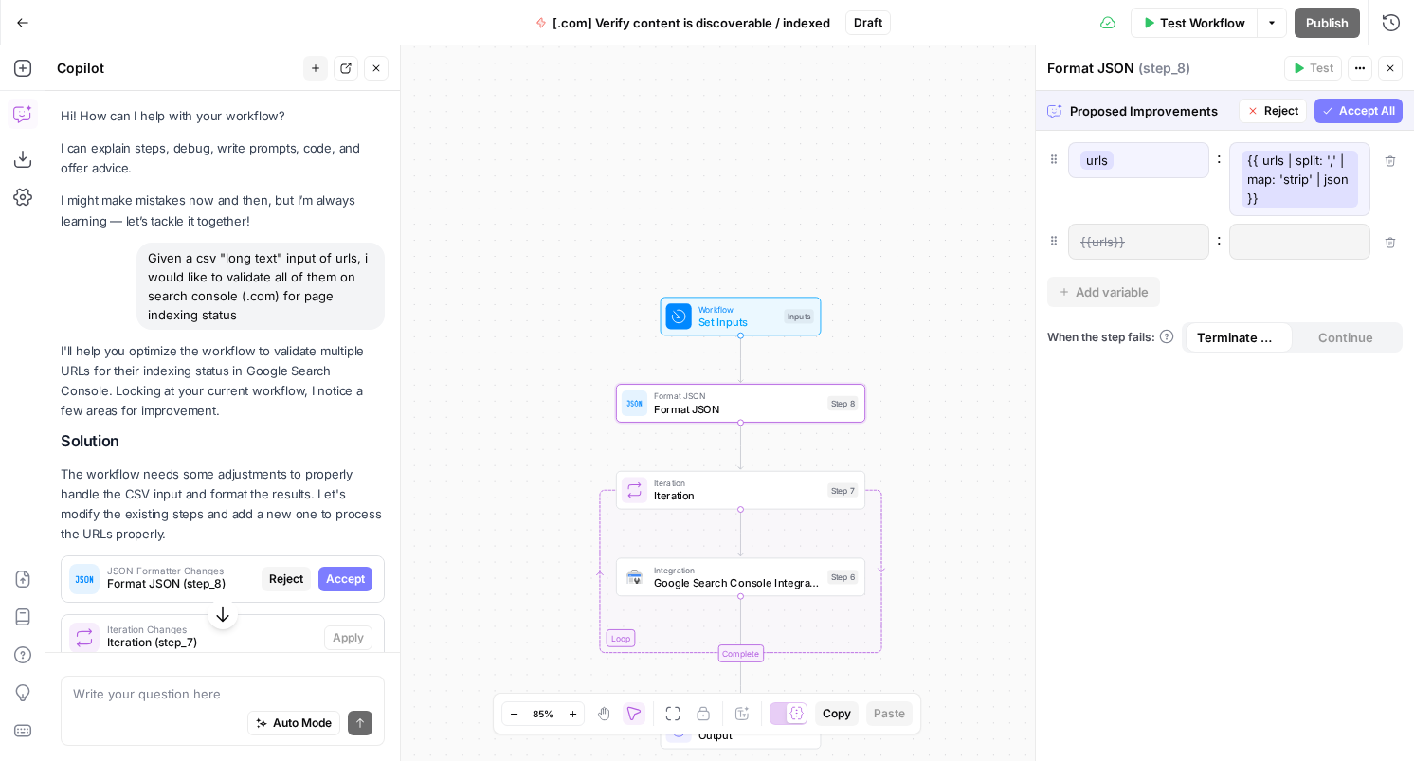
click at [336, 580] on span "Accept" at bounding box center [345, 579] width 39 height 17
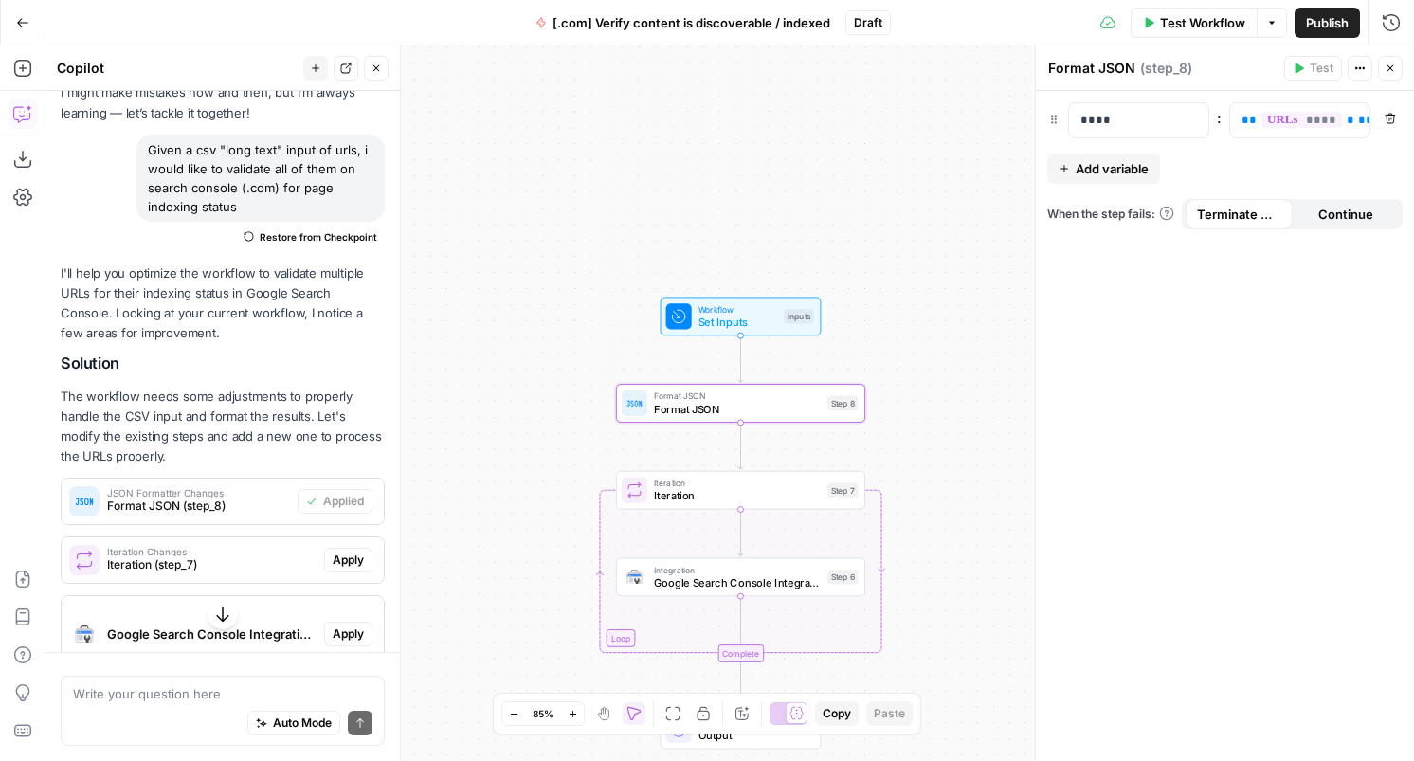
scroll to position [166, 0]
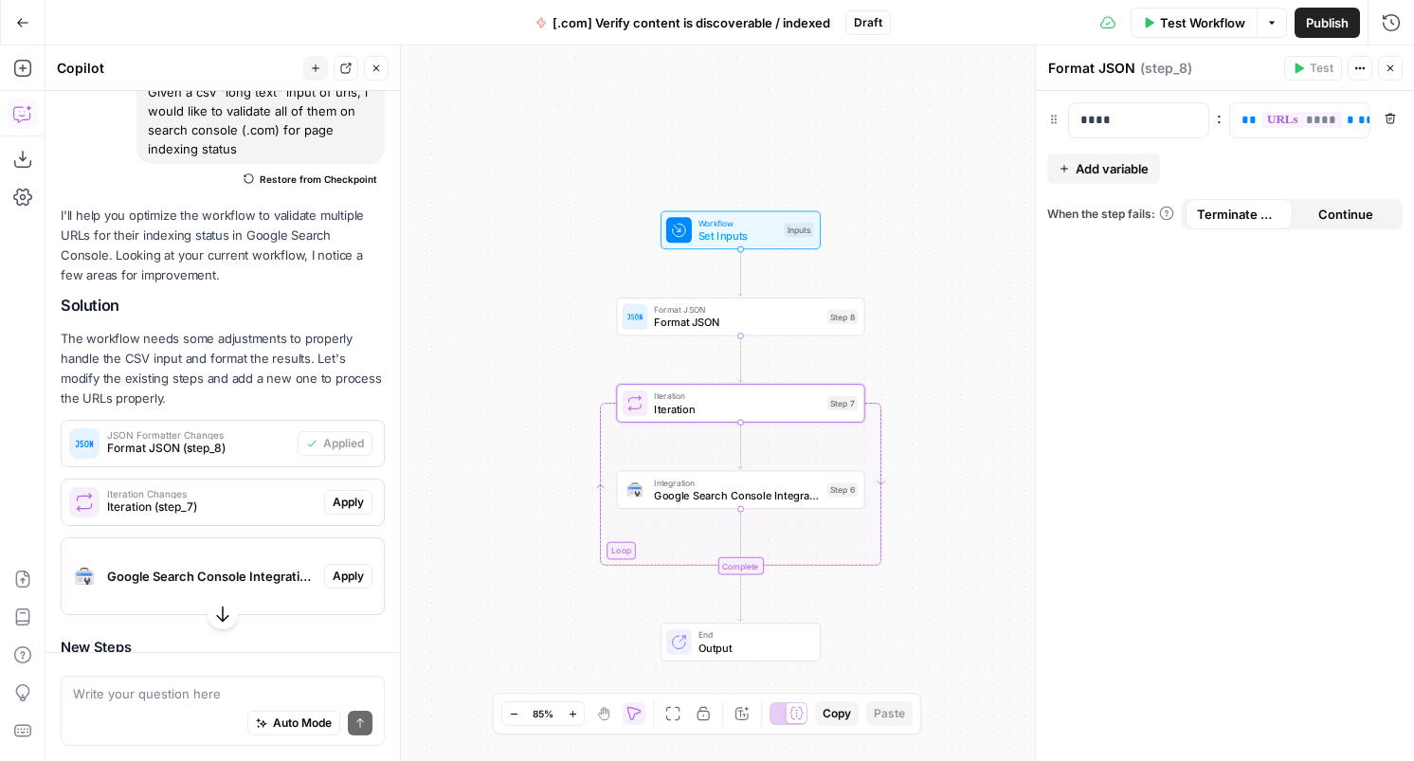
click at [338, 501] on span "Apply" at bounding box center [348, 502] width 31 height 17
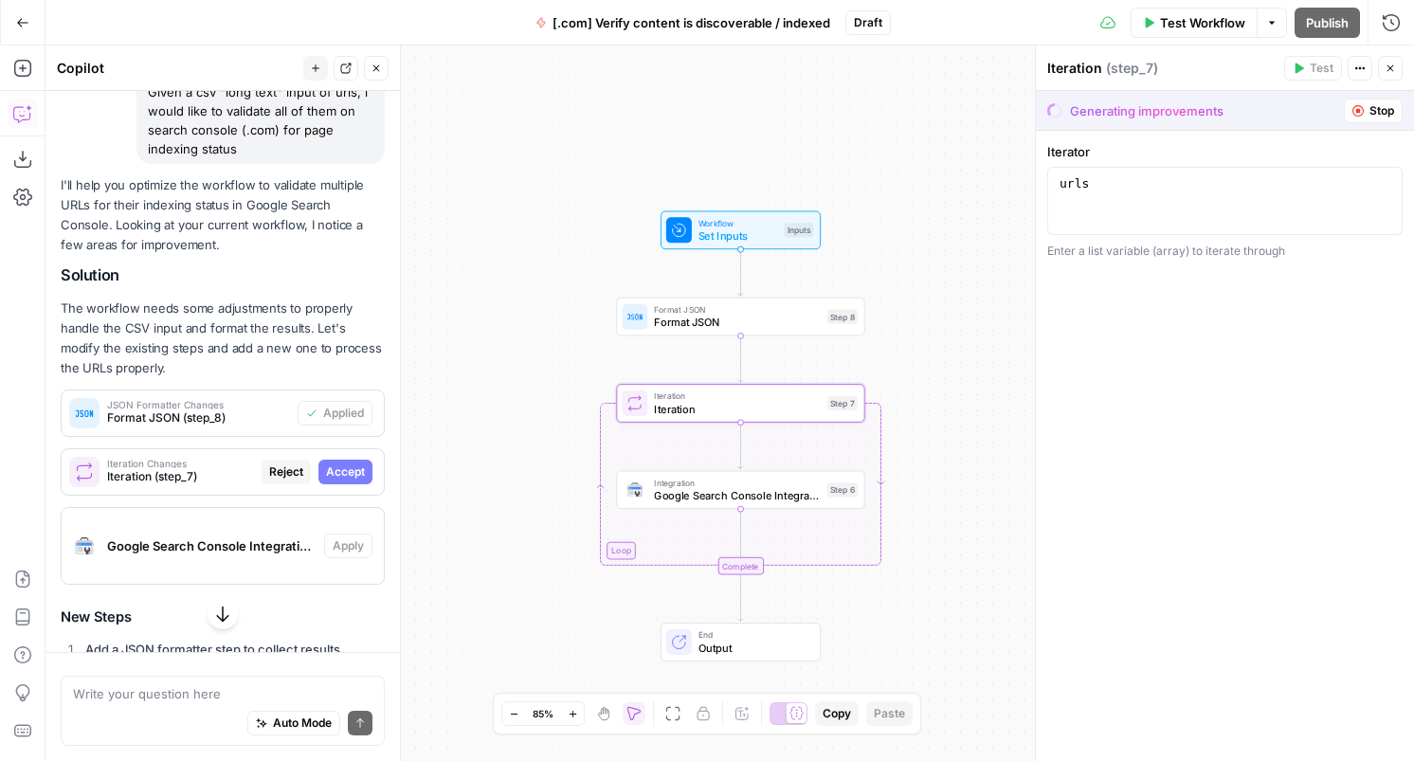
click at [345, 470] on span "Accept" at bounding box center [345, 472] width 39 height 17
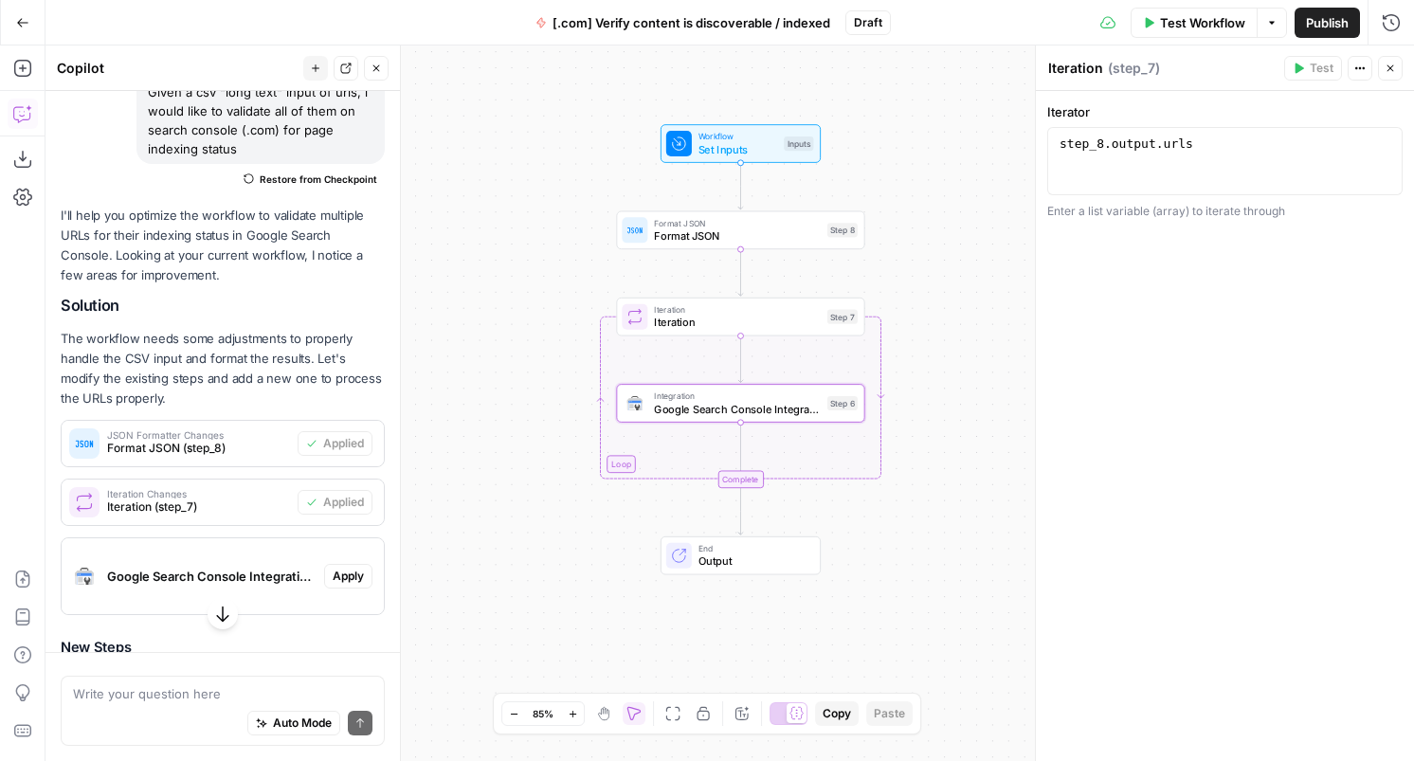
click at [347, 578] on span "Apply" at bounding box center [348, 576] width 31 height 17
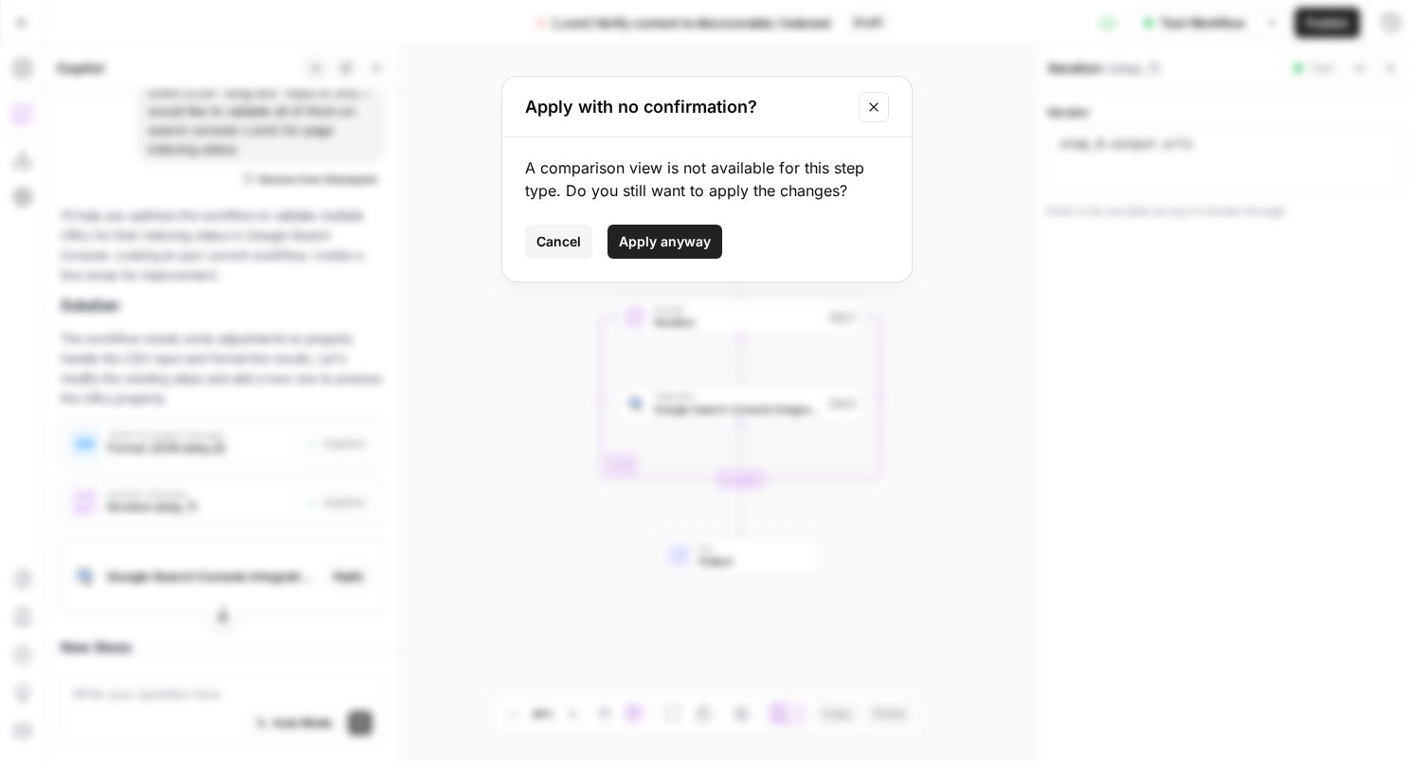
click at [682, 245] on span "Apply anyway" at bounding box center [665, 241] width 92 height 19
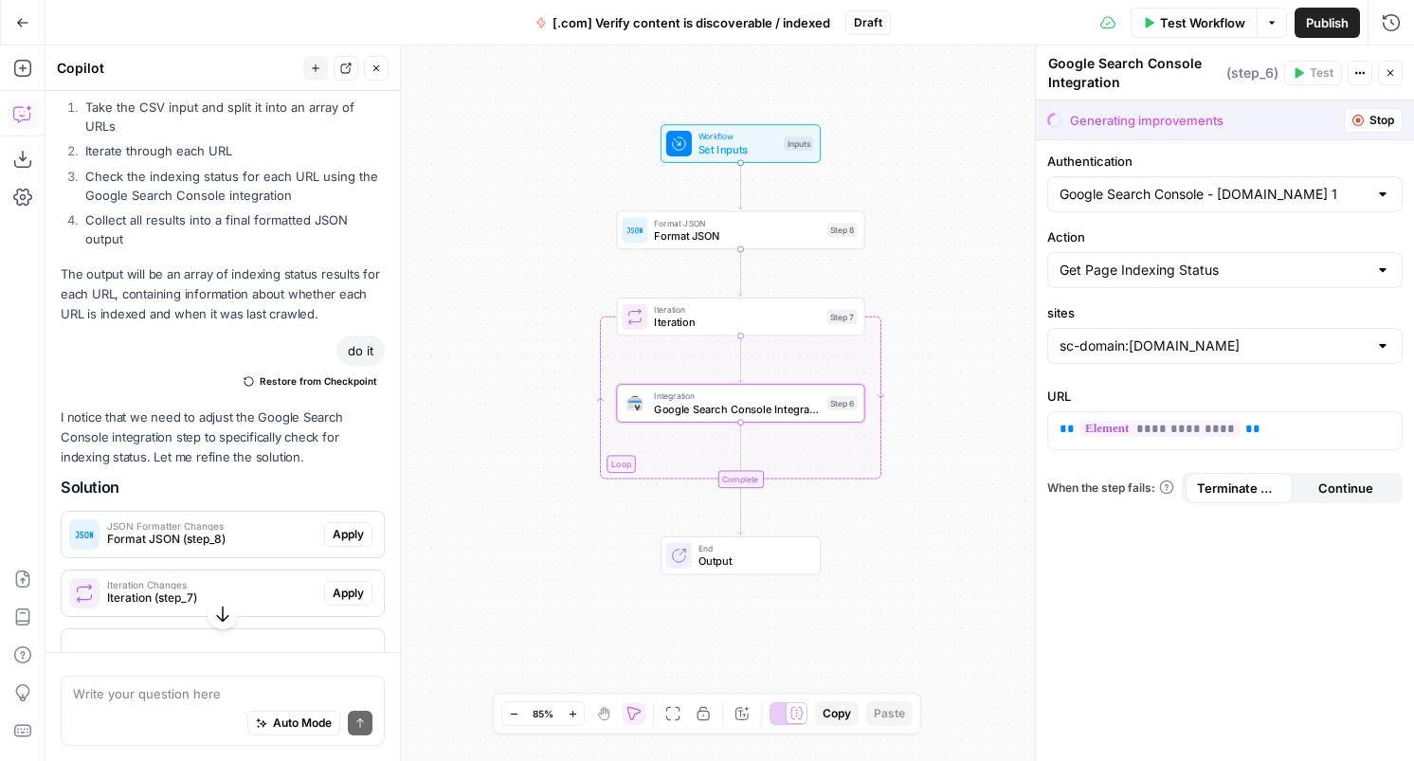
scroll to position [829, 0]
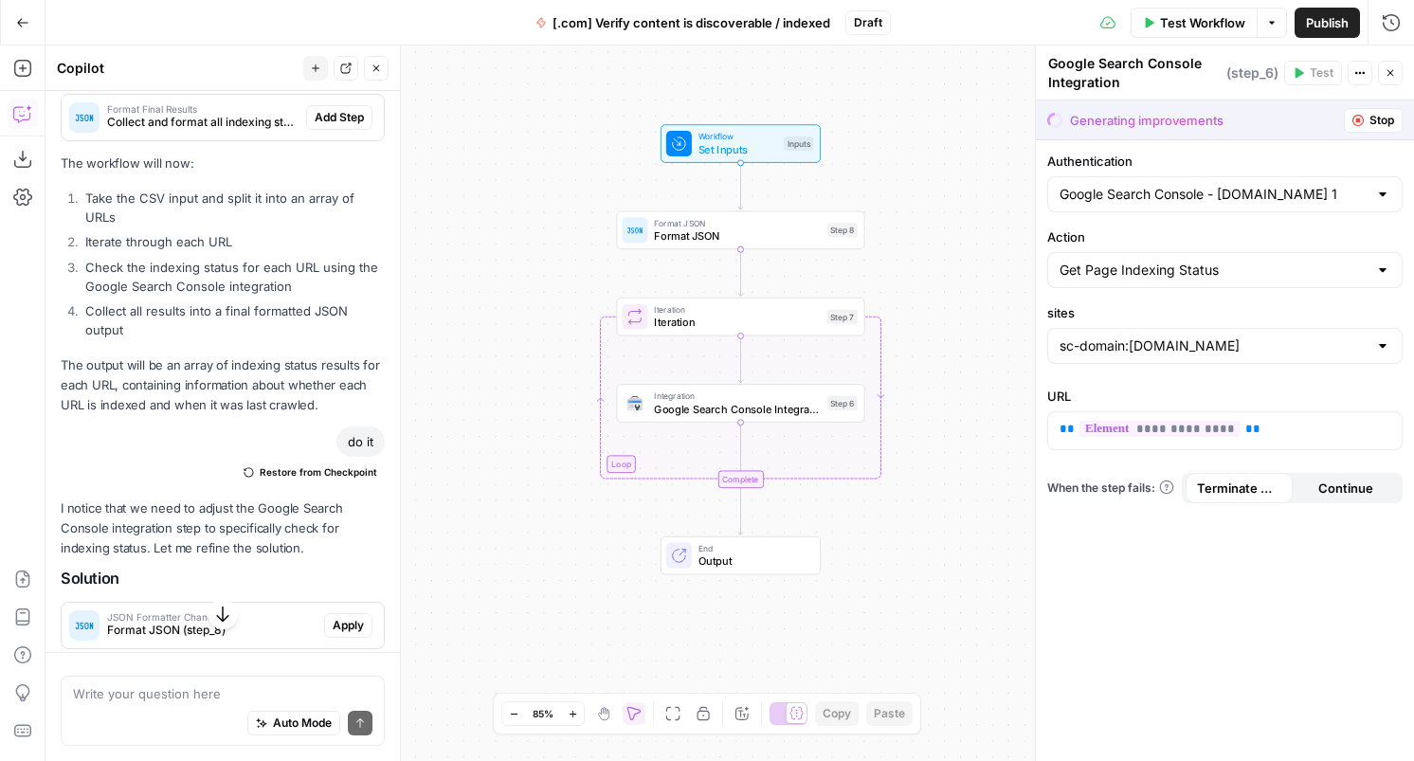
click at [748, 556] on span "Output" at bounding box center [753, 562] width 109 height 16
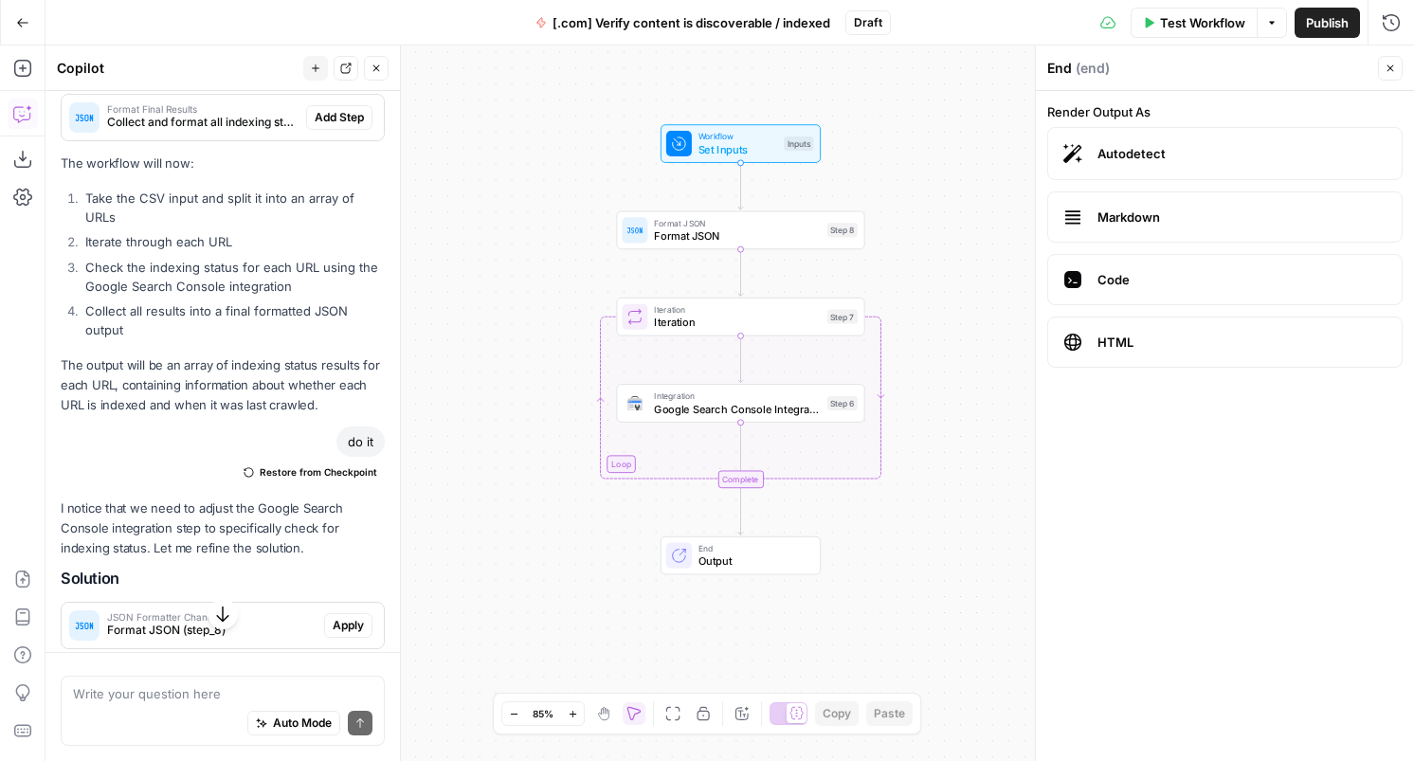
click at [1118, 155] on span "Autodetect" at bounding box center [1242, 153] width 289 height 19
click at [1126, 223] on span "Markdown" at bounding box center [1242, 217] width 289 height 19
click at [1122, 155] on span "Autodetect" at bounding box center [1242, 153] width 289 height 19
click at [717, 452] on div "Workflow Set Inputs Inputs Format JSON Format JSON Step 8 Loop Iteration Iterat…" at bounding box center [730, 404] width 1369 height 716
click at [1231, 18] on span "Test Workflow" at bounding box center [1202, 22] width 85 height 19
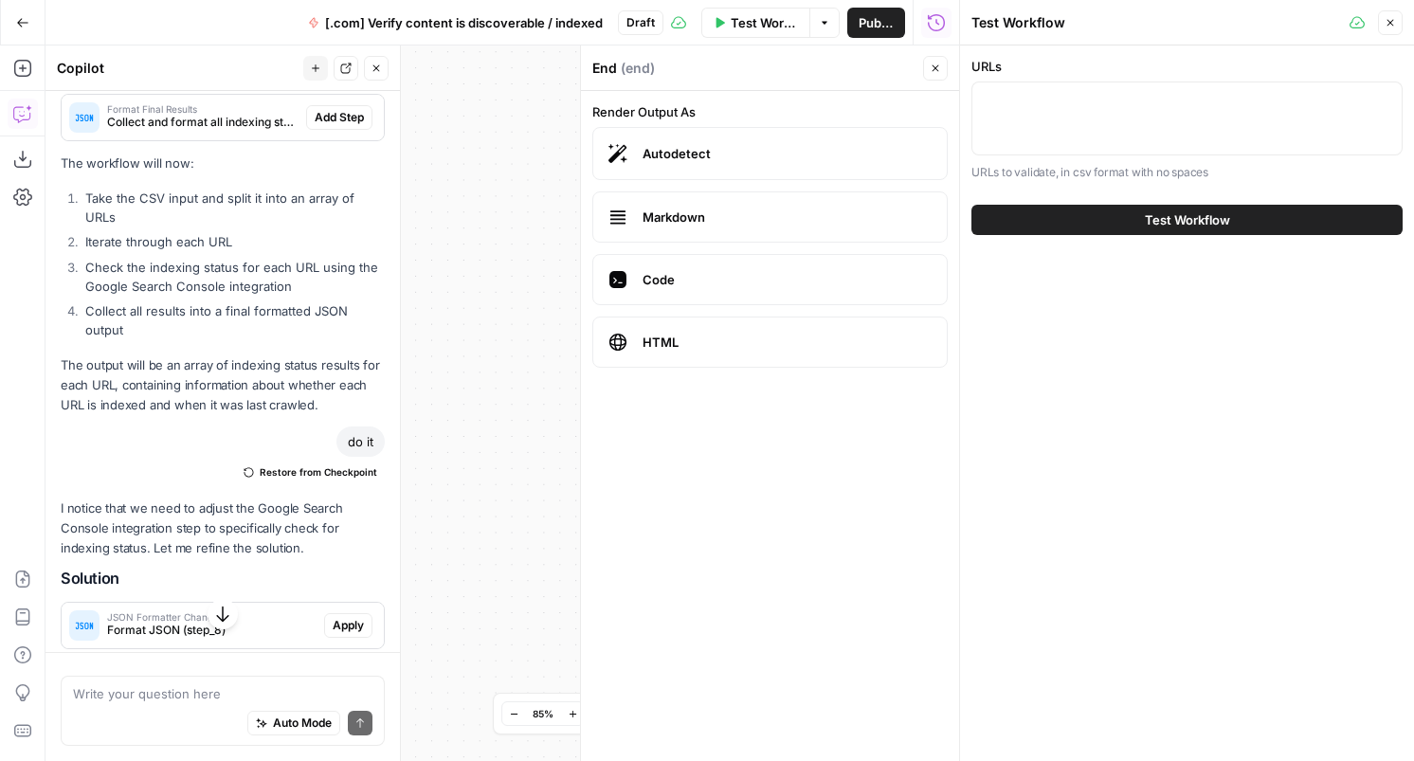
click at [1048, 153] on div at bounding box center [1187, 119] width 431 height 74
type textarea "[URL][DOMAIN_NAME][DOMAIN_NAME]"
click at [1132, 216] on button "Test Workflow" at bounding box center [1187, 220] width 431 height 30
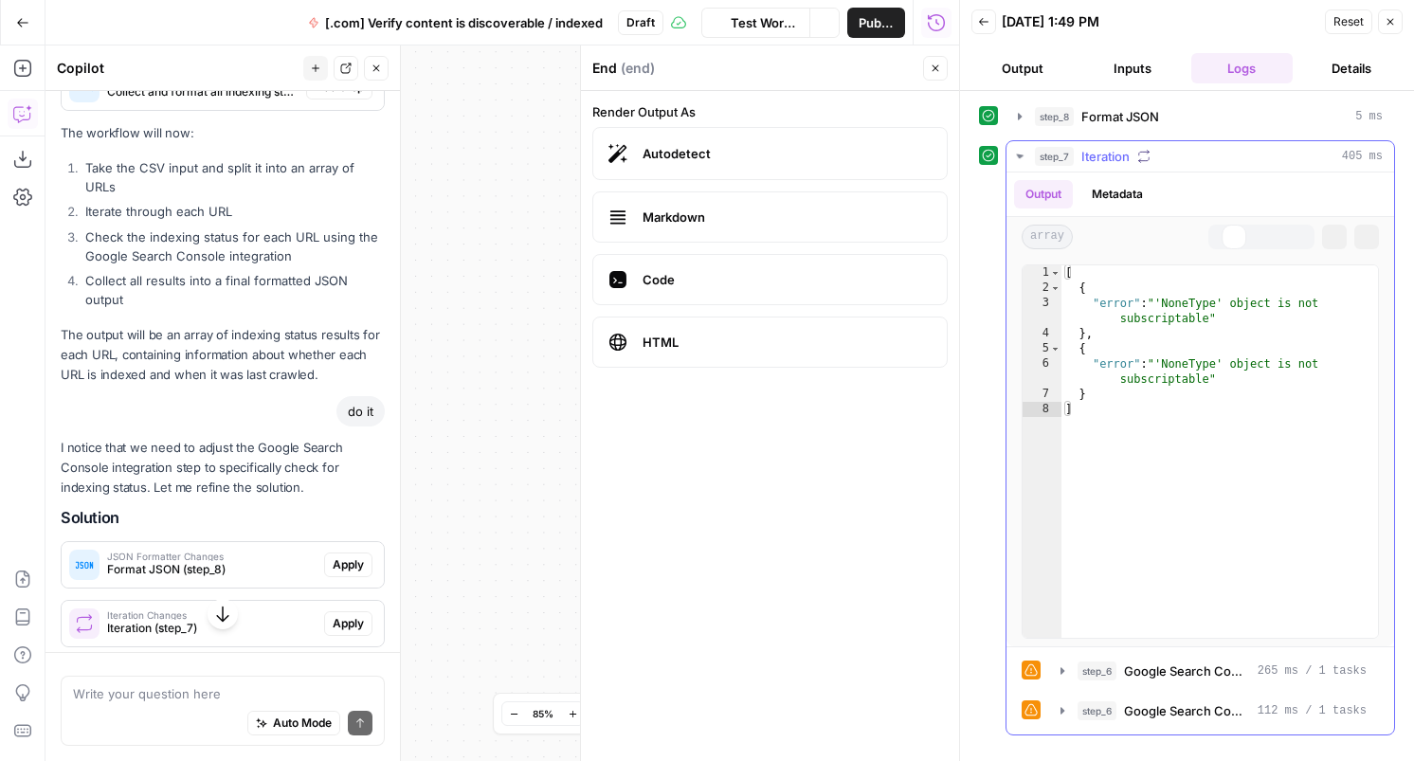
scroll to position [829, 0]
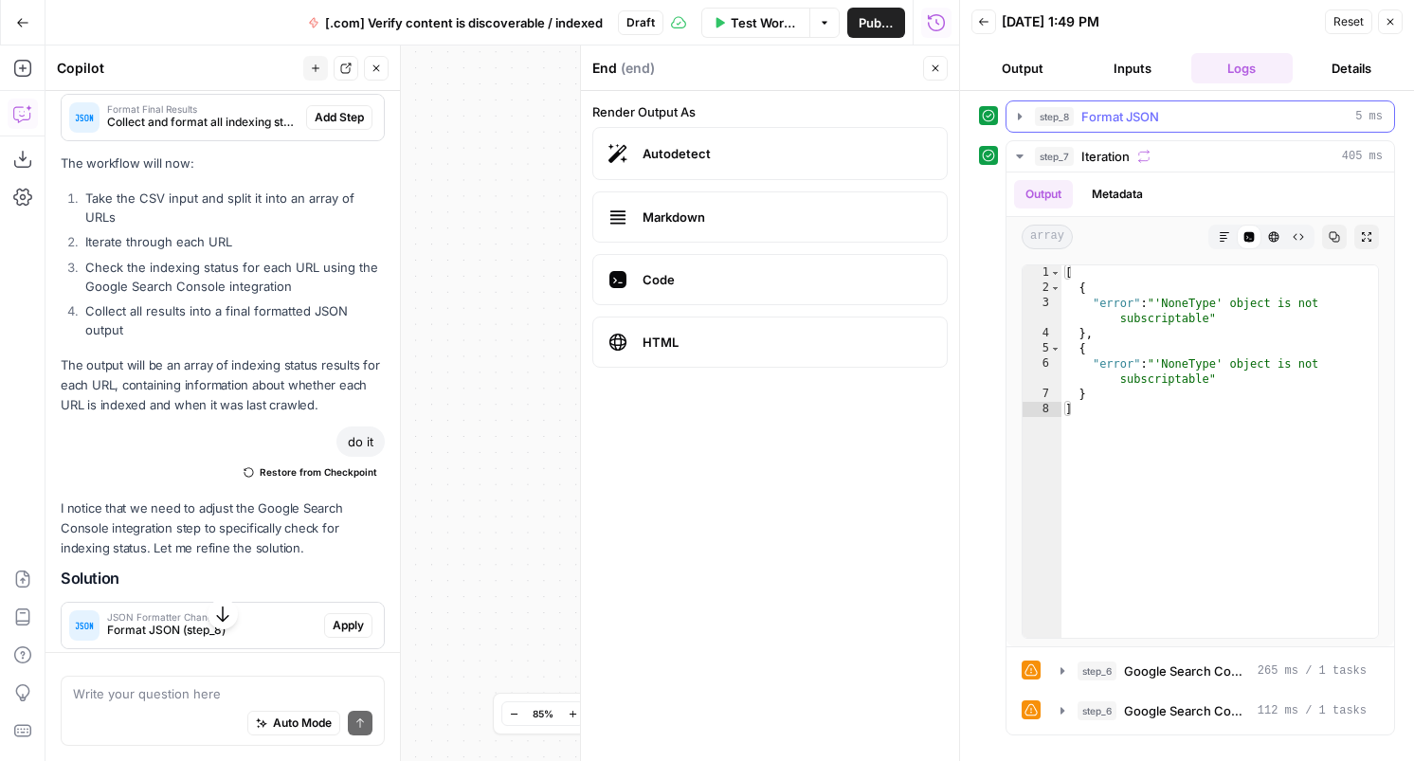
click at [1012, 114] on icon "button" at bounding box center [1019, 116] width 15 height 15
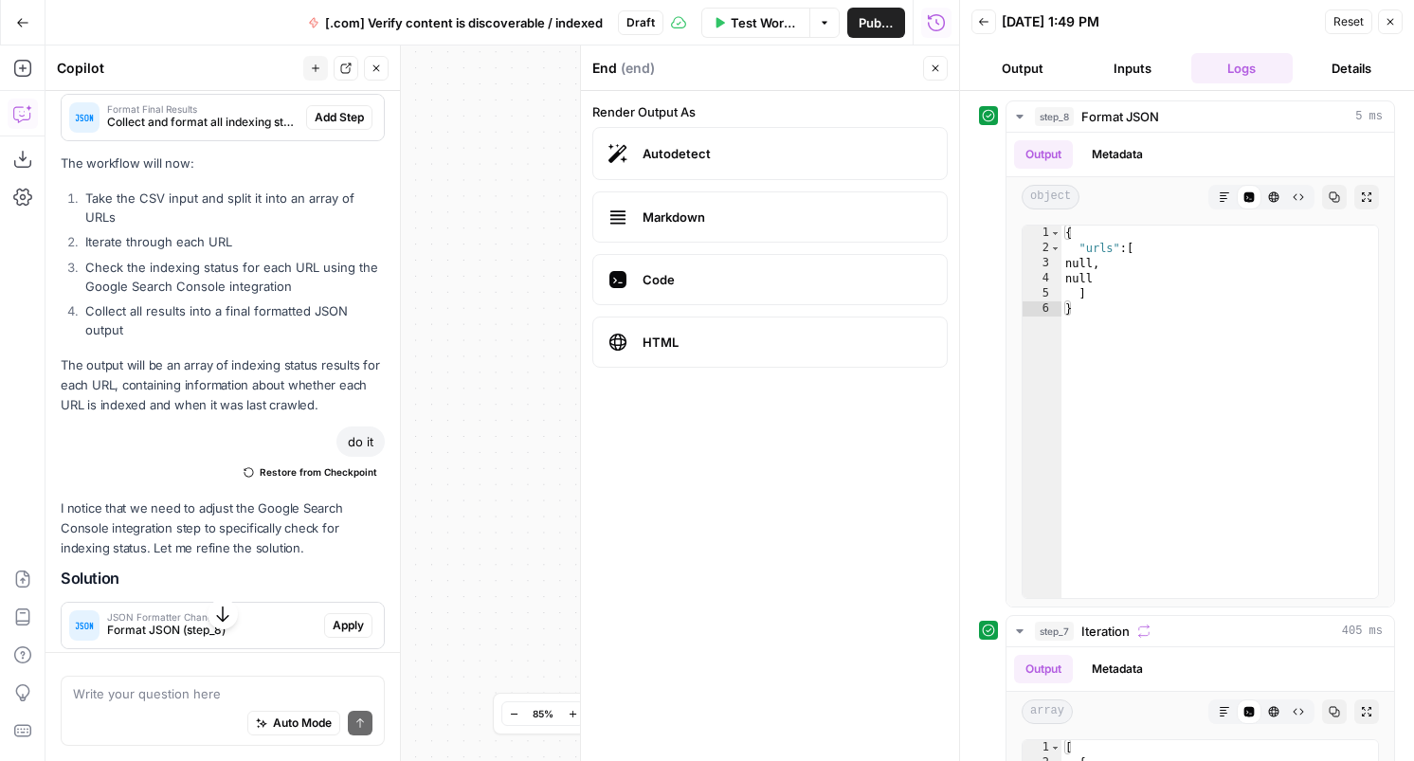
click at [938, 62] on button "Close" at bounding box center [935, 68] width 25 height 25
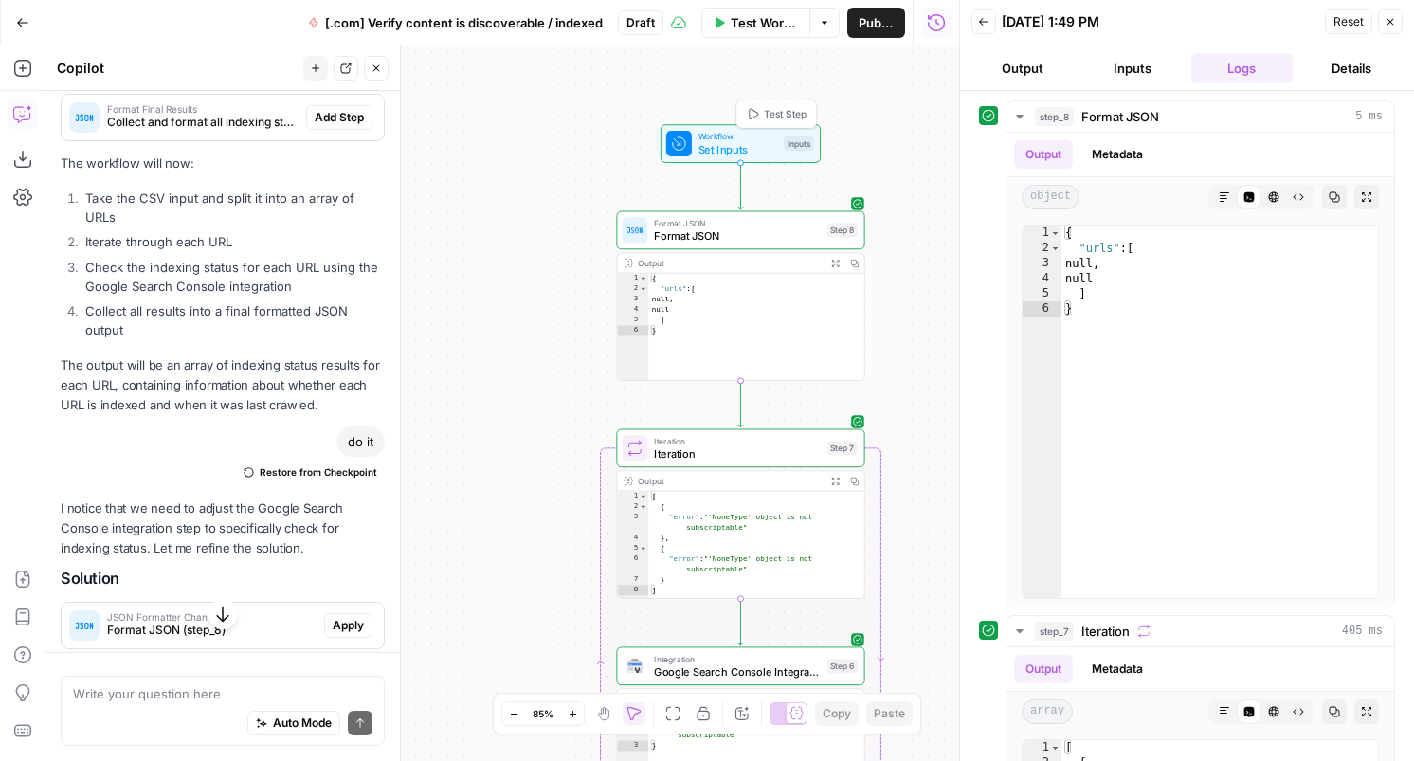
click at [744, 140] on span "Workflow" at bounding box center [739, 136] width 80 height 13
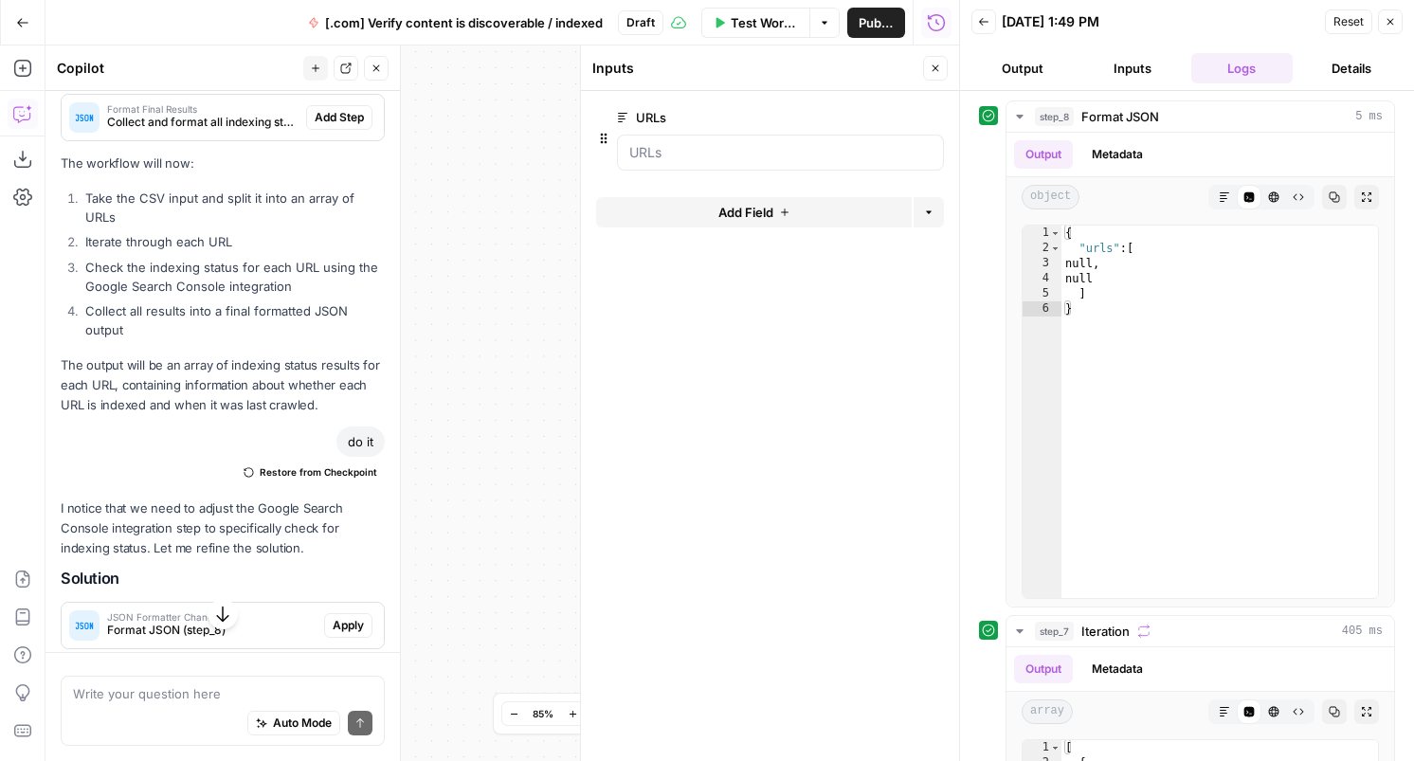
click at [937, 68] on icon "button" at bounding box center [936, 68] width 7 height 7
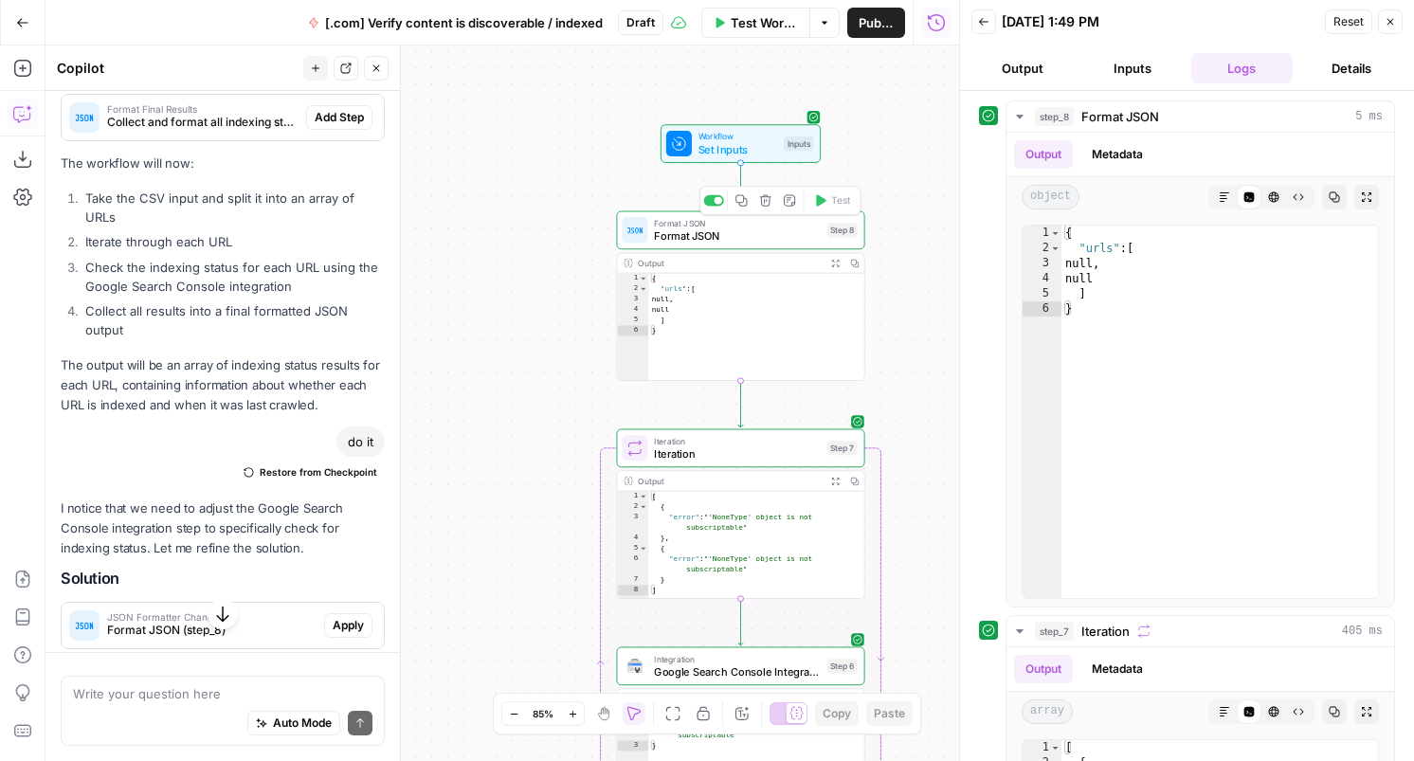
click at [730, 231] on span "Format JSON" at bounding box center [737, 236] width 167 height 16
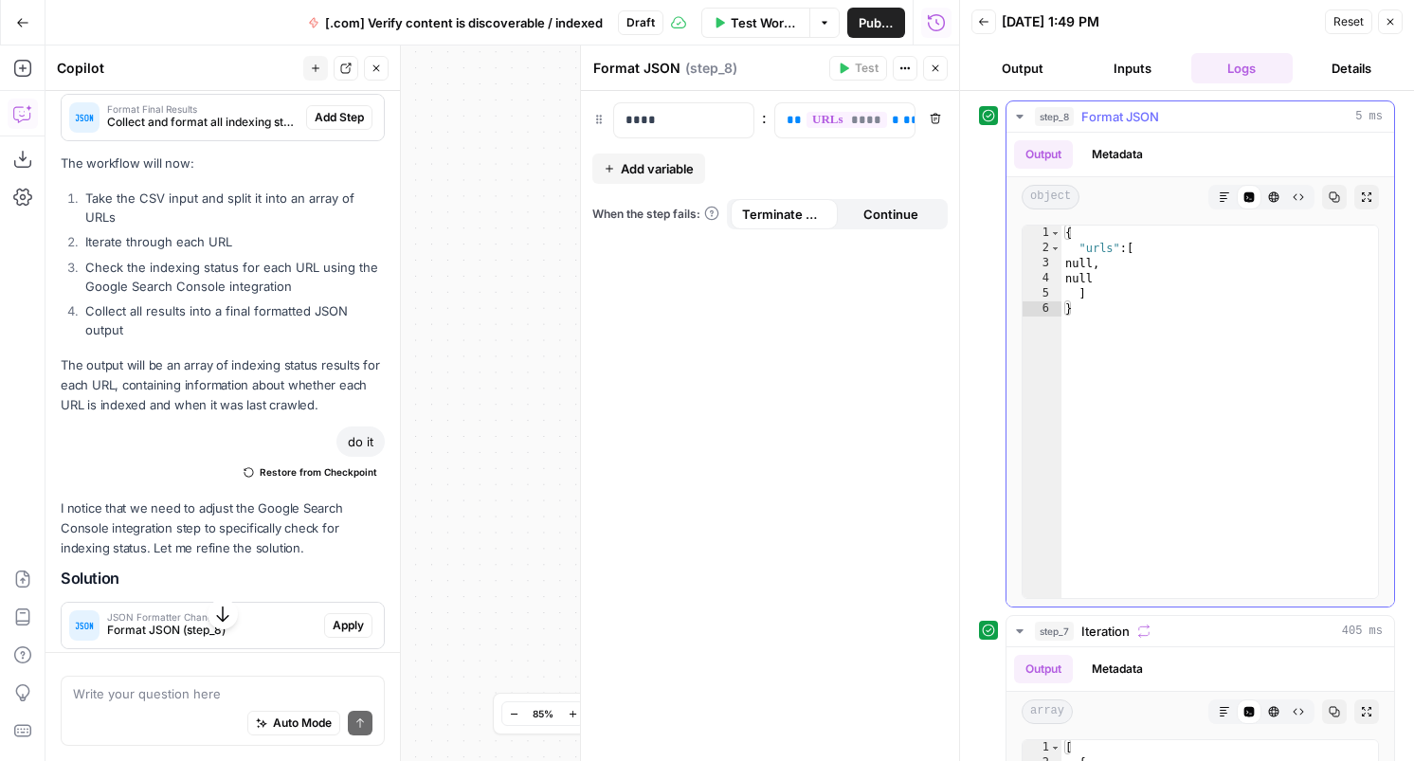
click at [1103, 149] on button "Metadata" at bounding box center [1118, 154] width 74 height 28
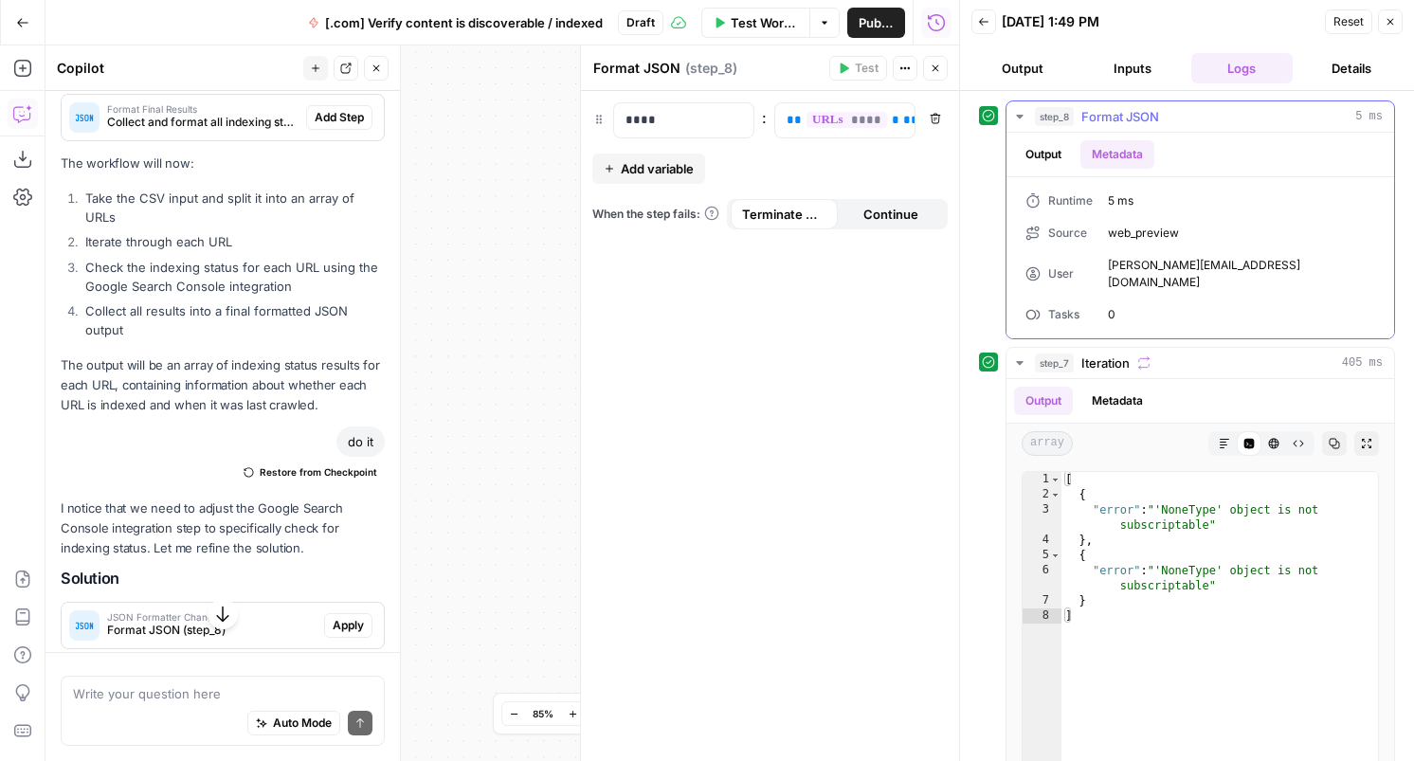
click at [1050, 149] on button "Output" at bounding box center [1043, 154] width 59 height 28
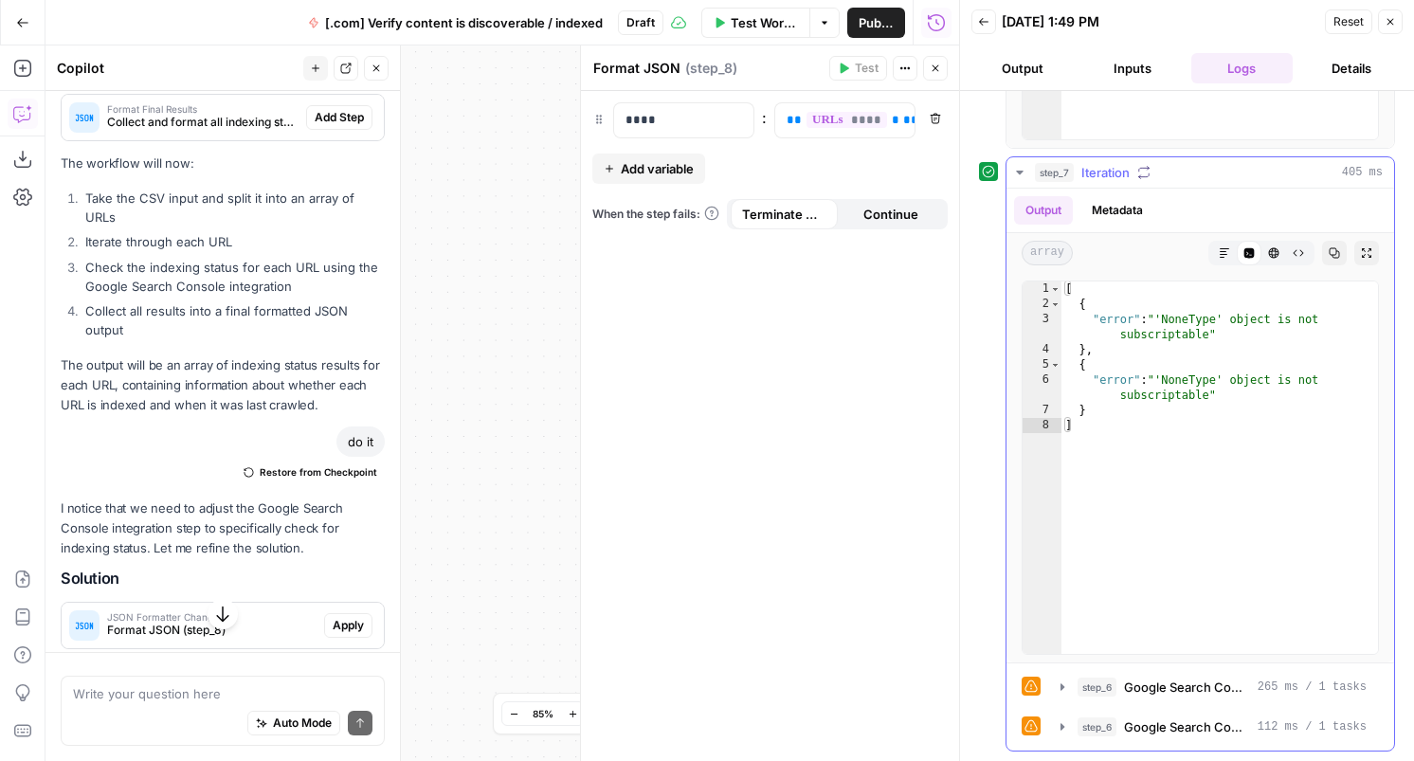
scroll to position [0, 0]
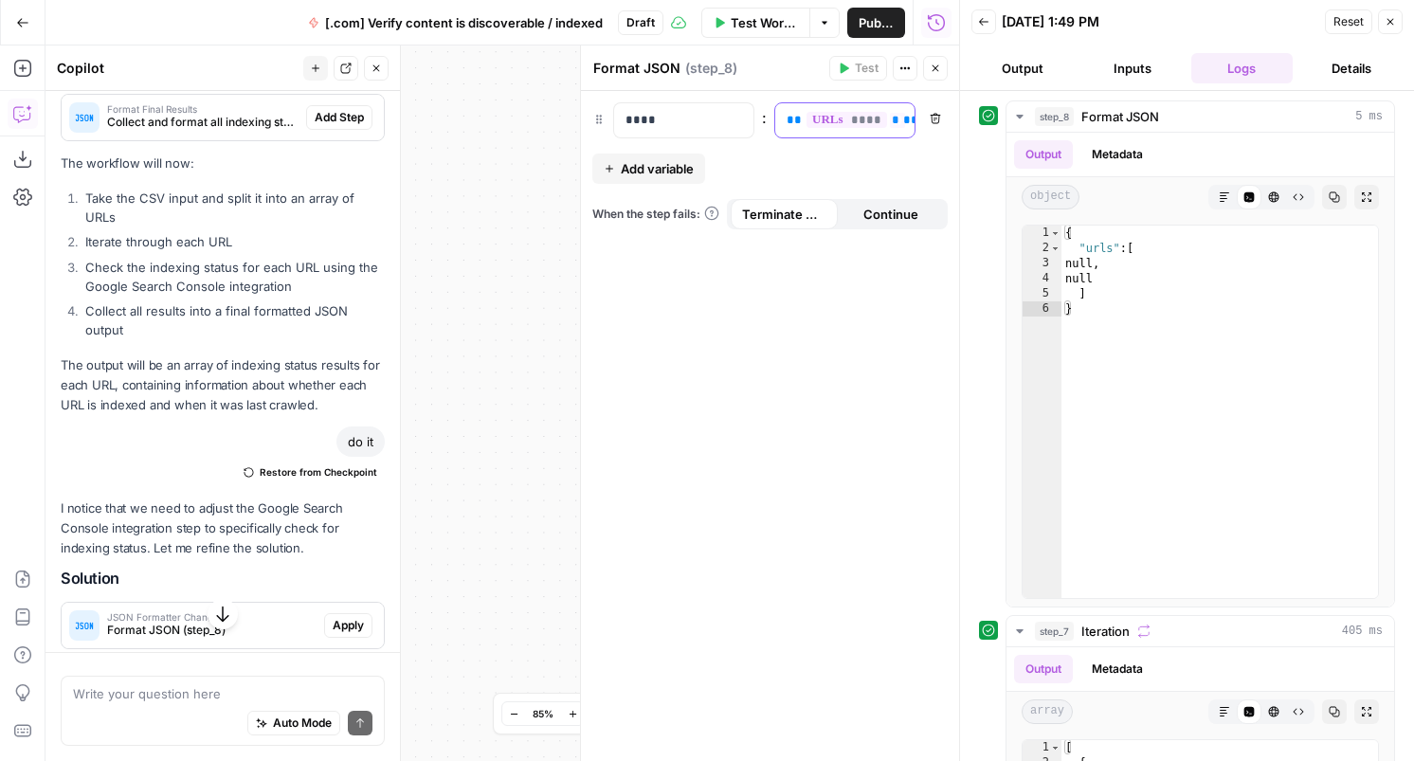
click at [893, 118] on icon "button" at bounding box center [897, 120] width 9 height 9
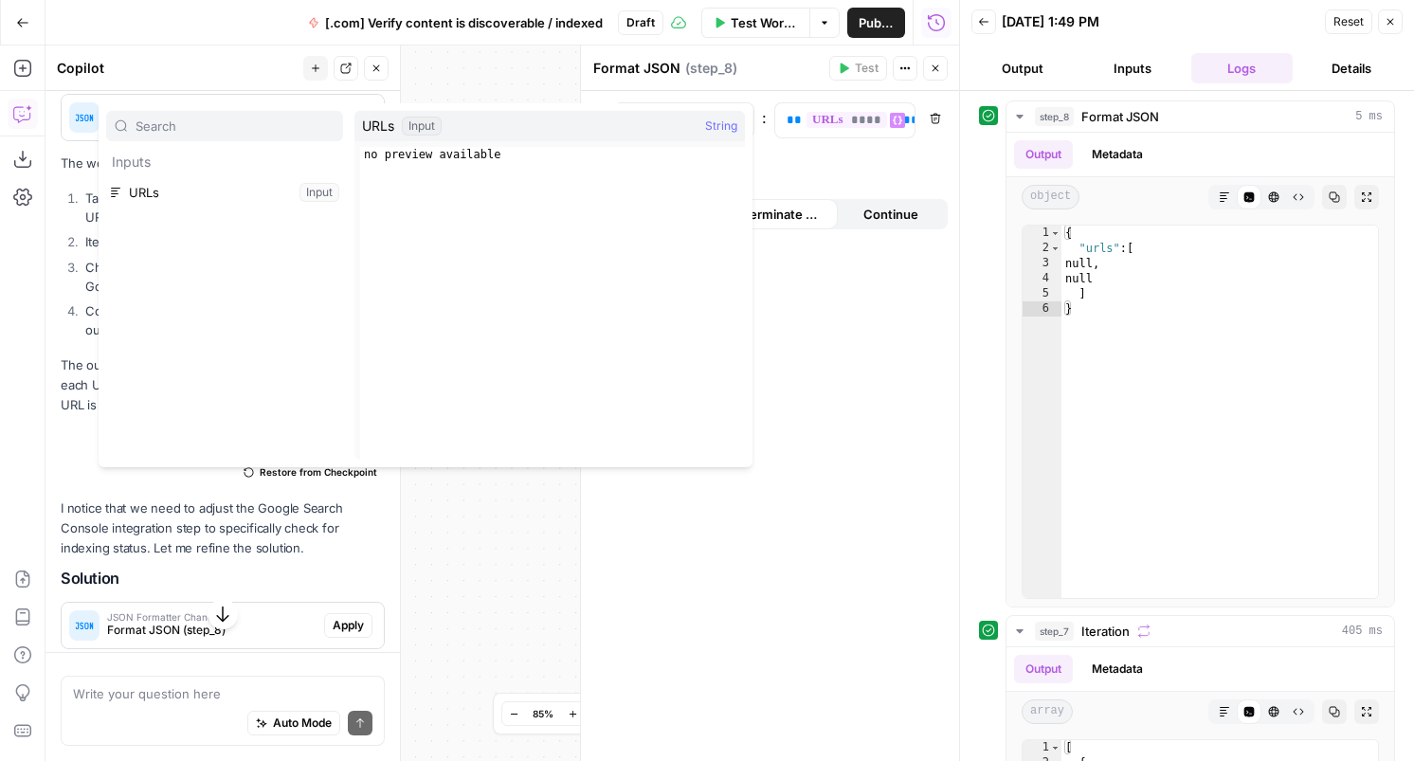
click at [863, 161] on div "**** : ** **** * ***** * *** * *** * ******* * **** ** Variables Menu Remove Ad…" at bounding box center [770, 426] width 378 height 670
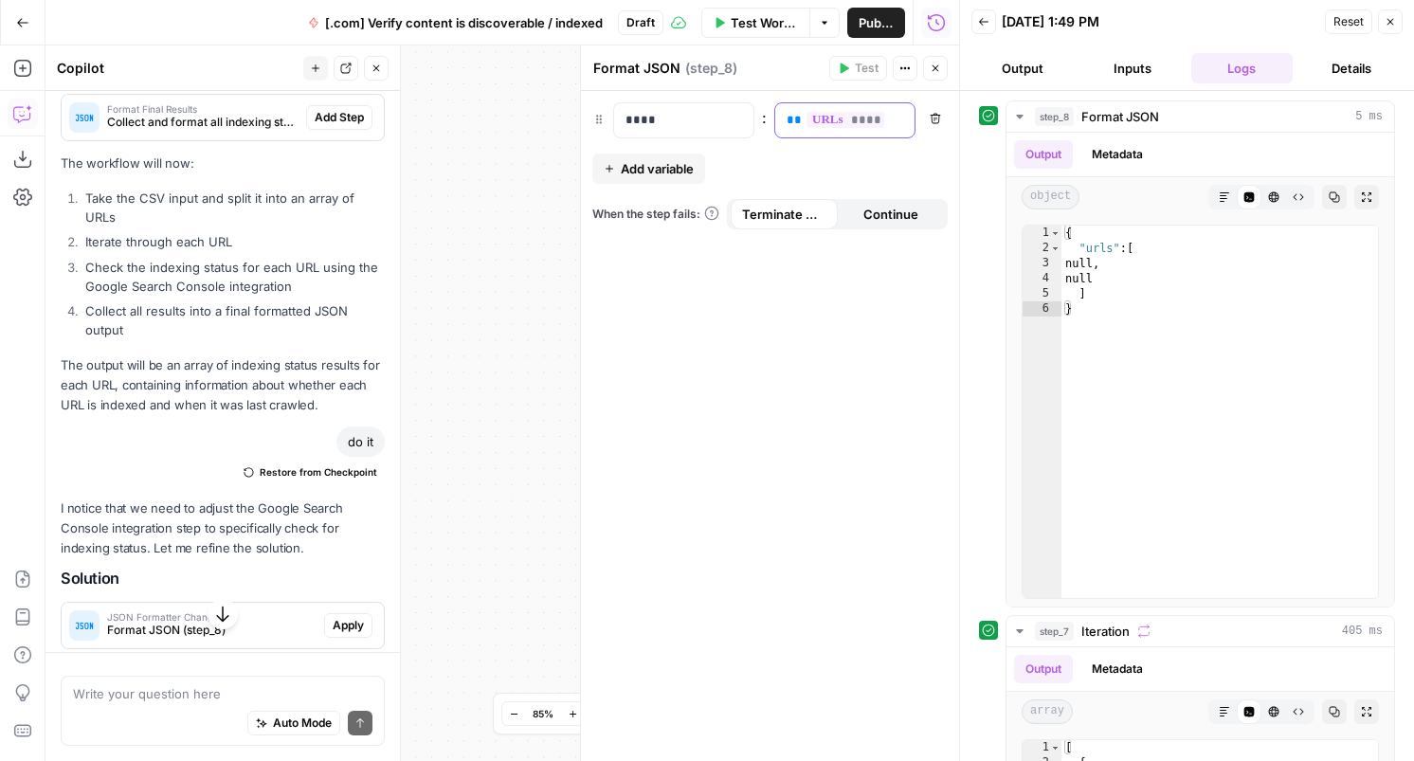
click at [845, 115] on span "****" at bounding box center [847, 120] width 81 height 16
drag, startPoint x: 881, startPoint y: 120, endPoint x: 818, endPoint y: 132, distance: 63.6
click at [818, 132] on div "** **** * ***** * *** * *** * ******* * **** **" at bounding box center [829, 120] width 109 height 34
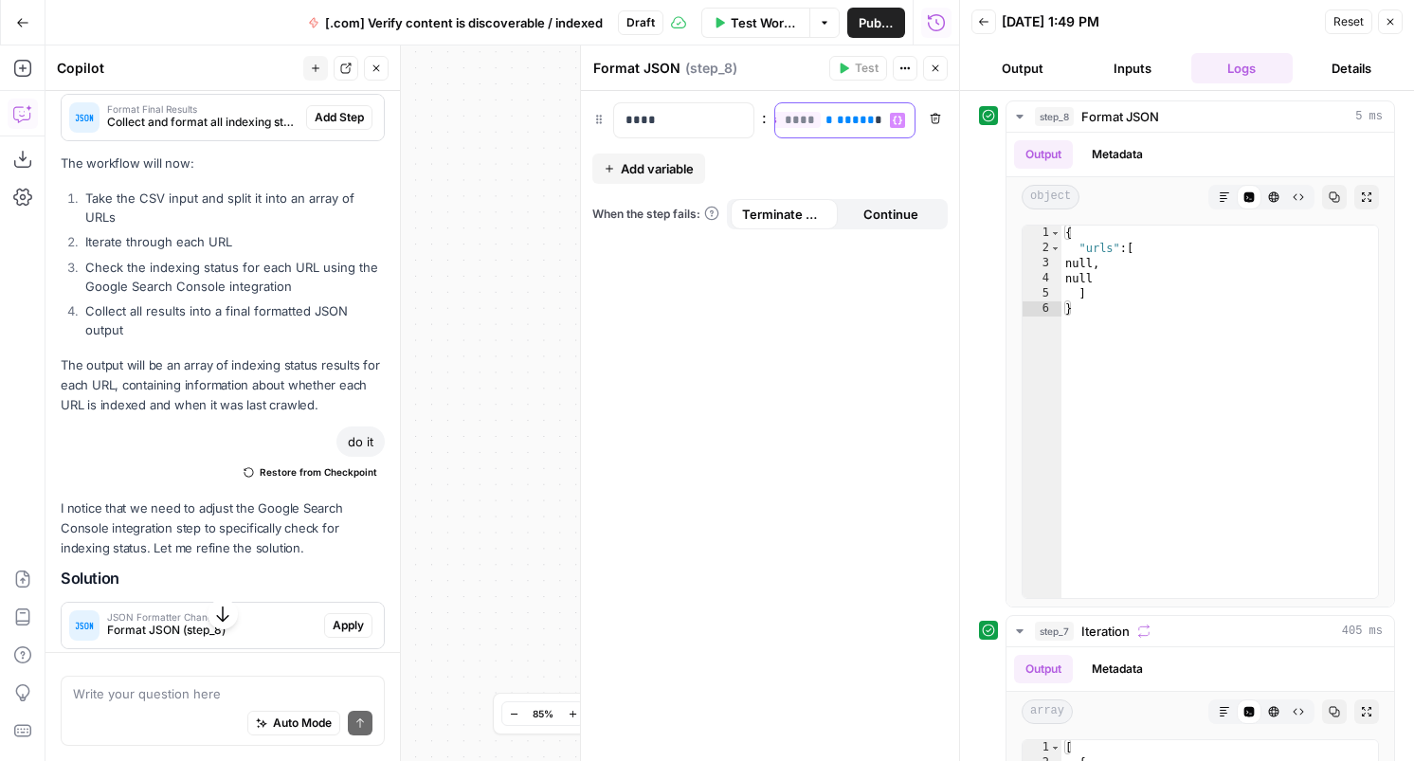
scroll to position [0, 64]
click at [839, 121] on span "*****" at bounding box center [858, 120] width 38 height 12
click at [596, 119] on icon "button" at bounding box center [599, 119] width 6 height 9
click at [738, 113] on button "Variables Menu" at bounding box center [736, 120] width 15 height 15
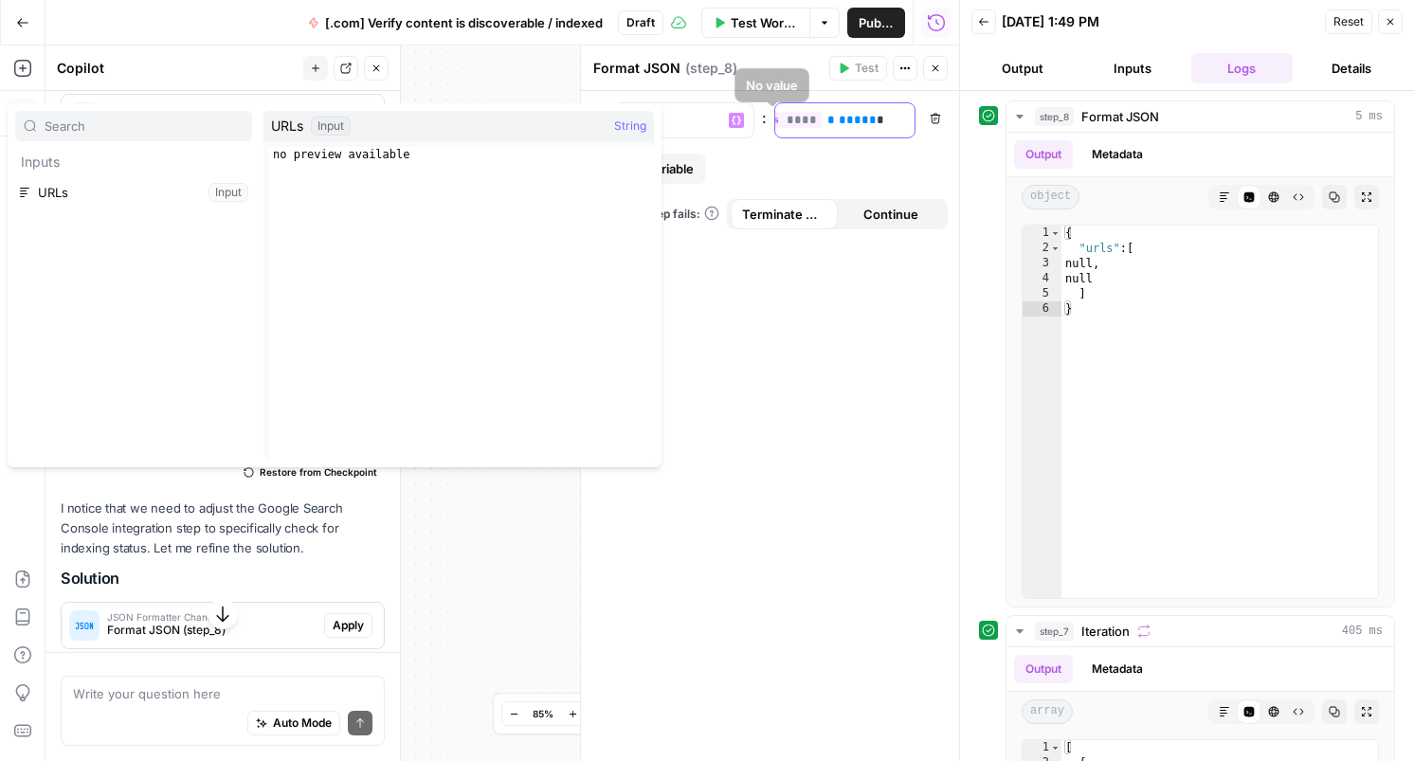
click at [839, 118] on span "*****" at bounding box center [858, 120] width 38 height 12
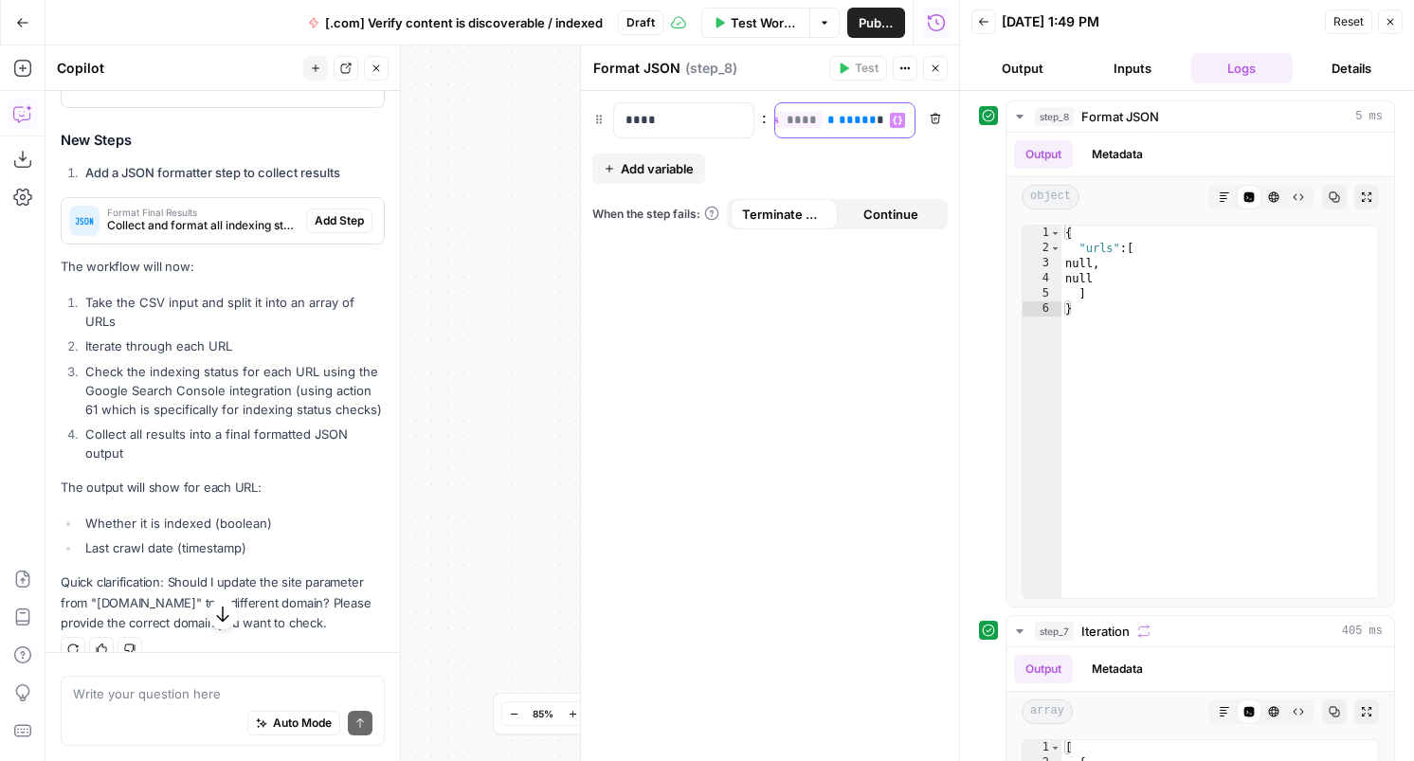
scroll to position [1544, 0]
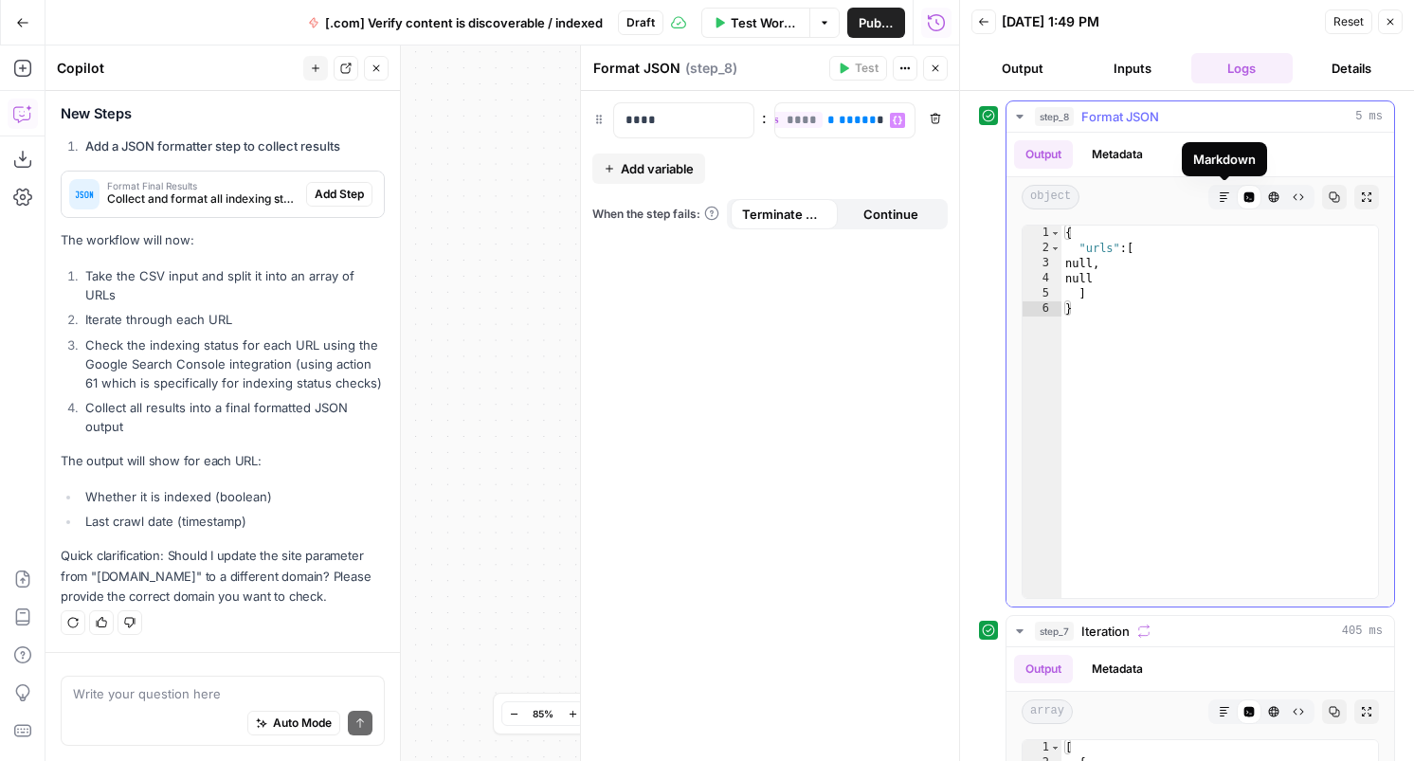
click at [1227, 196] on icon "button" at bounding box center [1224, 196] width 11 height 11
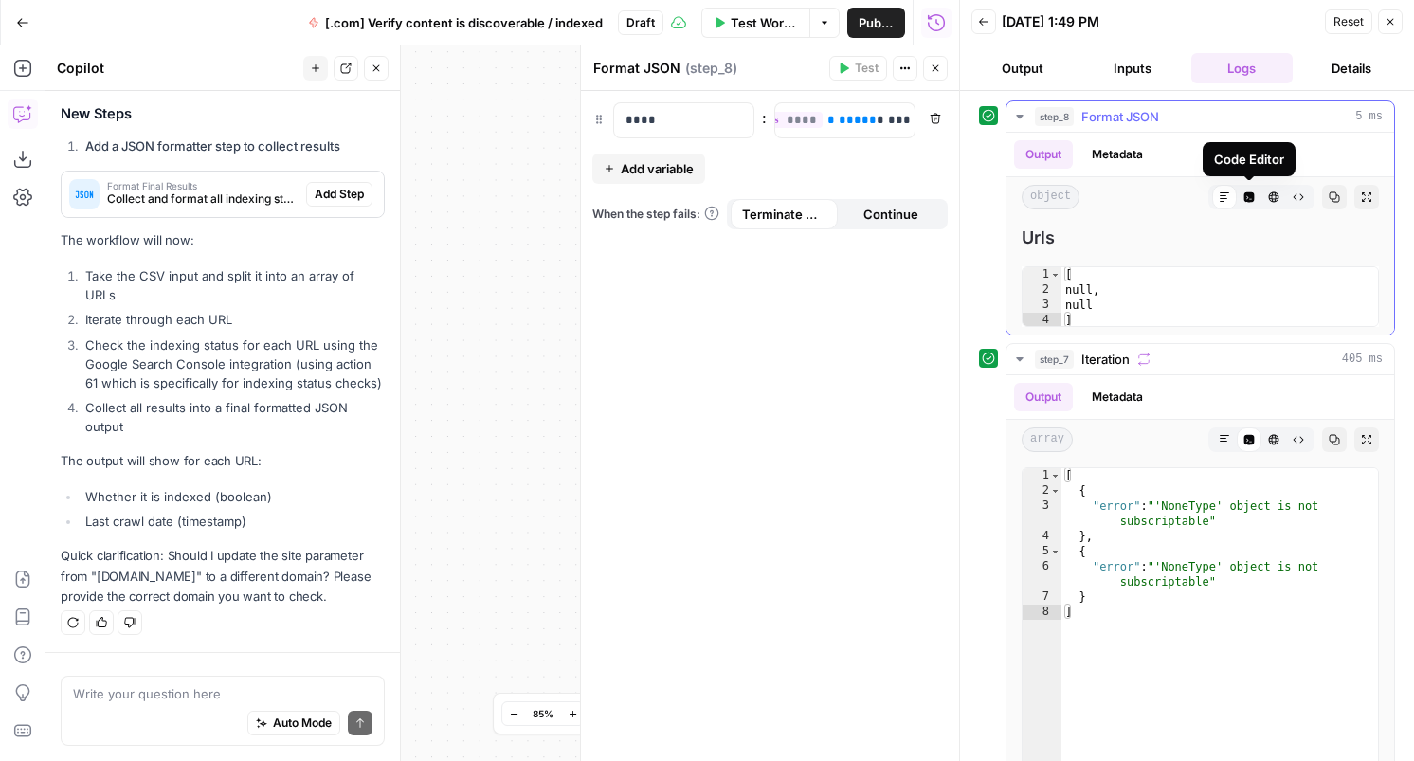
click at [1246, 196] on icon "button" at bounding box center [1250, 197] width 10 height 10
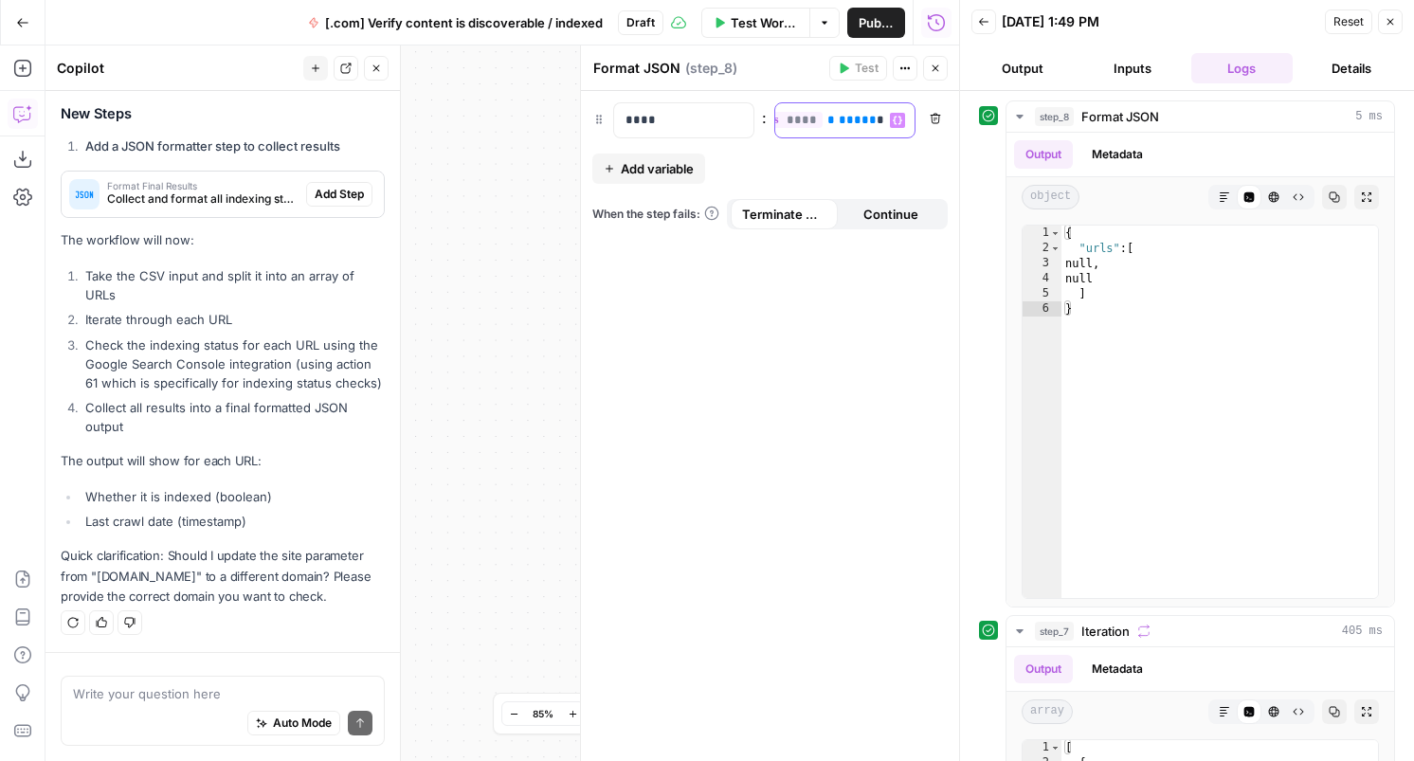
click at [816, 117] on p "** **** * ***** * *** * *** * ******* * **** **" at bounding box center [780, 120] width 117 height 19
click at [908, 64] on icon "button" at bounding box center [905, 68] width 11 height 11
click at [829, 129] on div "** **** * ***** * *** * *** * ******* * **** **" at bounding box center [844, 120] width 139 height 34
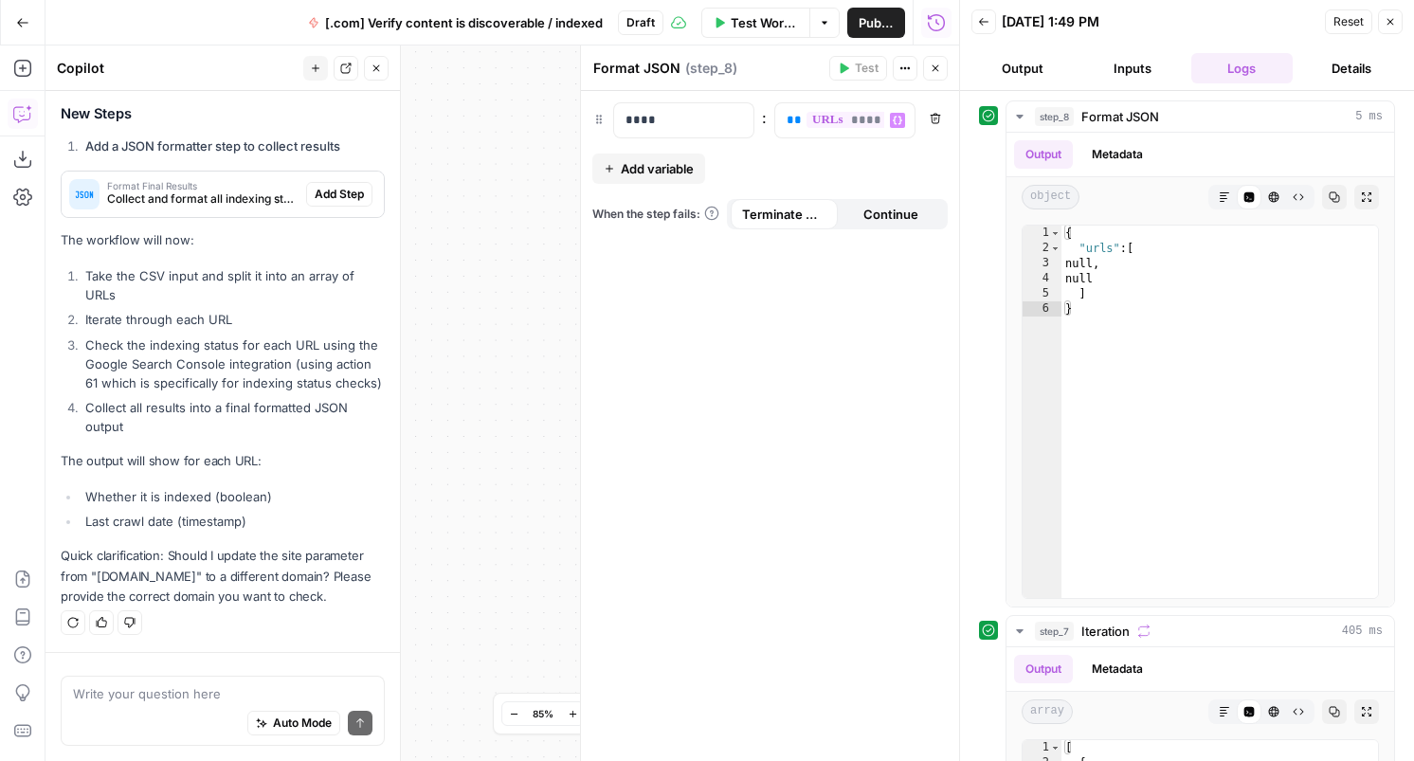
click at [97, 720] on div "Auto Mode Send" at bounding box center [223, 724] width 300 height 42
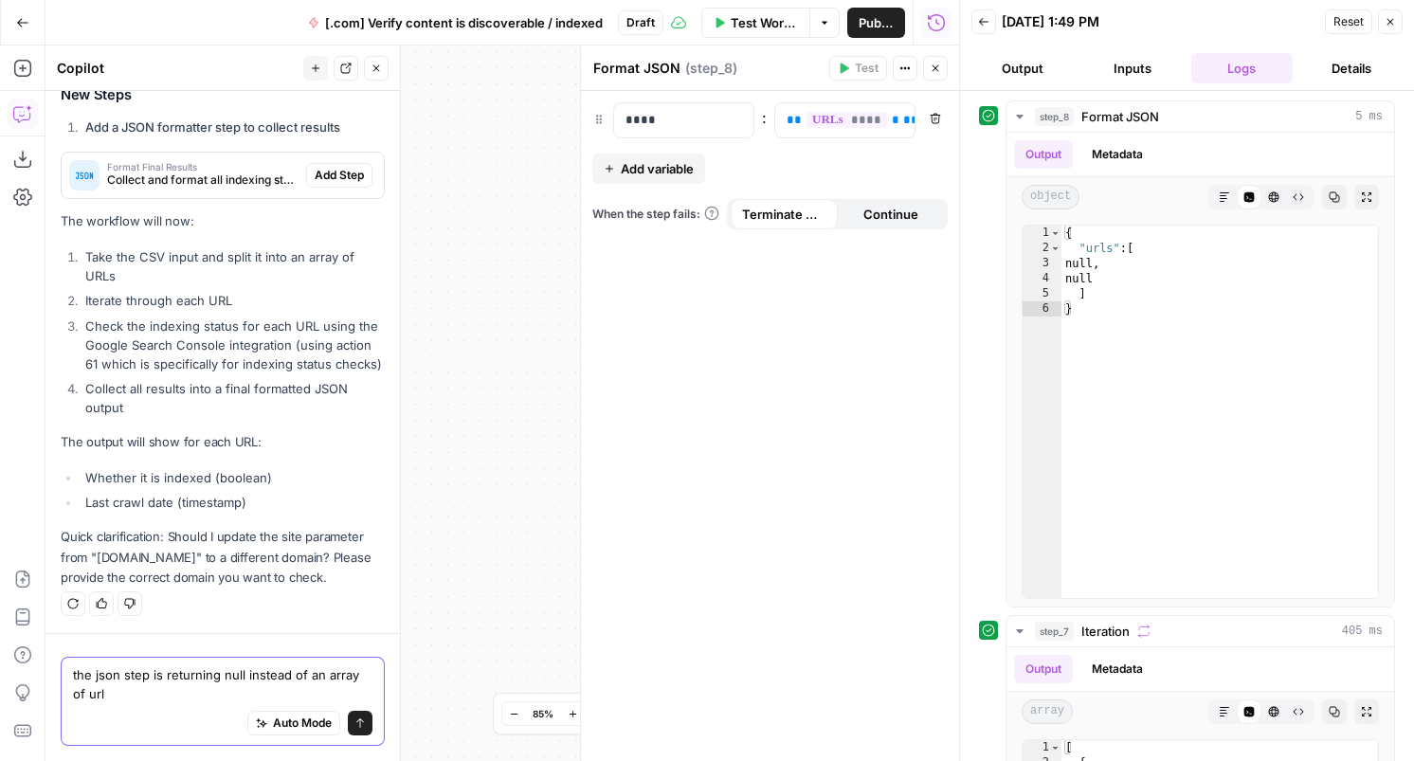
type textarea "the json step is returning null instead of an array of urls"
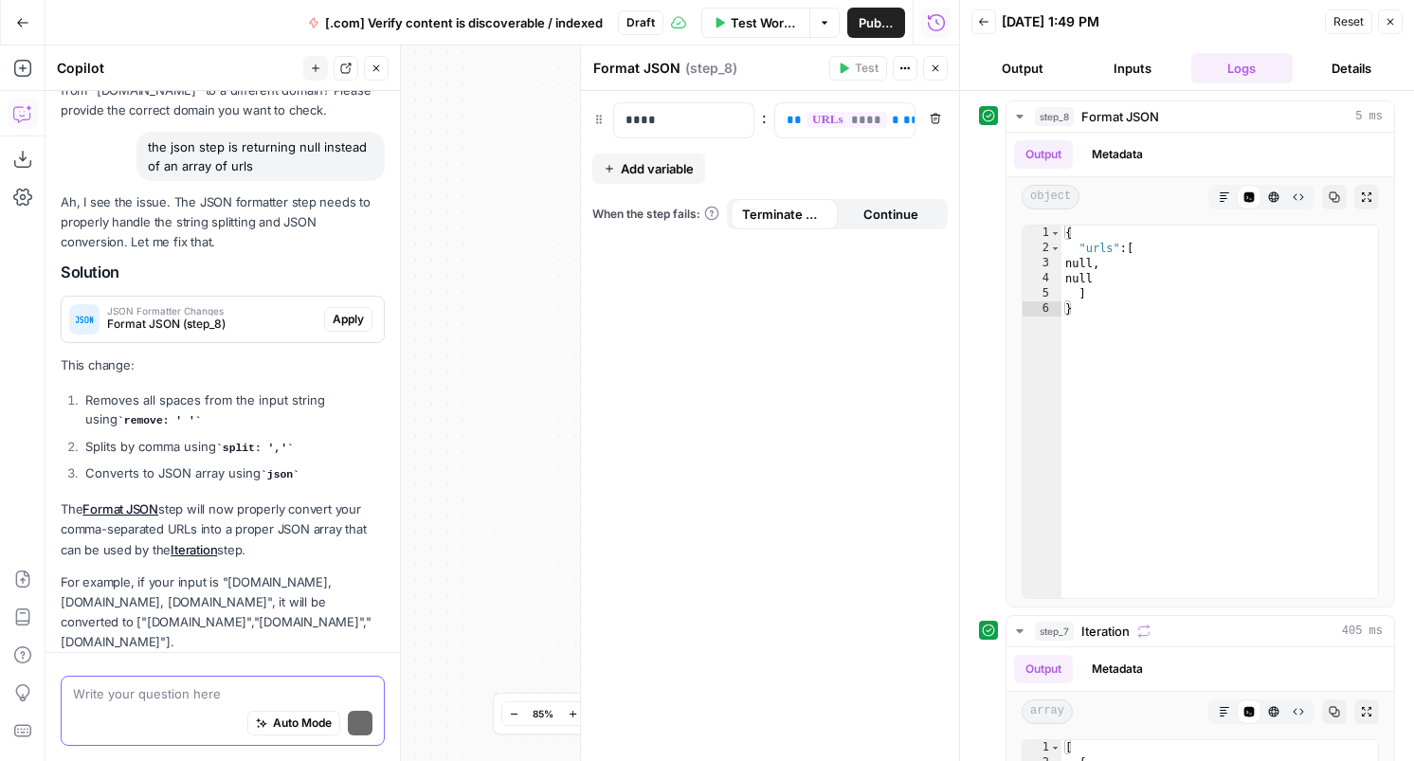
scroll to position [2051, 0]
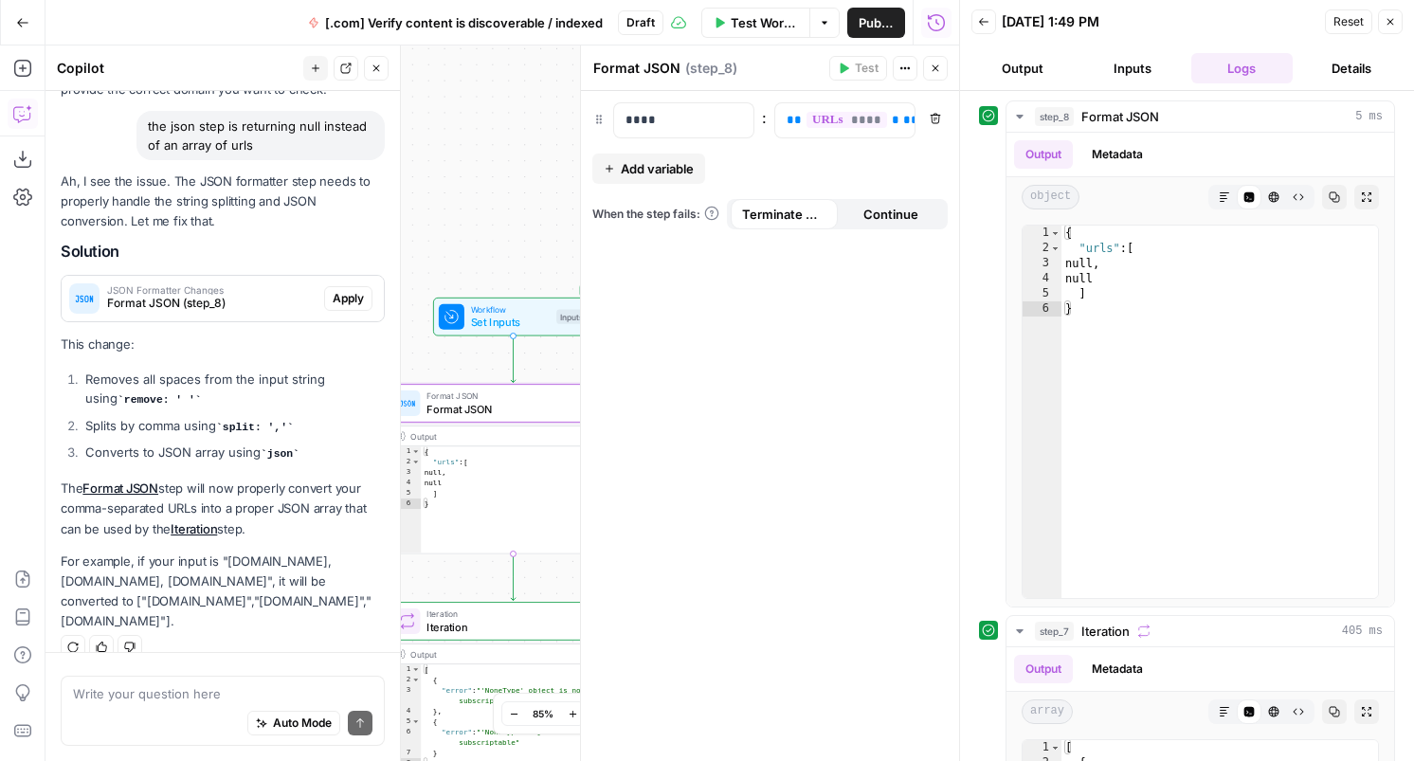
click at [290, 295] on span "Format JSON (step_8)" at bounding box center [211, 303] width 209 height 17
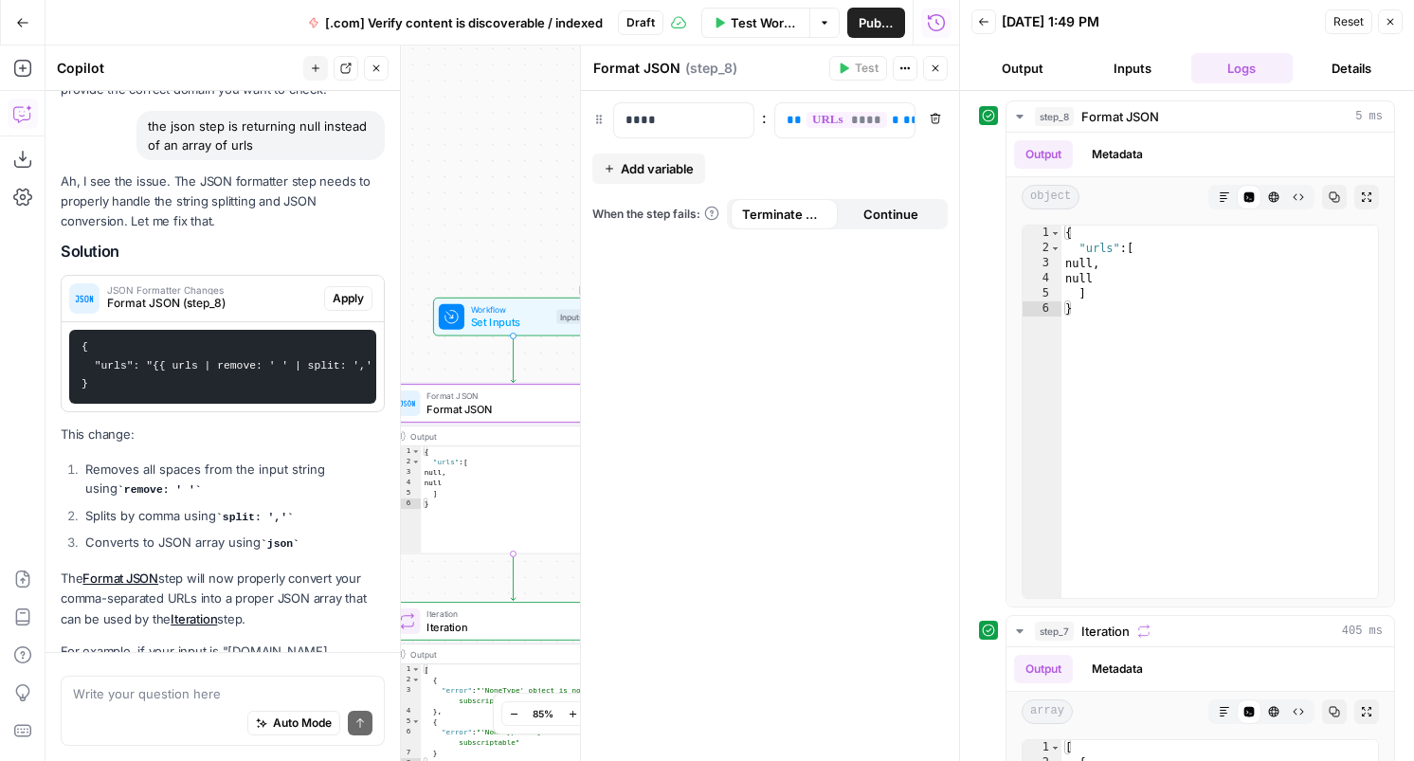
scroll to position [2141, 0]
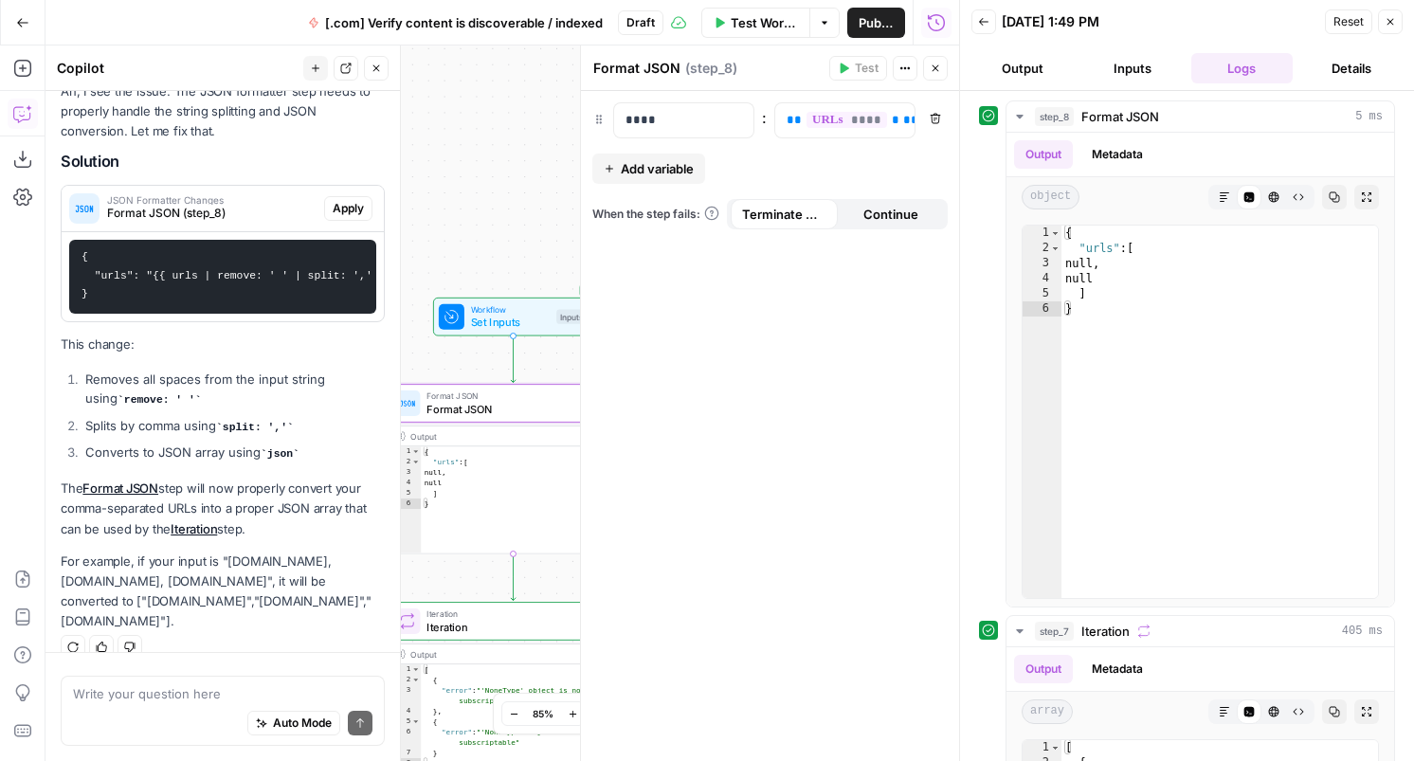
click at [349, 201] on span "Apply" at bounding box center [348, 208] width 31 height 17
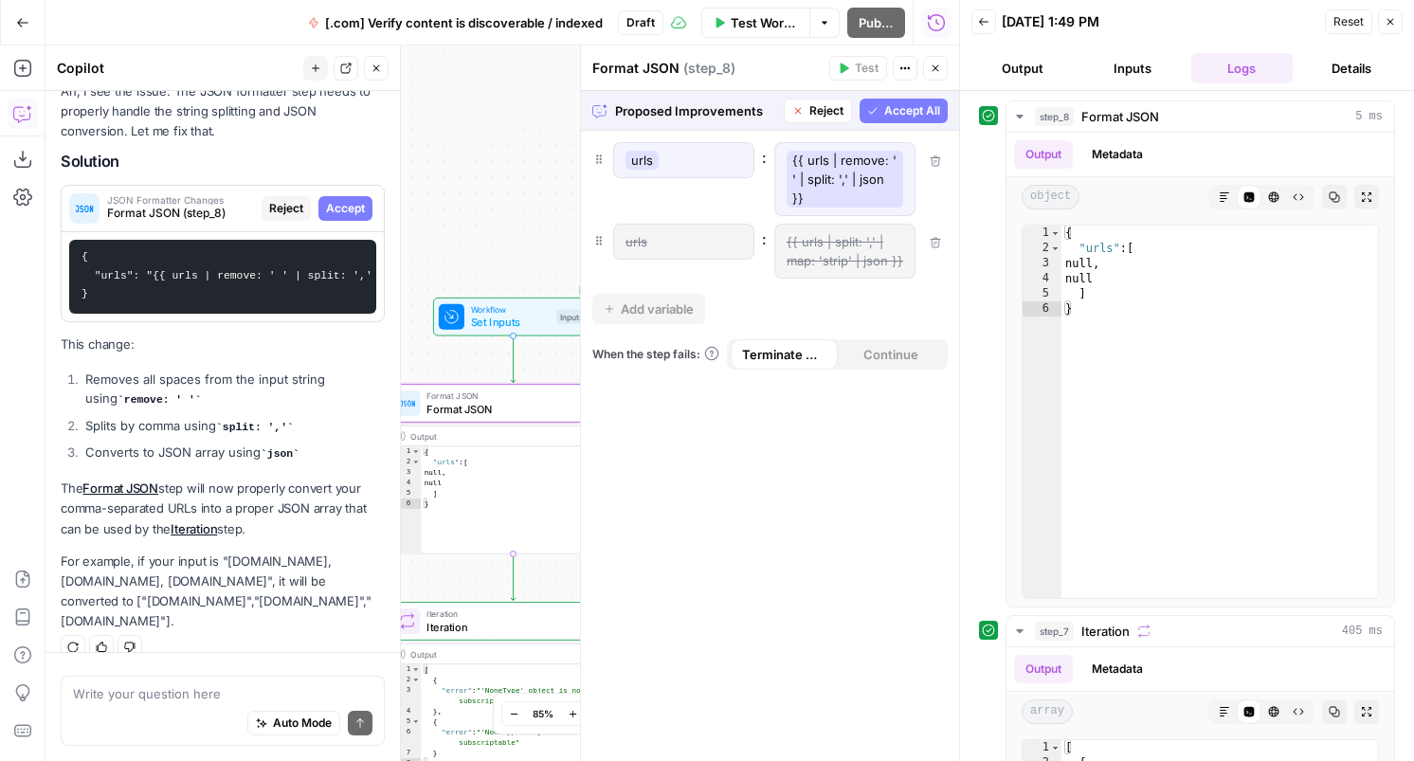
click at [361, 209] on span "Accept" at bounding box center [345, 208] width 39 height 17
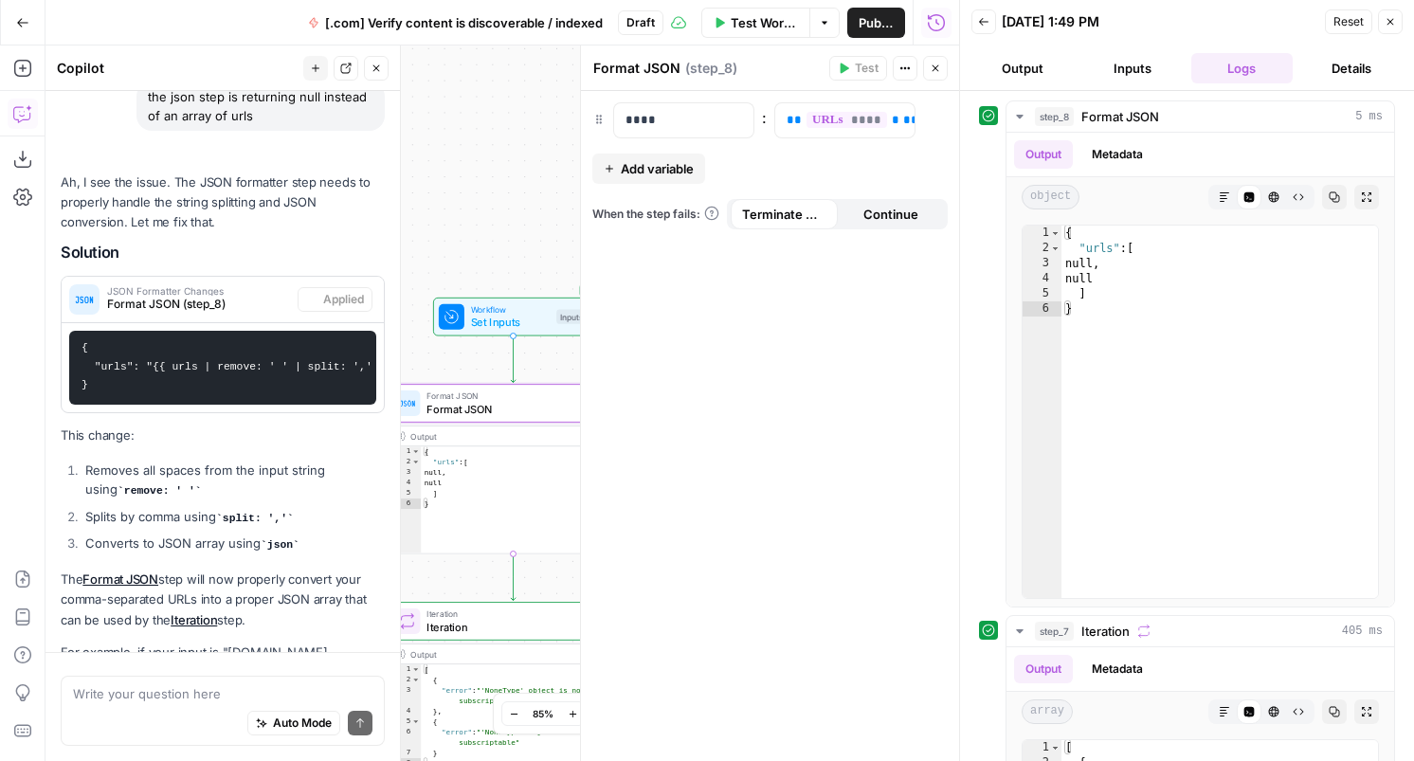
scroll to position [2172, 0]
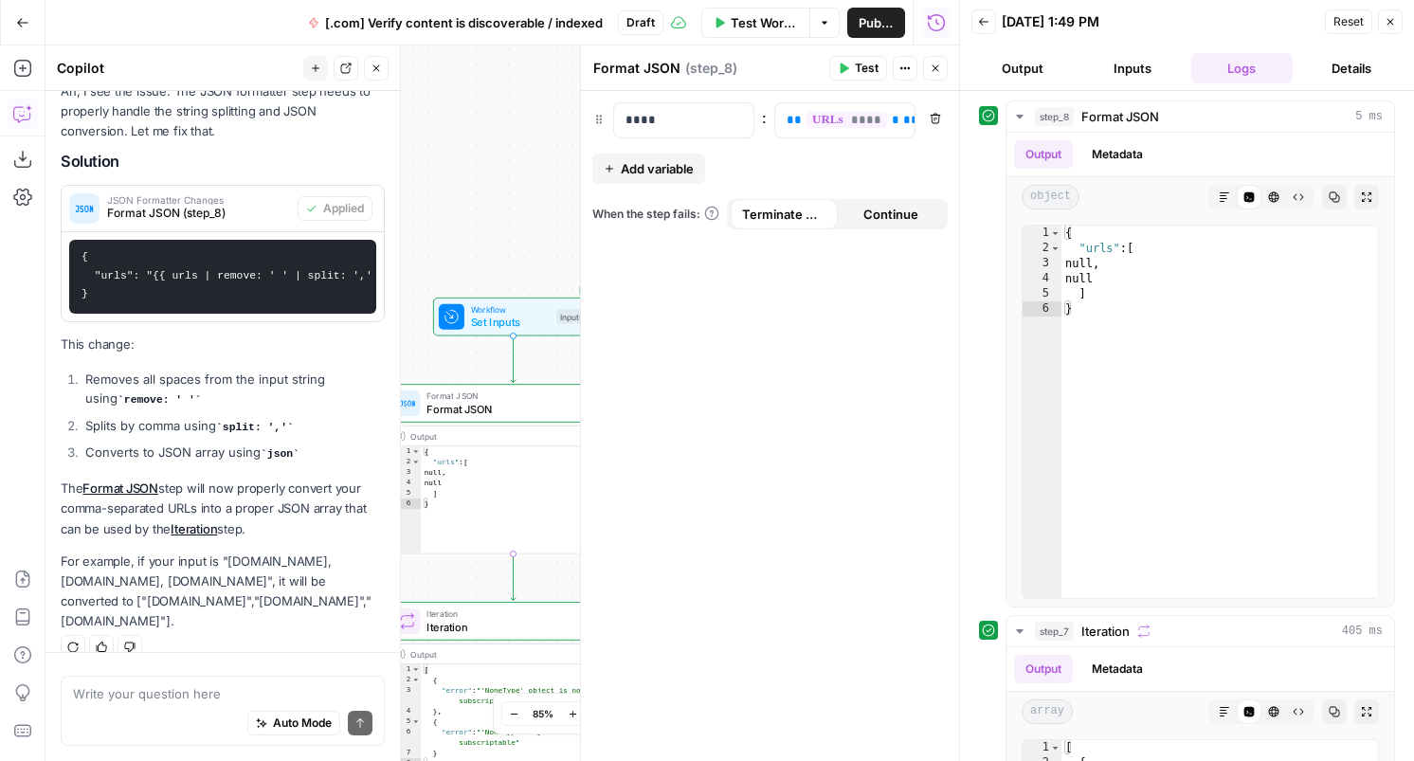
click at [871, 68] on span "Test" at bounding box center [867, 68] width 24 height 17
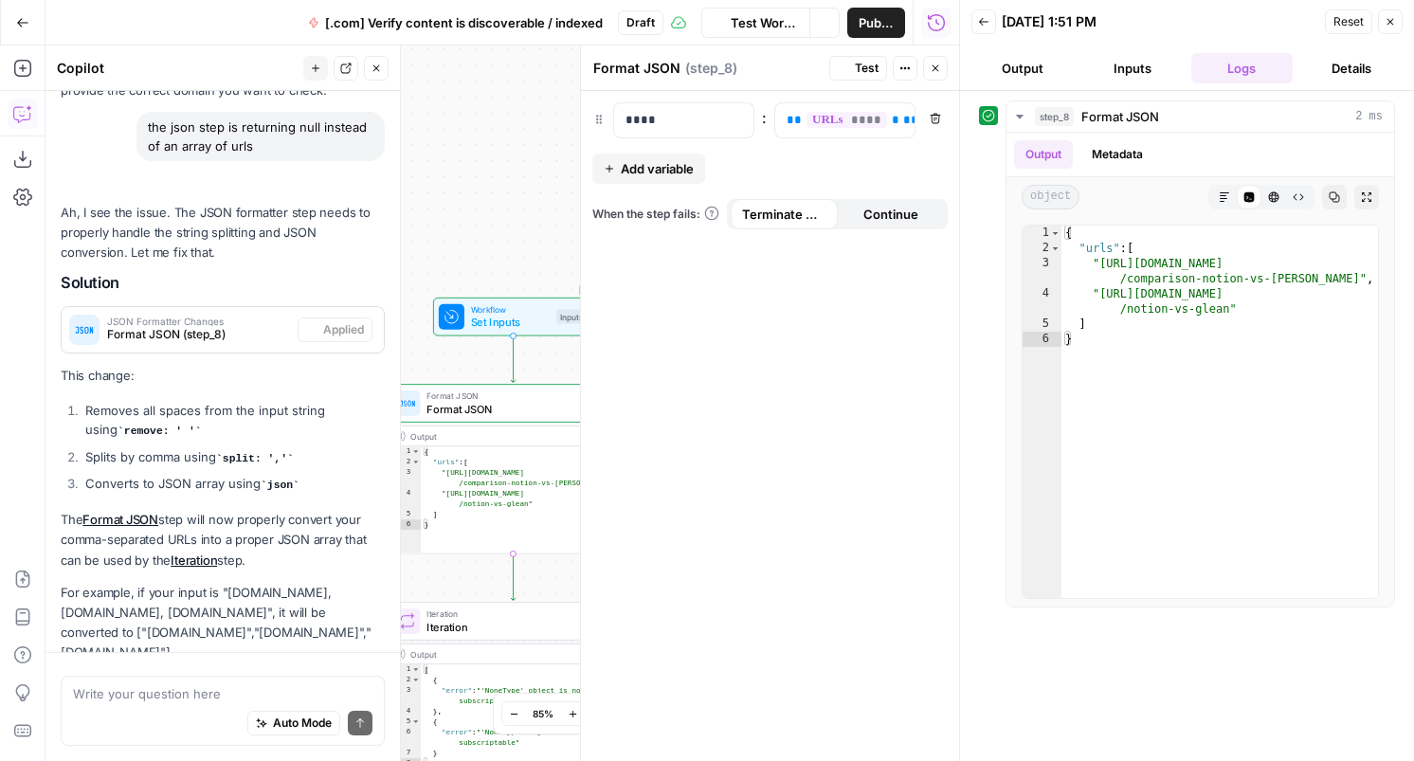
scroll to position [2082, 0]
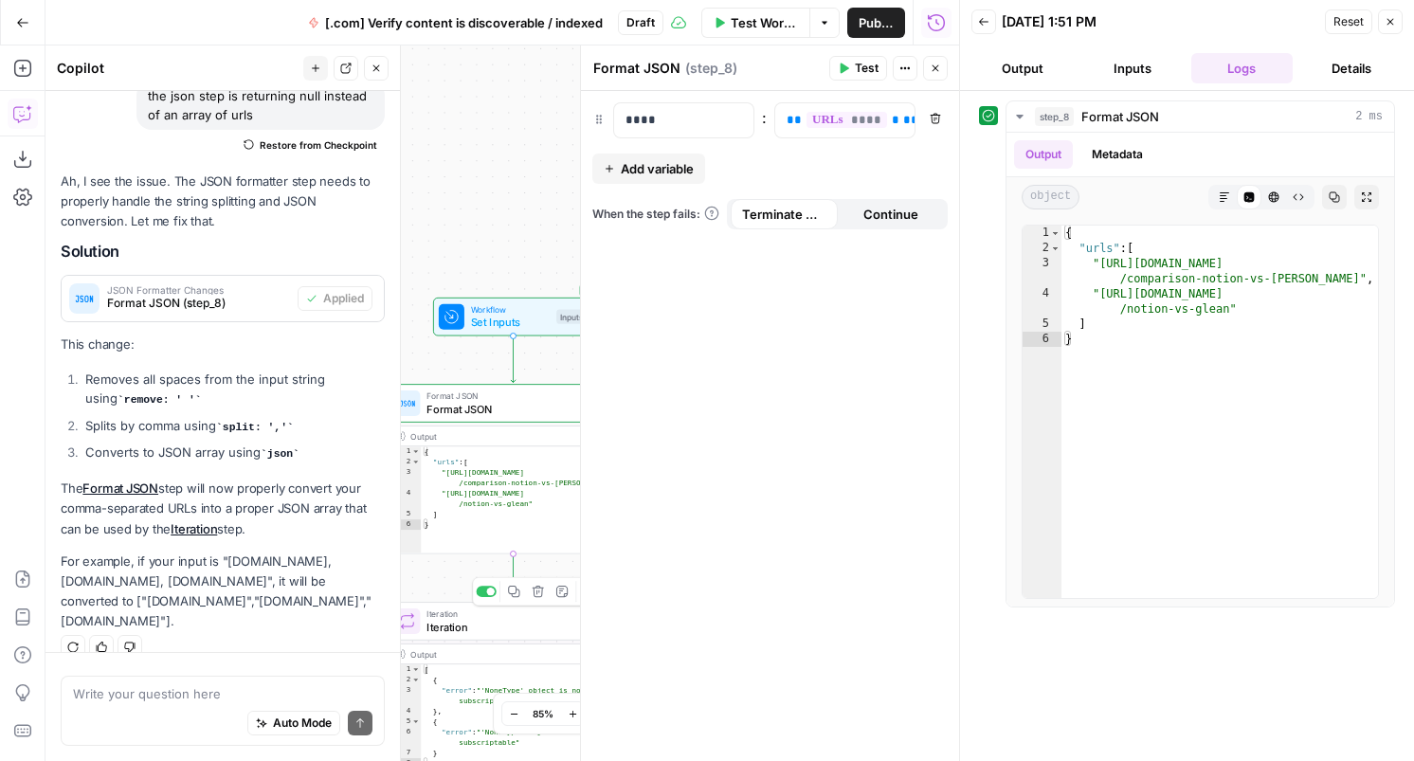
click at [471, 626] on span "Iteration" at bounding box center [510, 627] width 167 height 16
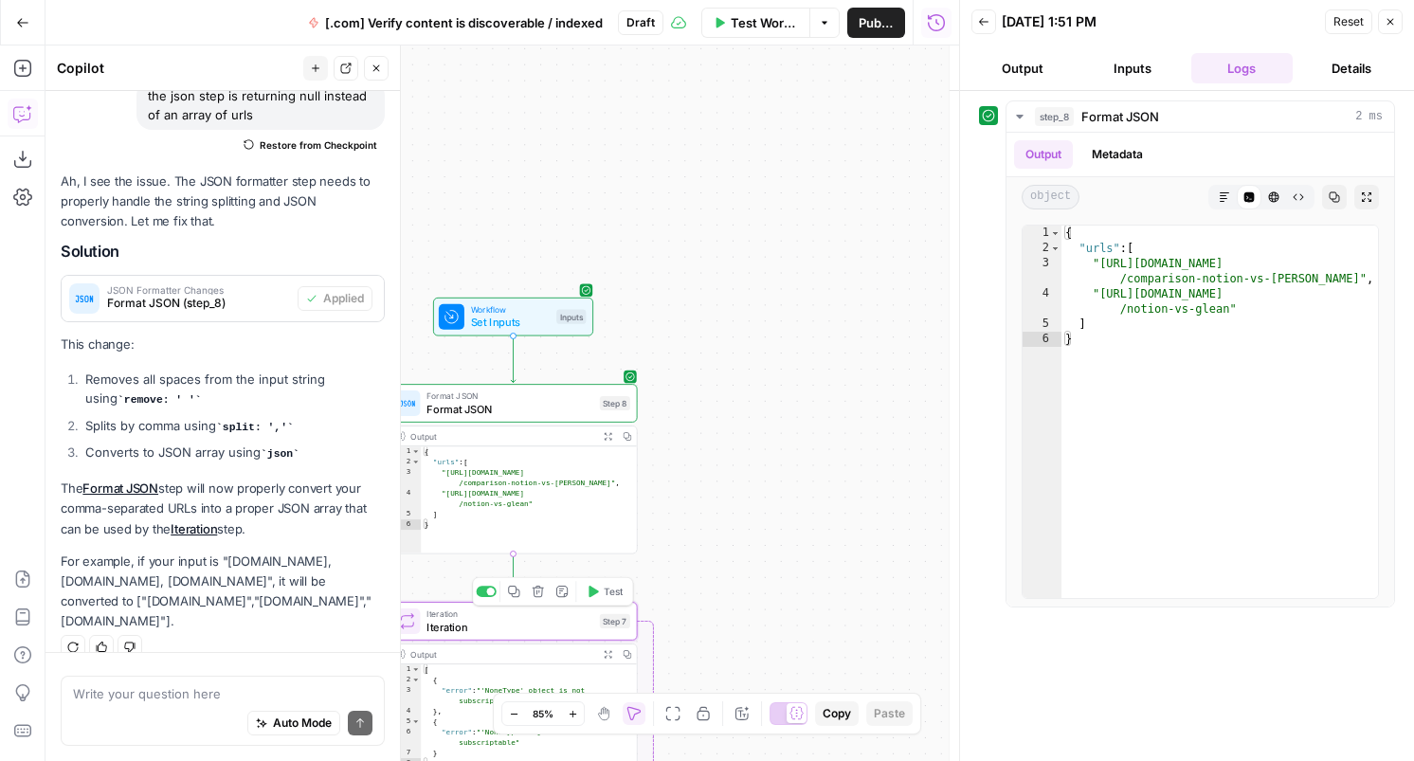
type textarea "Iteration"
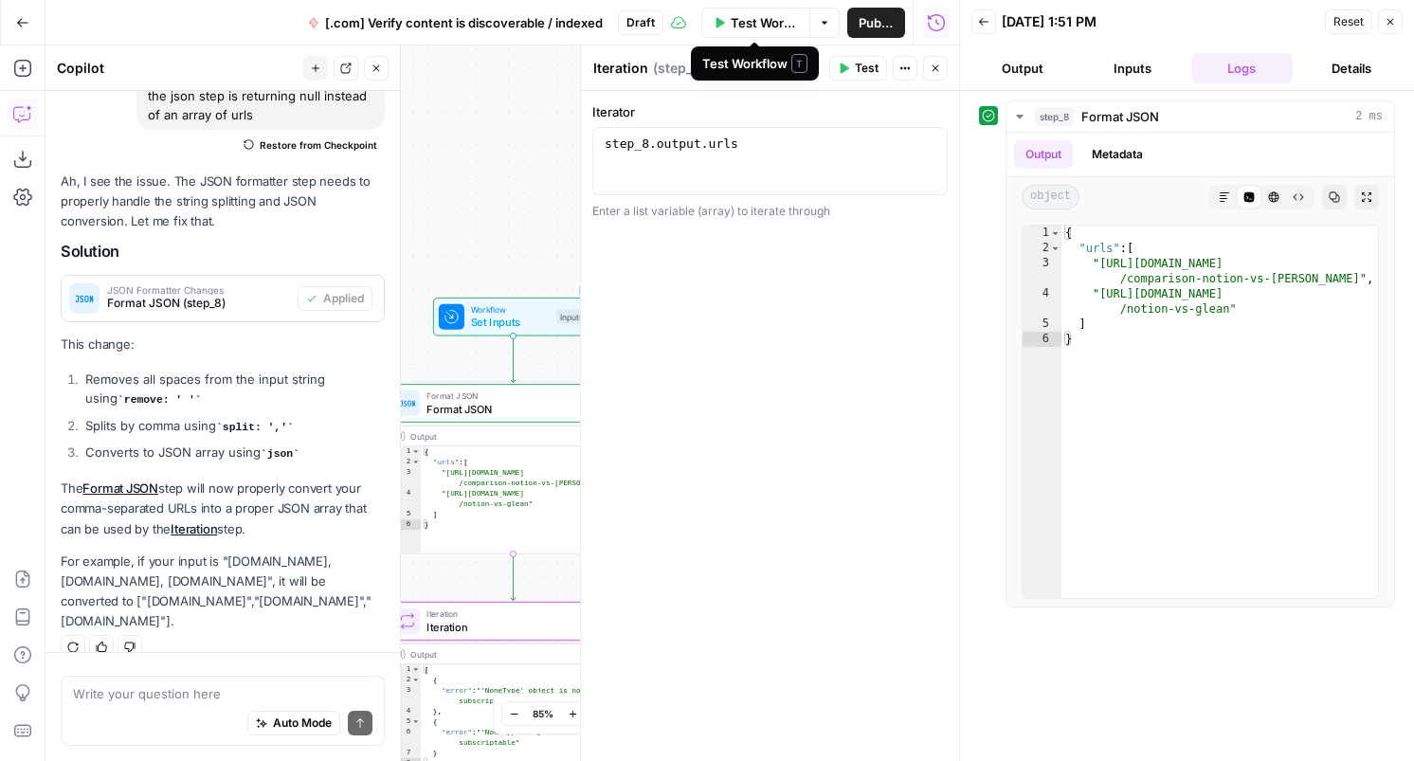
click at [819, 22] on icon "button" at bounding box center [824, 22] width 11 height 11
click at [757, 22] on span "Test Workflow" at bounding box center [765, 22] width 68 height 19
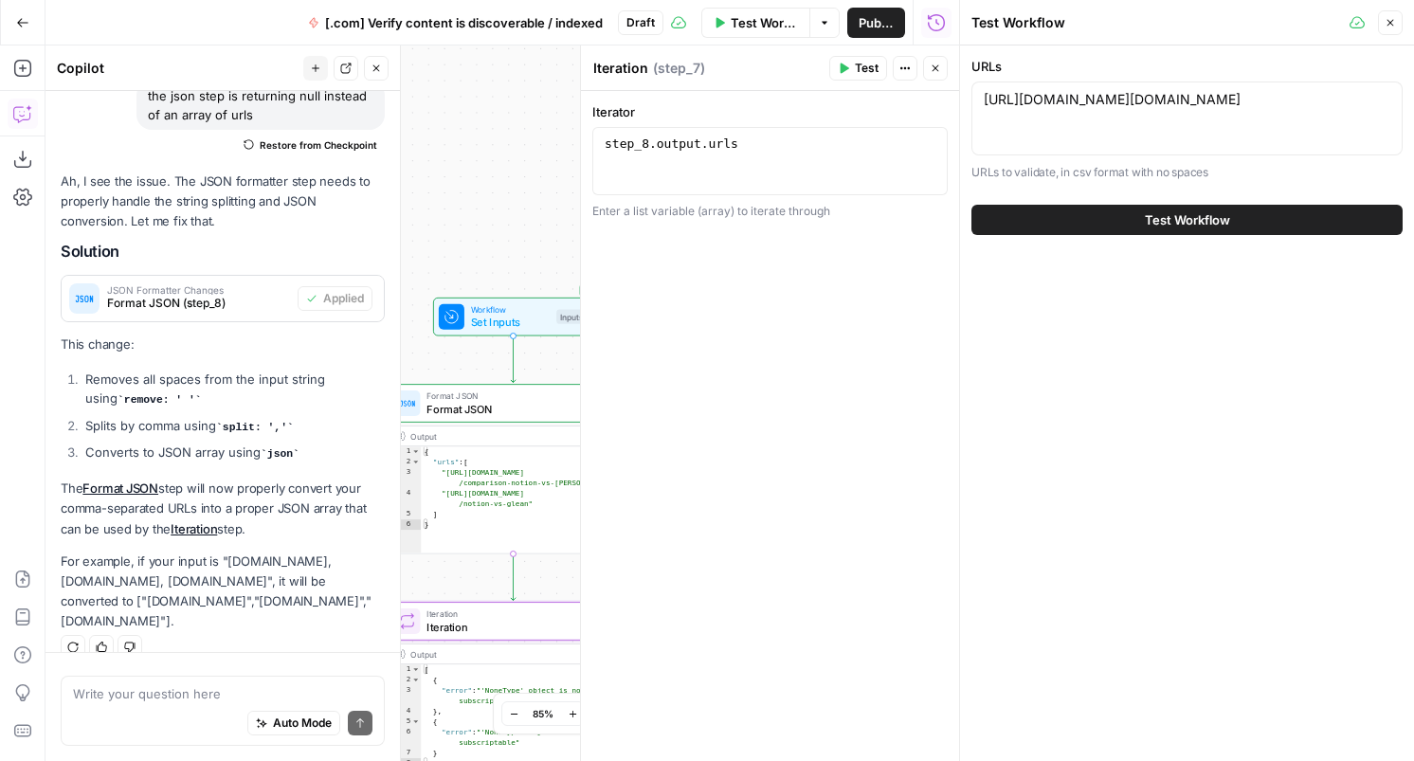
click at [1126, 215] on button "Test Workflow" at bounding box center [1187, 220] width 431 height 30
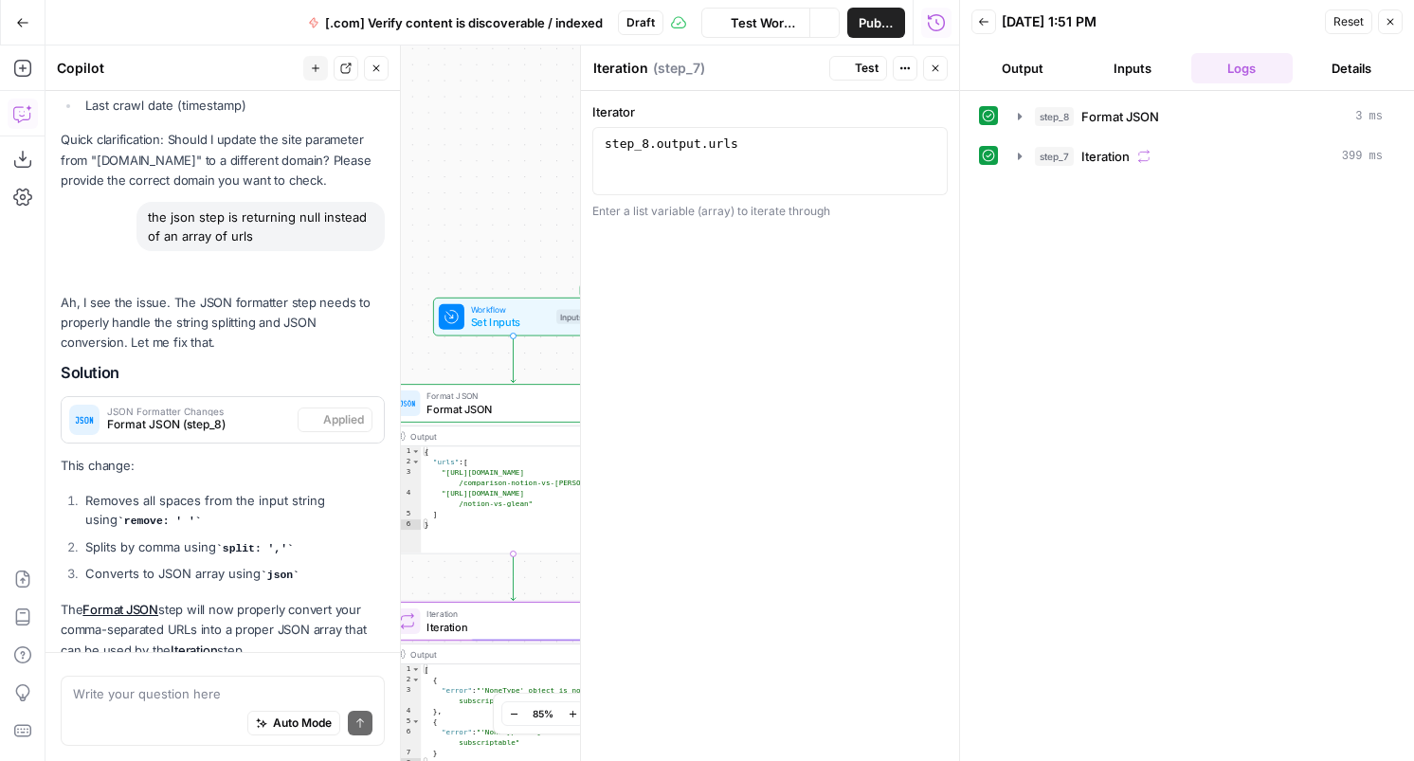
scroll to position [2082, 0]
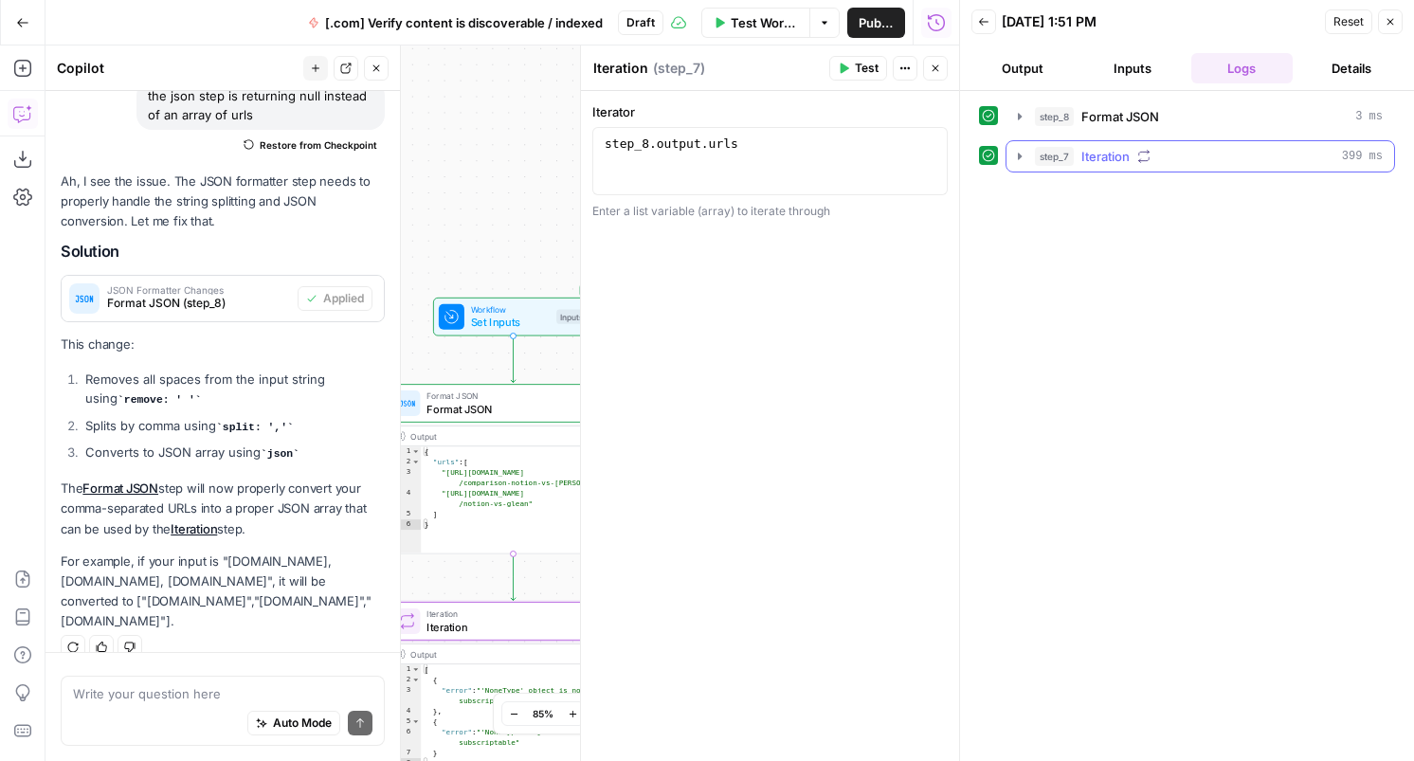
click at [1019, 155] on icon "button" at bounding box center [1020, 156] width 4 height 7
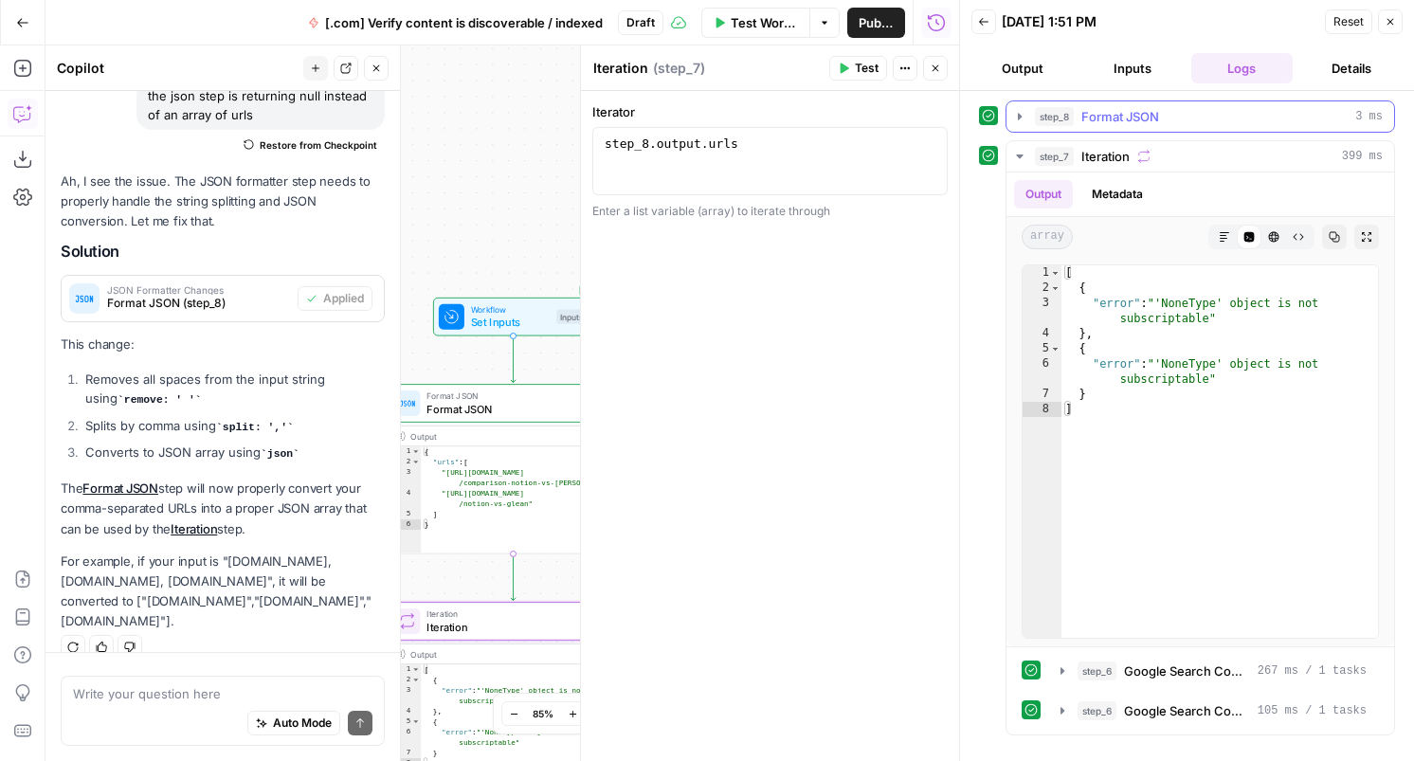
click at [1018, 115] on icon "button" at bounding box center [1020, 116] width 4 height 7
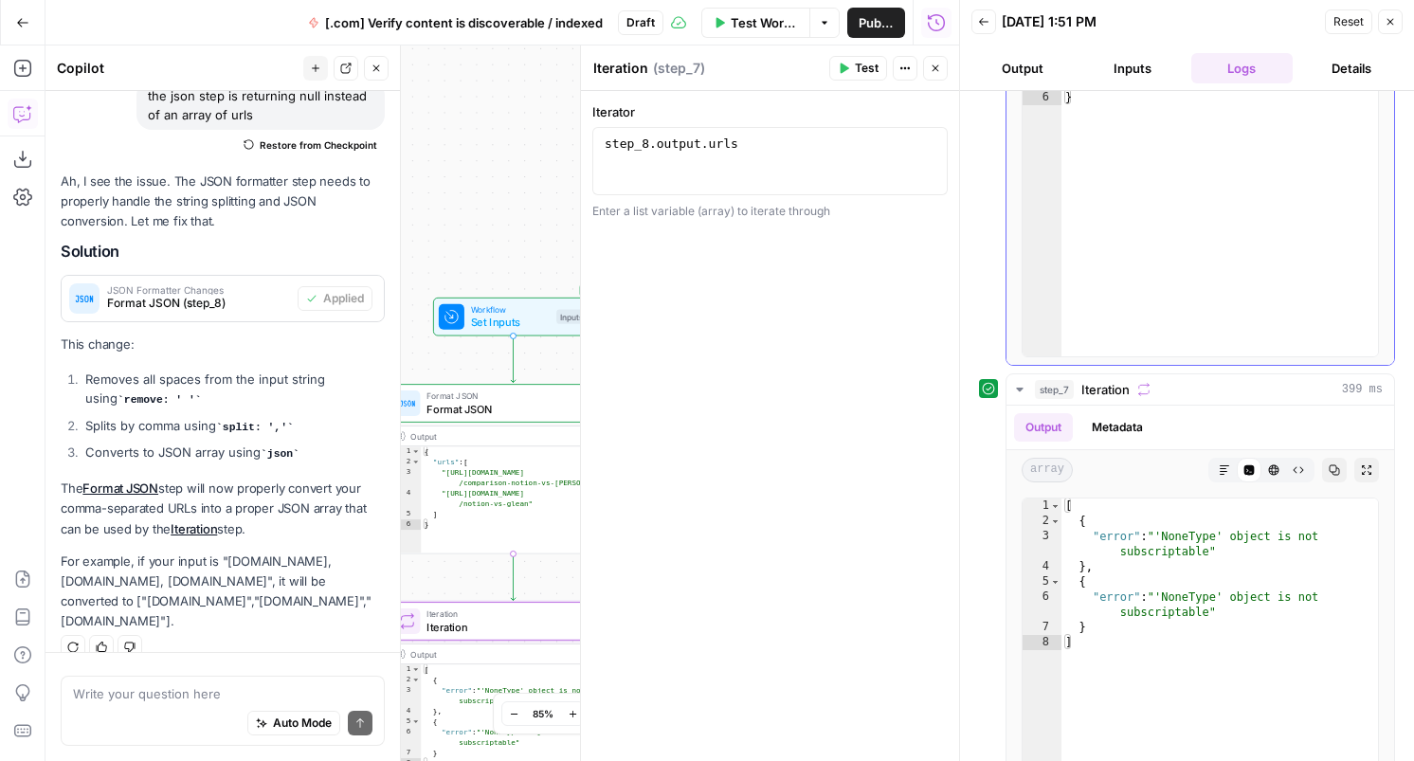
scroll to position [390, 0]
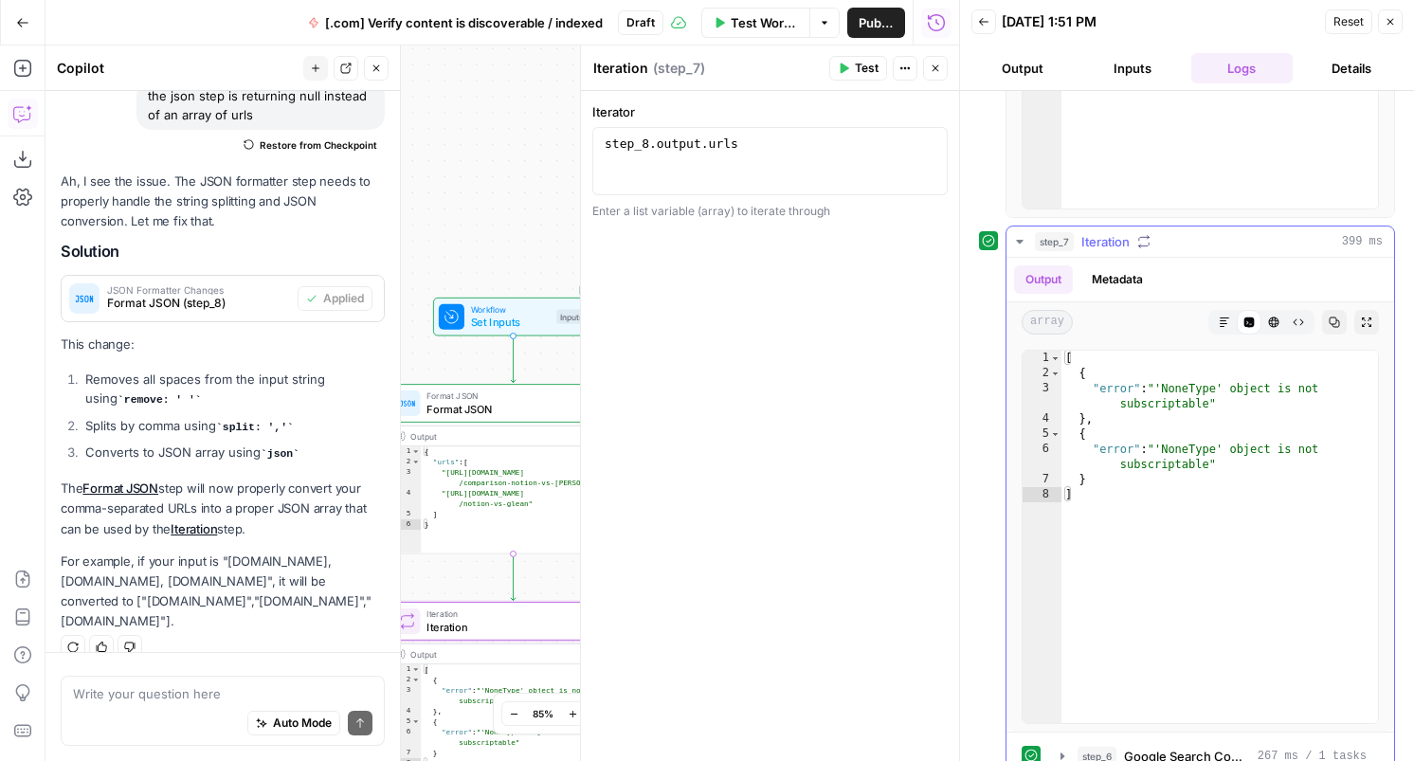
type textarea "**********"
click at [1107, 396] on div "[ { "error" : "'NoneType' object is not subscriptable" } , { "error" : "'NoneTy…" at bounding box center [1220, 552] width 317 height 403
drag, startPoint x: 1240, startPoint y: 408, endPoint x: 1156, endPoint y: 389, distance: 86.5
click at [1156, 389] on div "[ { "error" : "'NoneType' object is not subscriptable" } , { "error" : "'NoneTy…" at bounding box center [1220, 552] width 317 height 403
click at [143, 720] on div "Auto Mode Send" at bounding box center [223, 724] width 300 height 42
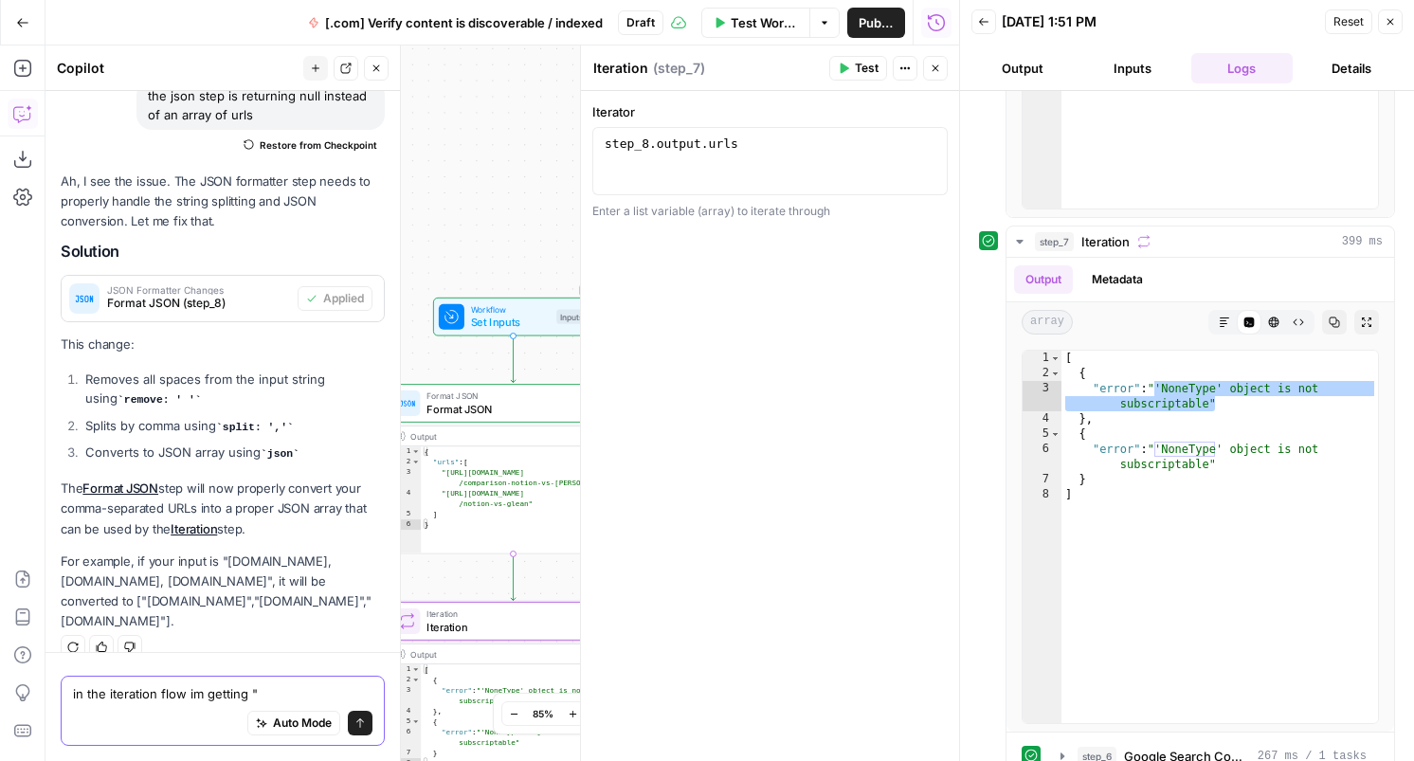
paste textarea ""'NoneType' object is not subscriptable""
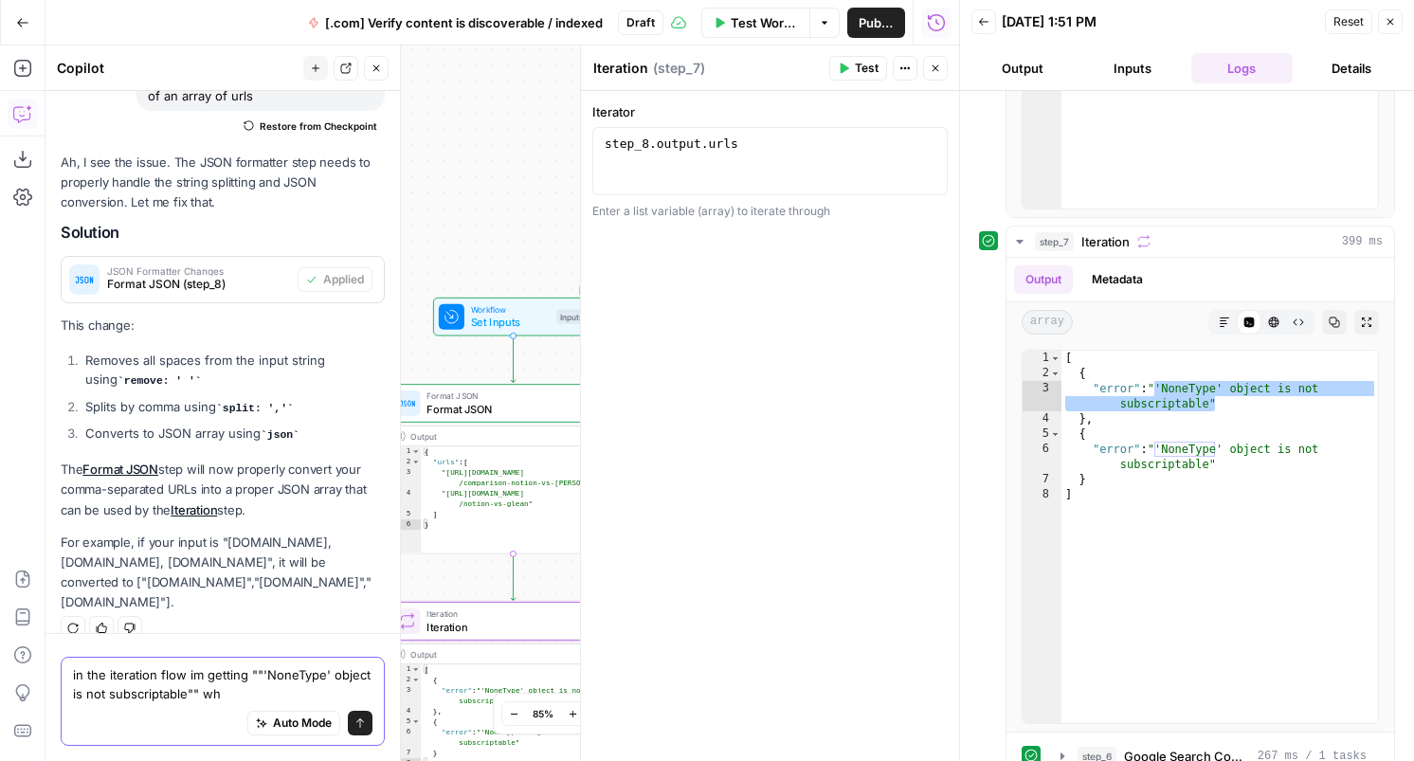
type textarea "in the iteration flow im getting ""'NoneType' object is not subscriptable"" why"
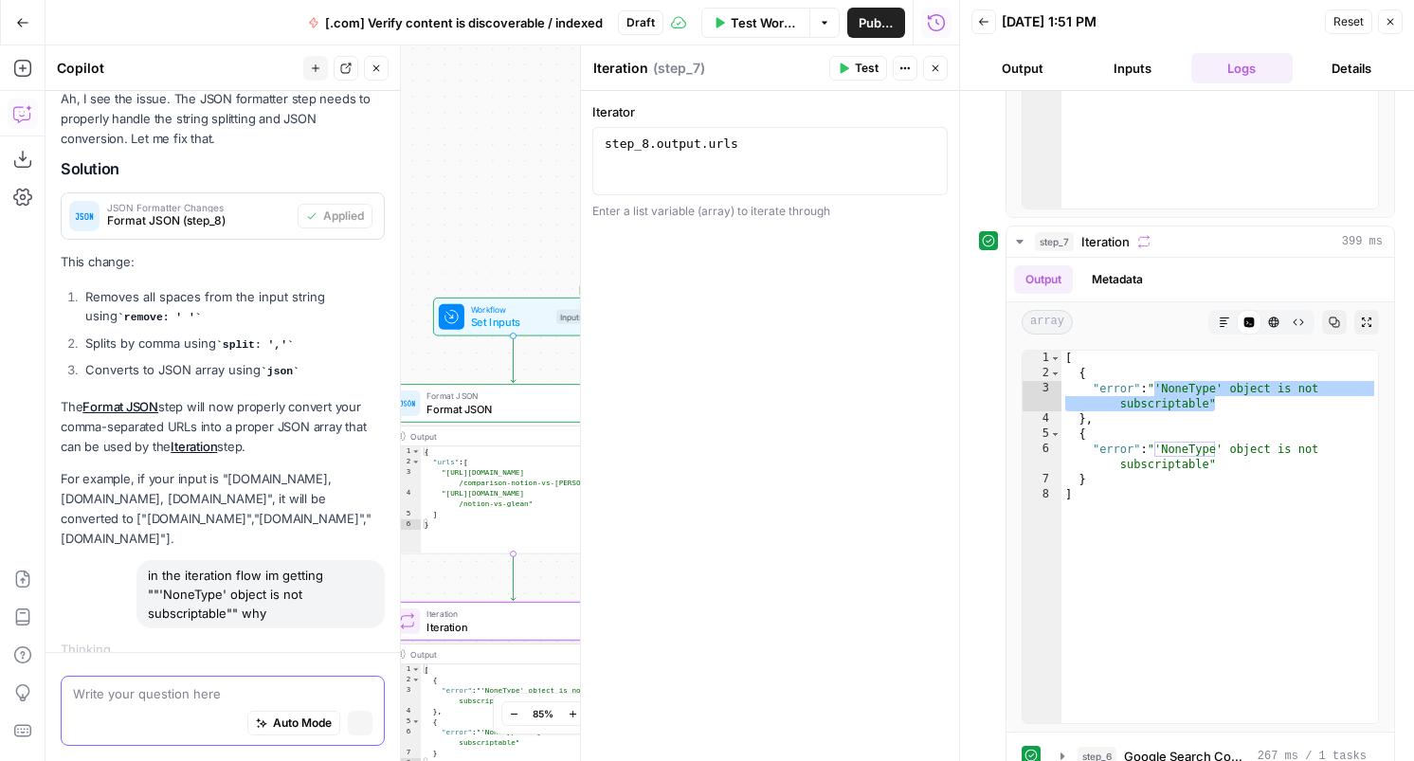
scroll to position [2057, 0]
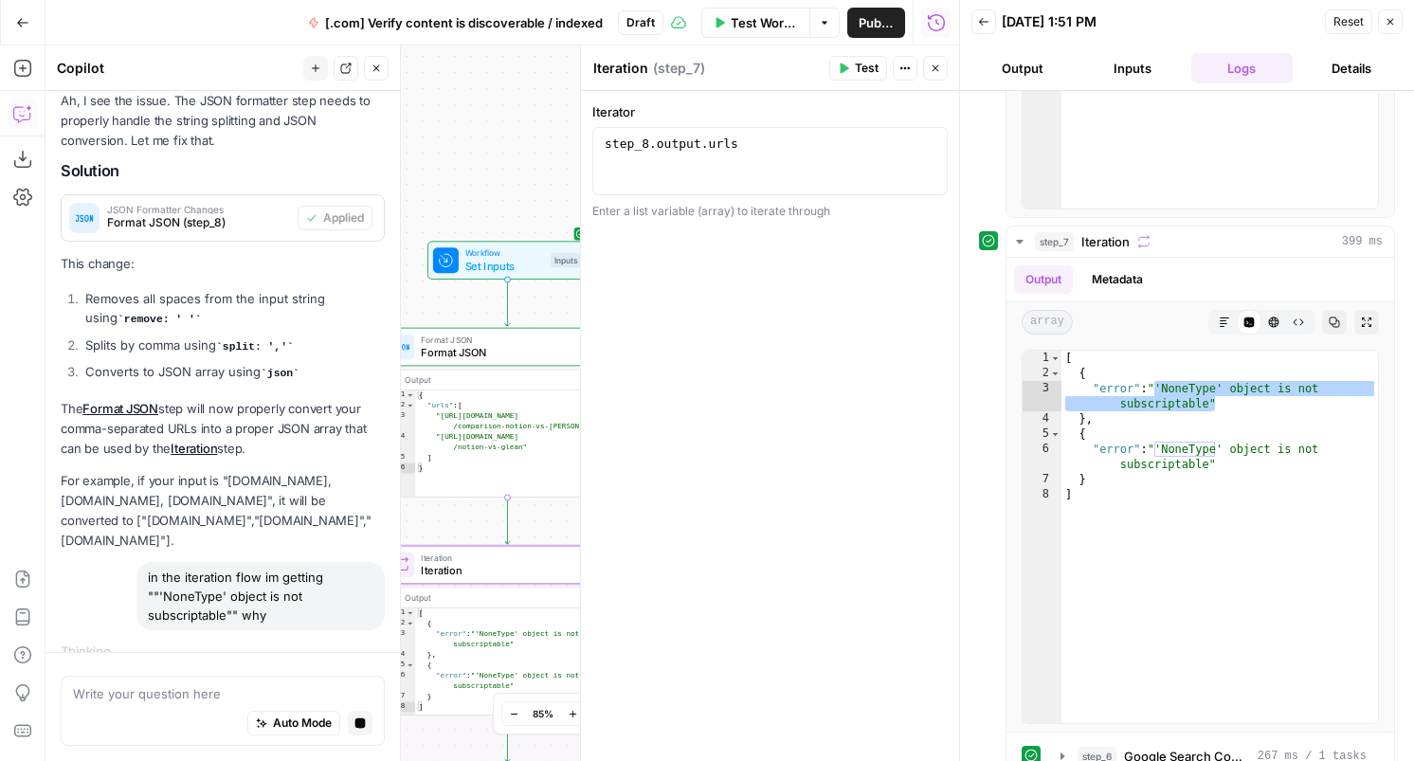
click at [937, 63] on icon "button" at bounding box center [935, 68] width 11 height 11
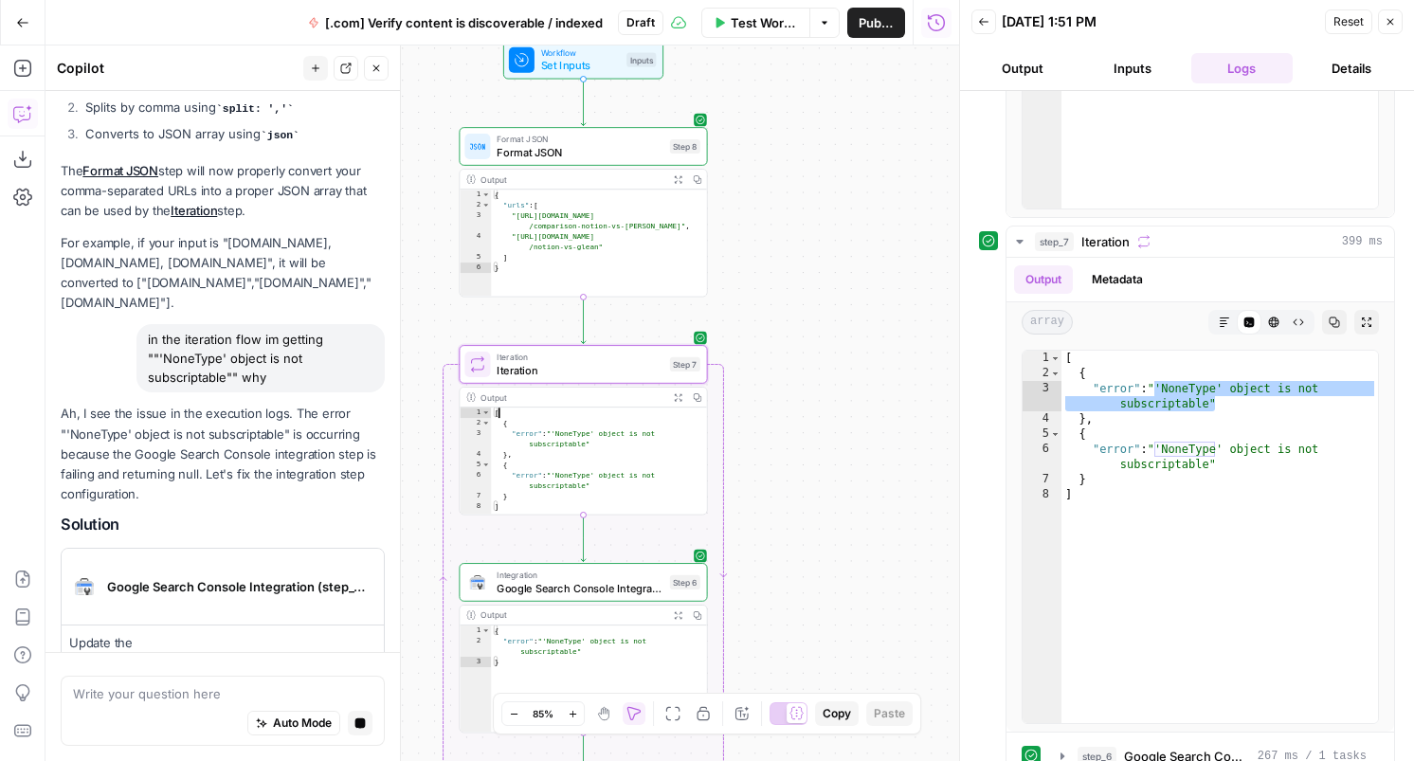
click at [586, 413] on div "[ { "error" : "'NoneType' object is not subscriptable" } , { "error" : "'NoneTy…" at bounding box center [599, 472] width 216 height 129
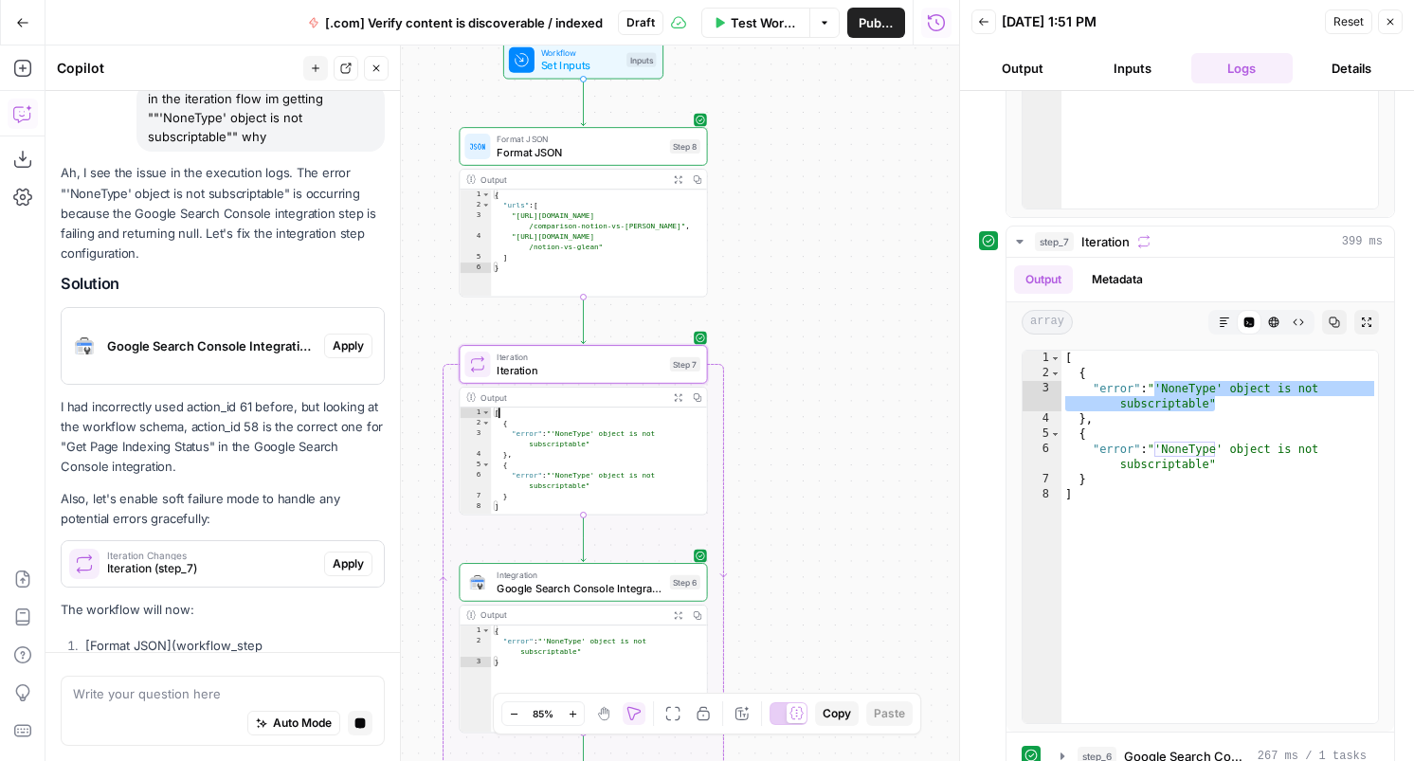
click at [565, 393] on div "Output" at bounding box center [572, 397] width 183 height 13
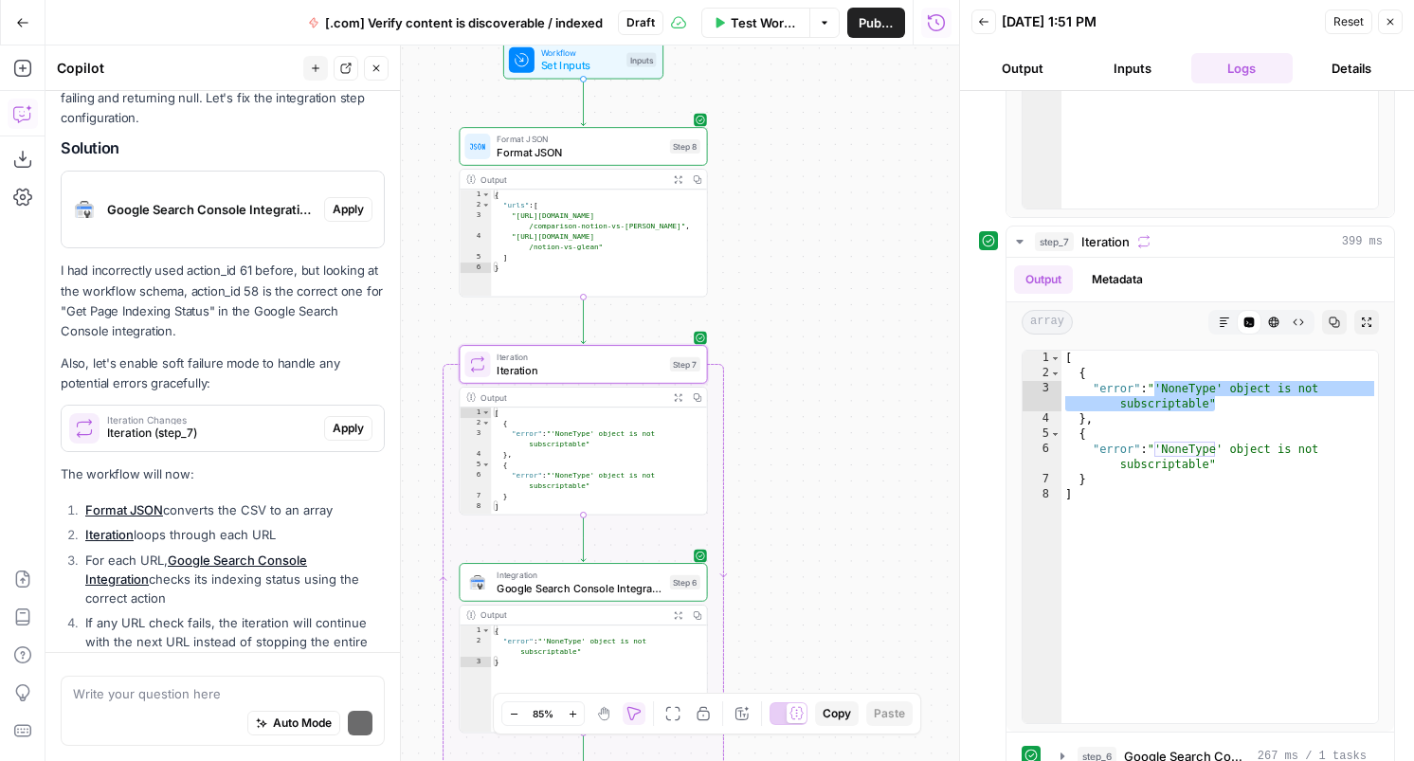
scroll to position [2912, 0]
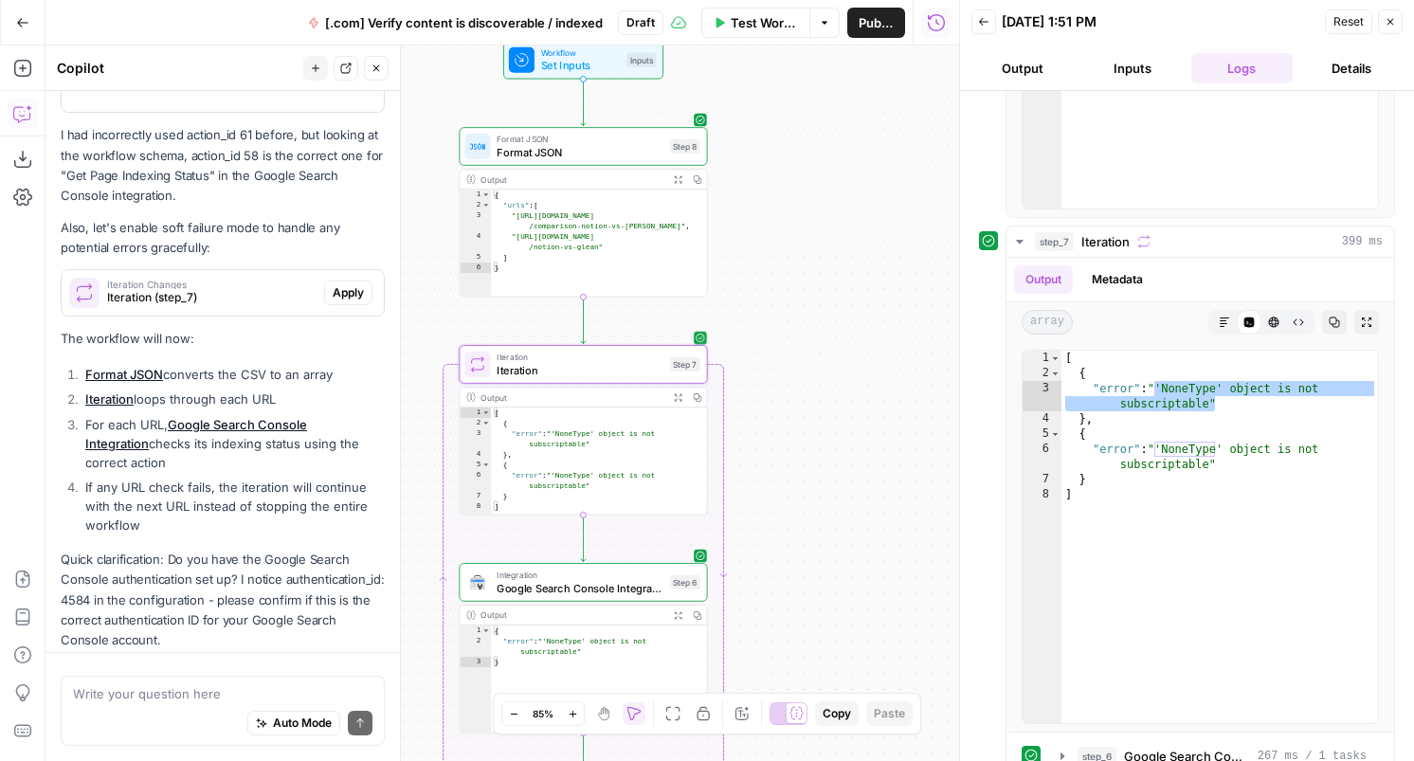
click at [573, 373] on span "Iteration" at bounding box center [580, 370] width 167 height 16
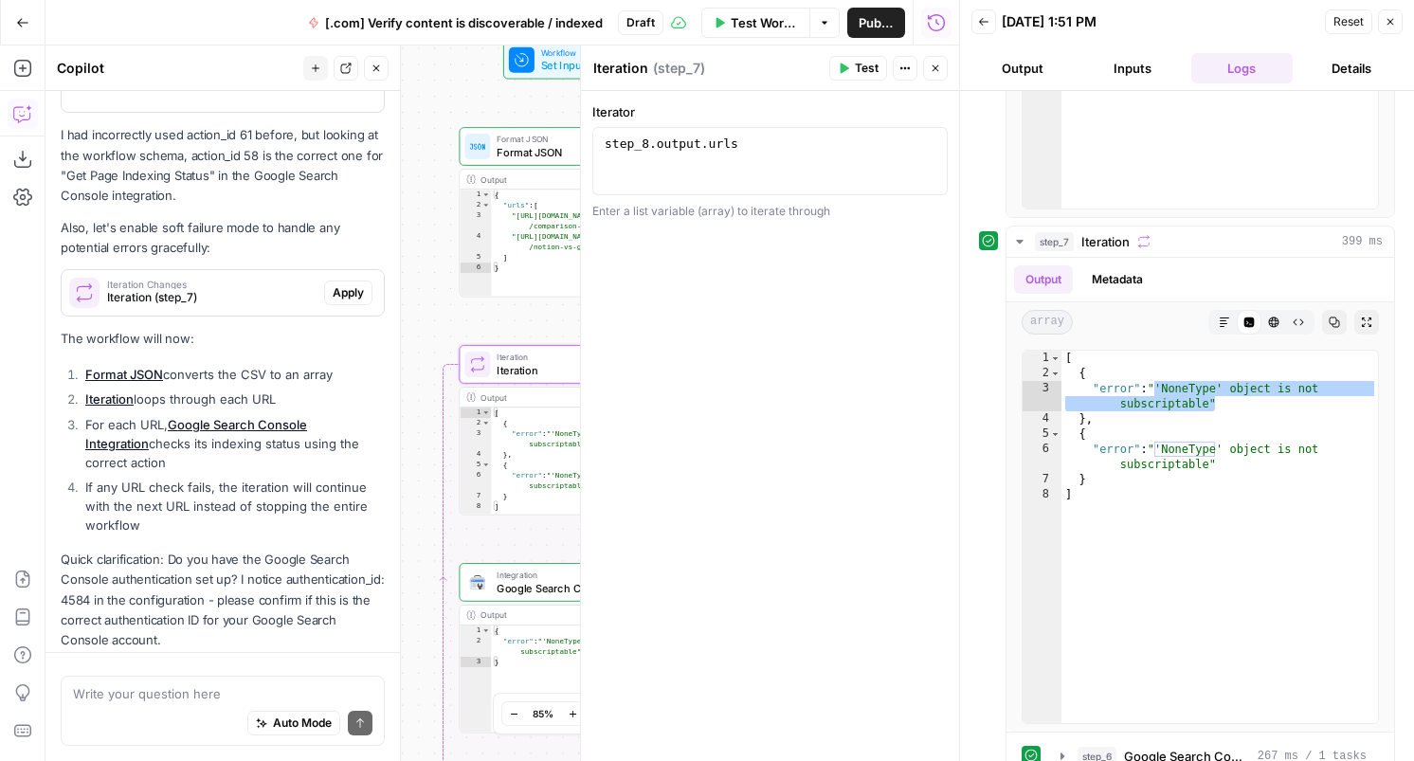
click at [934, 68] on icon "button" at bounding box center [936, 68] width 7 height 7
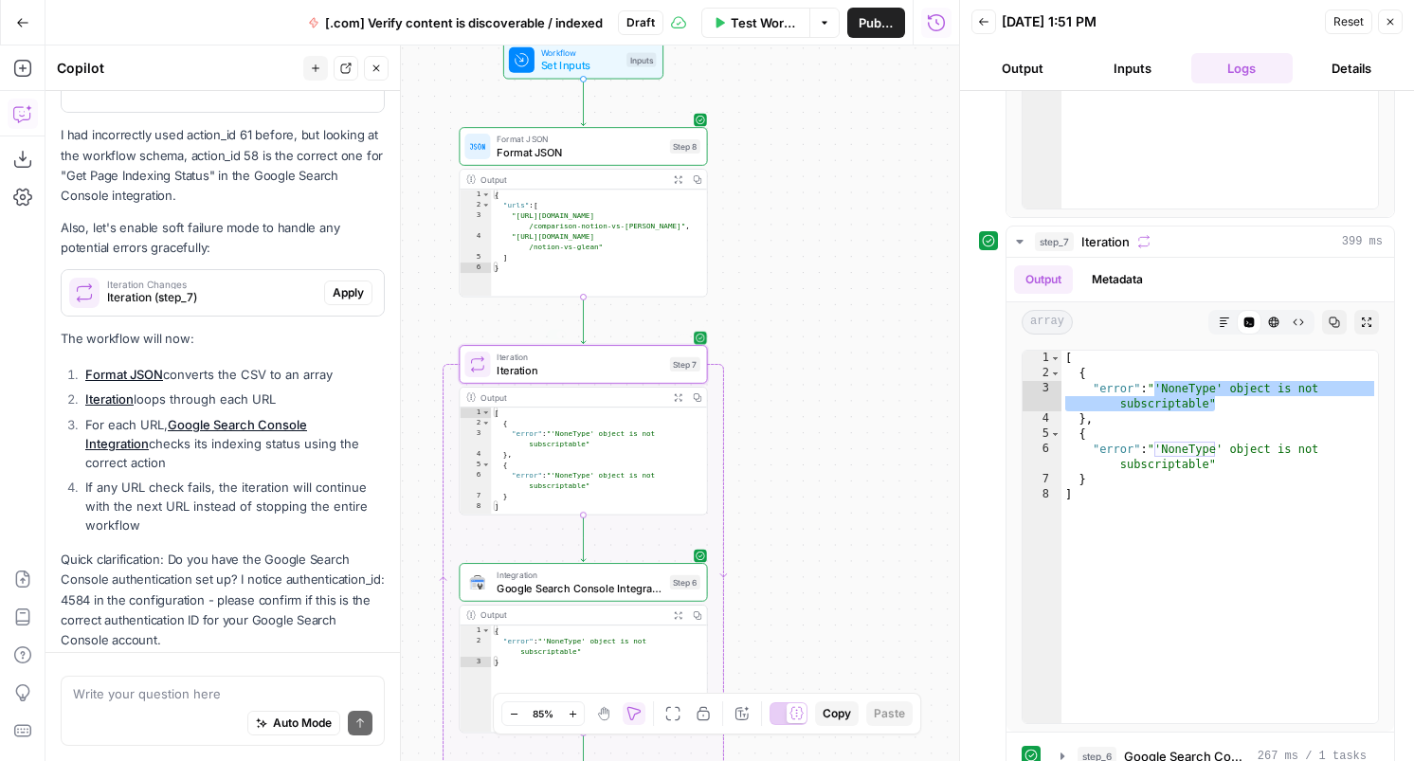
click at [617, 454] on div "[ { "error" : "'NoneType' object is not subscriptable" } , { "error" : "'NoneTy…" at bounding box center [599, 472] width 216 height 129
click at [595, 428] on div "[ { "error" : "'NoneType' object is not subscriptable" } , { "error" : "'NoneTy…" at bounding box center [599, 472] width 216 height 129
type textarea "*"
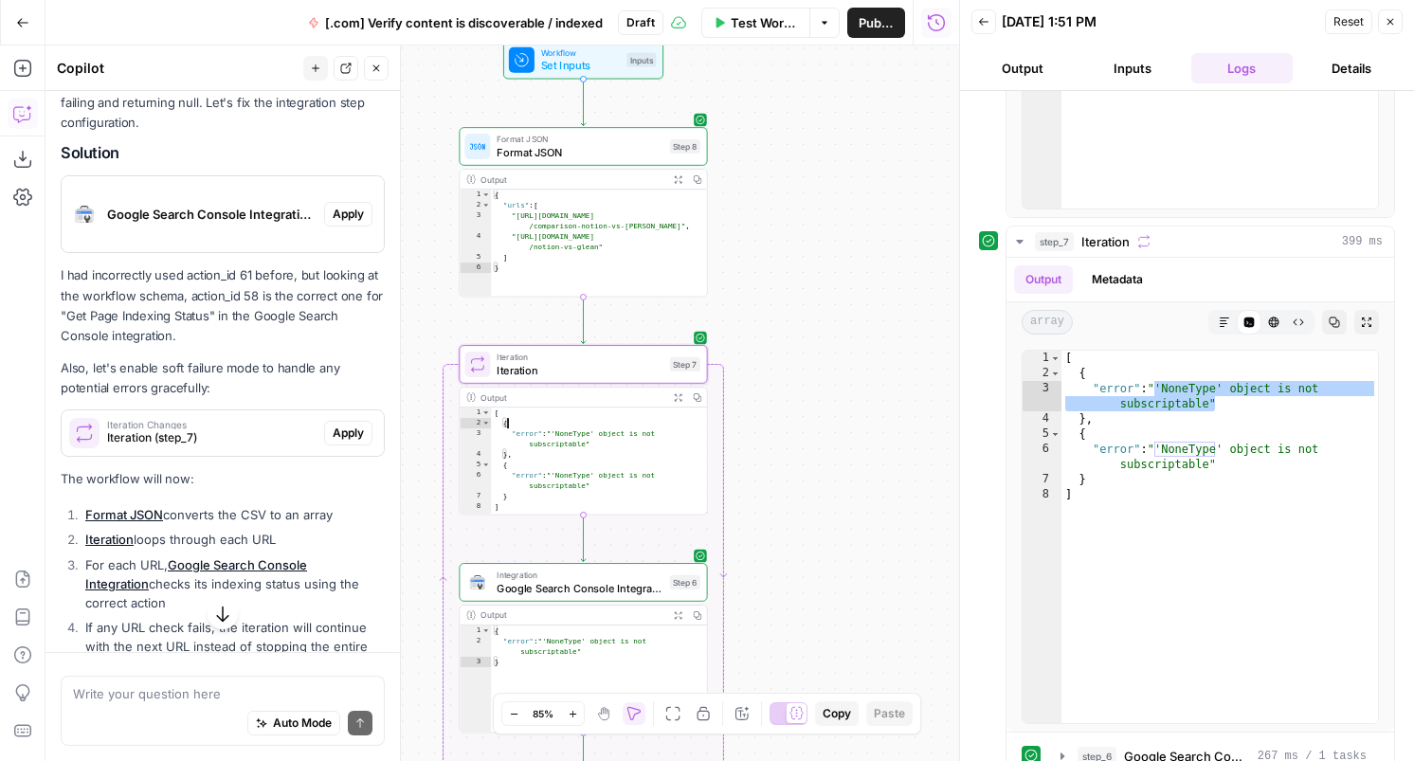
scroll to position [2759, 0]
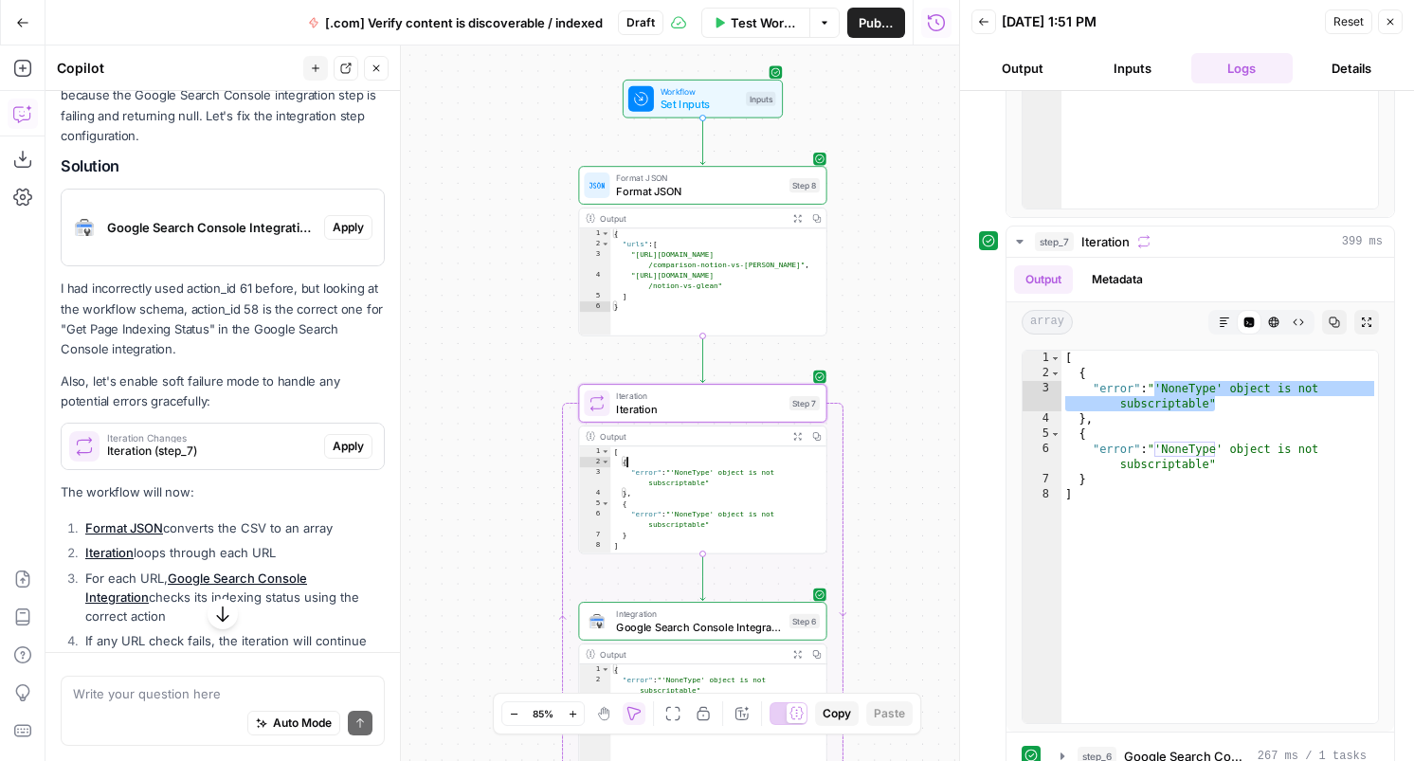
click at [287, 443] on span "Iteration (step_7)" at bounding box center [211, 451] width 209 height 17
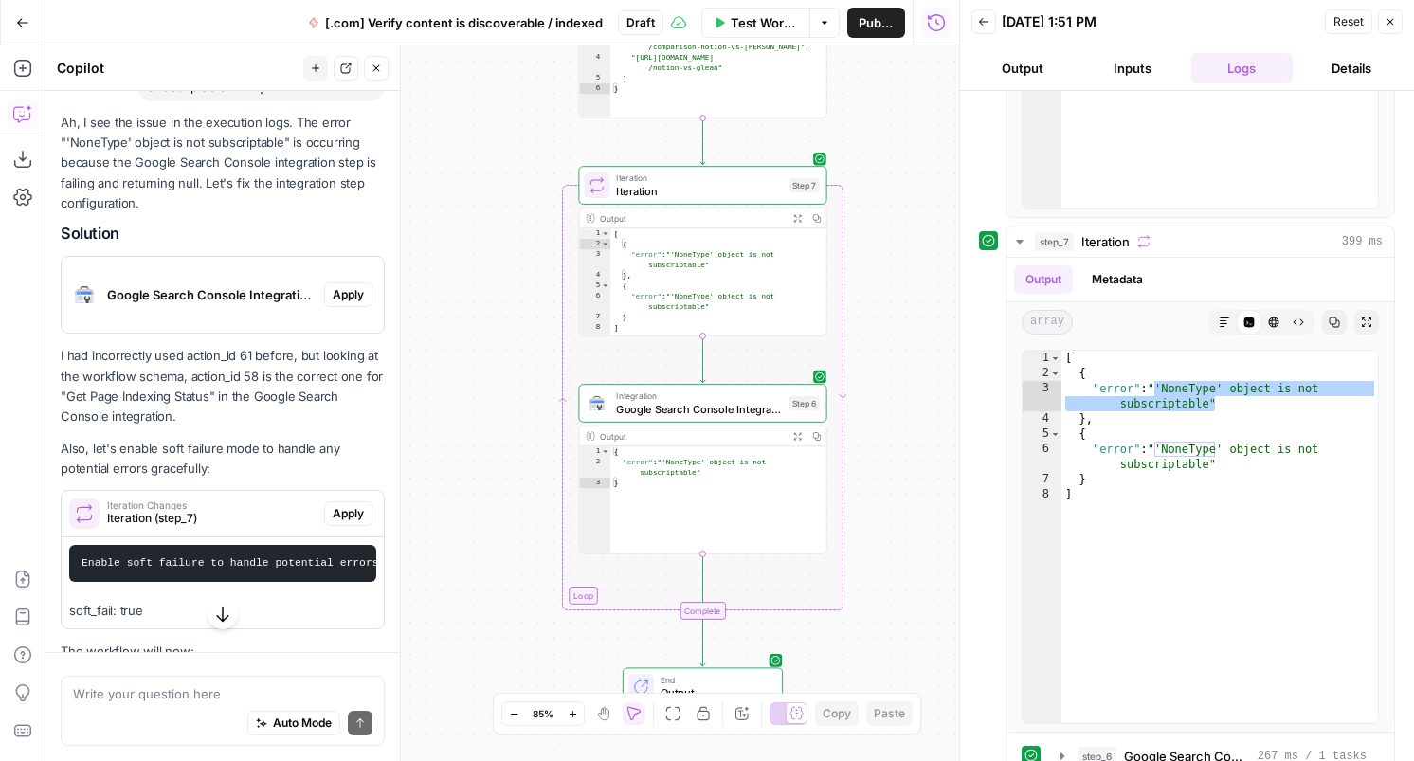
scroll to position [2688, 0]
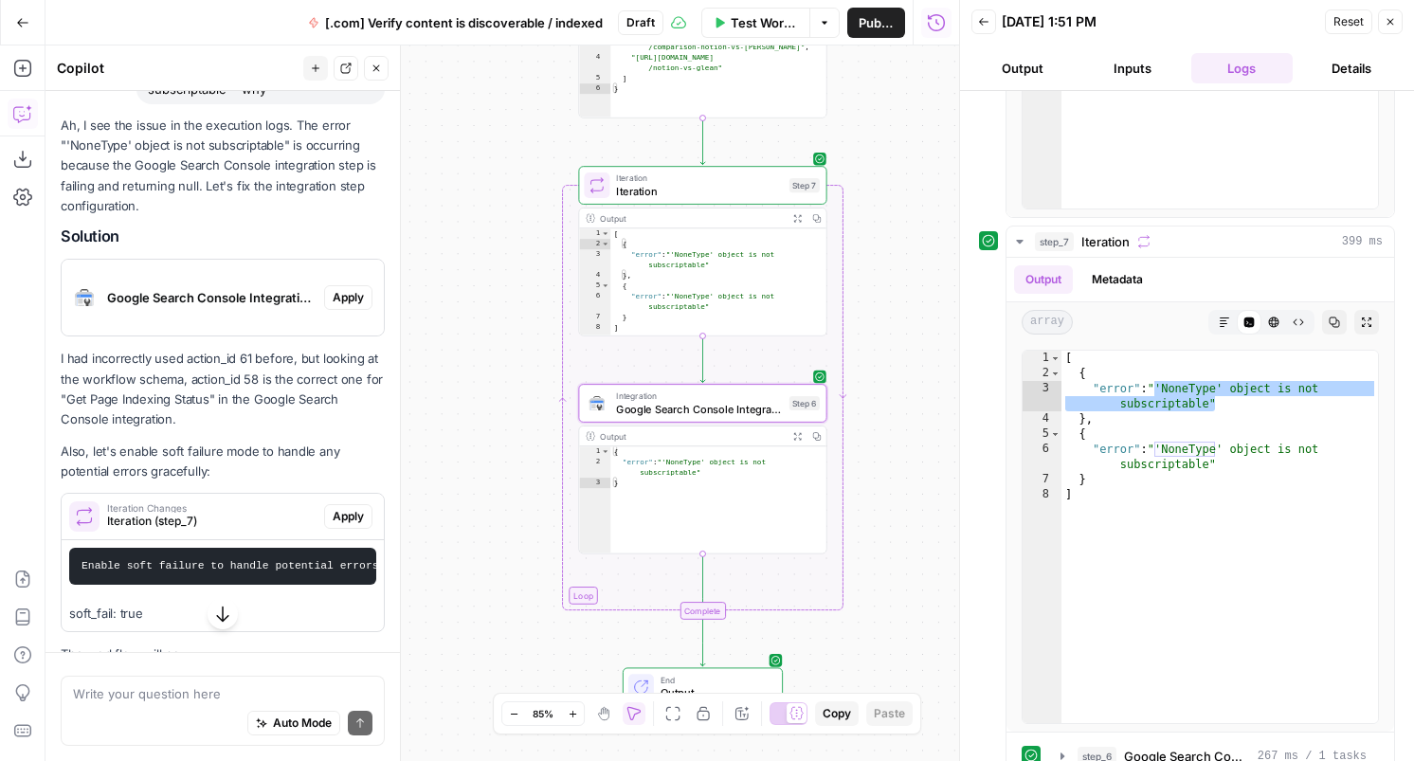
click at [253, 289] on div "Google Search Console Integration (step_6)" at bounding box center [193, 298] width 263 height 76
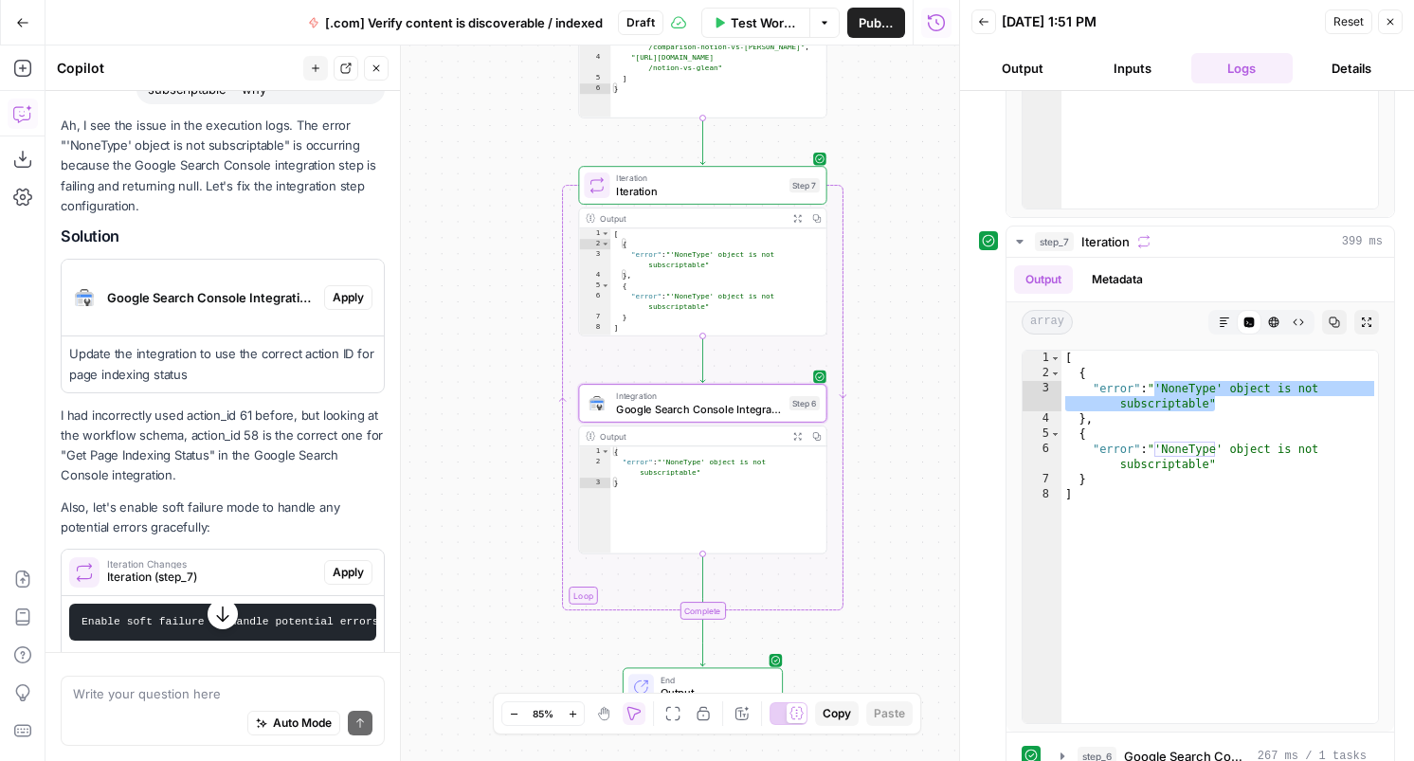
click at [343, 289] on span "Apply" at bounding box center [348, 297] width 31 height 17
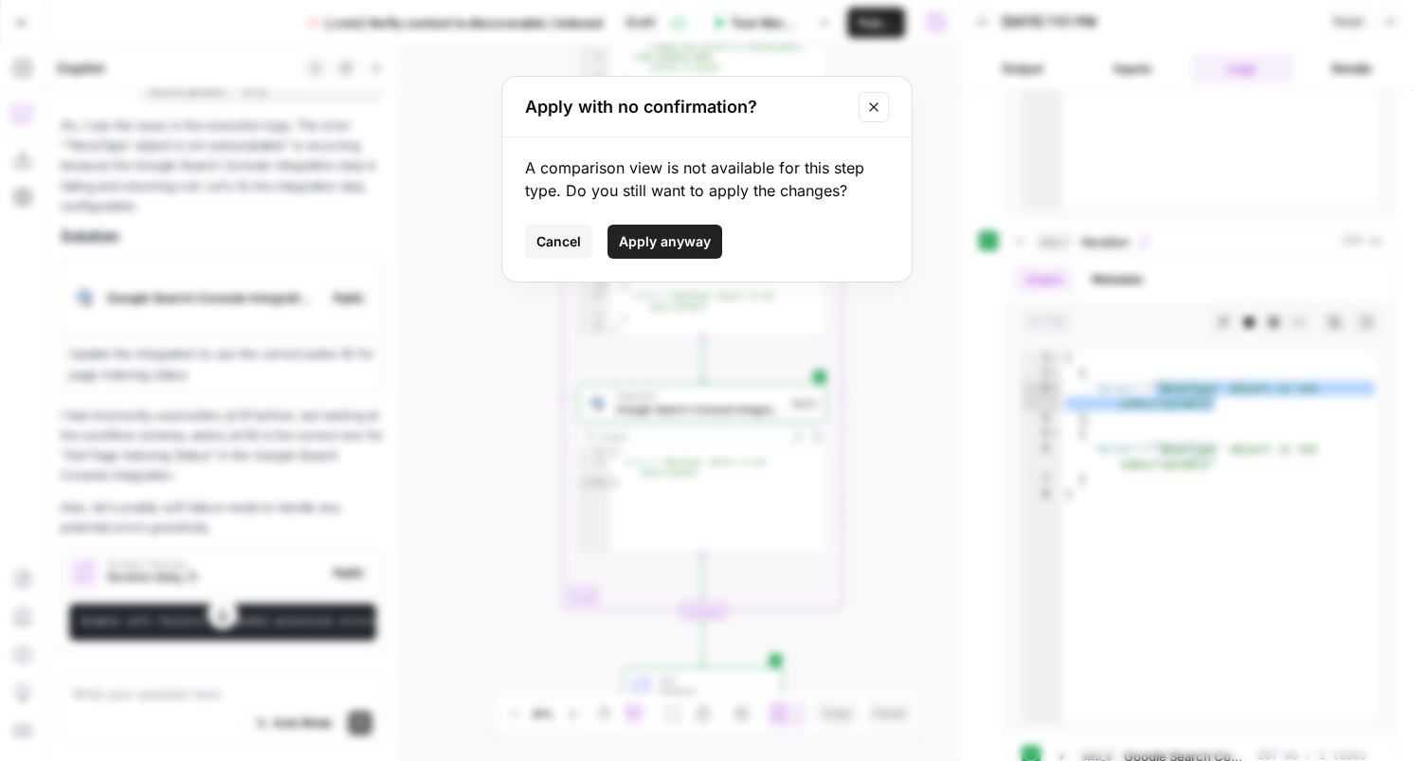
click at [683, 245] on span "Apply anyway" at bounding box center [665, 241] width 92 height 19
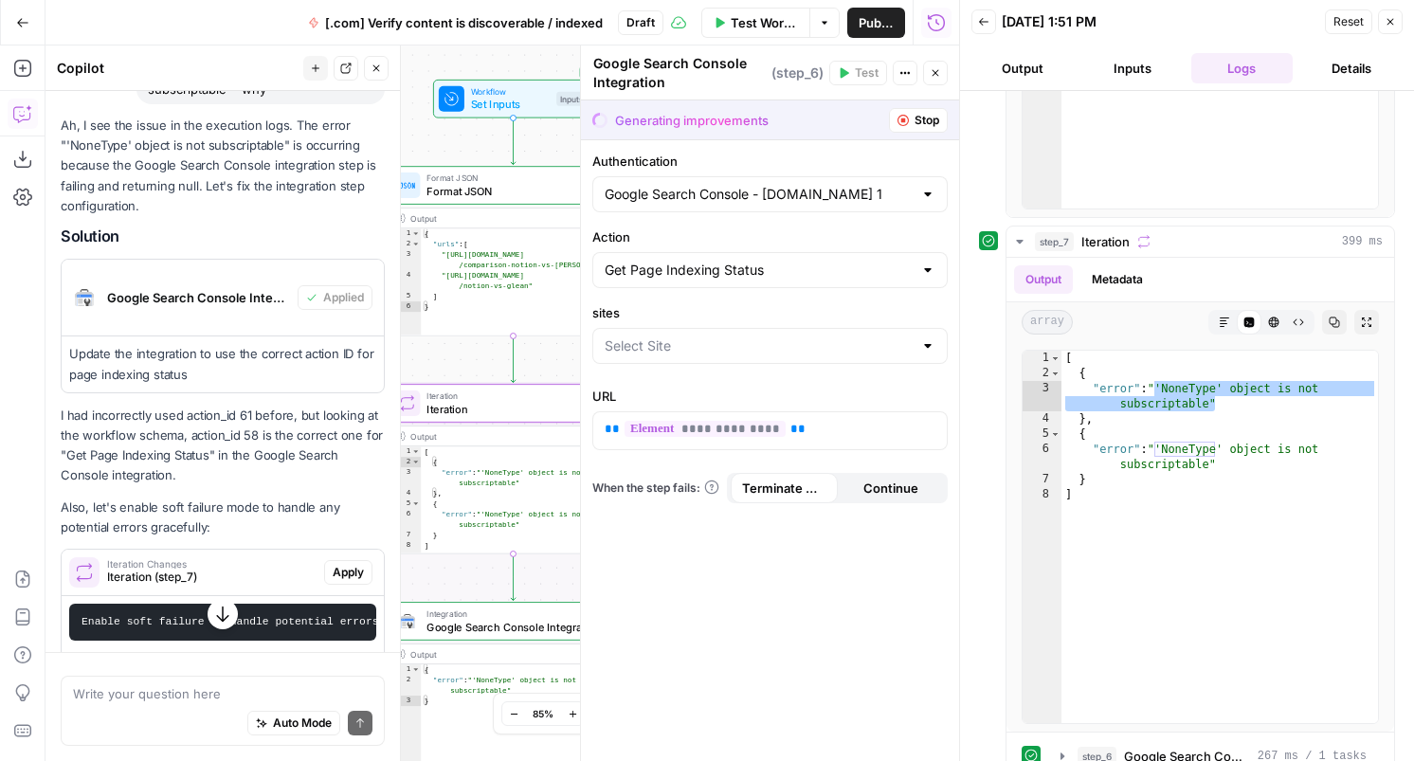
click at [267, 559] on span "Iteration Changes" at bounding box center [211, 563] width 209 height 9
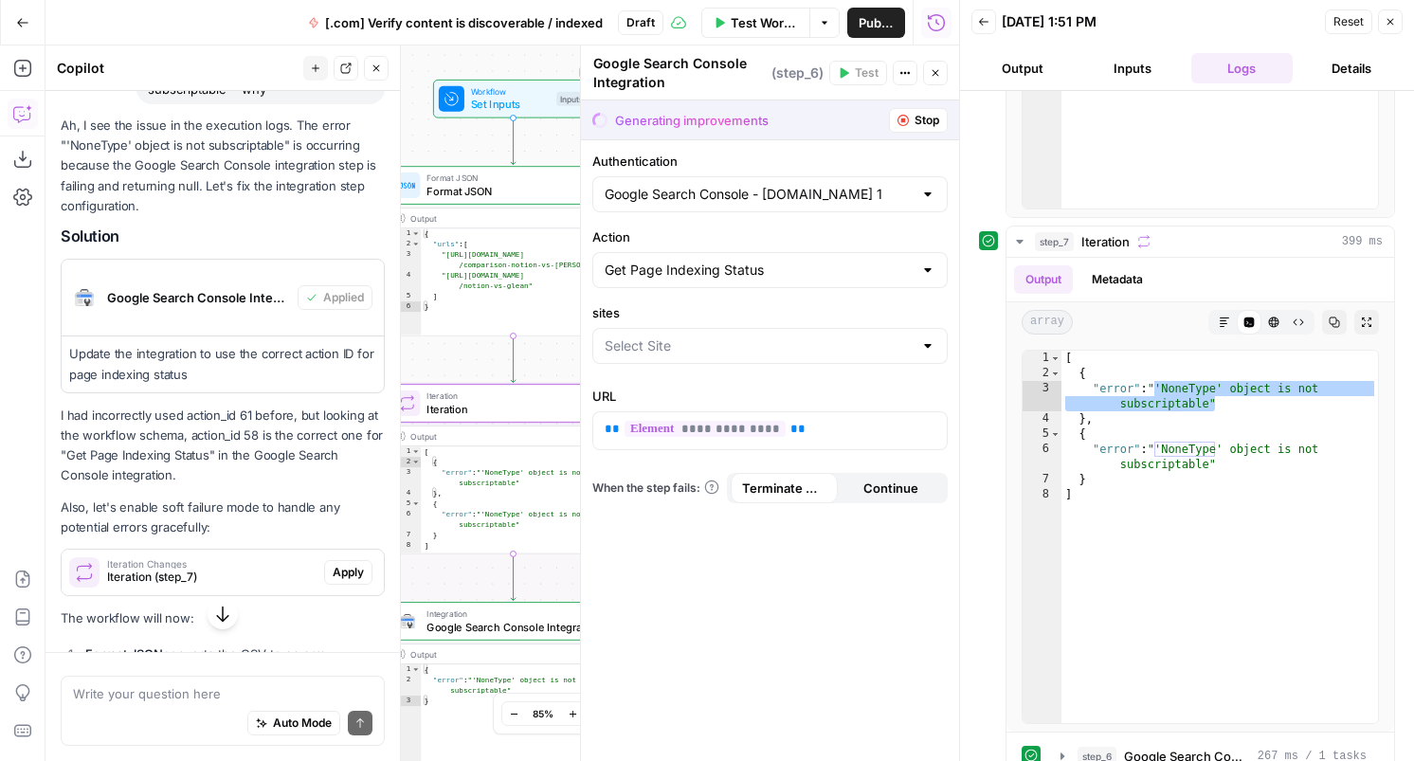
click at [282, 559] on span "Iteration Changes" at bounding box center [211, 563] width 209 height 9
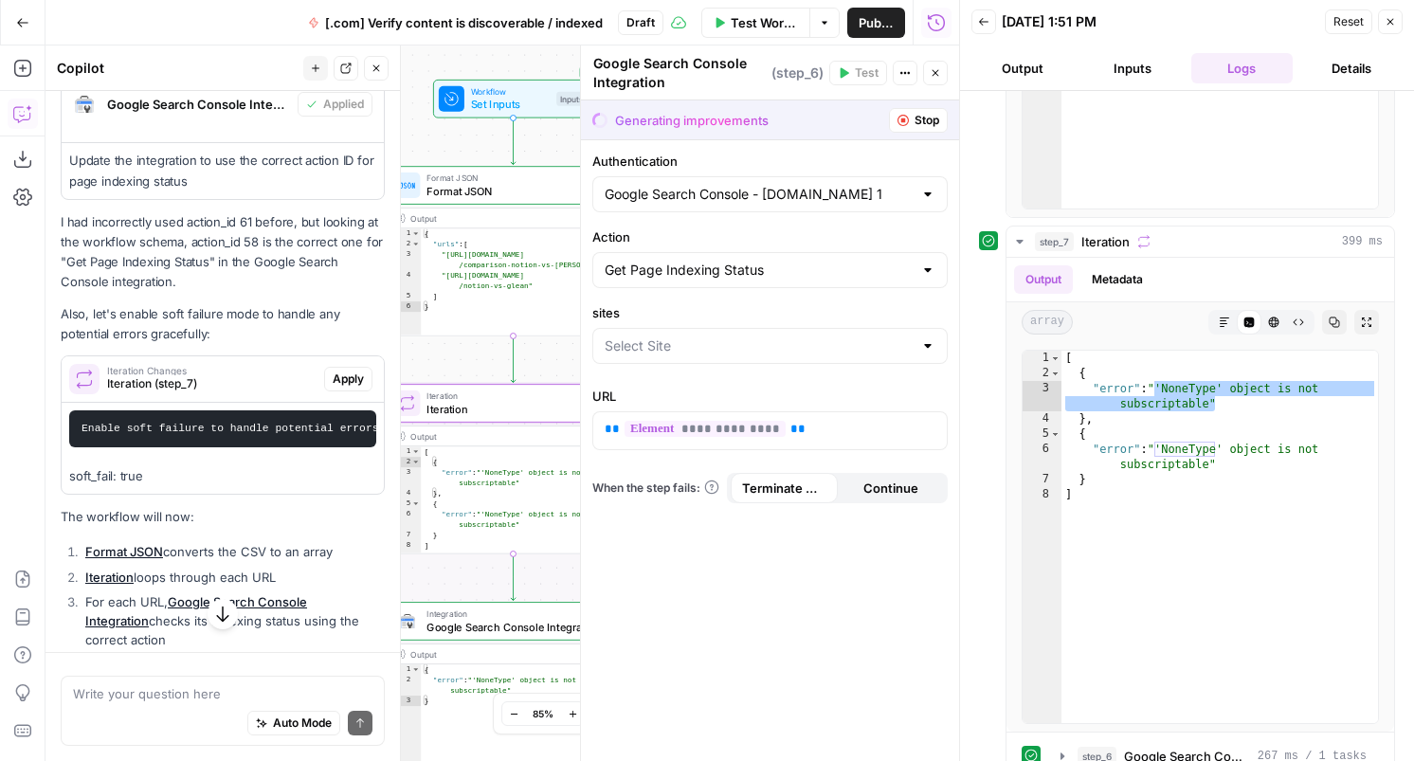
scroll to position [2899, 0]
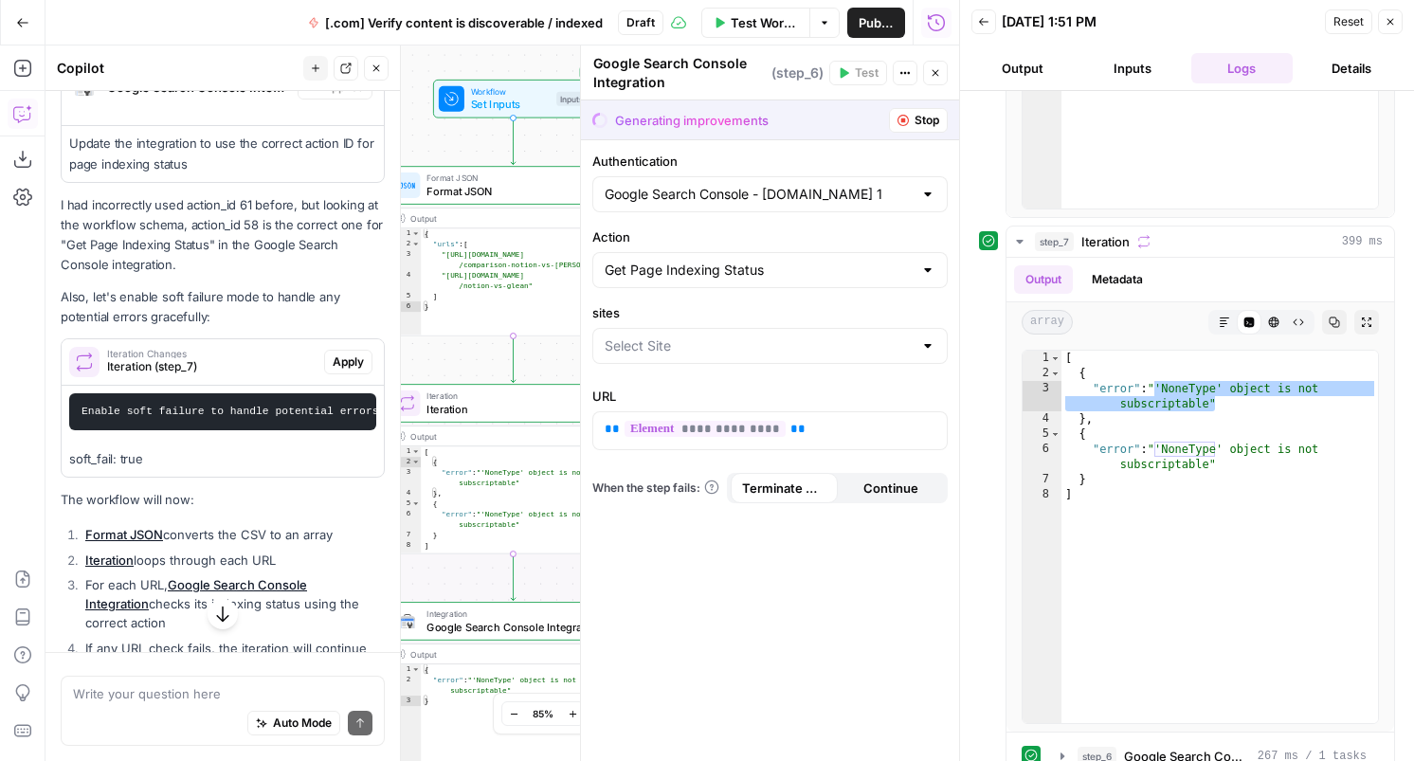
click at [495, 401] on span "Iteration" at bounding box center [510, 409] width 167 height 16
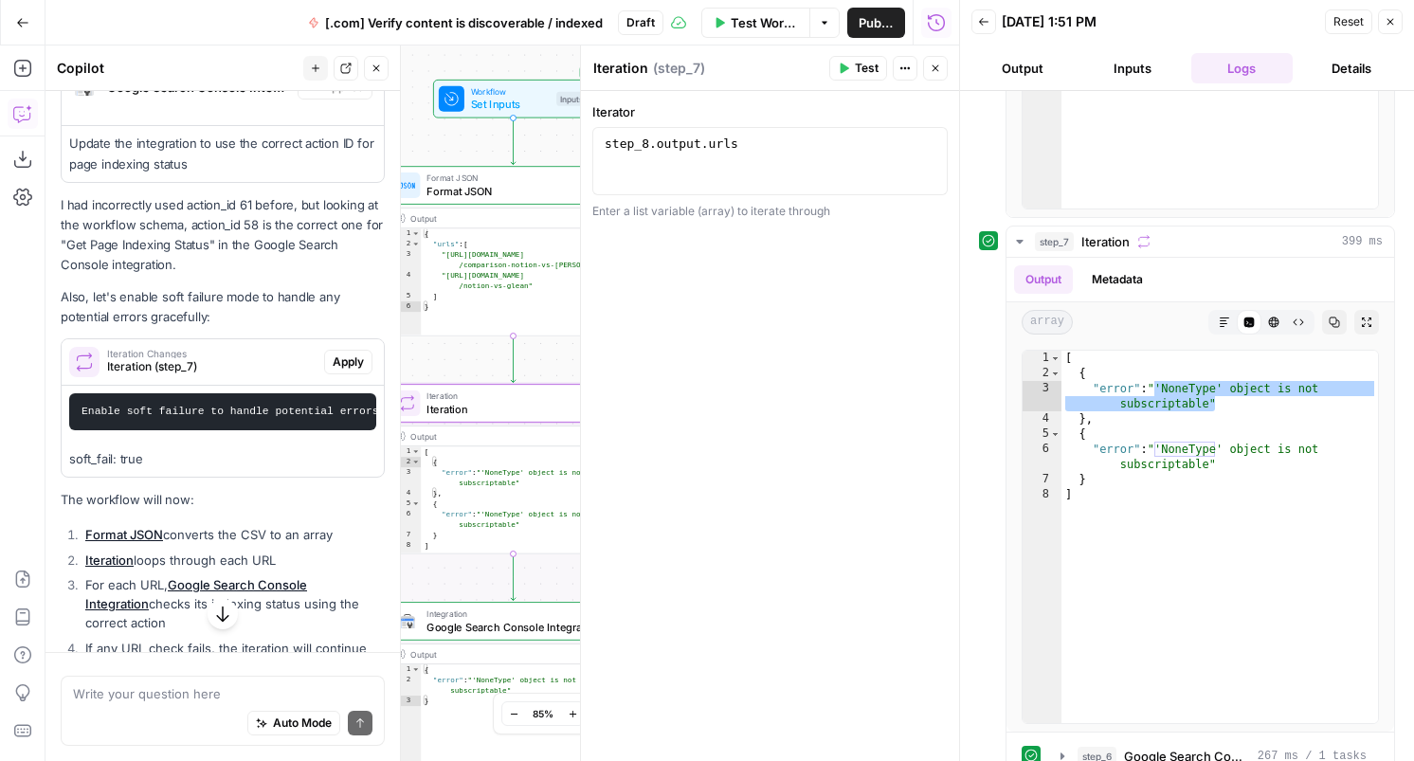
click at [526, 439] on div "Output" at bounding box center [501, 435] width 183 height 13
click at [526, 464] on div "[ { "error" : "'NoneType' object is not subscriptable" } , { "error" : "'NoneTy…" at bounding box center [529, 510] width 216 height 129
click at [860, 65] on span "Test" at bounding box center [867, 68] width 24 height 17
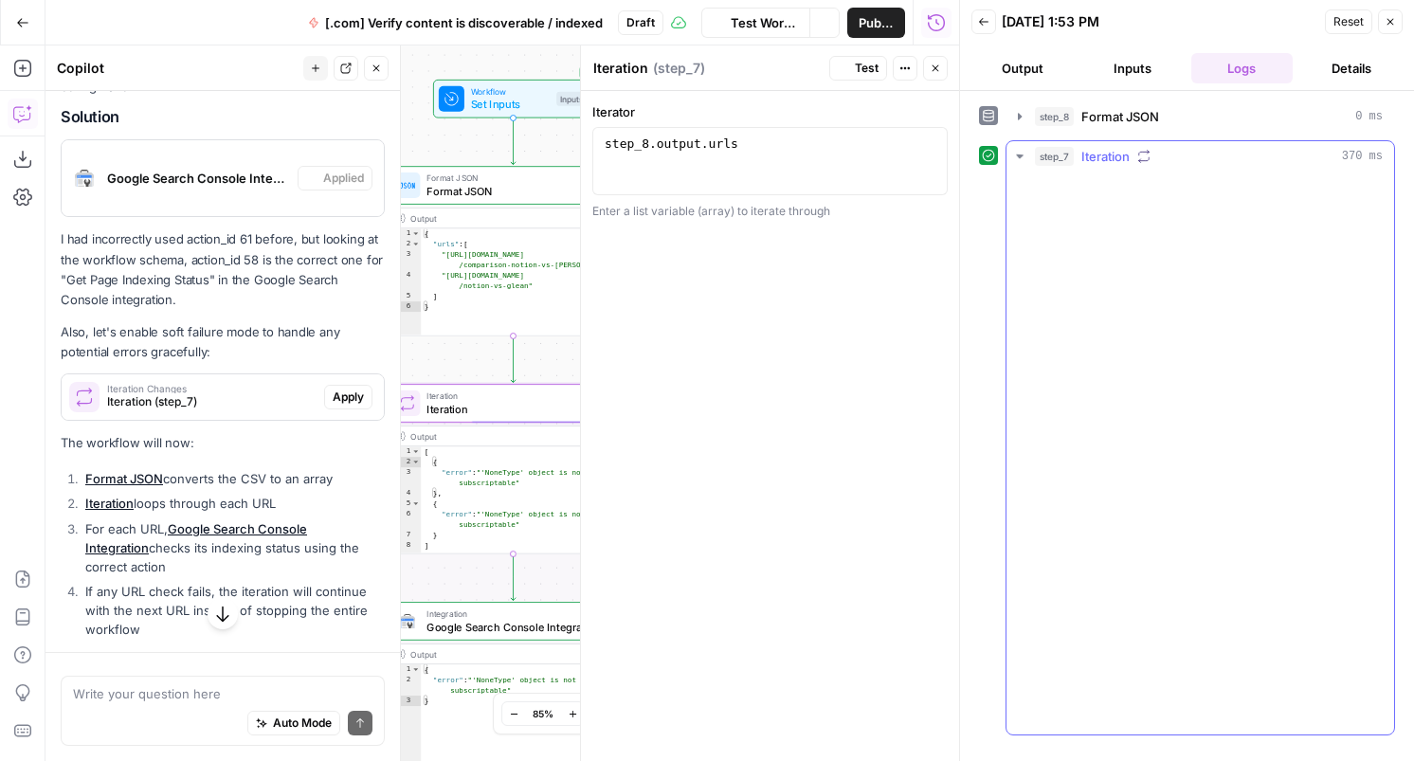
scroll to position [2843, 0]
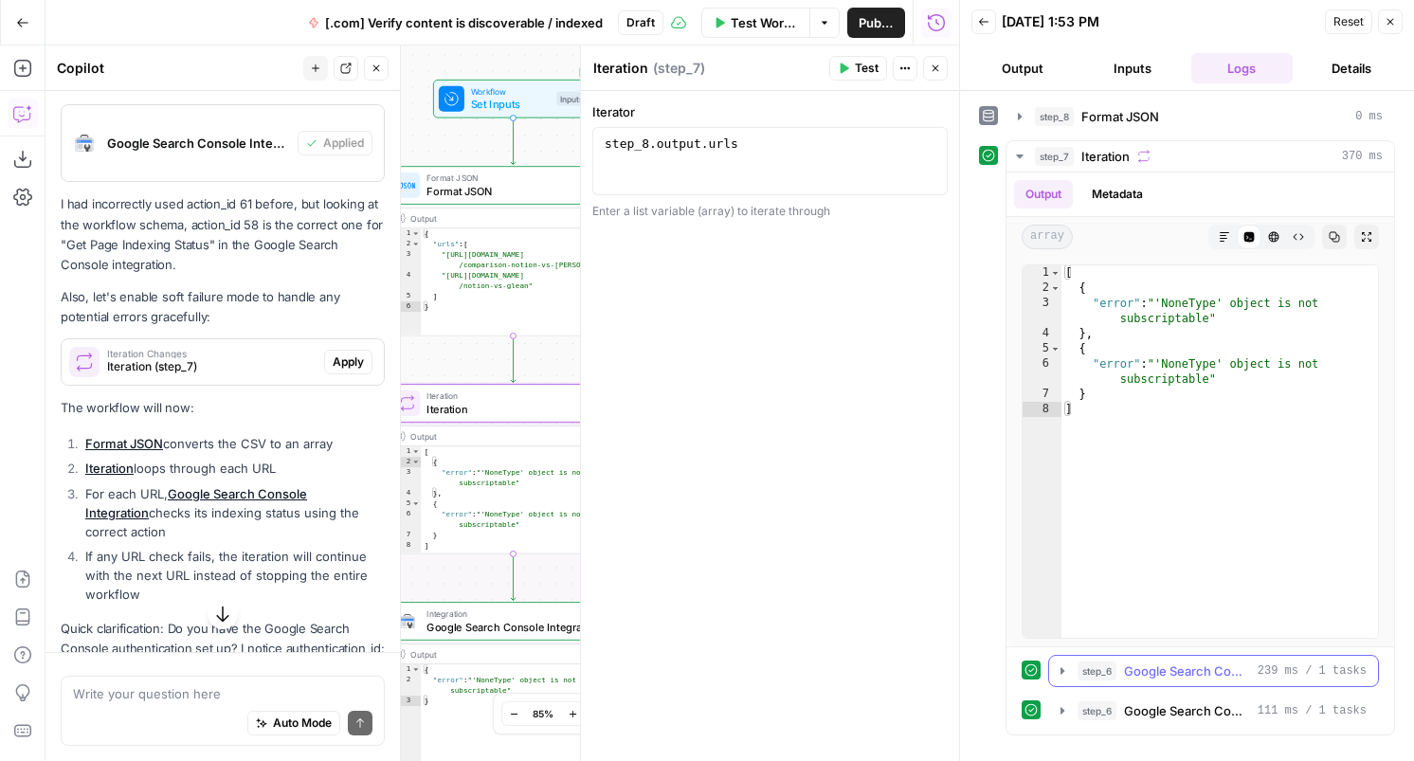
click at [1062, 661] on button "step_6 Google Search Console Integration 239 ms / 1 tasks" at bounding box center [1213, 671] width 329 height 30
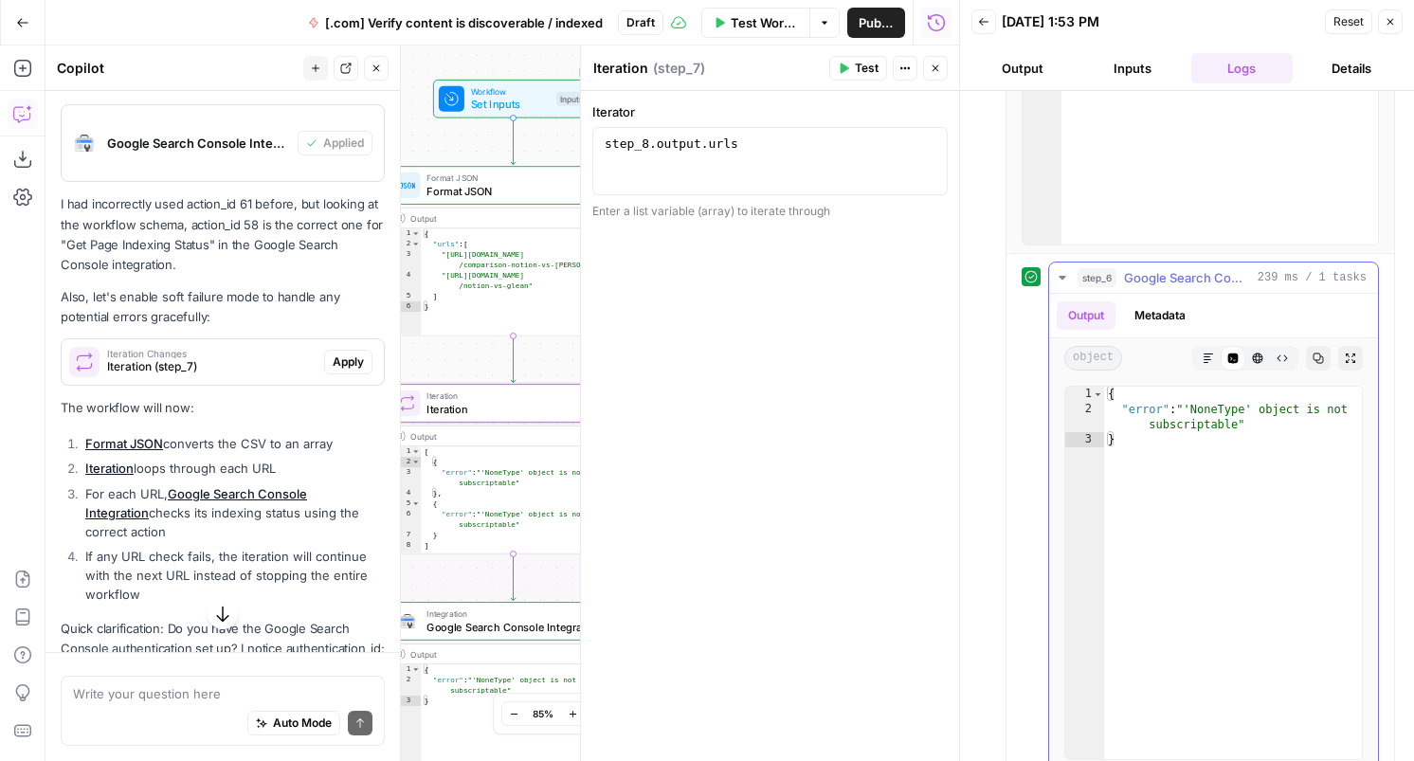
scroll to position [459, 0]
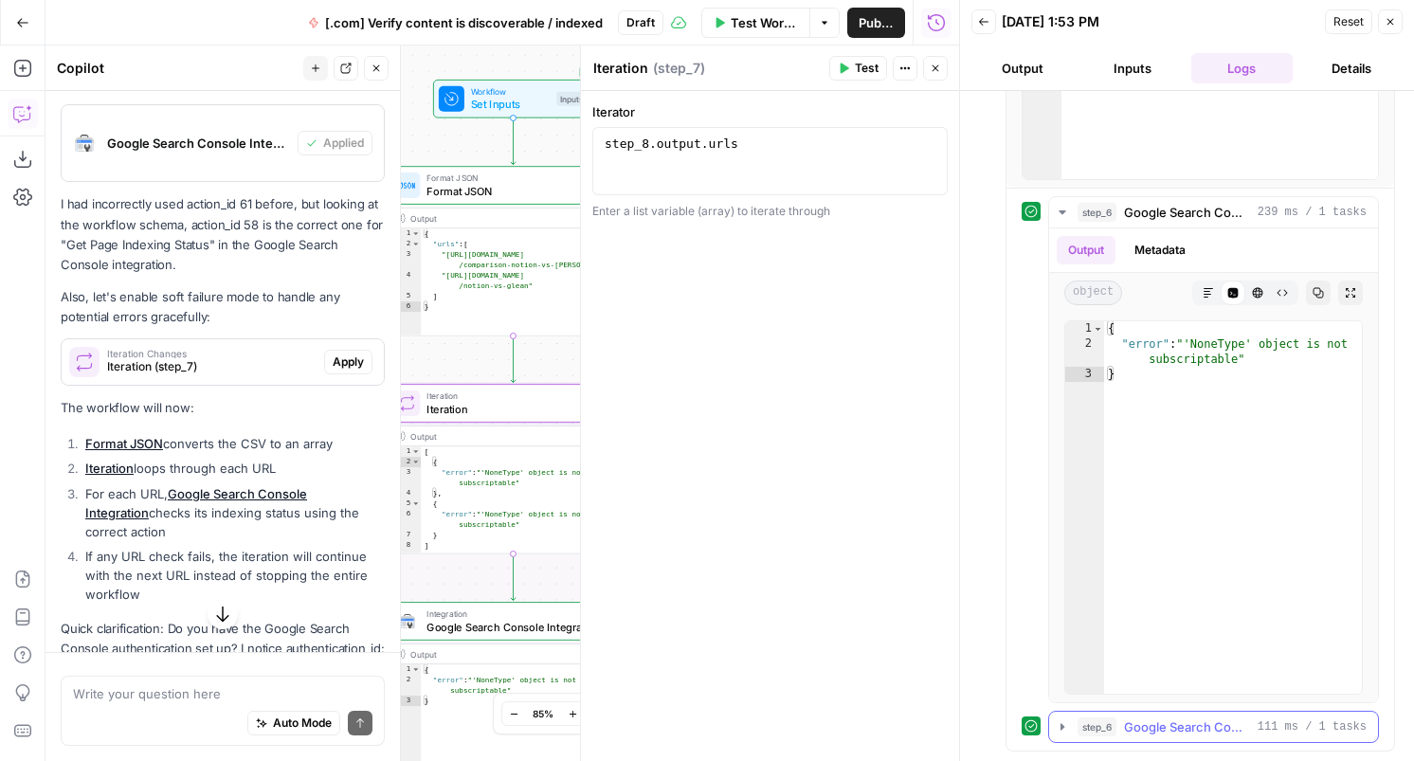
click at [1059, 718] on button "step_6 Google Search Console Integration 111 ms / 1 tasks" at bounding box center [1213, 727] width 329 height 30
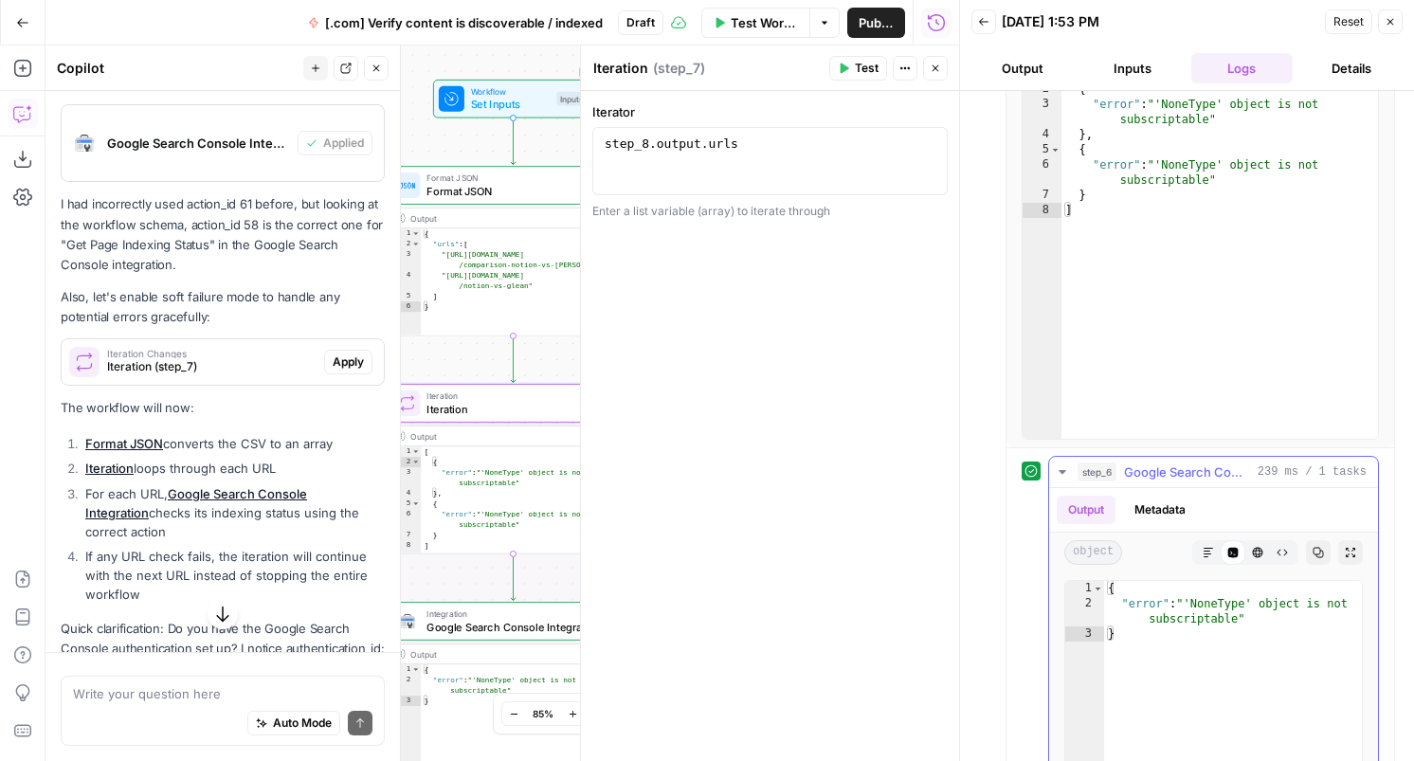
scroll to position [197, 0]
click at [1150, 503] on button "Metadata" at bounding box center [1160, 512] width 74 height 28
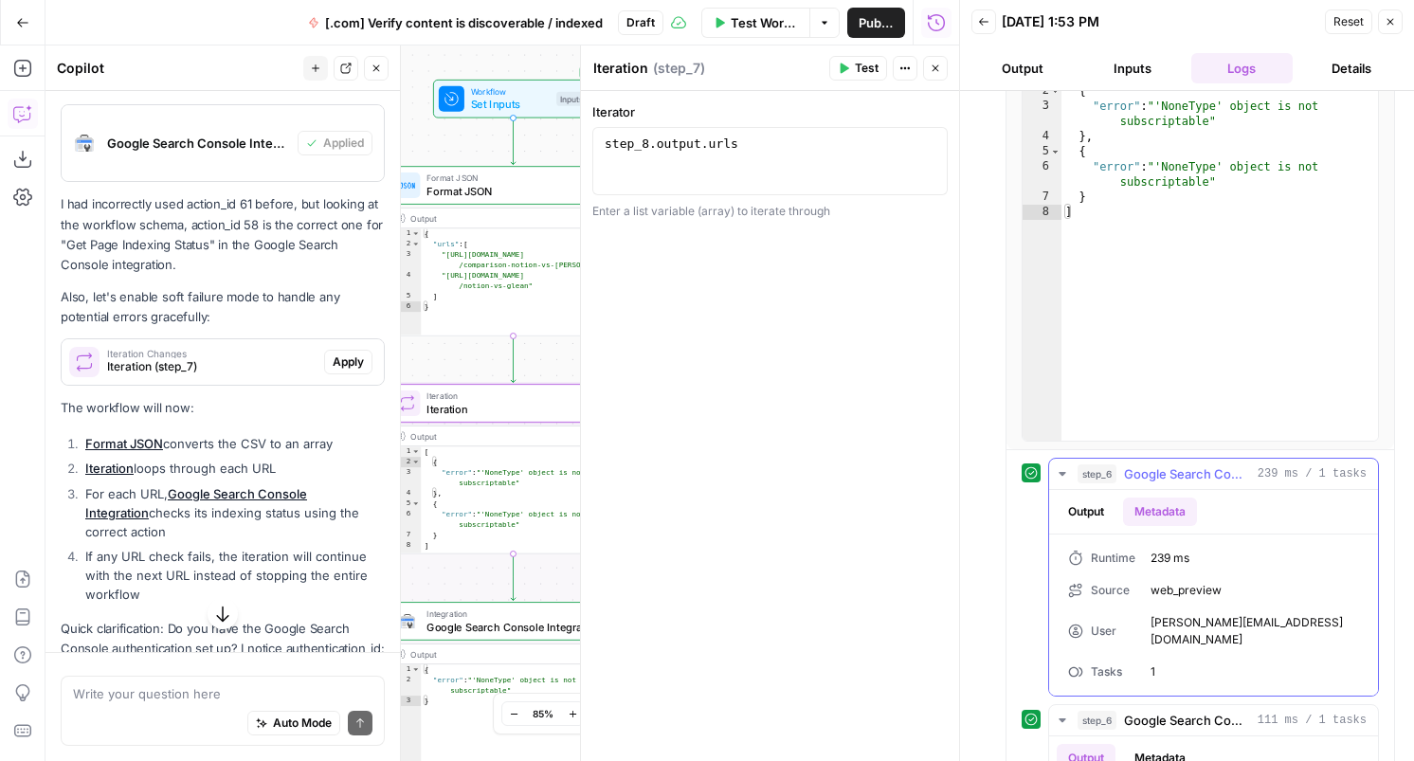
click at [1093, 514] on button "Output" at bounding box center [1086, 512] width 59 height 28
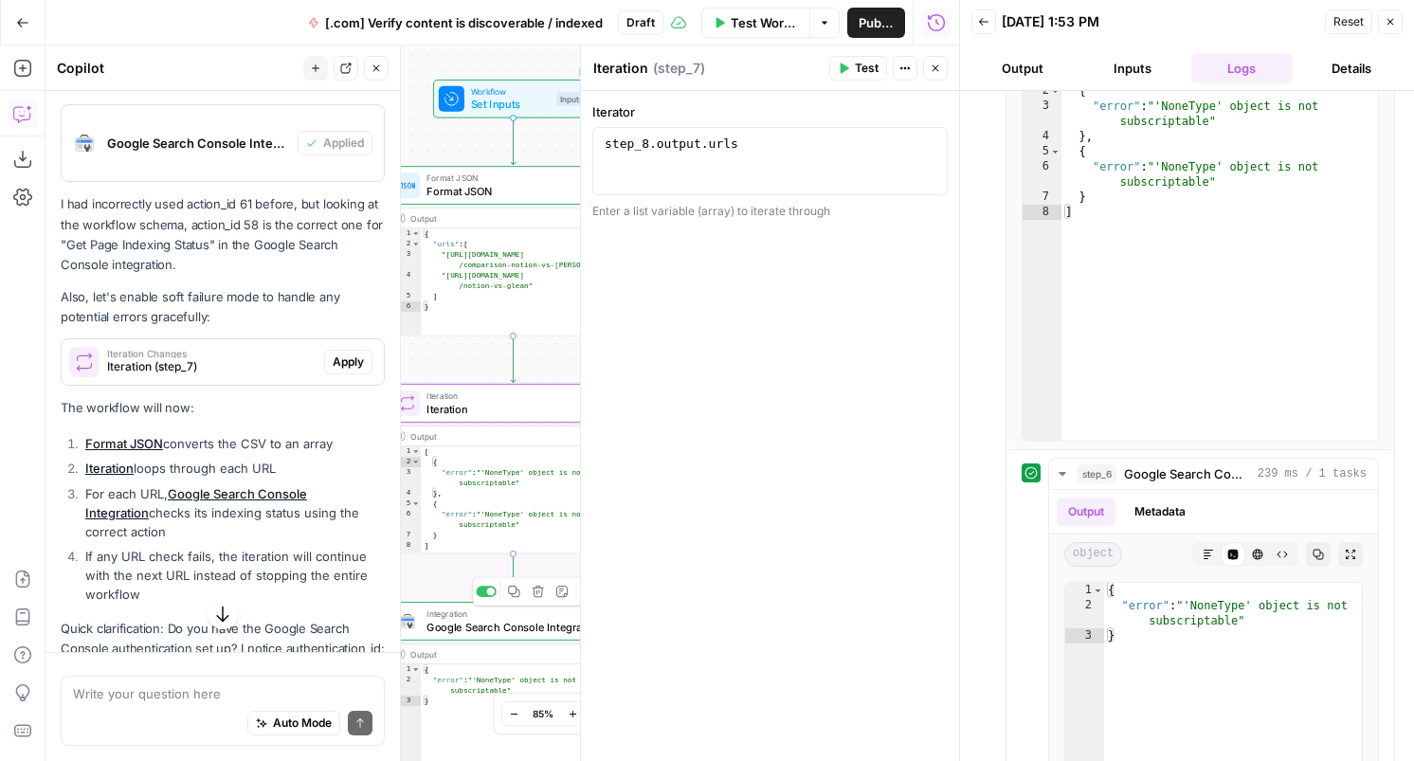
click at [469, 622] on span "Google Search Console Integration" at bounding box center [510, 627] width 167 height 16
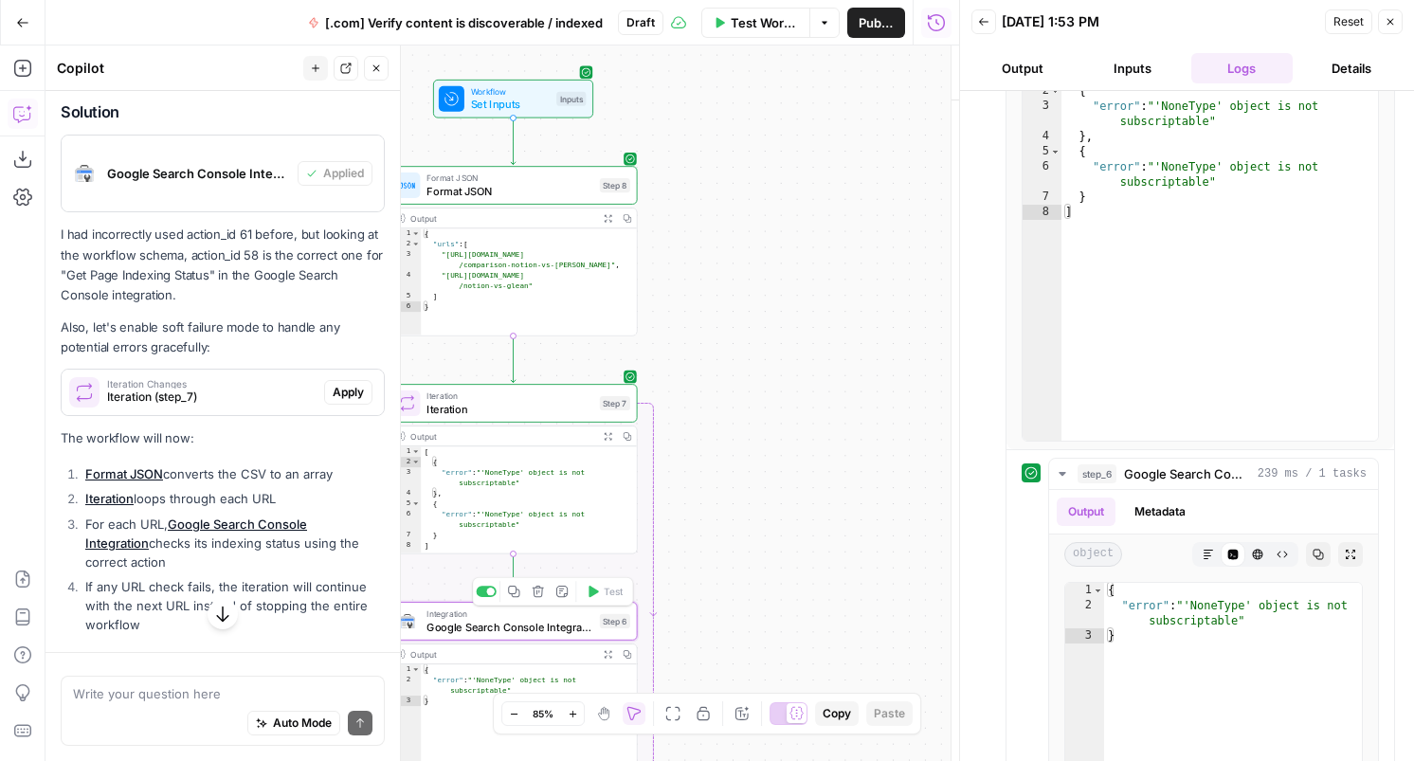
scroll to position [2873, 0]
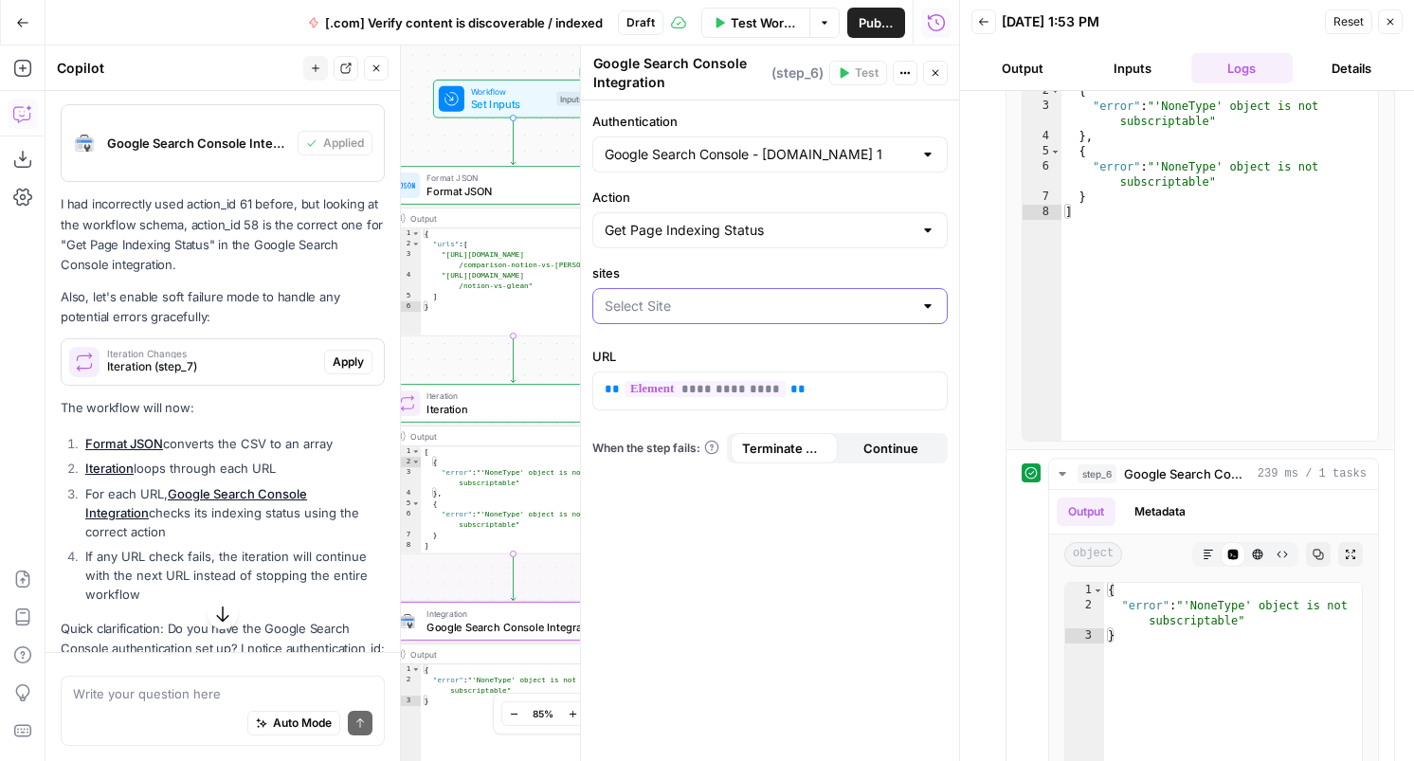
click at [706, 304] on input "sites" at bounding box center [759, 306] width 308 height 19
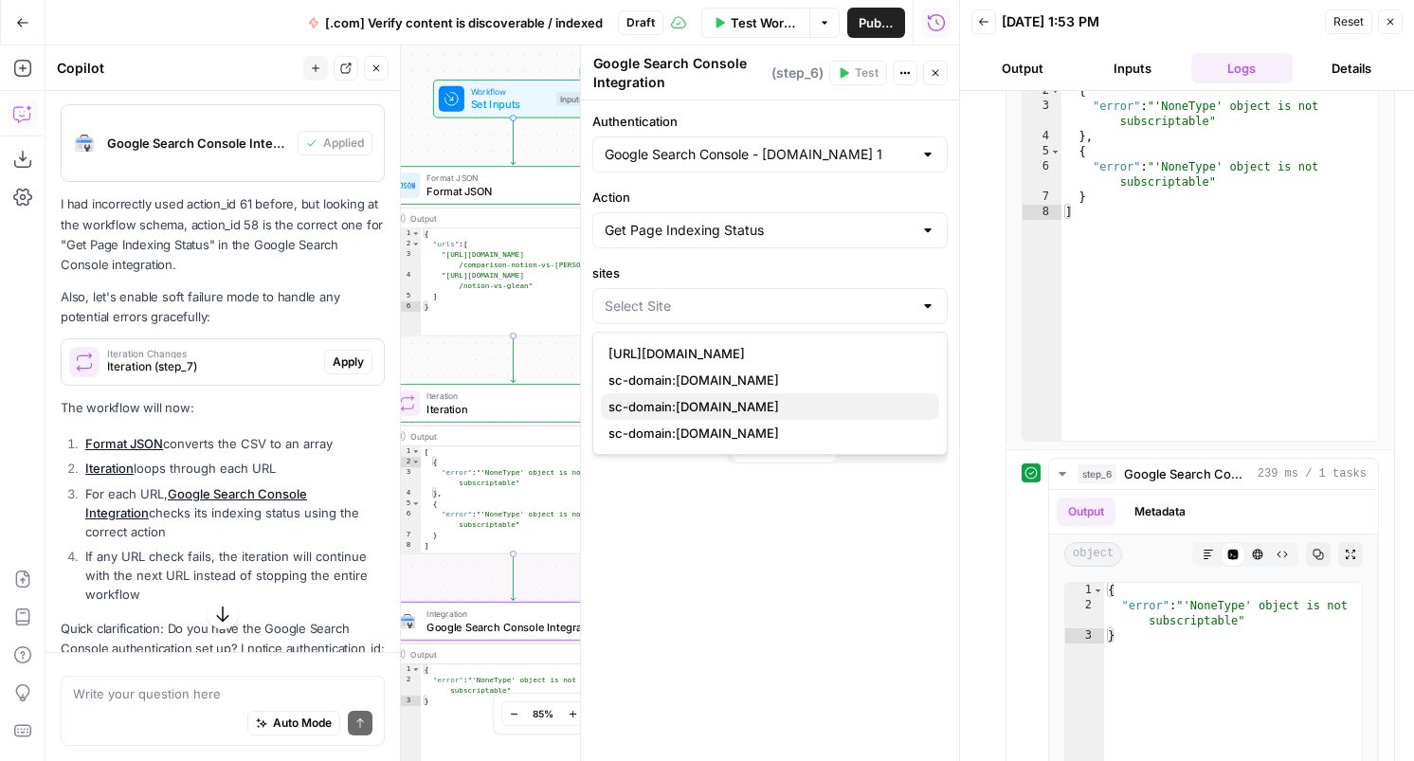
click at [690, 405] on span "sc-domain:[DOMAIN_NAME]" at bounding box center [767, 406] width 316 height 19
type input "sc-domain:[DOMAIN_NAME]"
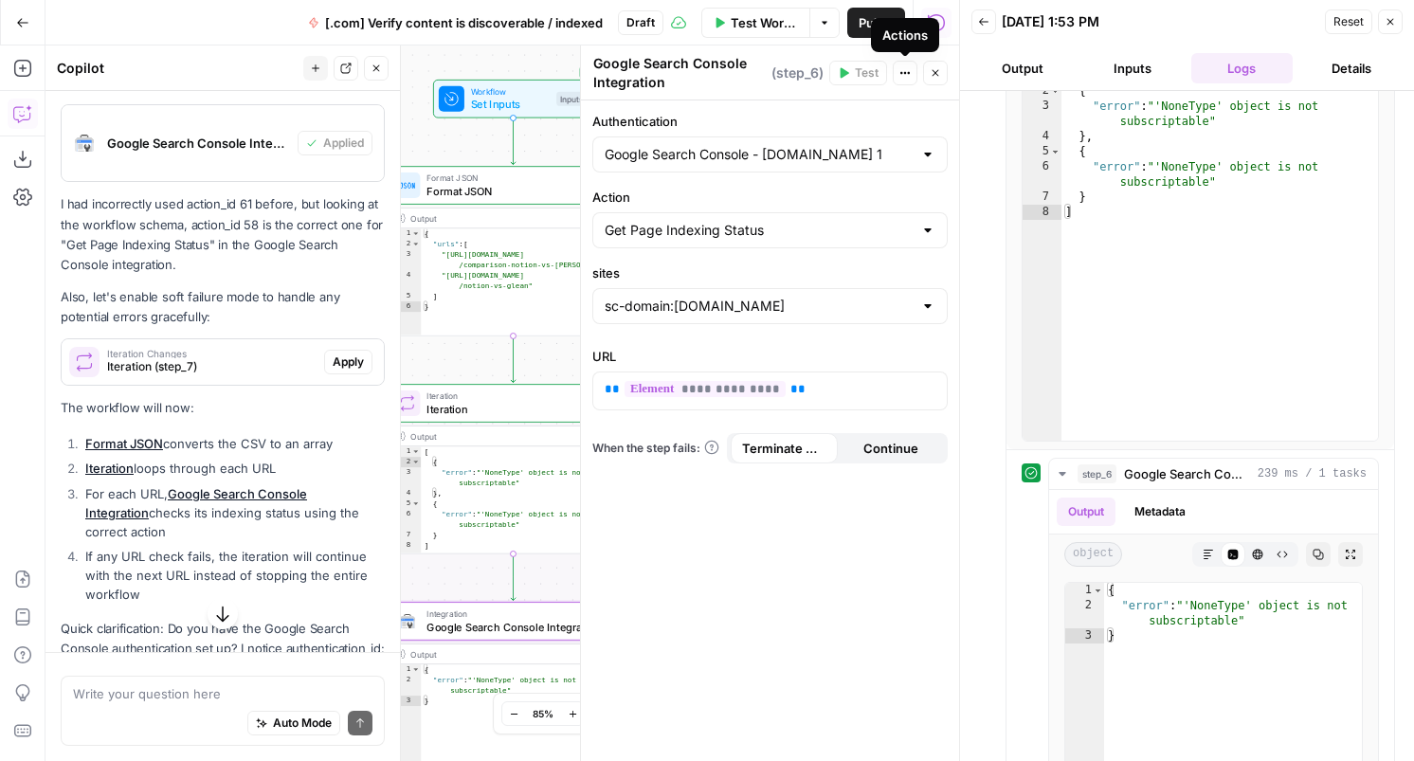
click at [903, 74] on icon "button" at bounding box center [905, 72] width 11 height 11
click at [931, 75] on icon "button" at bounding box center [935, 72] width 11 height 11
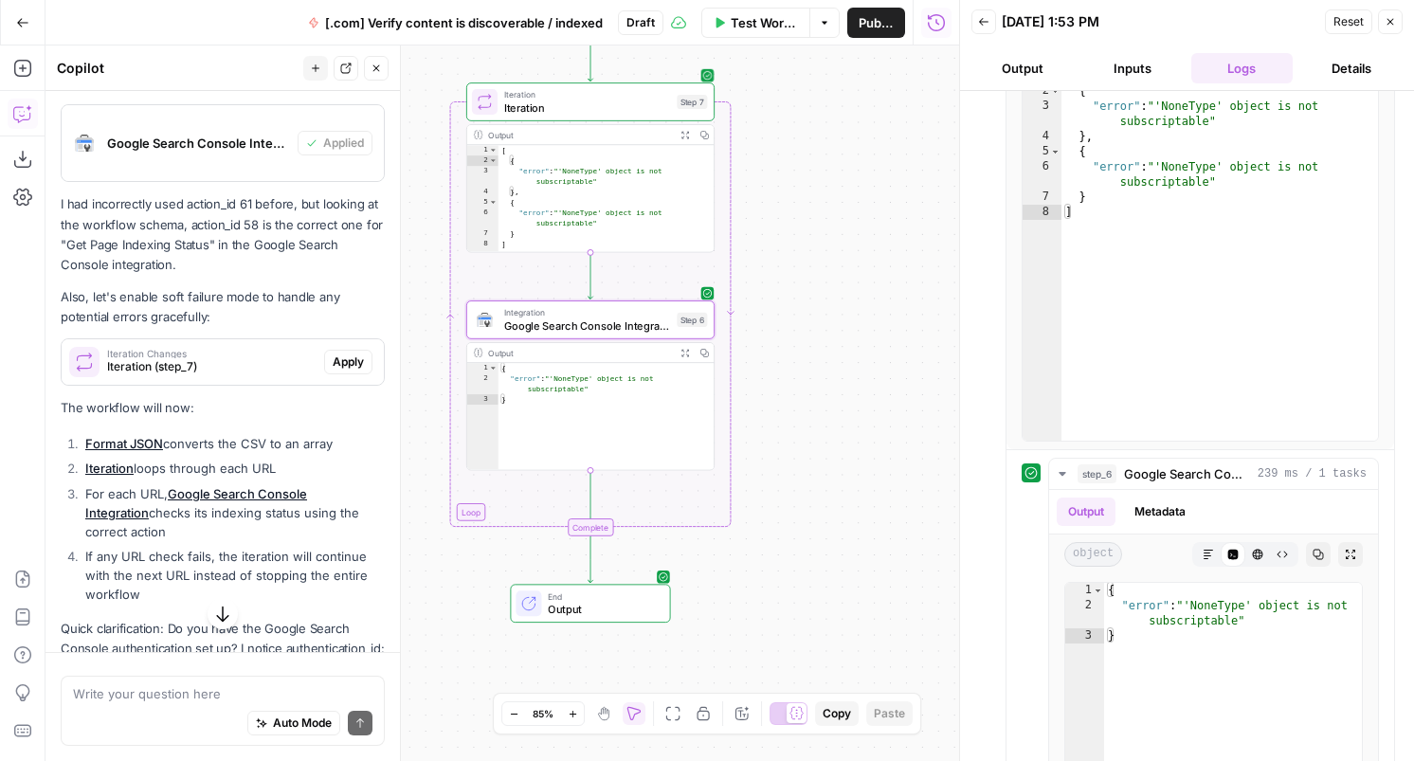
click at [617, 102] on span "Iteration" at bounding box center [587, 108] width 167 height 16
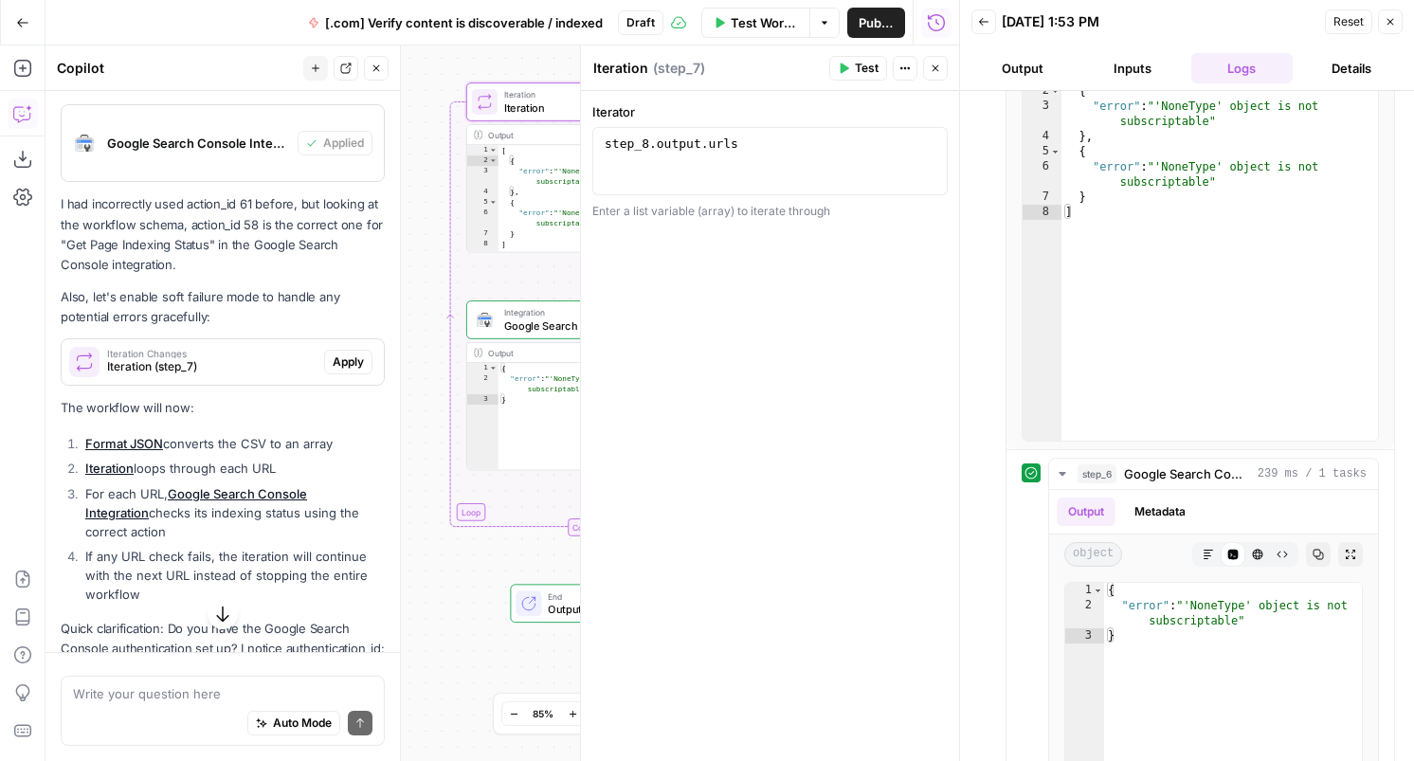
click at [859, 68] on span "Test" at bounding box center [867, 68] width 24 height 17
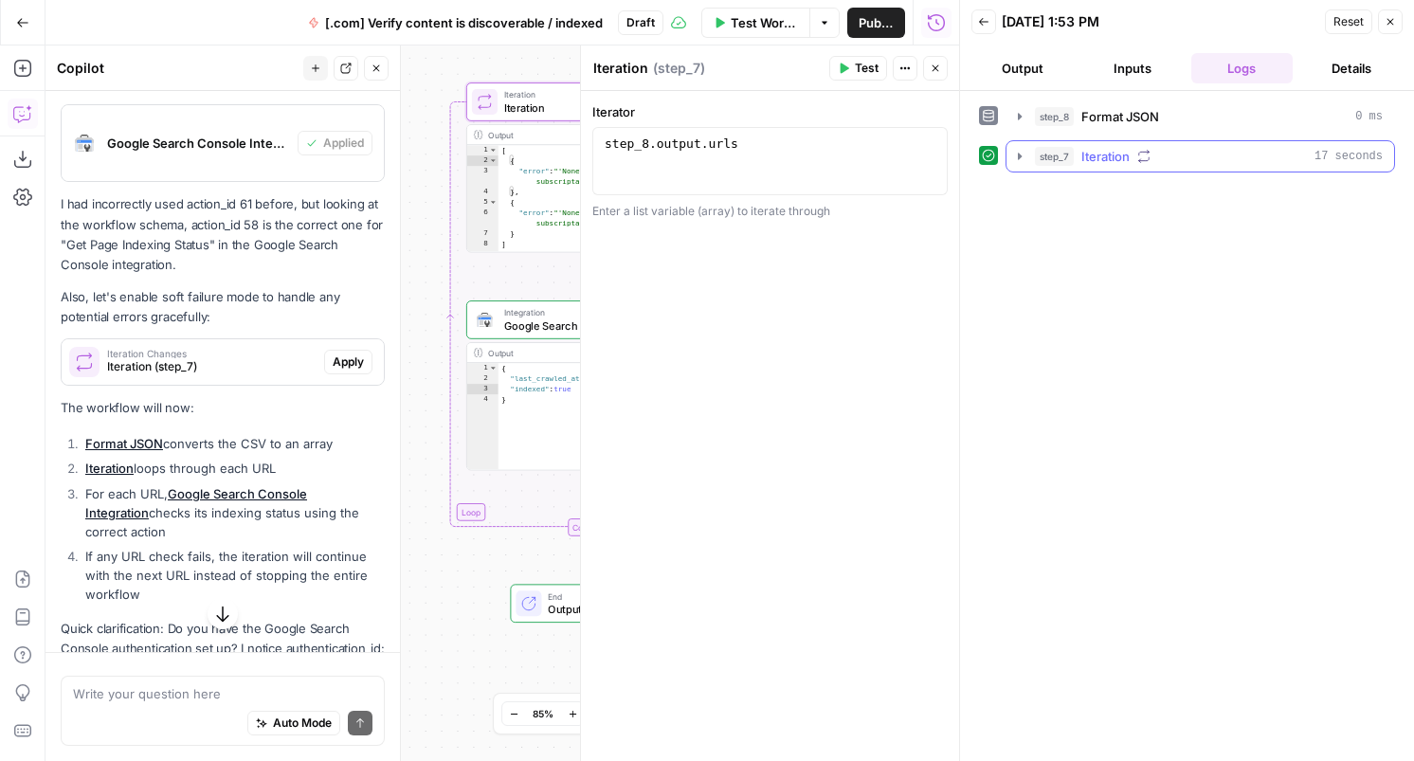
click at [1022, 146] on button "step_7 Iteration 17 seconds" at bounding box center [1201, 156] width 388 height 30
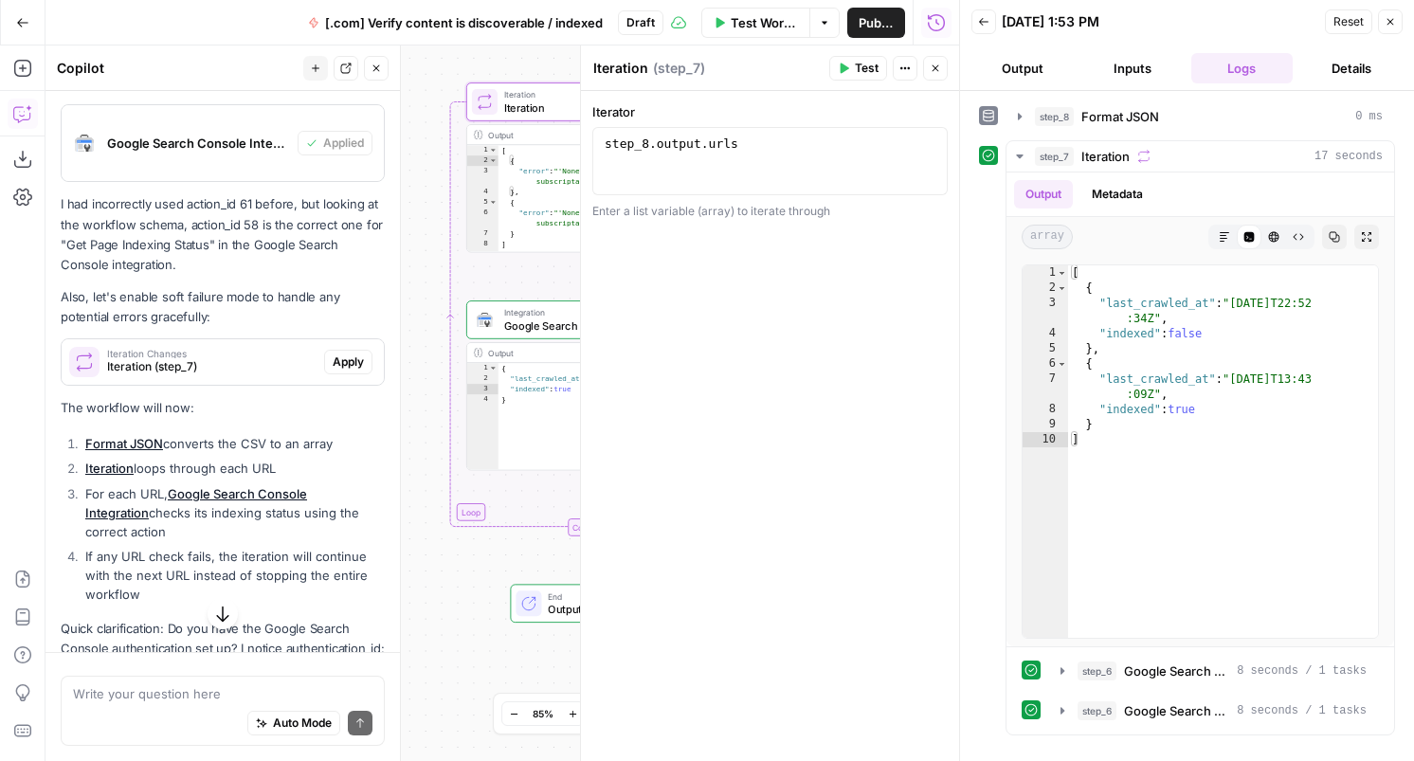
click at [1389, 24] on icon "button" at bounding box center [1390, 21] width 11 height 11
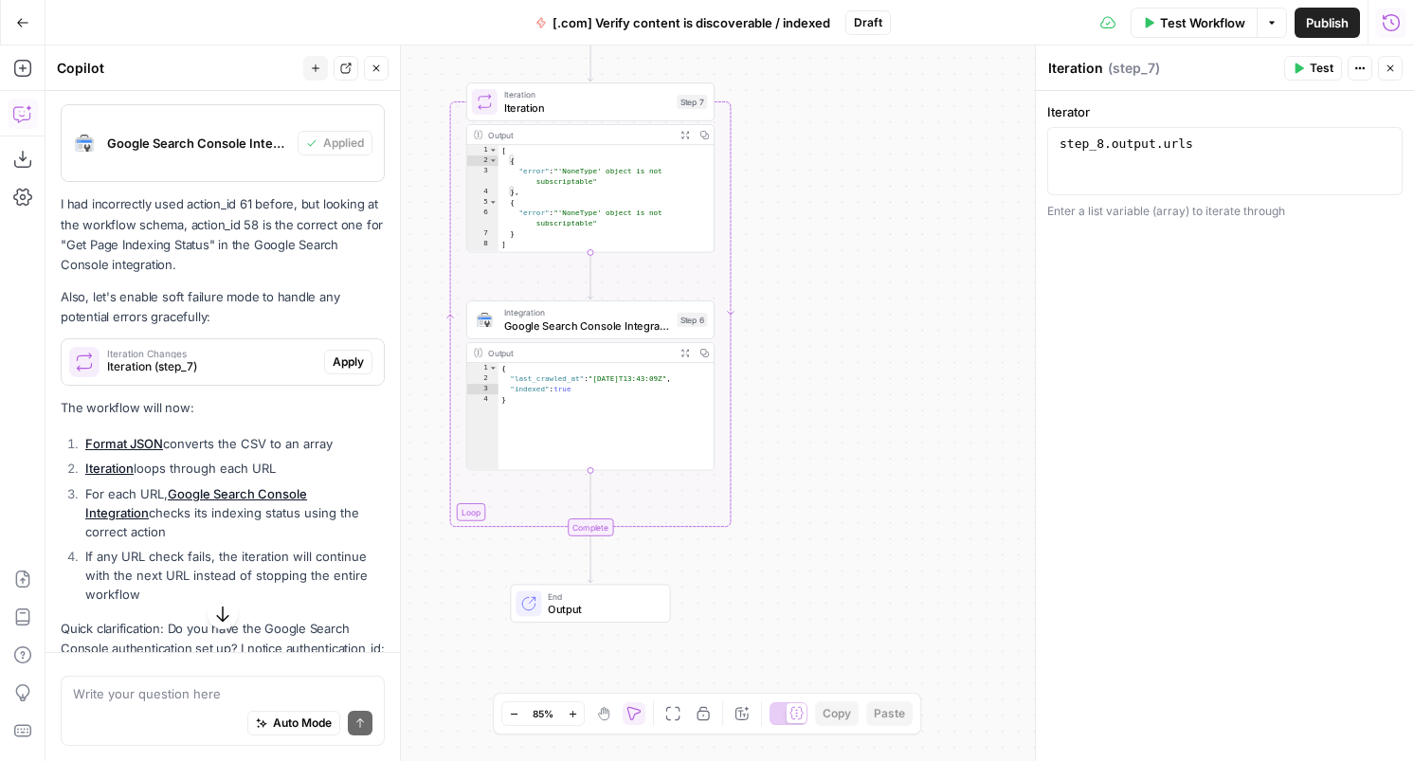
click at [813, 471] on div "Workflow Set Inputs Inputs Format JSON Format JSON Step 8 Output Expand Output …" at bounding box center [730, 404] width 1369 height 716
click at [599, 603] on span "Output" at bounding box center [602, 609] width 109 height 16
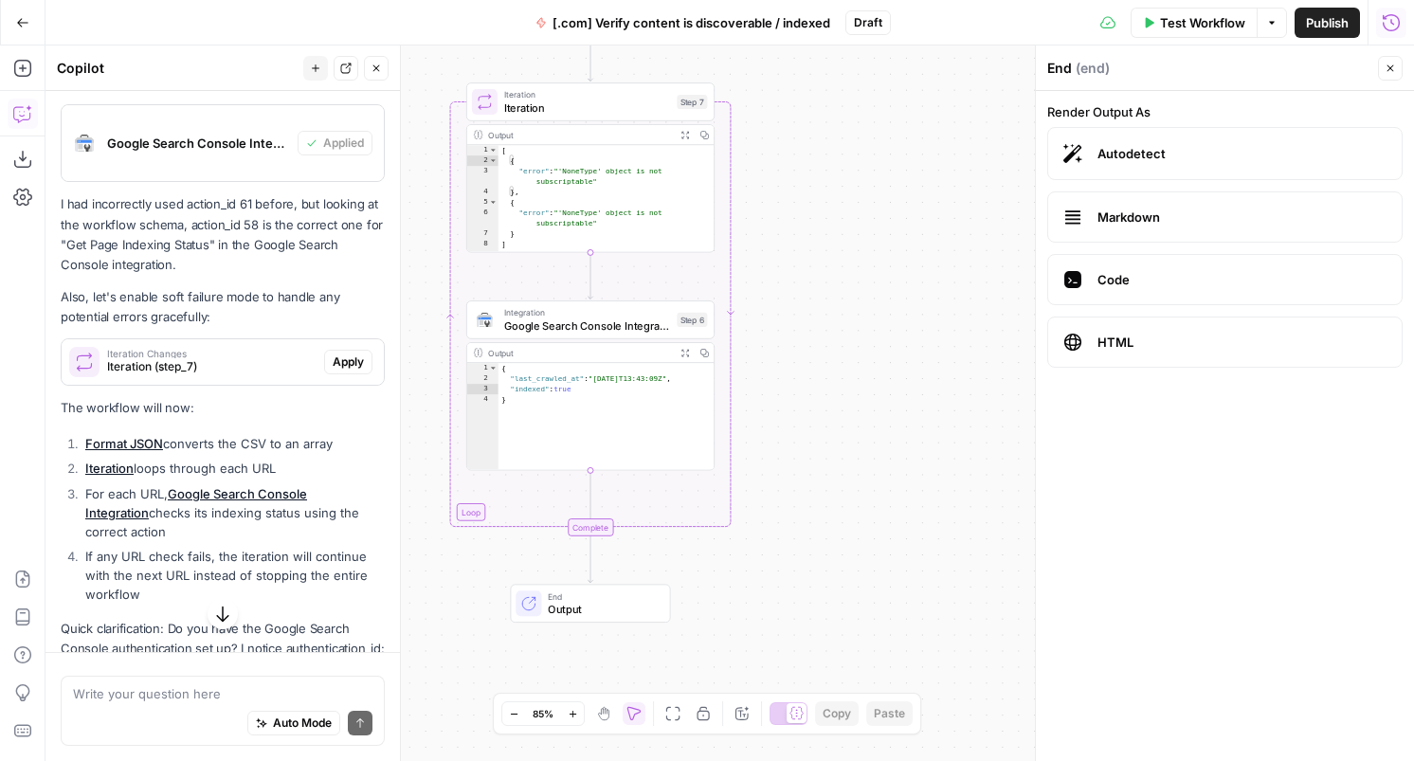
click at [580, 597] on span "End" at bounding box center [602, 596] width 109 height 13
click at [944, 122] on div "Workflow Set Inputs Inputs Format JSON Format JSON Step 8 Output Expand Output …" at bounding box center [730, 404] width 1369 height 716
click at [1263, 19] on button "Options" at bounding box center [1272, 23] width 30 height 30
click at [1264, 19] on button "Options" at bounding box center [1272, 23] width 30 height 30
click at [1197, 19] on span "Test Workflow" at bounding box center [1202, 22] width 85 height 19
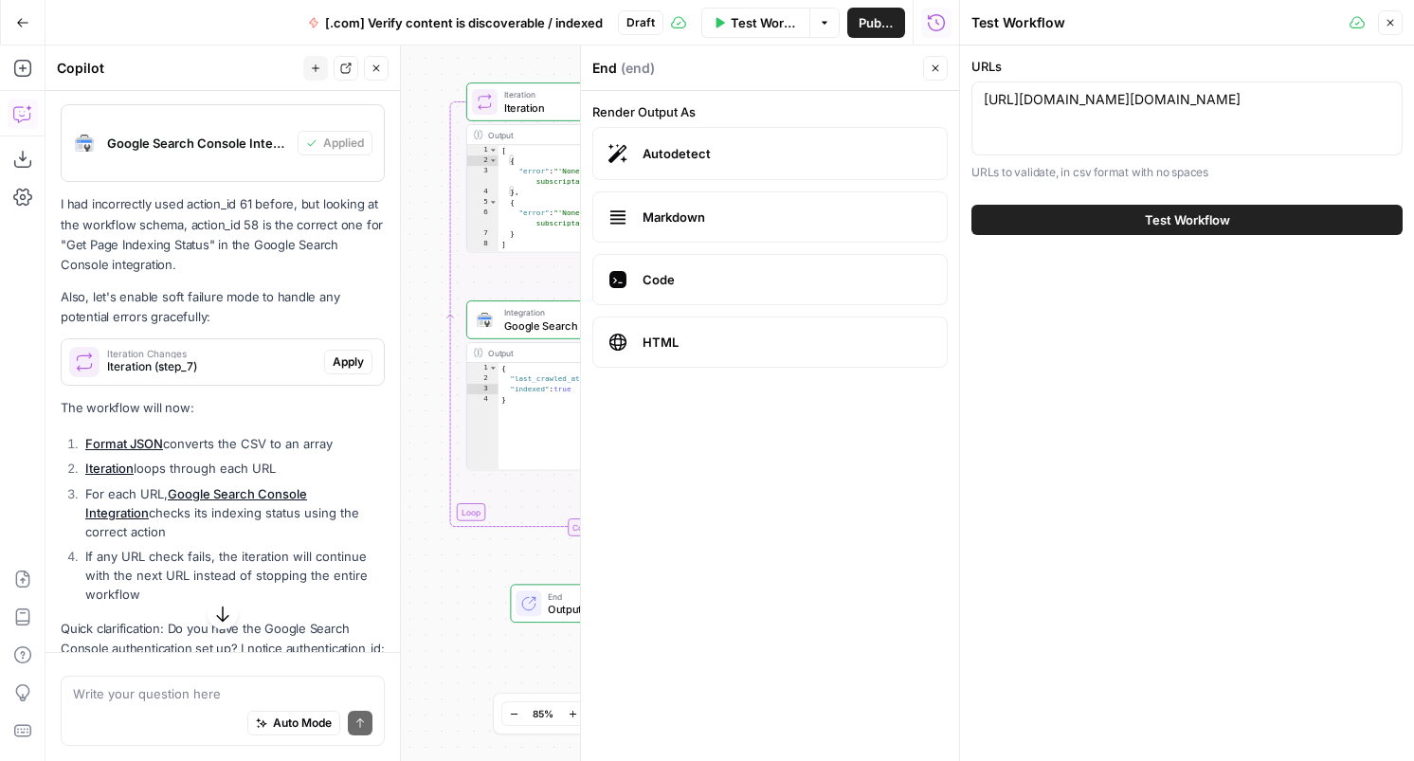
click at [1115, 228] on button "Test Workflow" at bounding box center [1187, 220] width 431 height 30
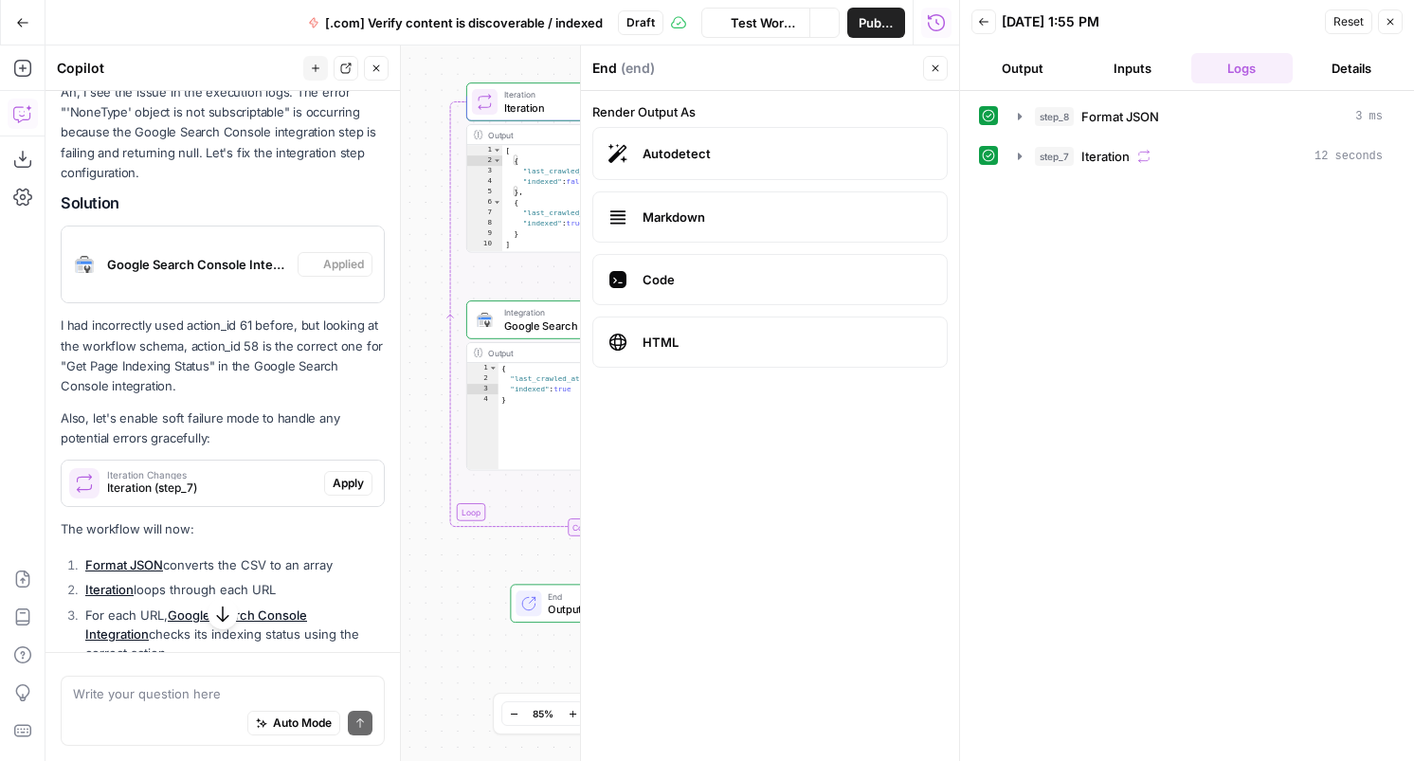
scroll to position [2873, 0]
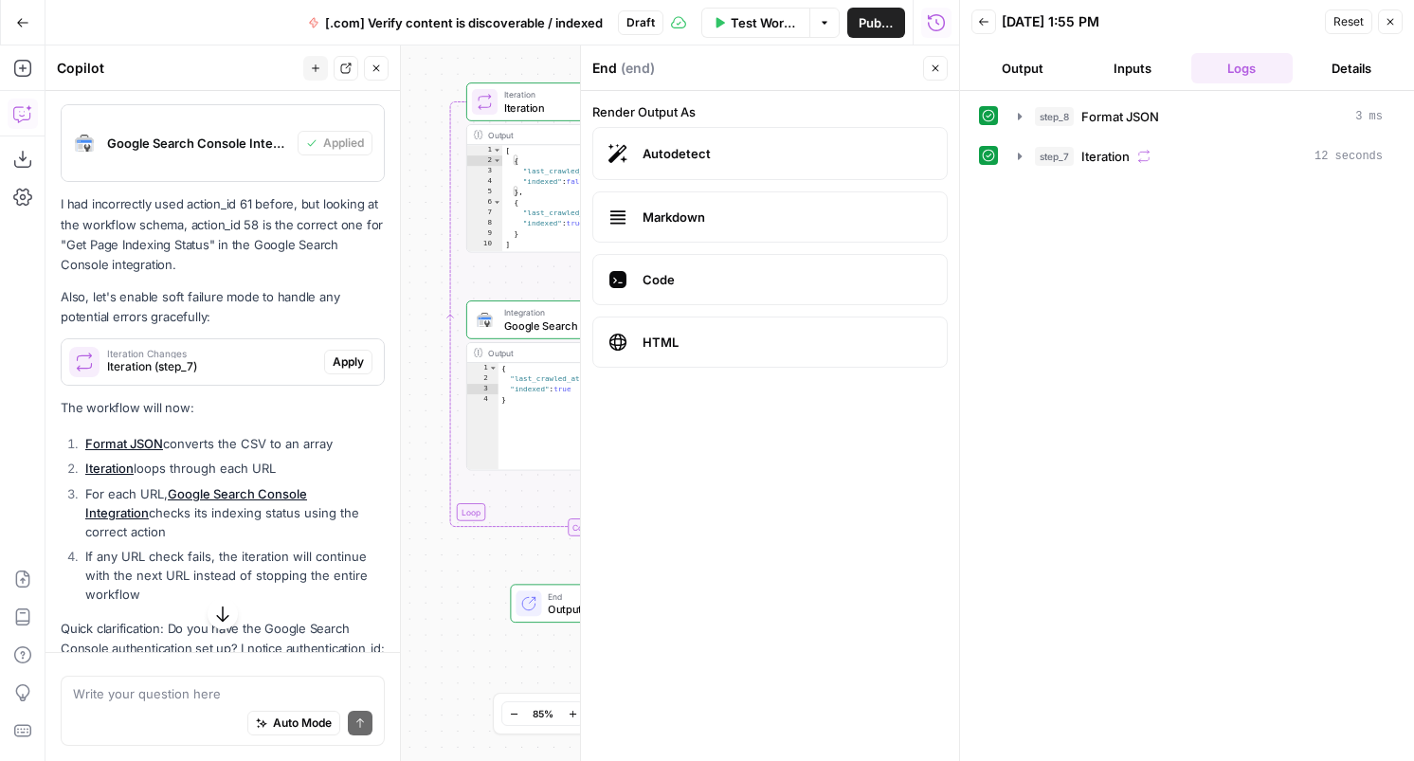
click at [1031, 73] on button "Output" at bounding box center [1023, 68] width 102 height 30
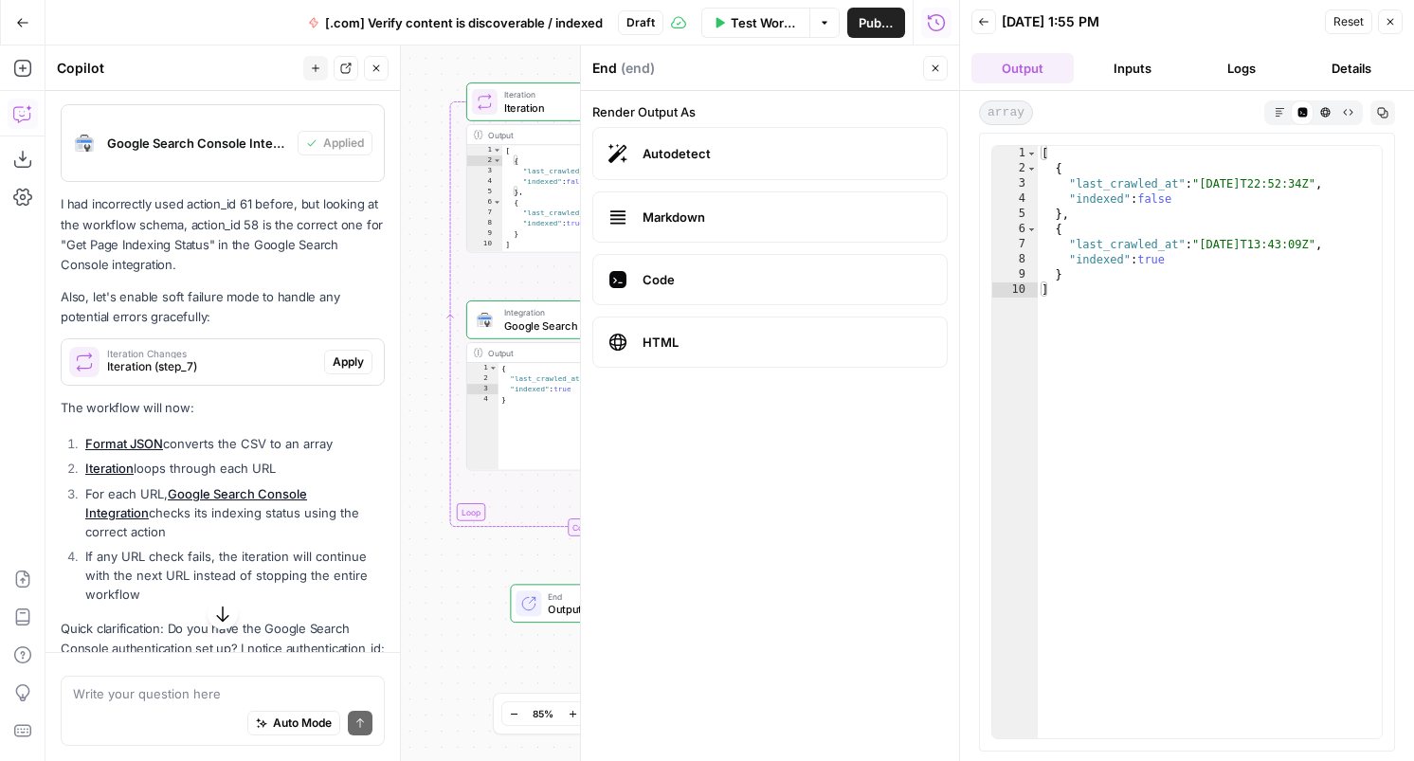
click at [546, 601] on div "End Output" at bounding box center [590, 603] width 148 height 27
click at [574, 528] on div at bounding box center [581, 404] width 19 height 716
click at [559, 526] on div "Complete" at bounding box center [590, 528] width 248 height 18
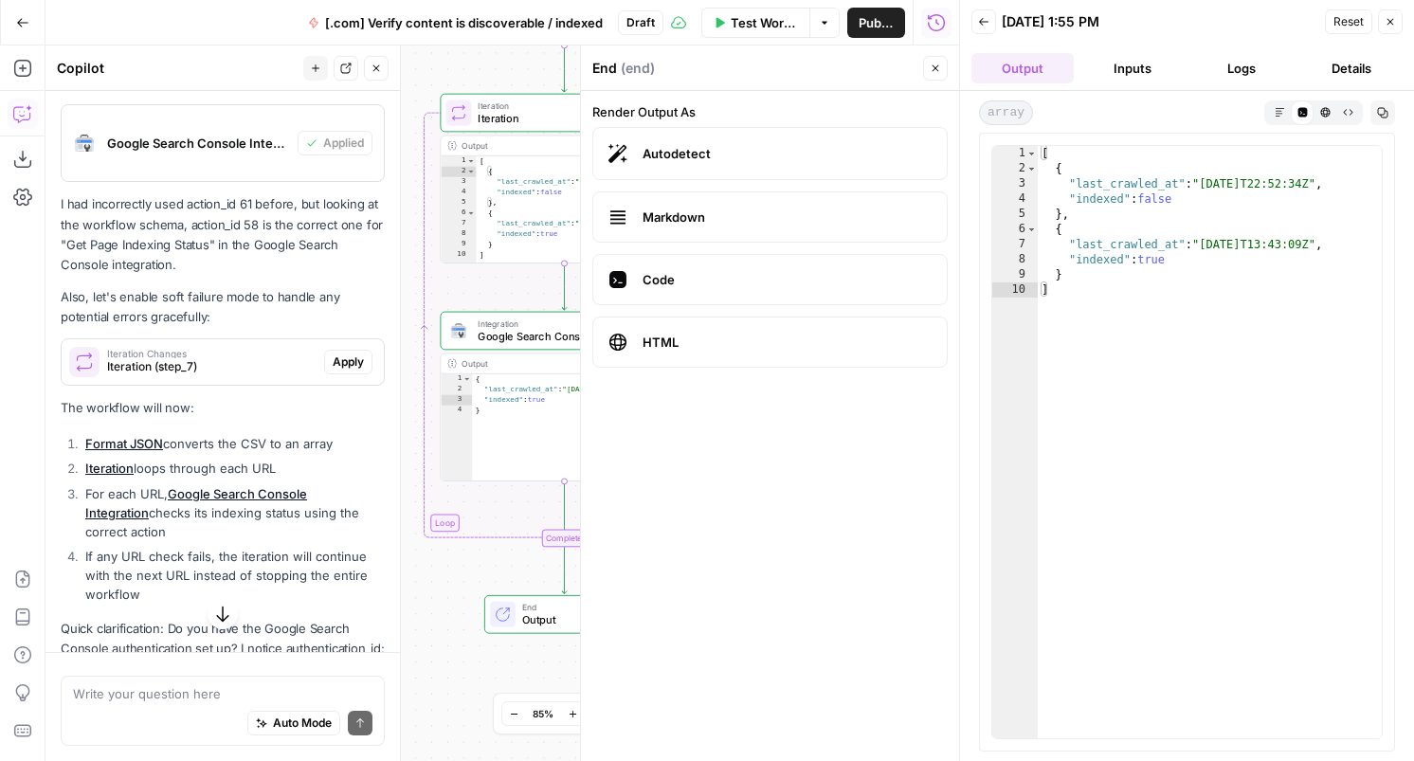
click at [495, 111] on span "Iteration" at bounding box center [561, 118] width 167 height 16
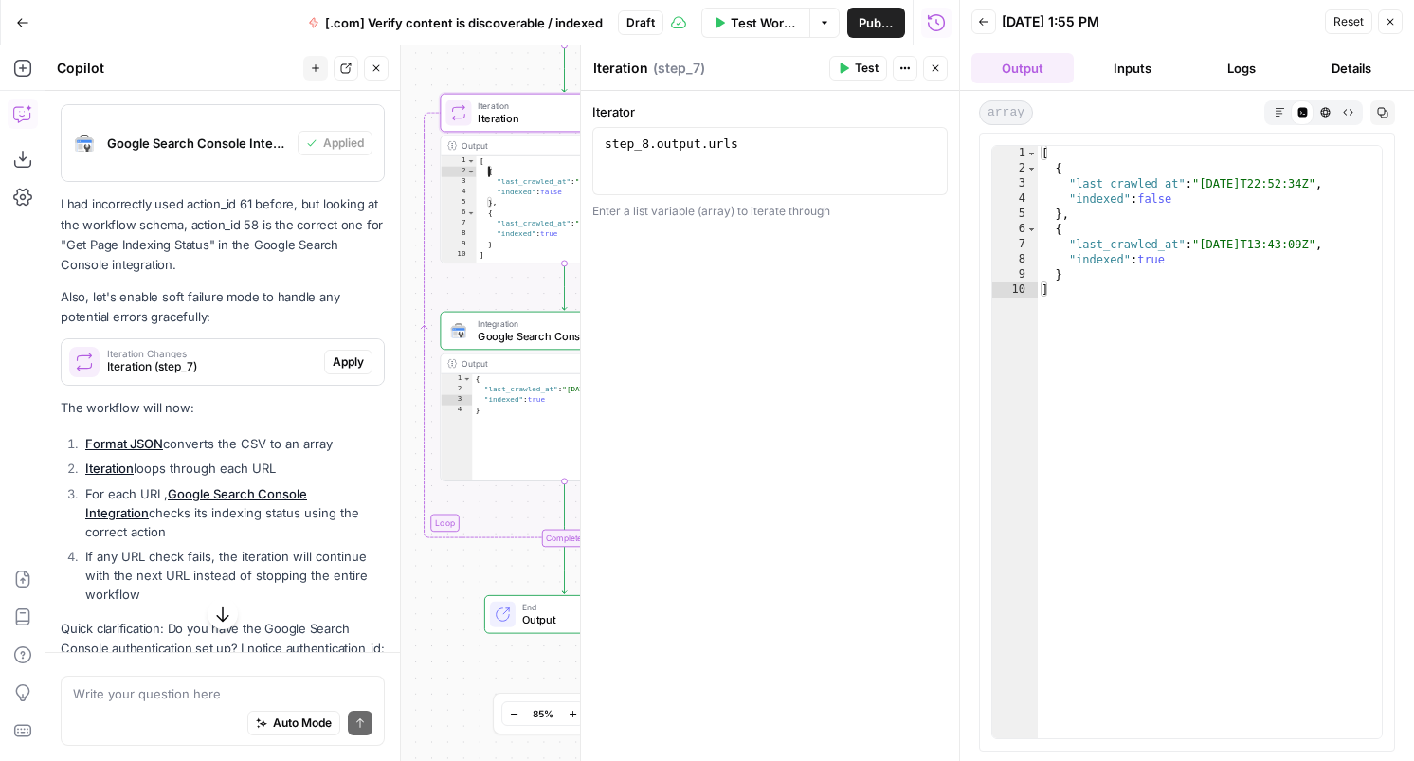
click at [489, 173] on div "[ { "last_crawled_at" : "[DATE]T22:52:34Z" , "indexed" : false } , { "last_craw…" at bounding box center [582, 220] width 212 height 129
type textarea "**********"
click at [723, 181] on div "step_8 . output . urls" at bounding box center [770, 178] width 338 height 85
type textarea "*"
click at [501, 424] on div "{ "last_crawled_at" : "[DATE]T13:43:09Z" , "indexed" : true }" at bounding box center [580, 438] width 216 height 129
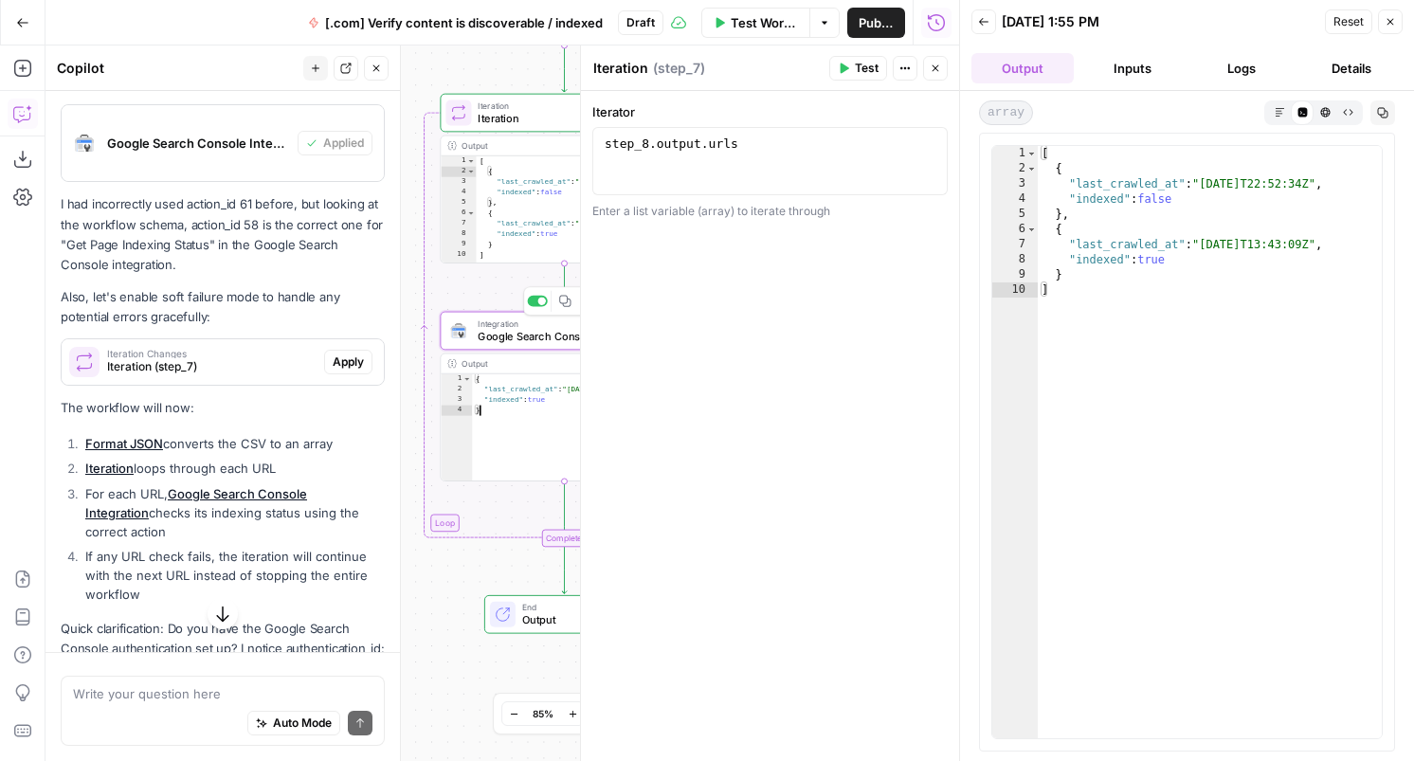
click at [523, 335] on span "Google Search Console Integration" at bounding box center [561, 336] width 167 height 16
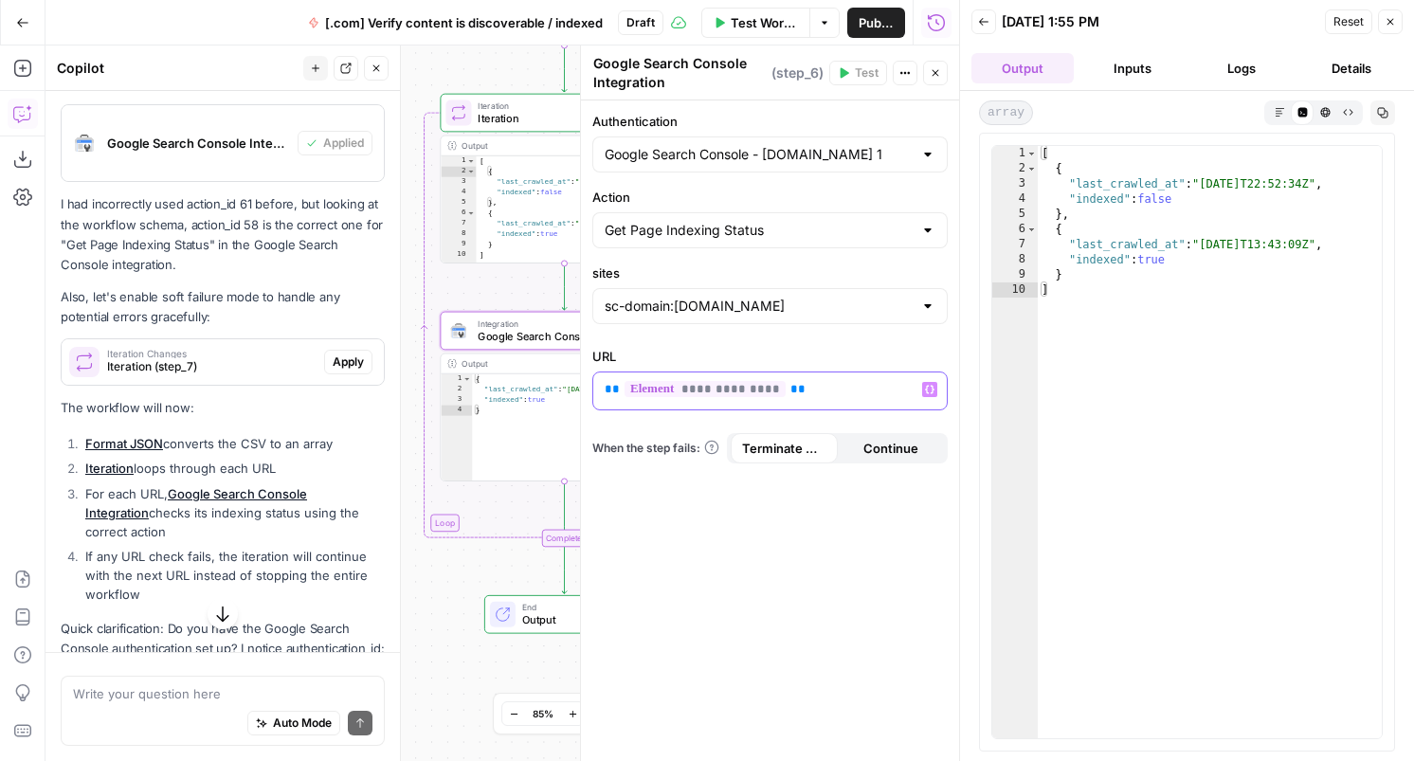
click at [791, 391] on span "**" at bounding box center [798, 389] width 15 height 12
click at [932, 393] on icon "button" at bounding box center [929, 390] width 9 height 9
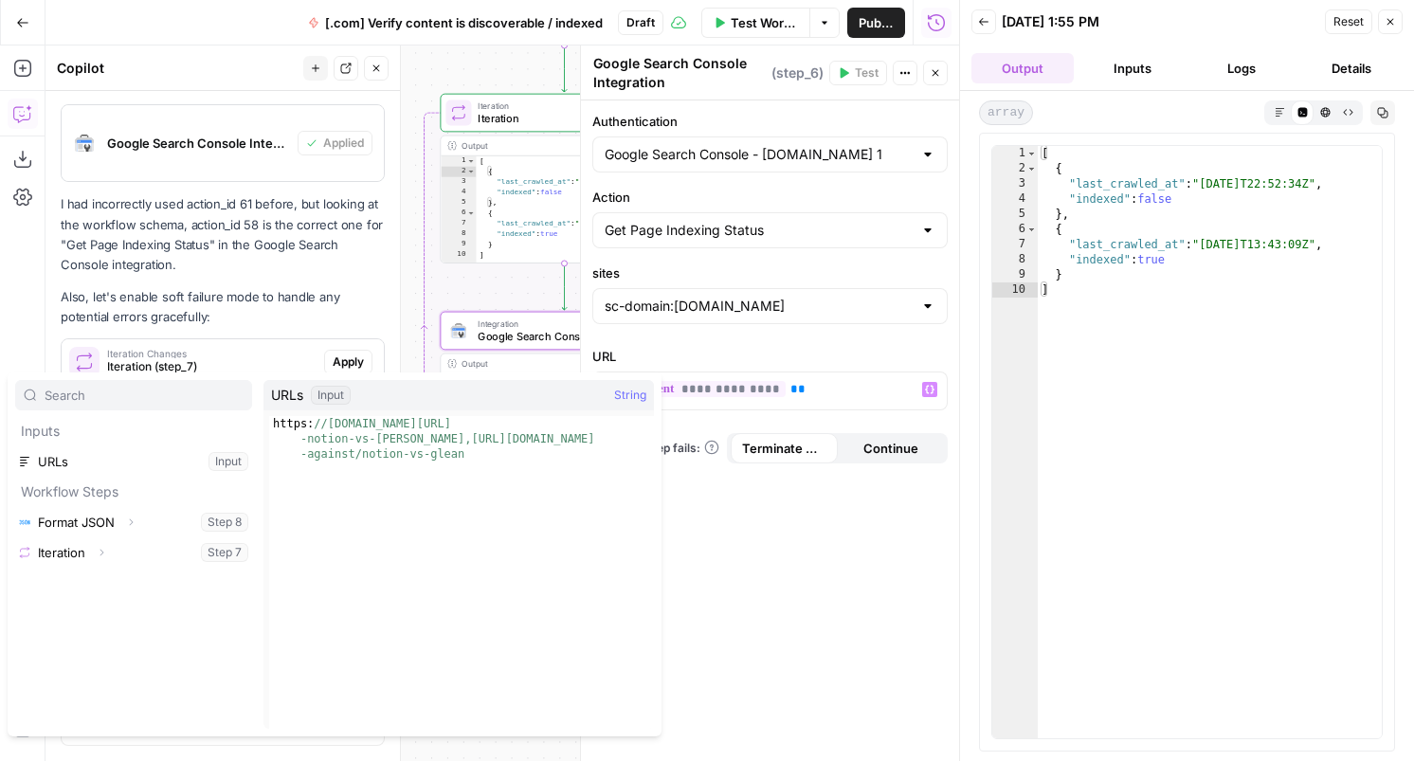
click at [756, 573] on div "**********" at bounding box center [770, 430] width 378 height 661
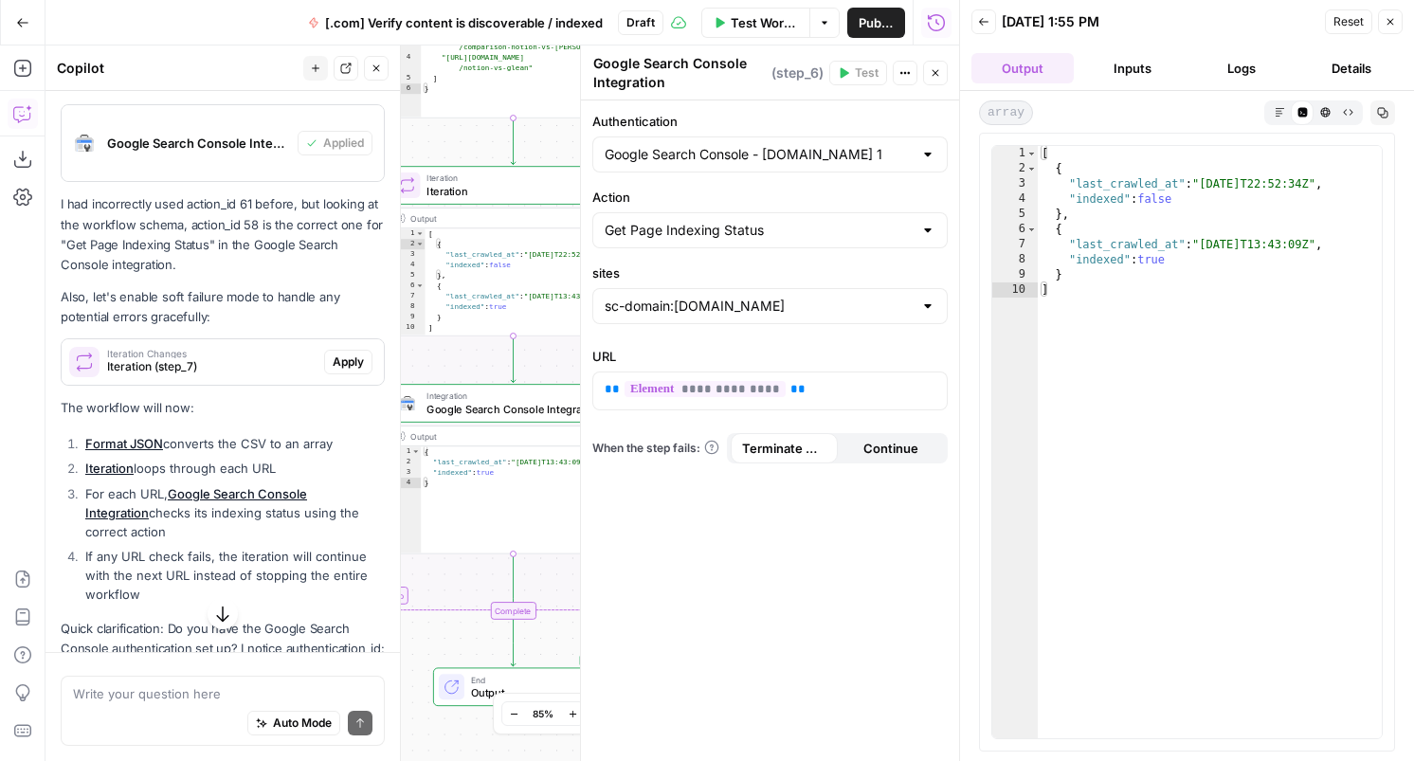
click at [379, 65] on icon "button" at bounding box center [376, 68] width 11 height 11
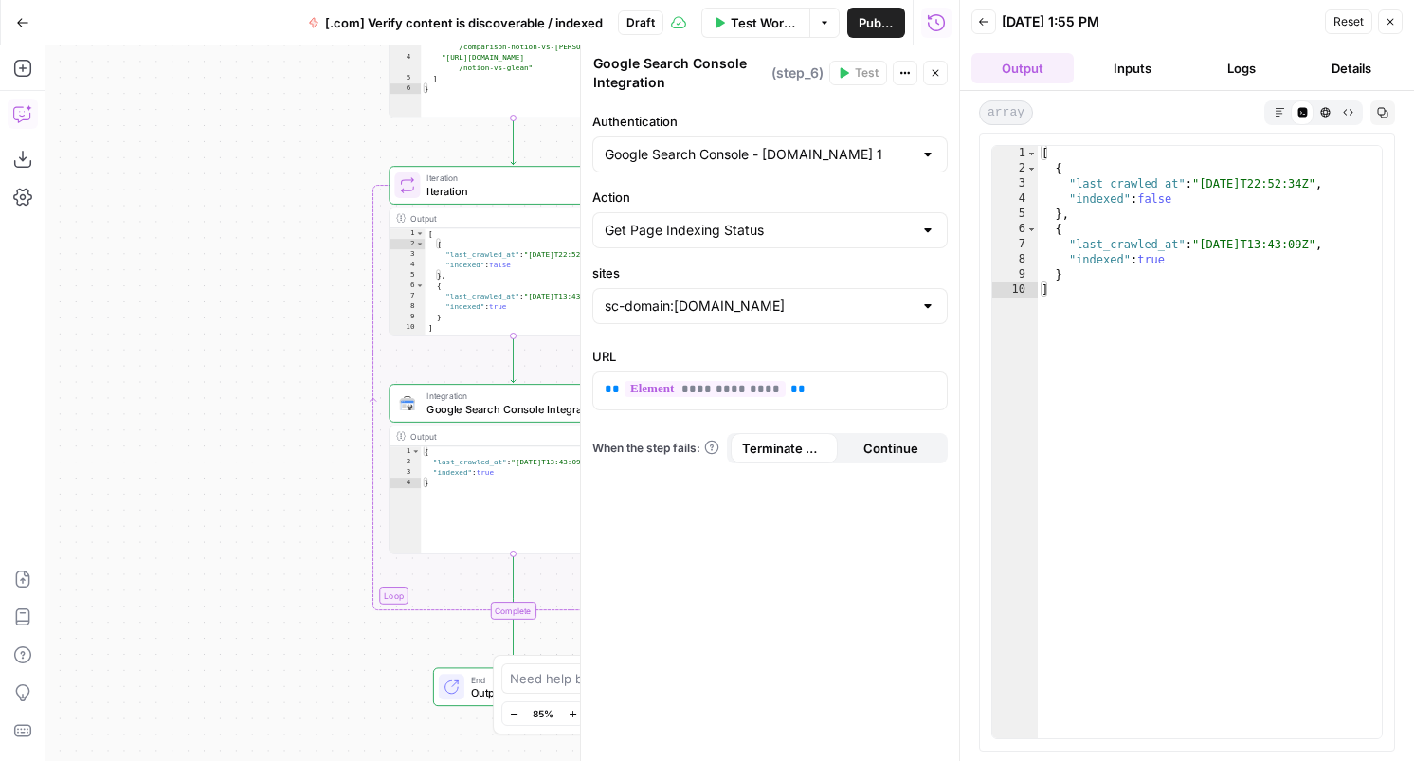
click at [27, 119] on icon "button" at bounding box center [21, 114] width 16 height 15
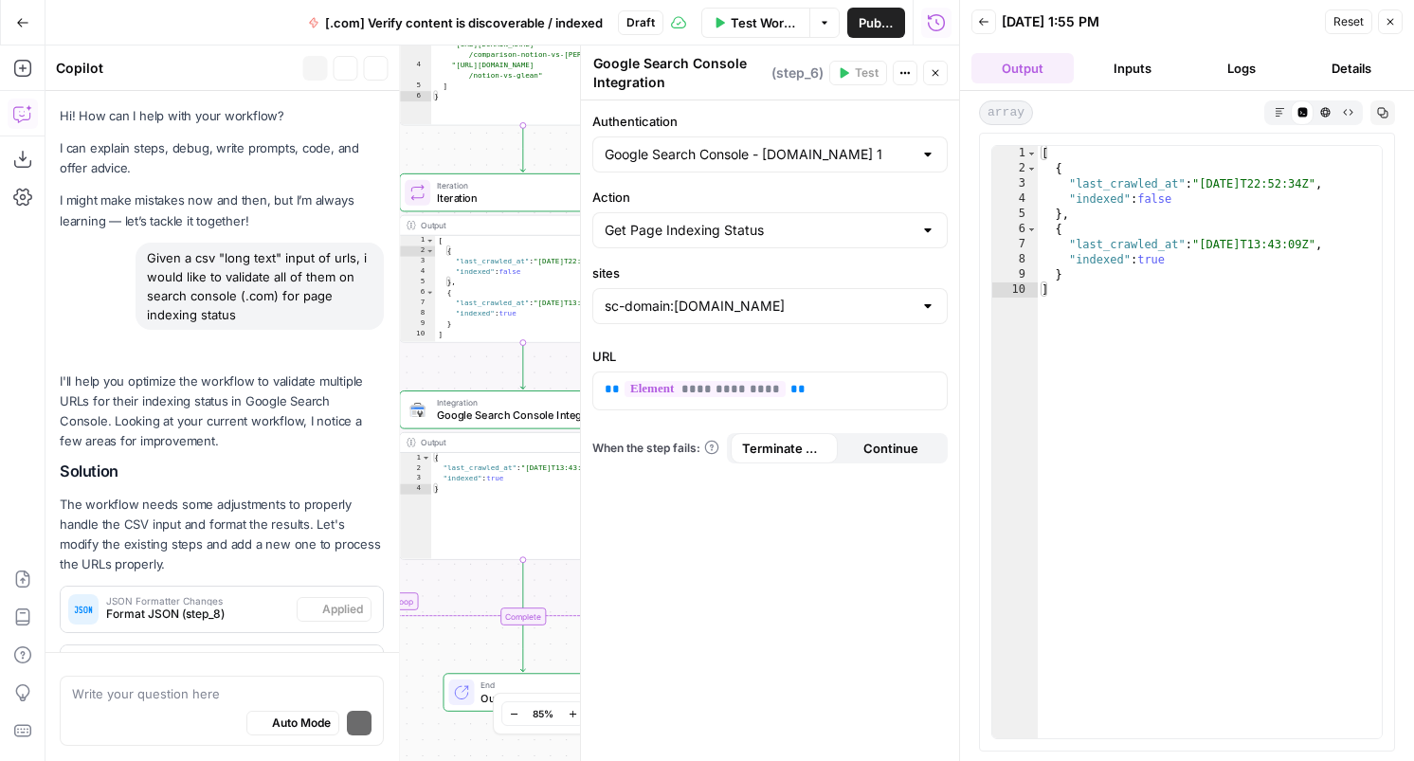
scroll to position [2942, 0]
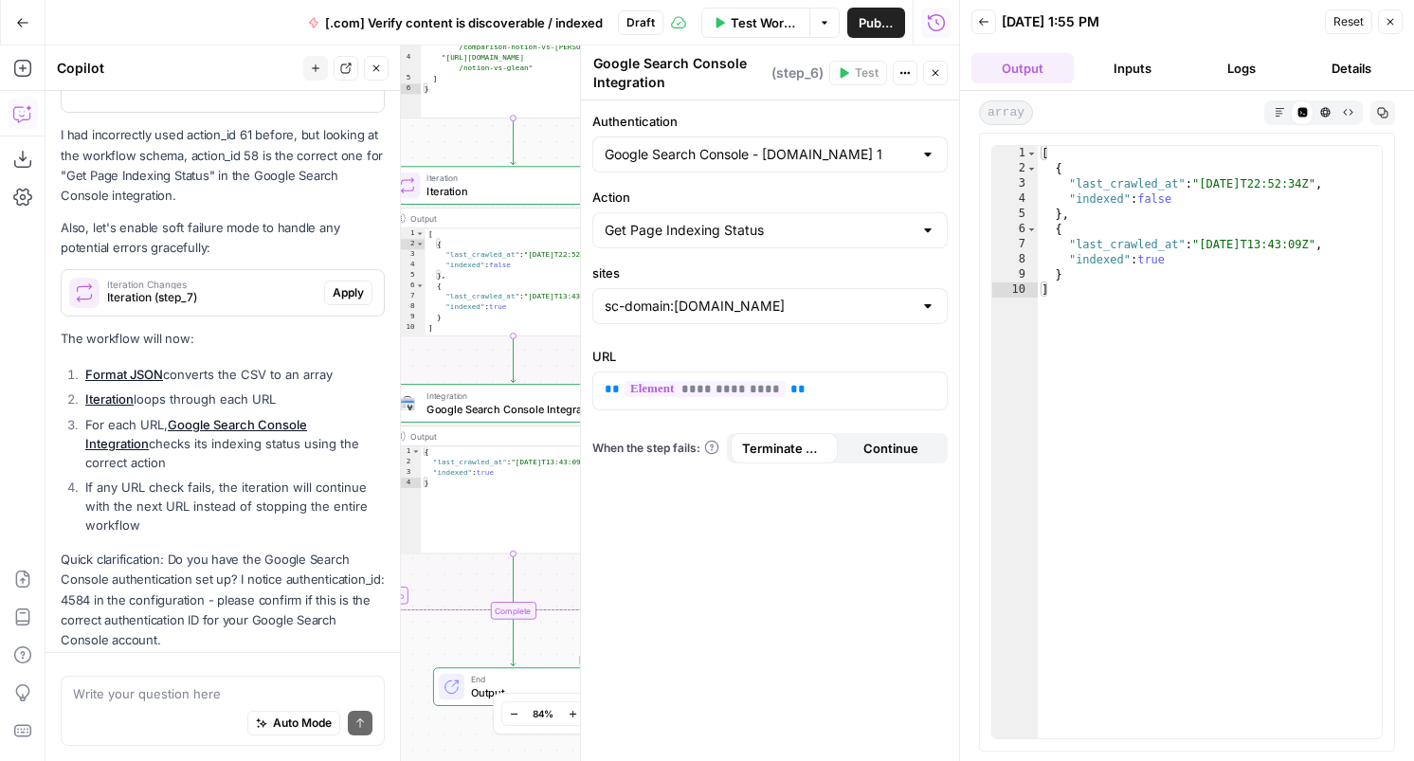
click at [146, 686] on textarea at bounding box center [223, 693] width 300 height 19
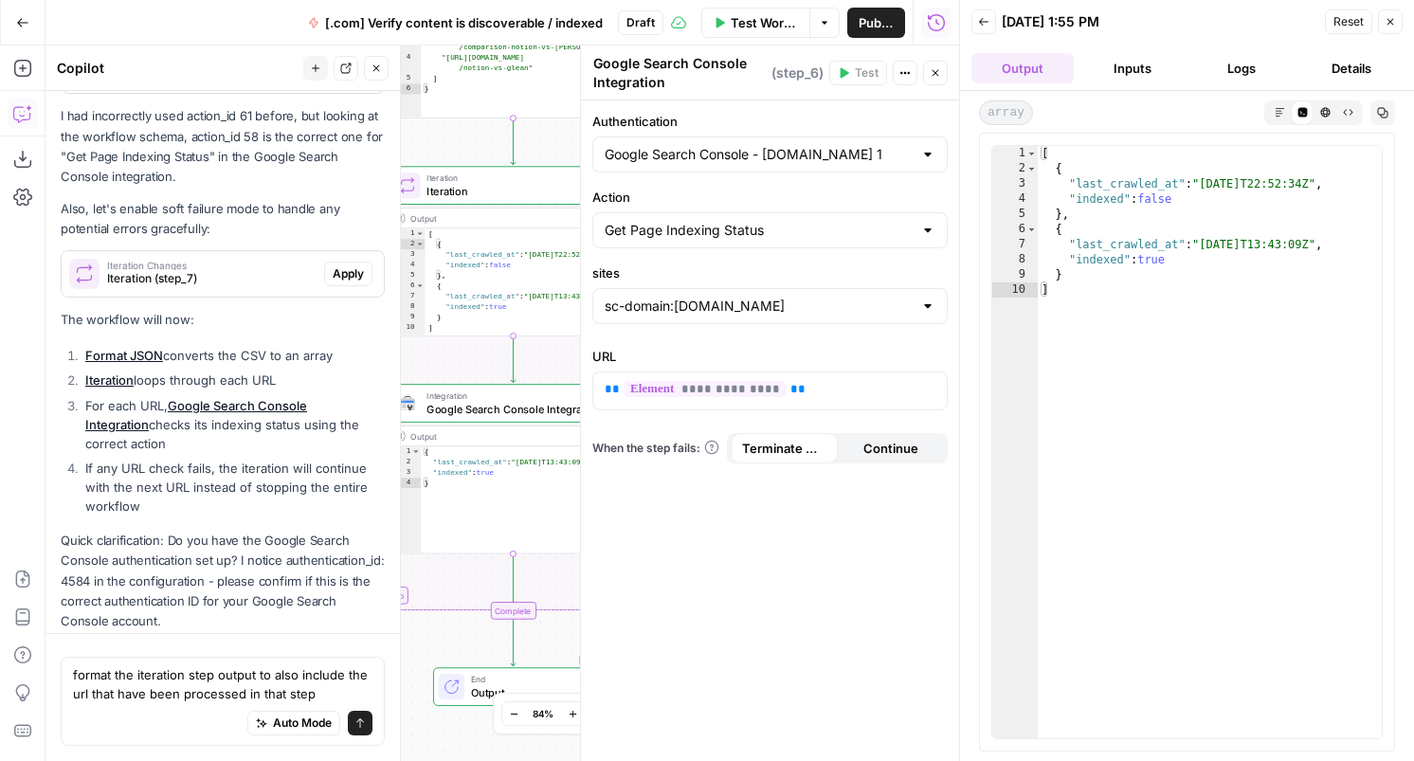
type textarea "format the iteration step output to also include the url that have been process…"
click at [363, 721] on icon "submit" at bounding box center [360, 723] width 8 height 9
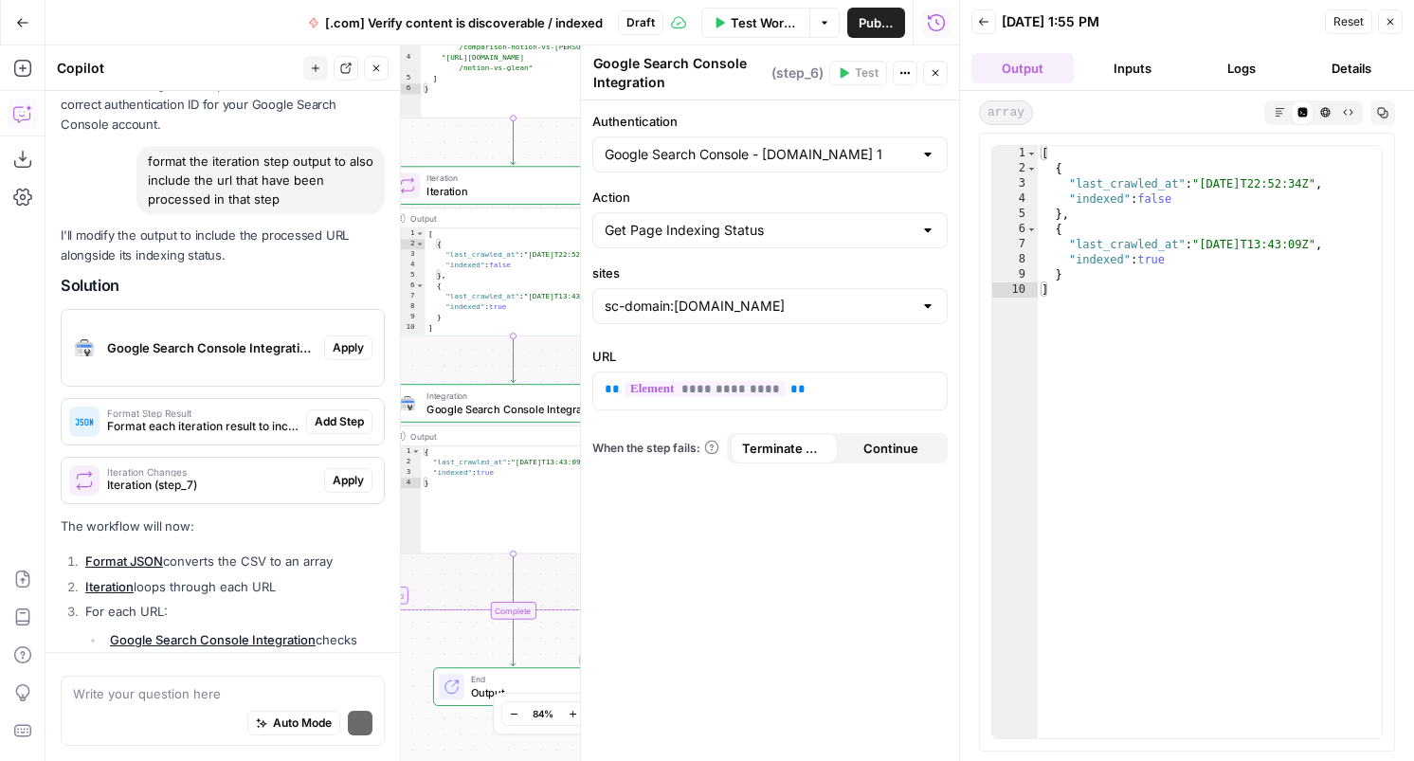
scroll to position [3624, 0]
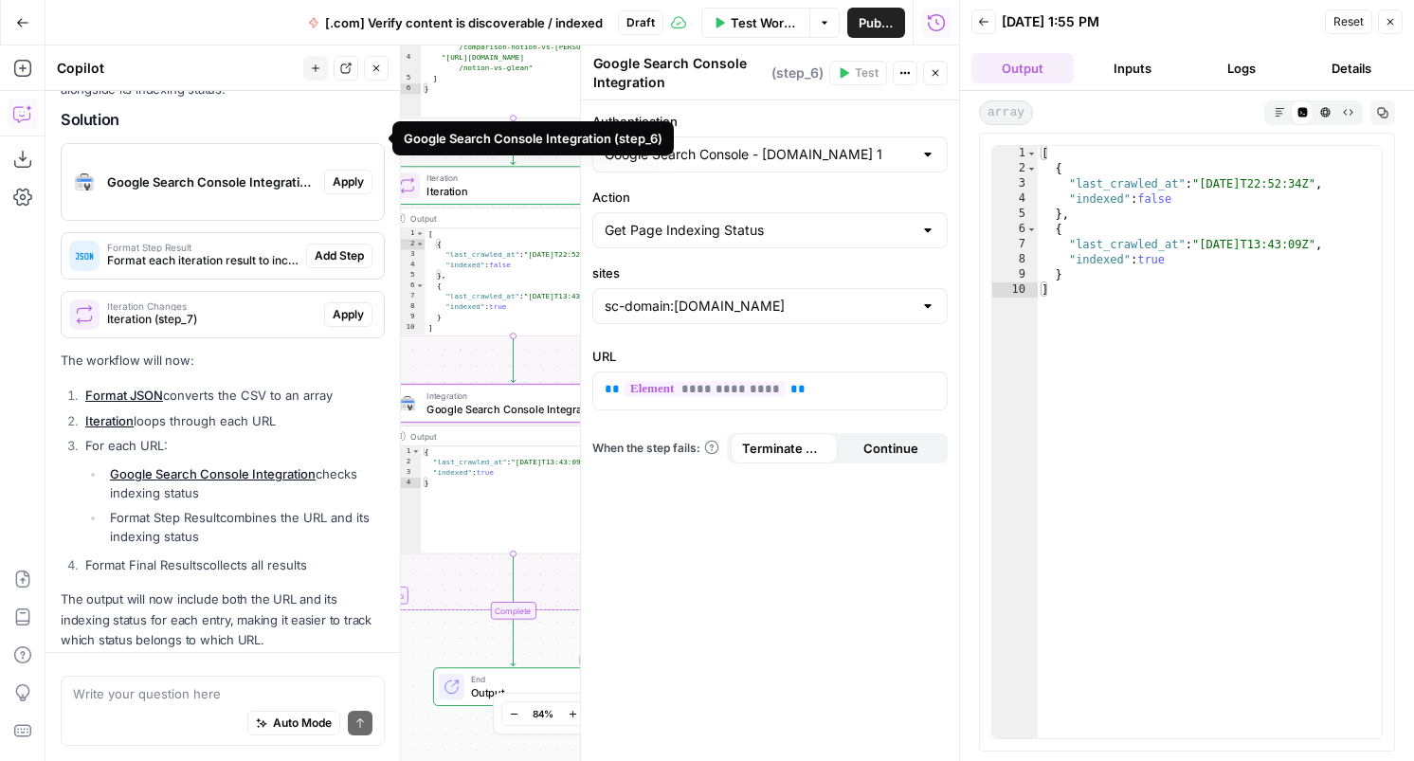
click at [256, 152] on div "Google Search Console Integration (step_6)" at bounding box center [193, 182] width 263 height 76
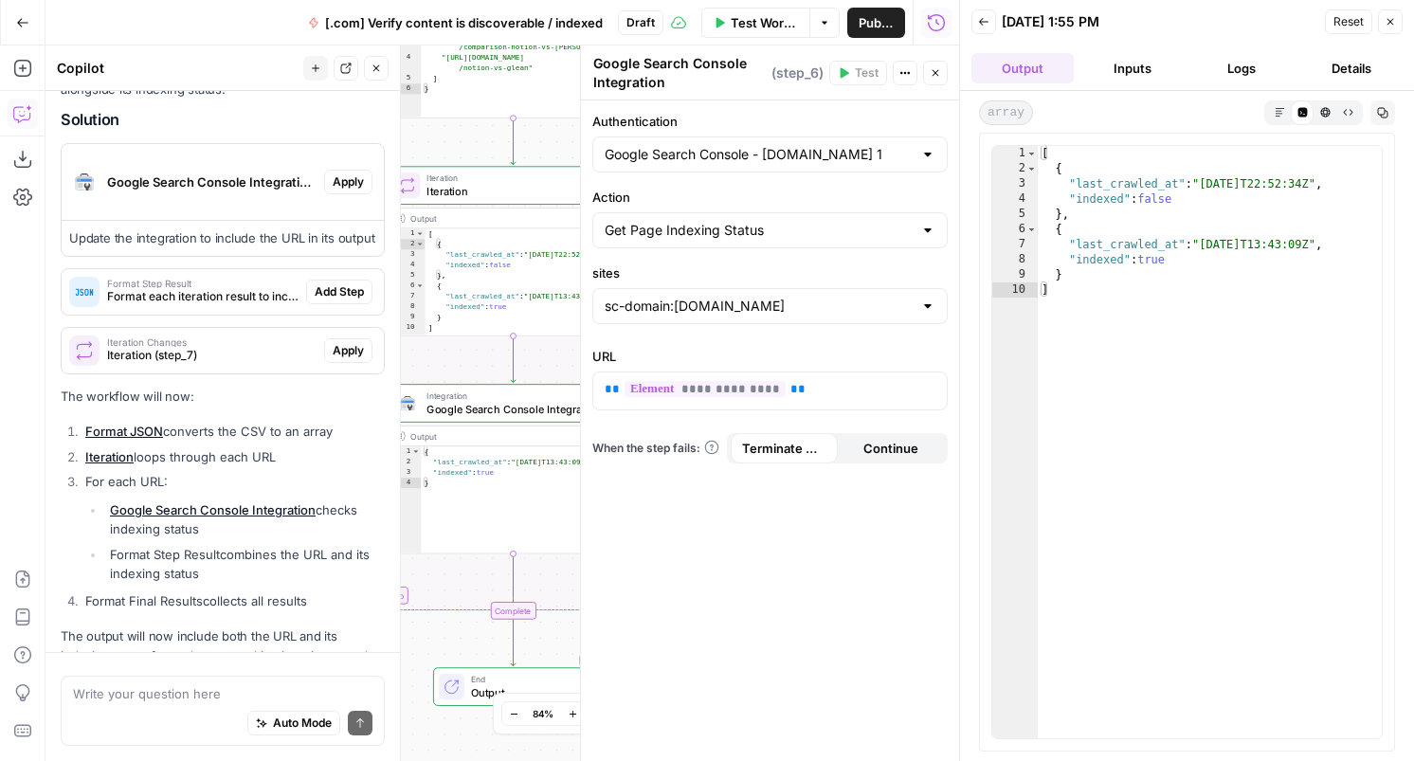
scroll to position [3660, 0]
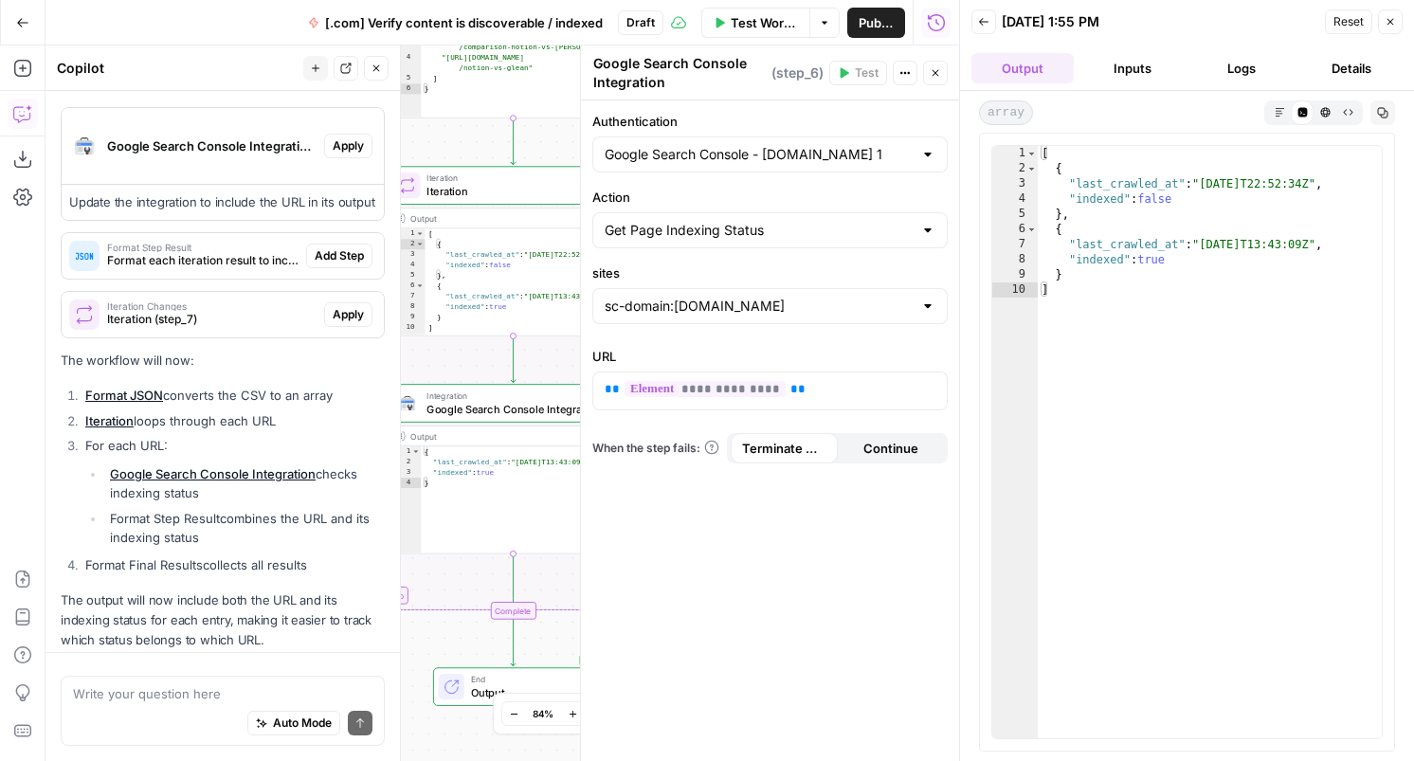
click at [481, 405] on span "Google Search Console Integration" at bounding box center [510, 409] width 167 height 16
click at [336, 134] on button "Apply" at bounding box center [348, 146] width 48 height 25
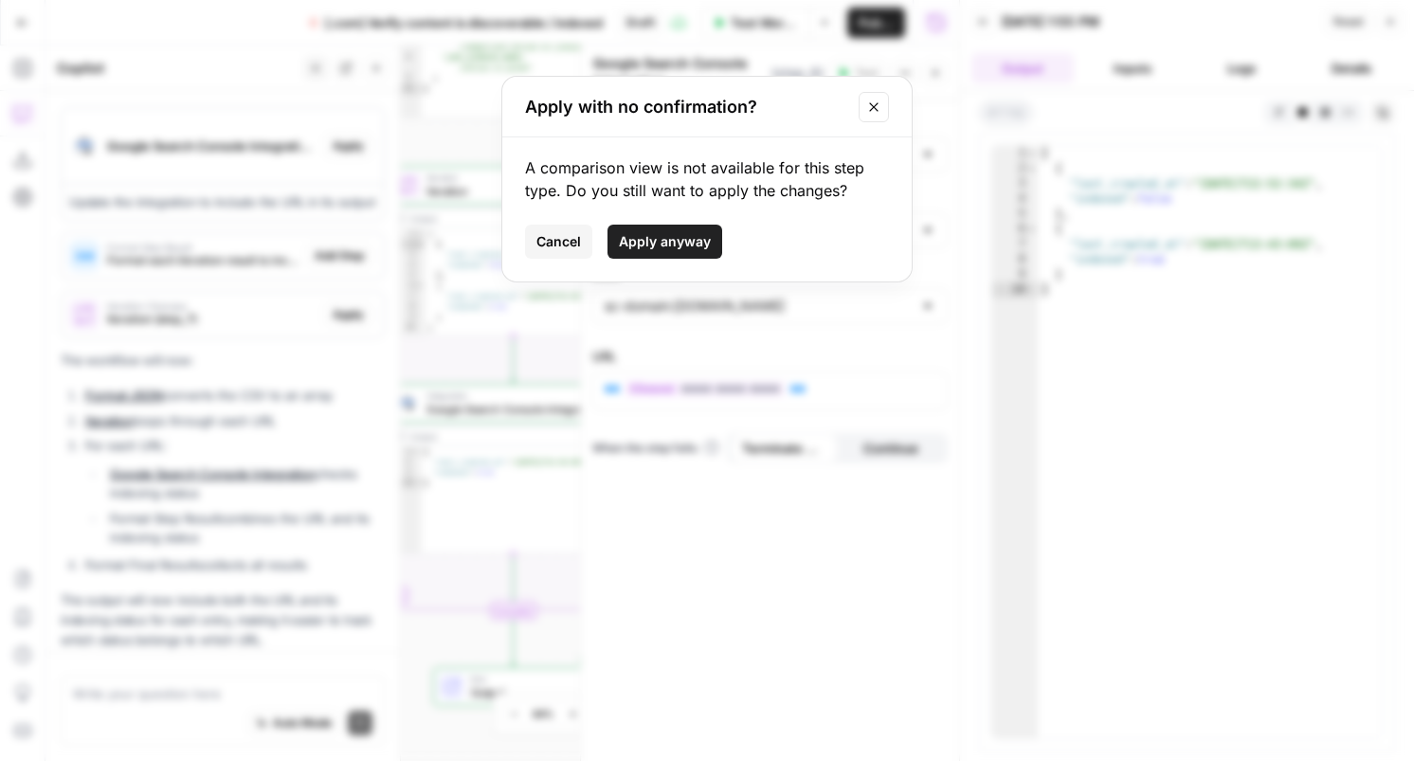
click at [661, 251] on button "Apply anyway" at bounding box center [665, 242] width 115 height 34
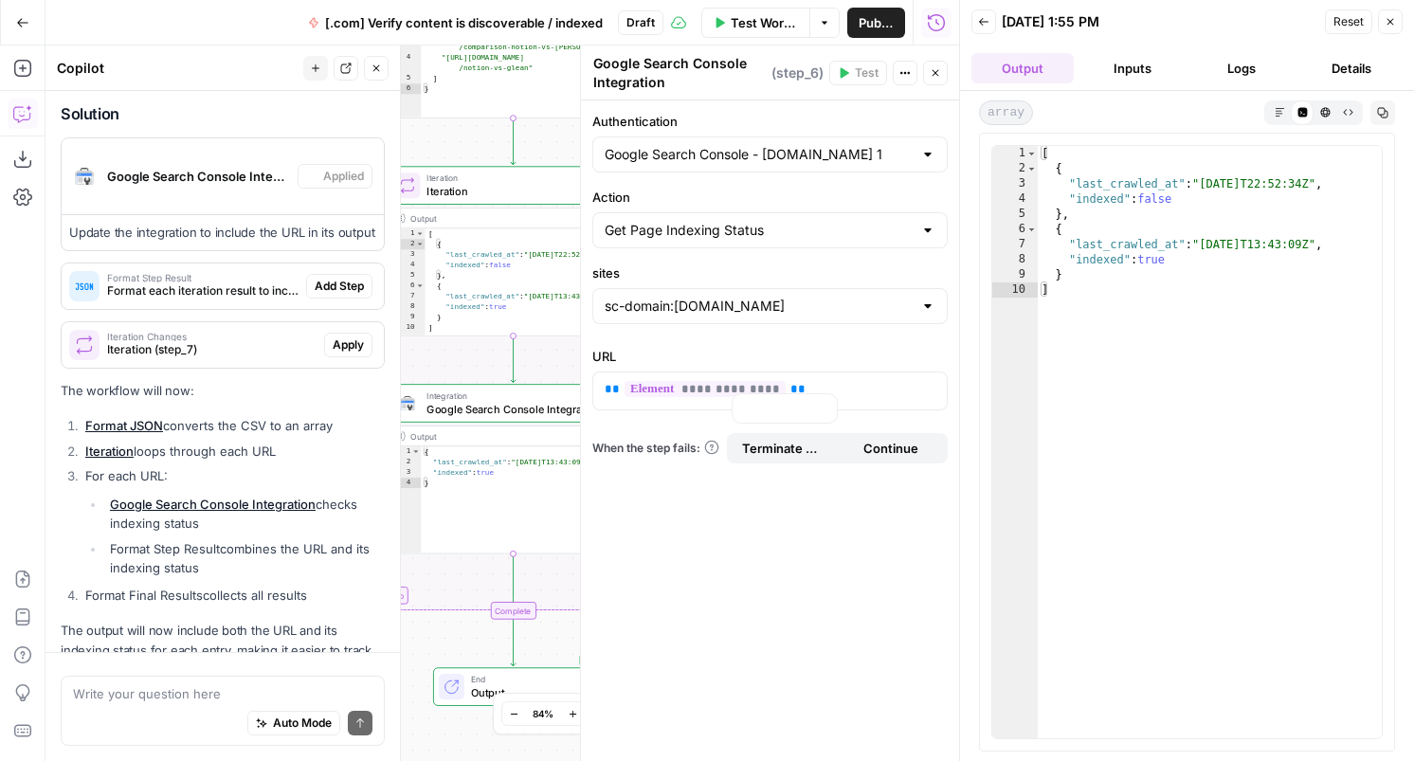
scroll to position [3690, 0]
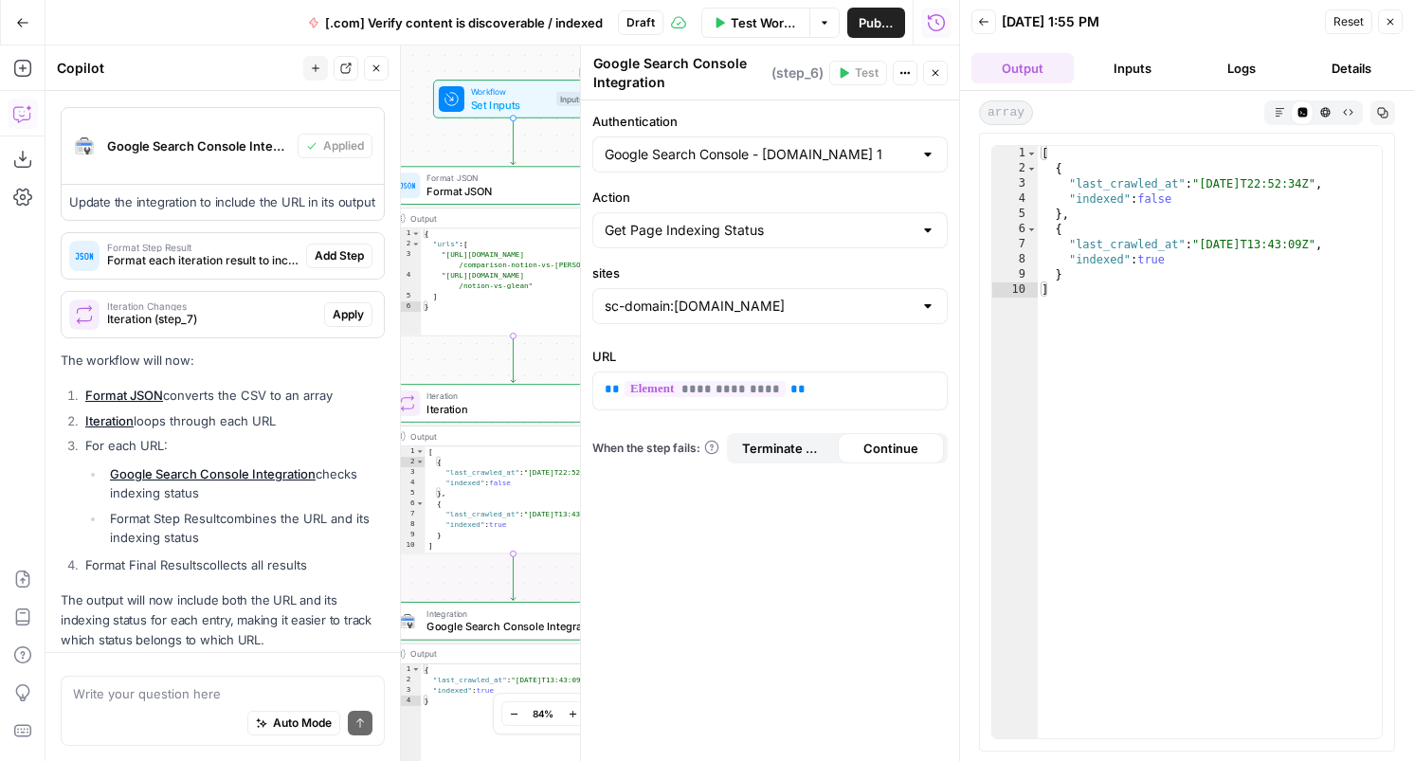
click at [256, 252] on span "Format each iteration result to include the URL" at bounding box center [202, 260] width 191 height 17
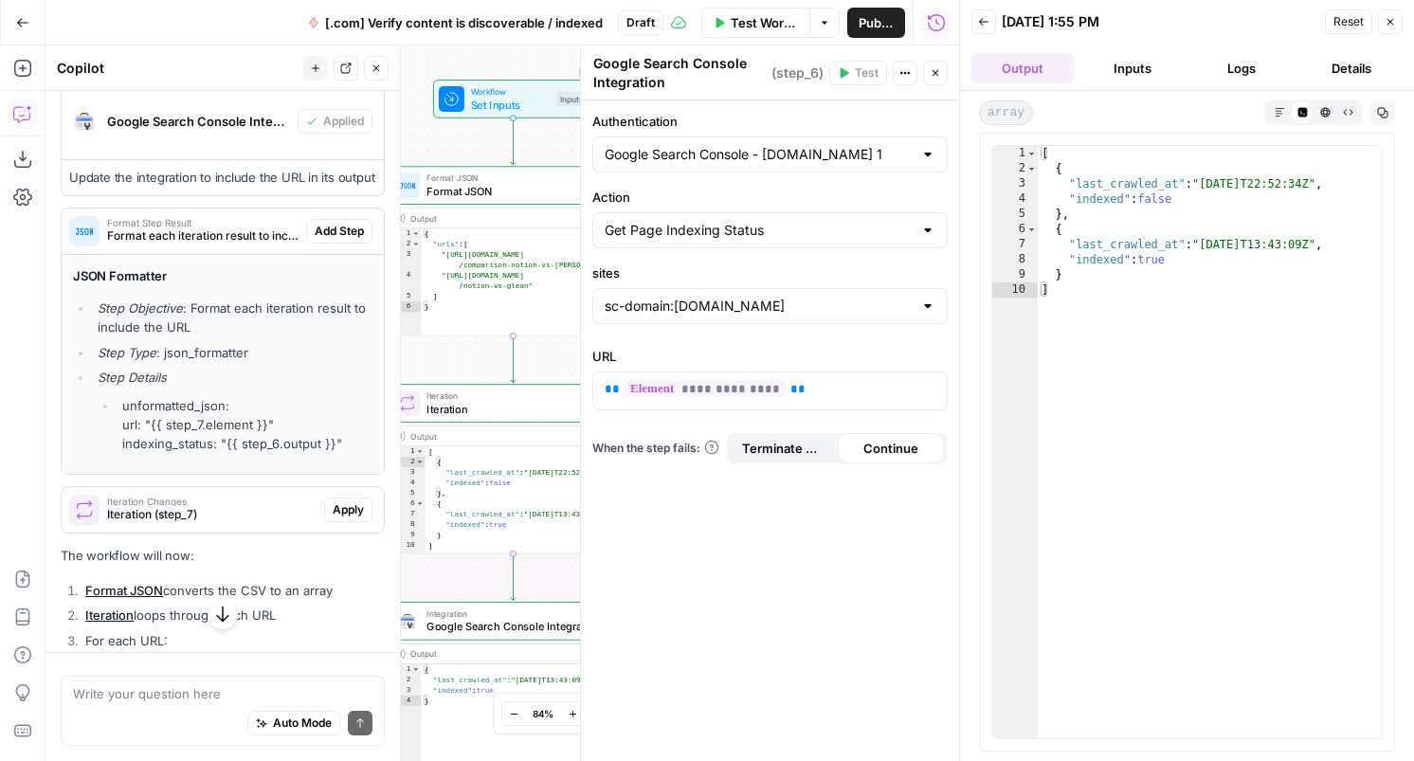
click at [340, 223] on span "Add Step" at bounding box center [339, 231] width 49 height 17
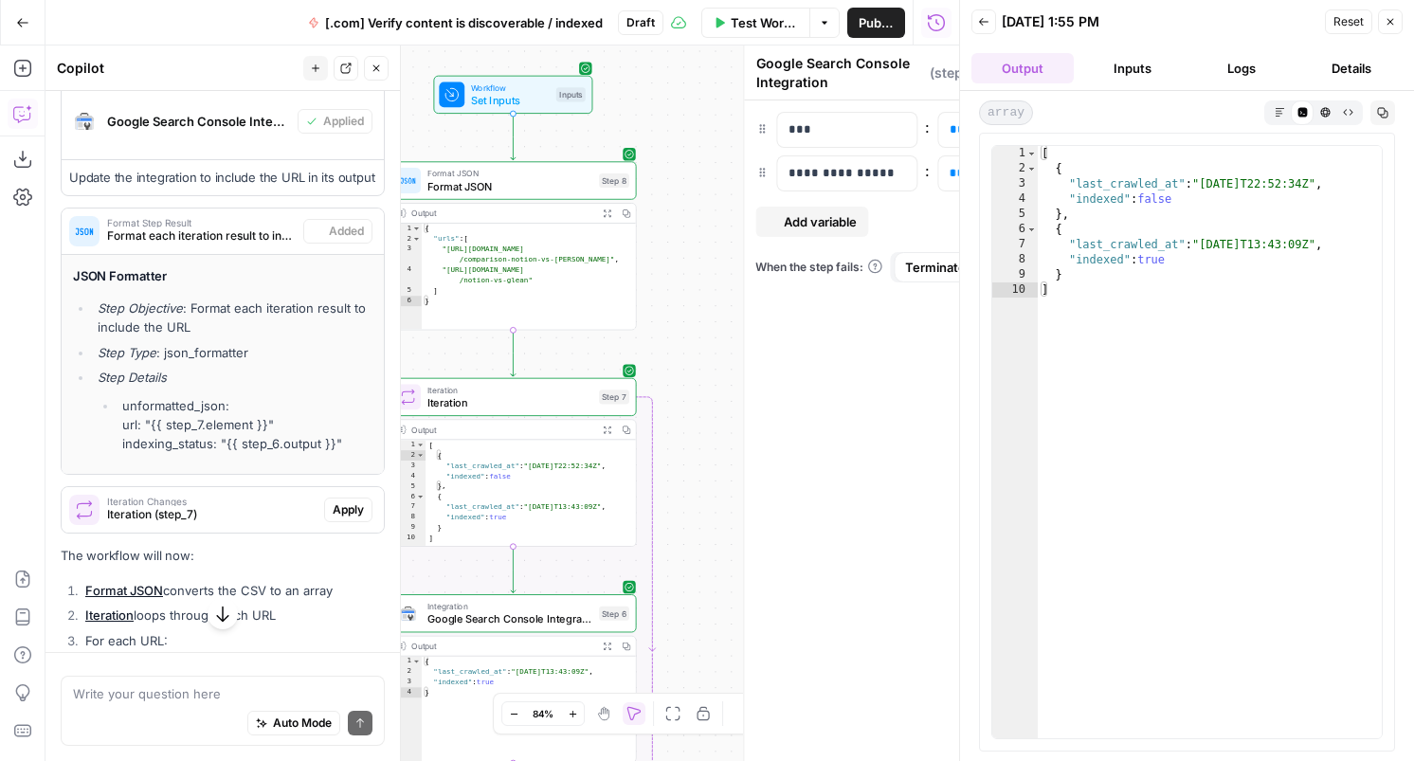
type textarea "Format Step Result"
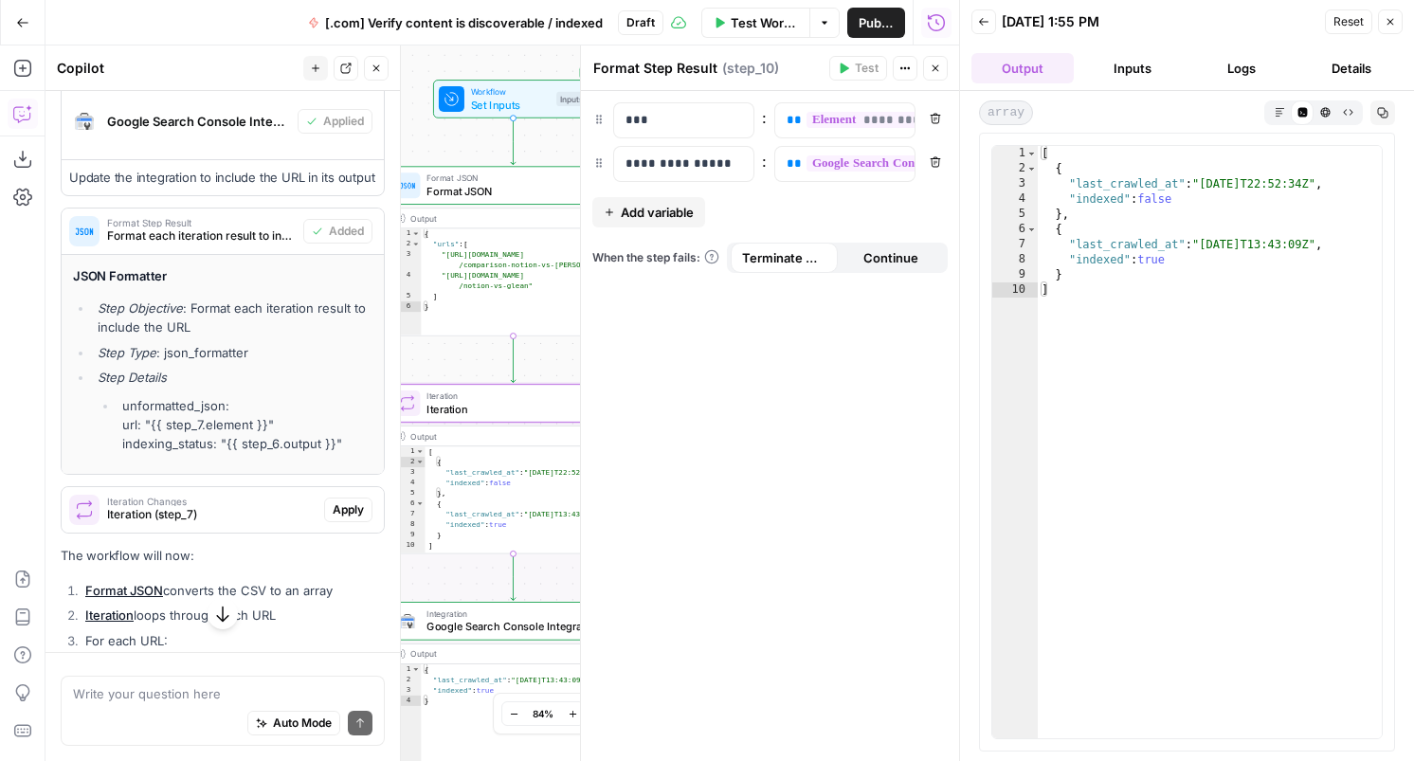
click at [270, 497] on span "Iteration Changes" at bounding box center [211, 501] width 209 height 9
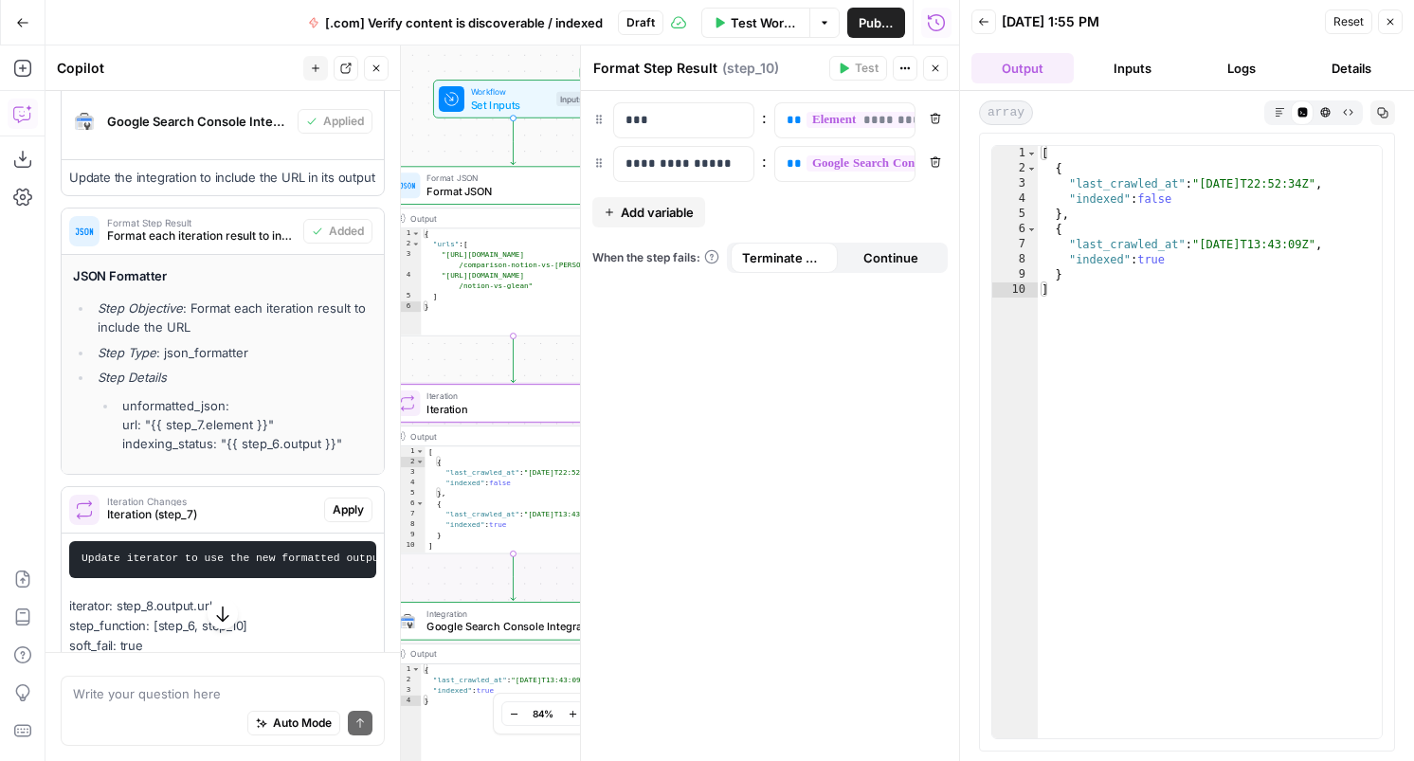
click at [348, 501] on span "Apply" at bounding box center [348, 509] width 31 height 17
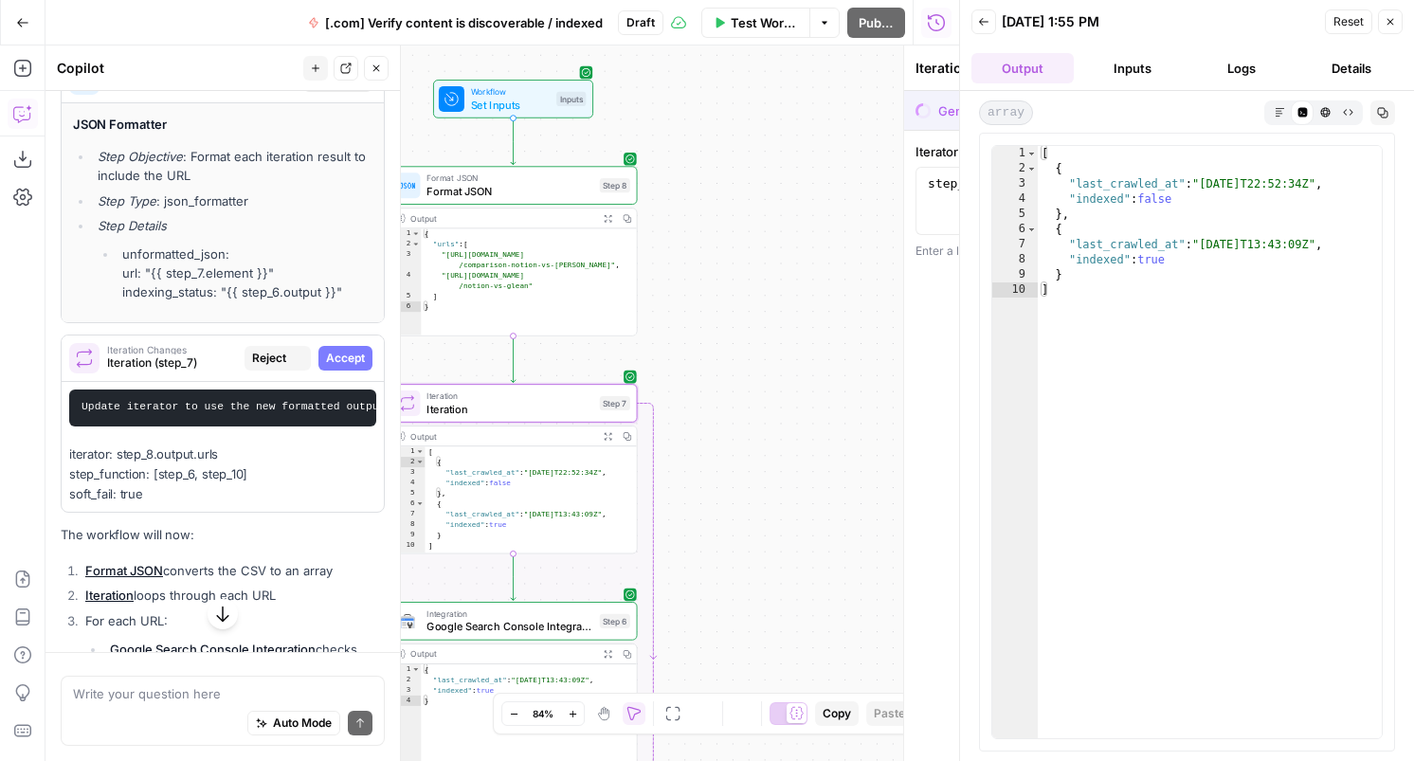
scroll to position [3563, 0]
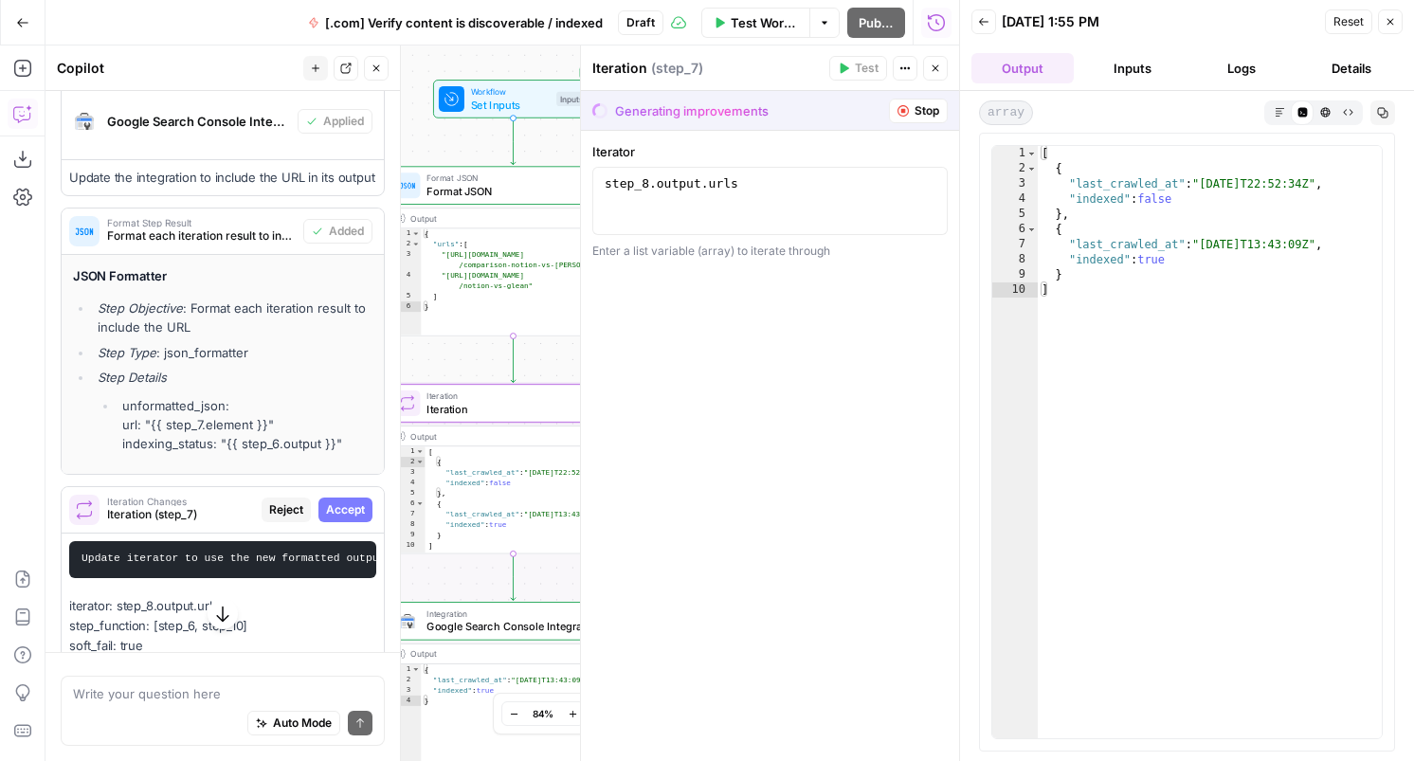
click at [349, 501] on span "Accept" at bounding box center [345, 509] width 39 height 17
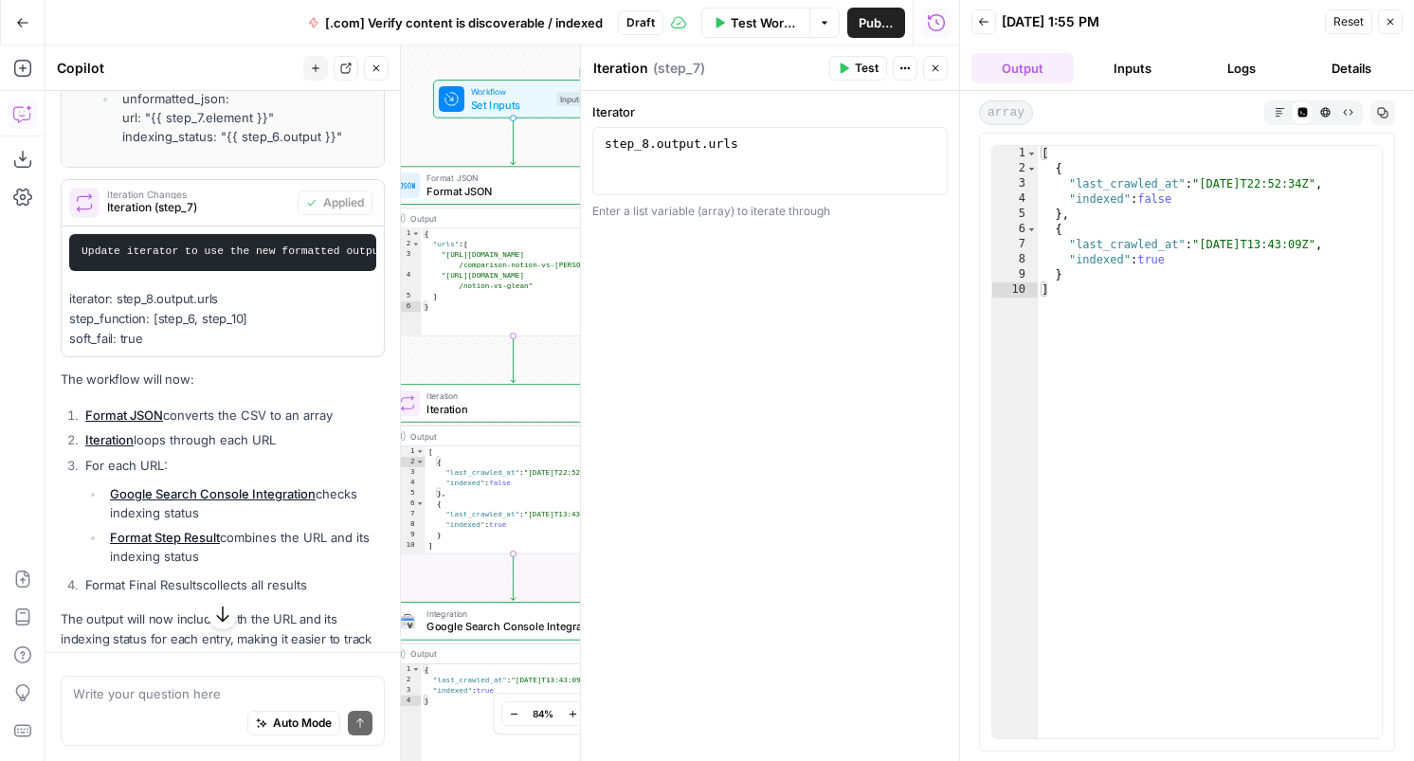
scroll to position [4042, 0]
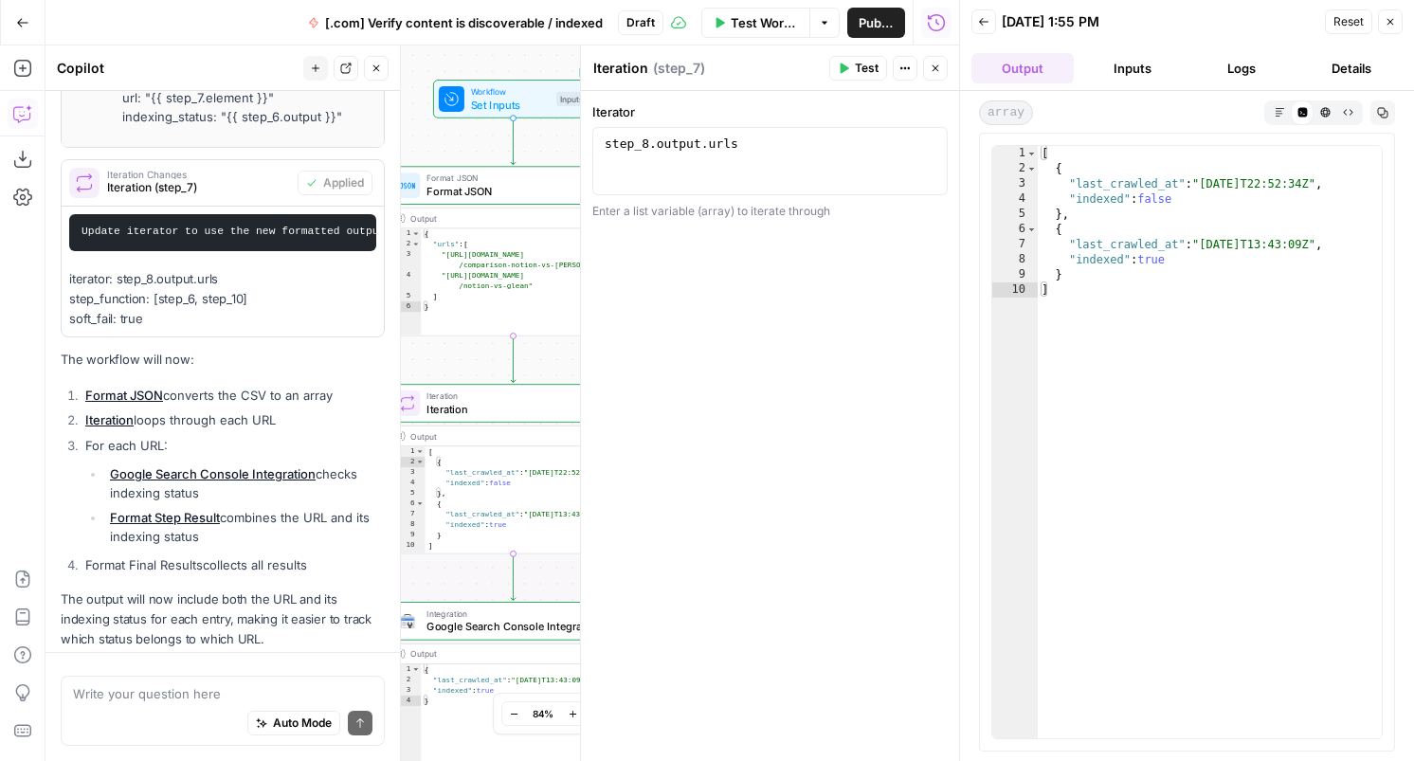
click at [768, 11] on button "Test Workflow" at bounding box center [755, 23] width 109 height 30
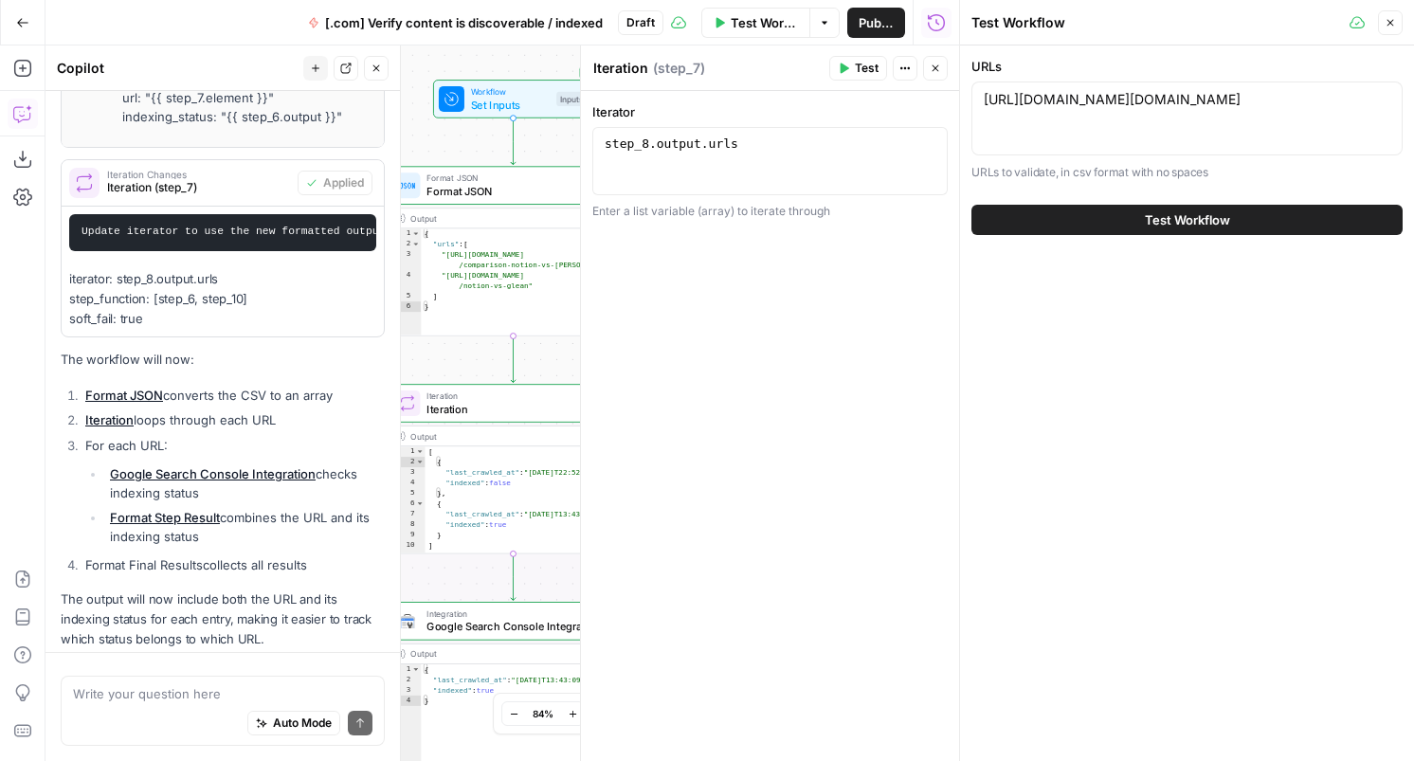
click at [1083, 215] on button "Test Workflow" at bounding box center [1187, 220] width 431 height 30
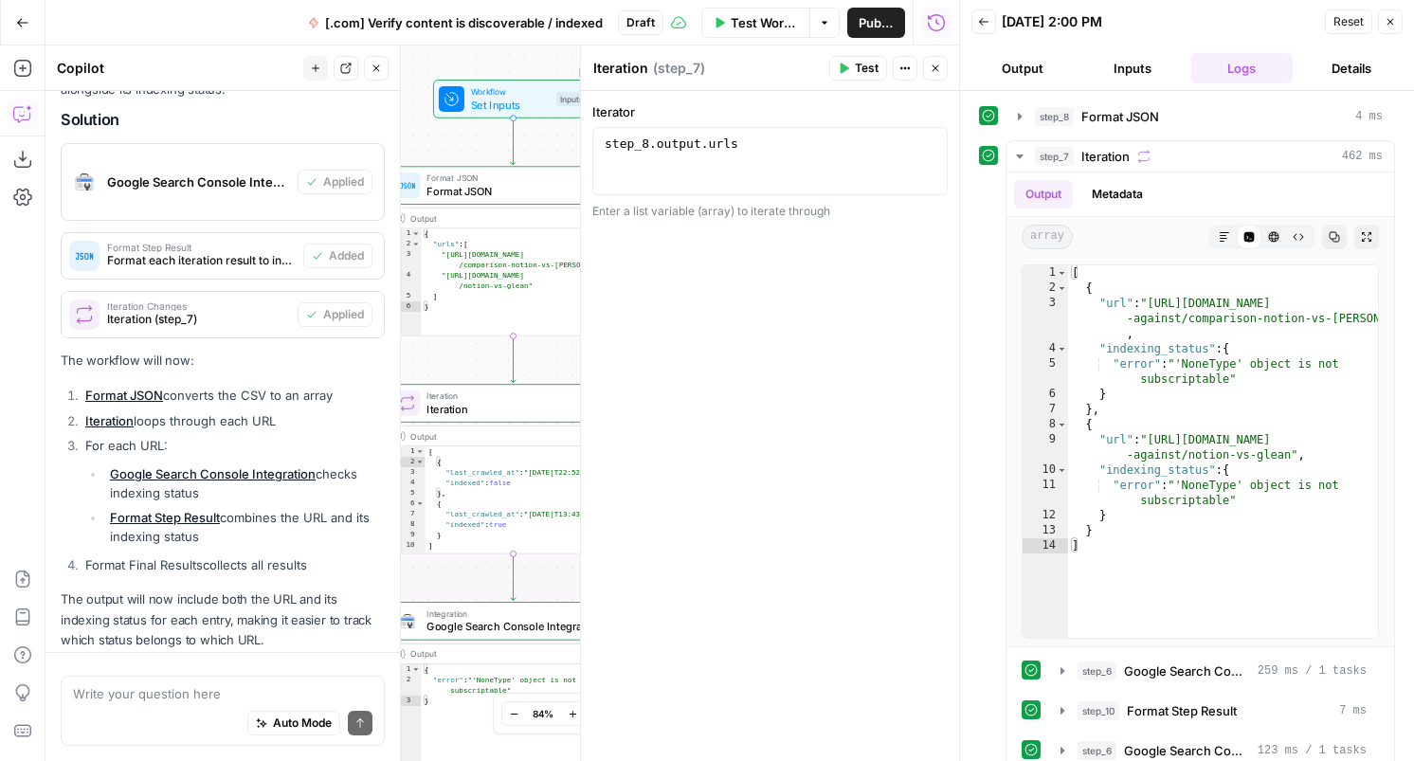
click at [1390, 23] on icon "button" at bounding box center [1390, 21] width 11 height 11
